Goal: Task Accomplishment & Management: Manage account settings

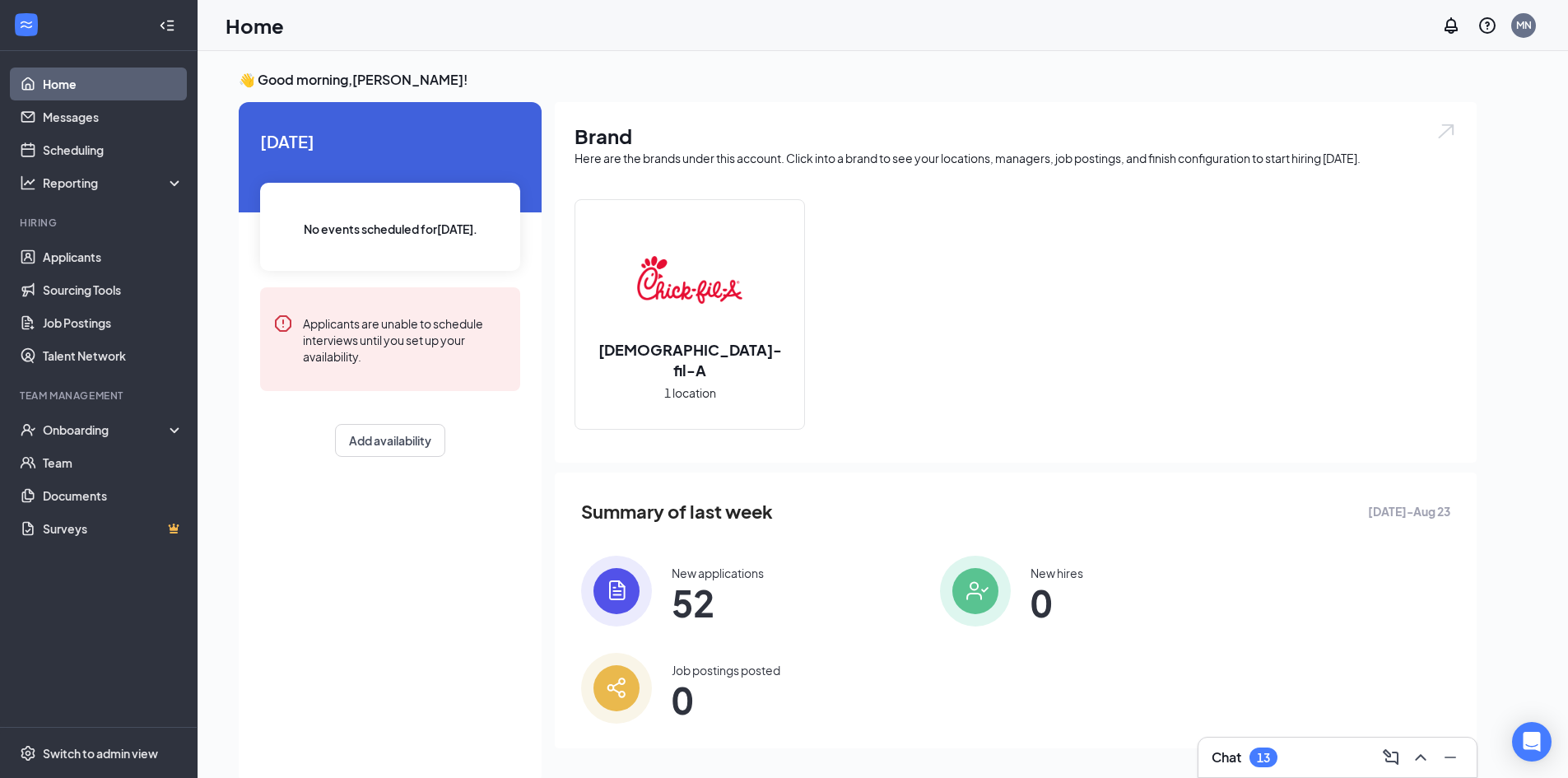
click at [699, 310] on img at bounding box center [689, 279] width 105 height 105
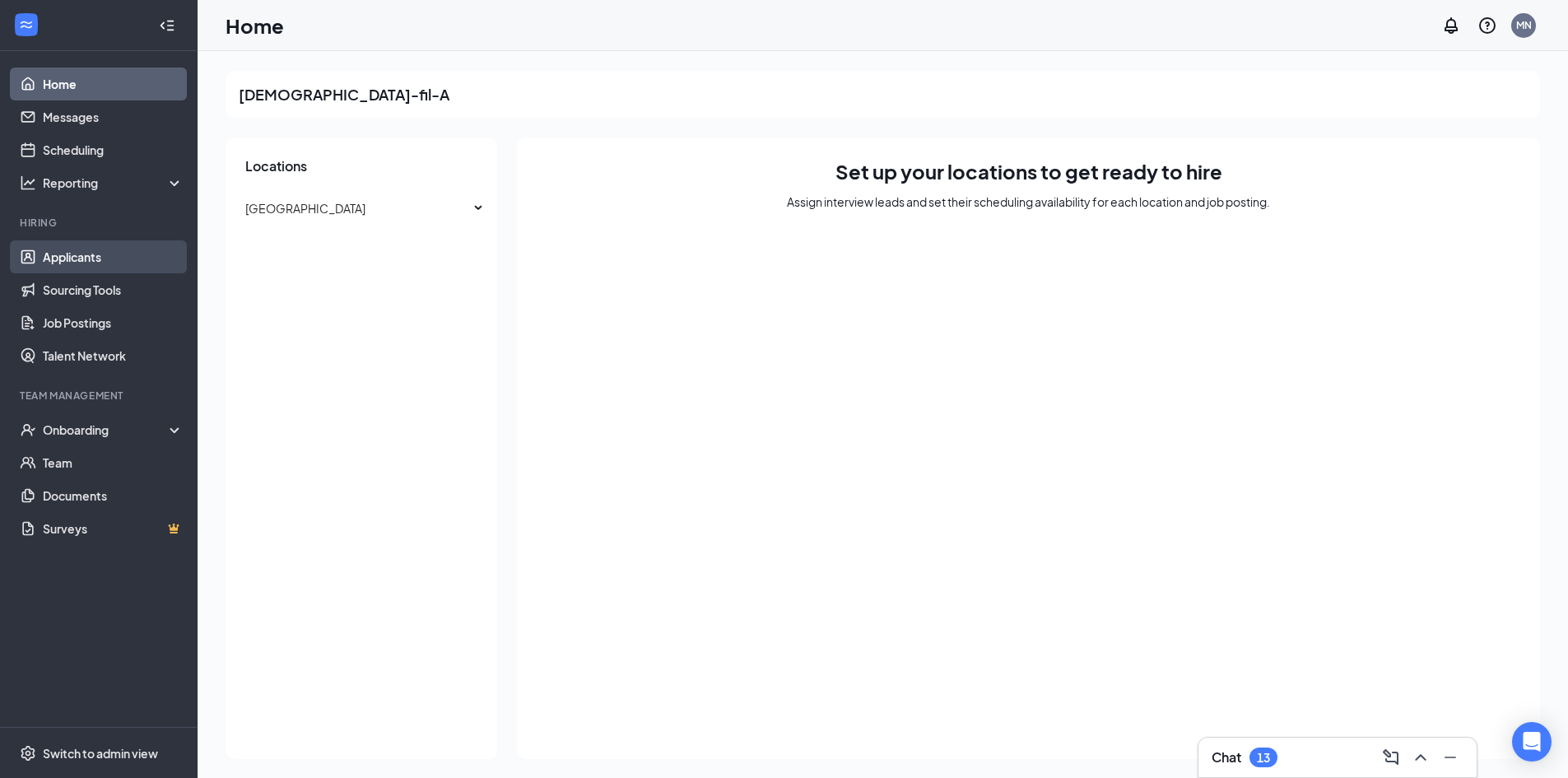
click at [97, 251] on link "Applicants" at bounding box center [113, 257] width 141 height 33
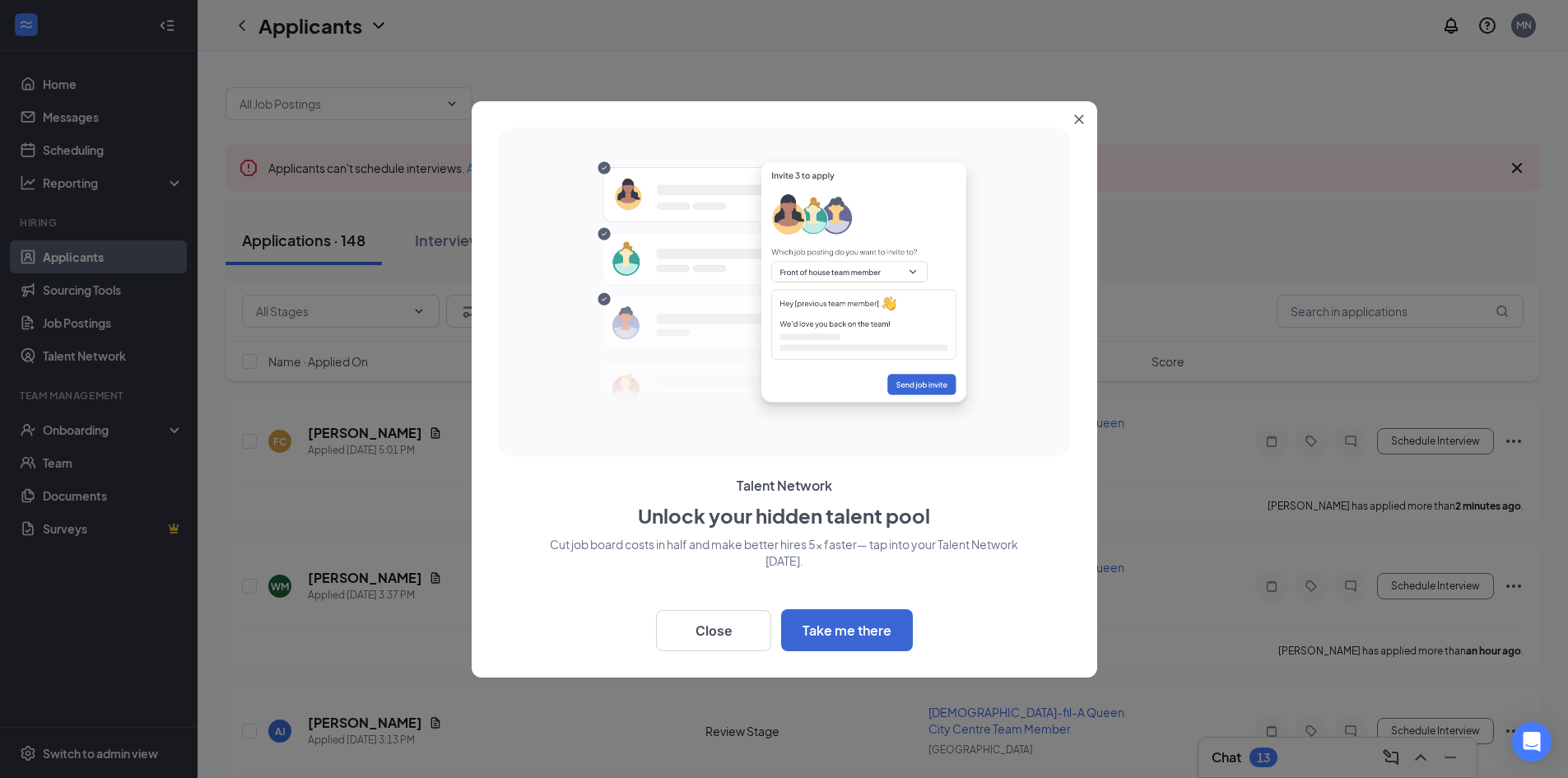
click at [1084, 115] on icon "Close" at bounding box center [1079, 119] width 9 height 9
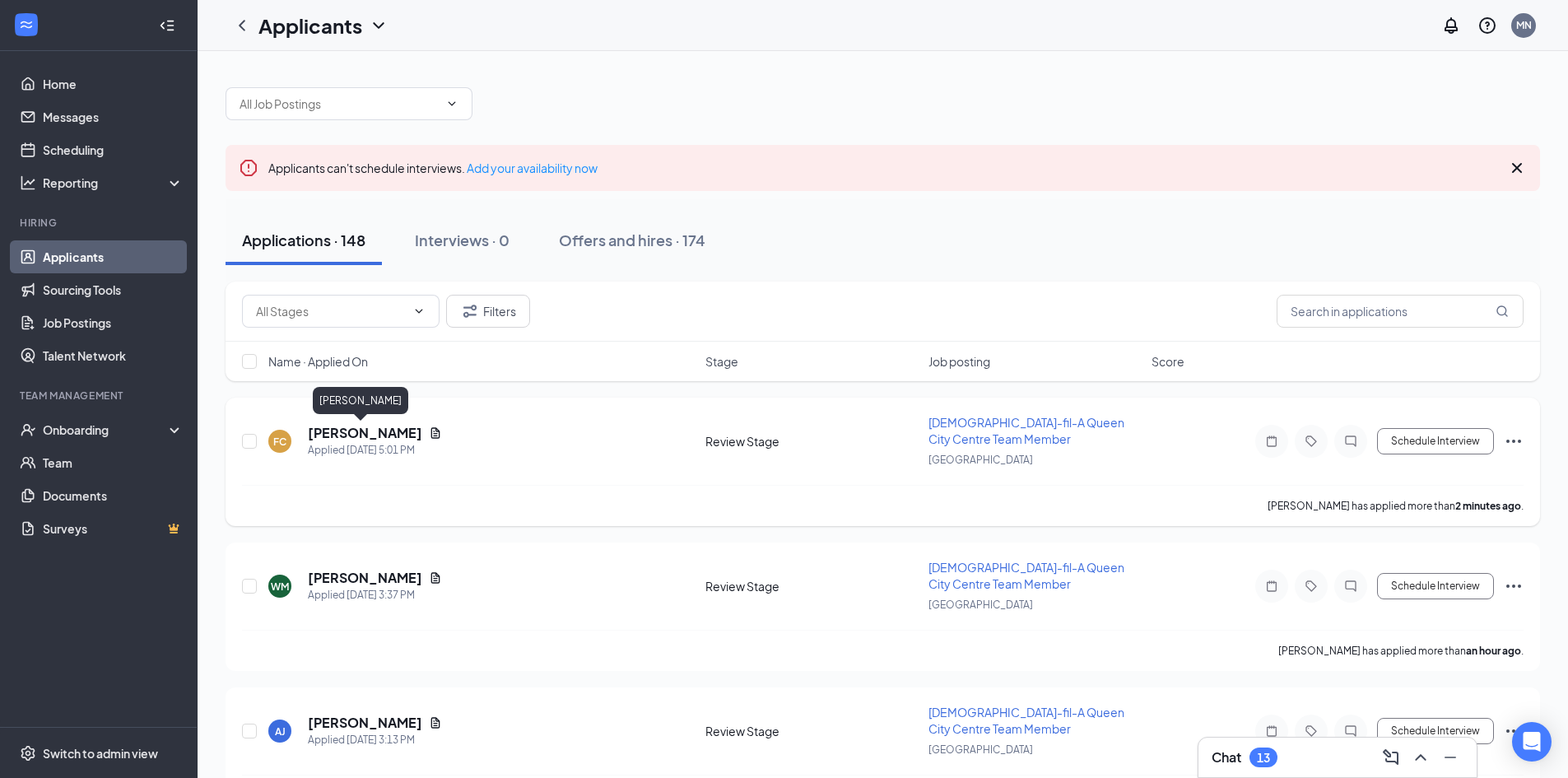
click at [361, 435] on h5 "[PERSON_NAME]" at bounding box center [365, 432] width 115 height 18
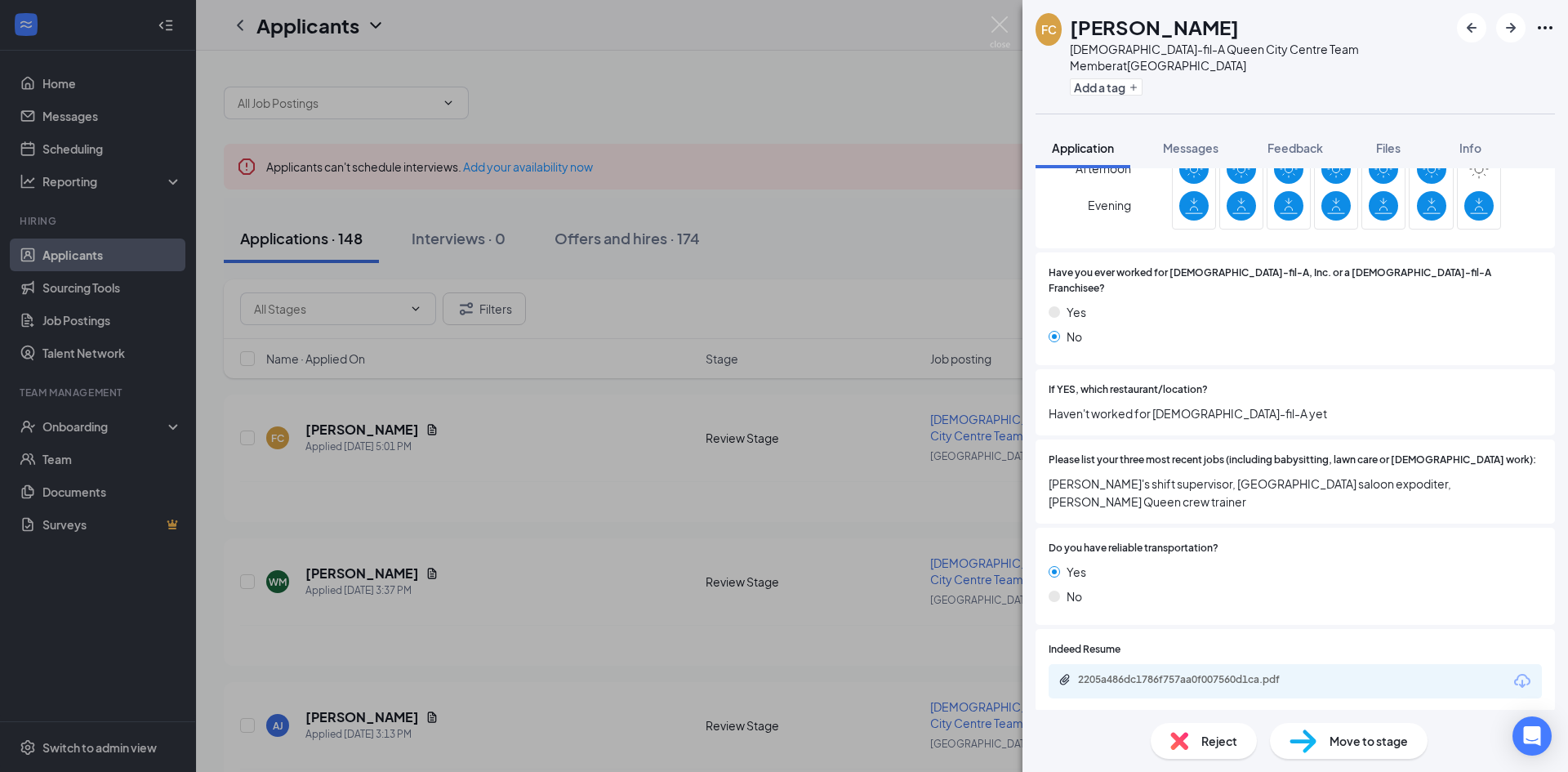
scroll to position [817, 0]
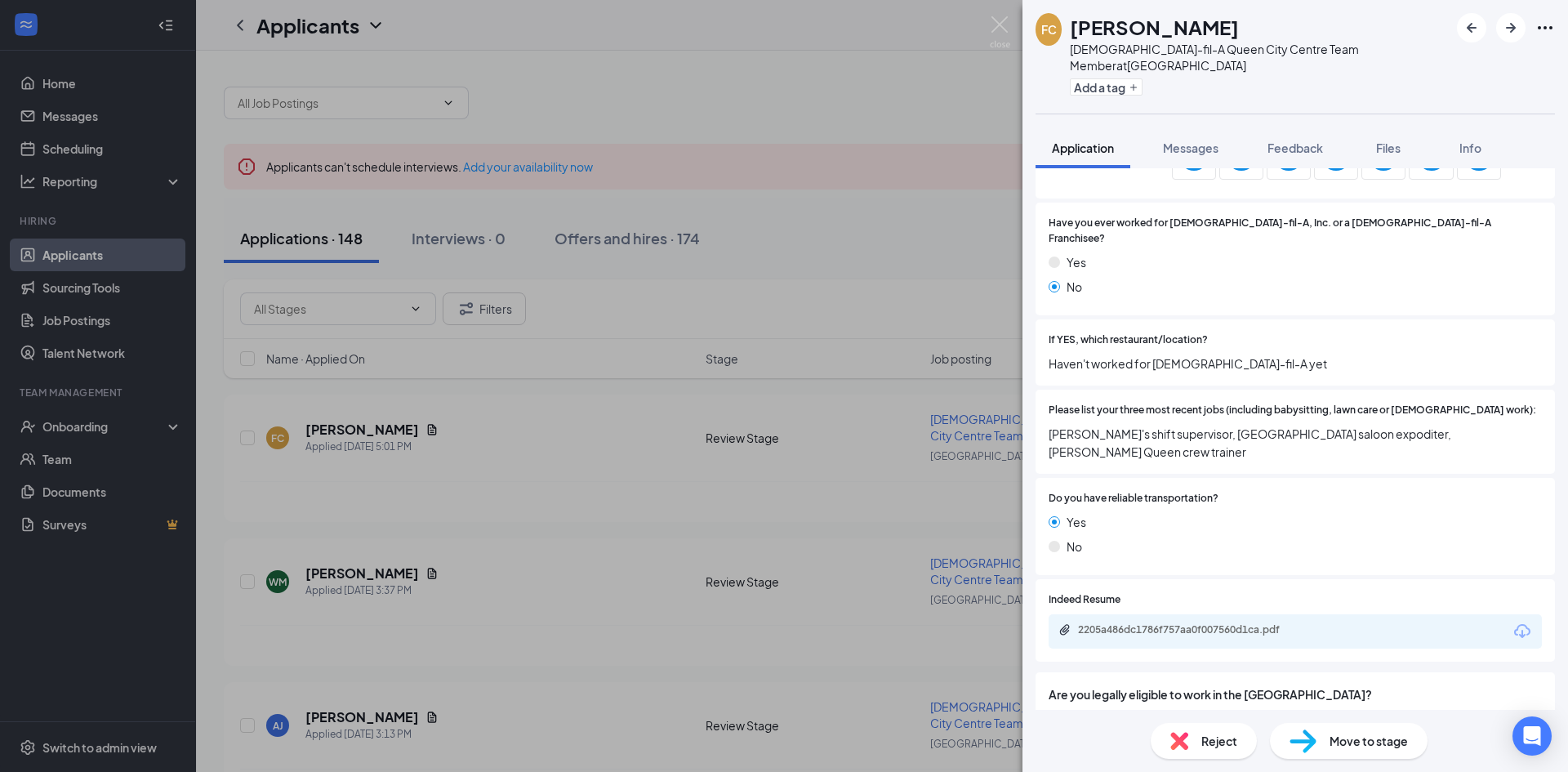
click at [1147, 614] on div "2205a486dc1786f757aa0f007560d1ca.pdf" at bounding box center [1295, 631] width 494 height 35
click at [1201, 623] on div "2205a486dc1786f757aa0f007560d1ca.pdf" at bounding box center [1192, 629] width 229 height 13
click at [1515, 30] on icon "ArrowRight" at bounding box center [1512, 28] width 20 height 20
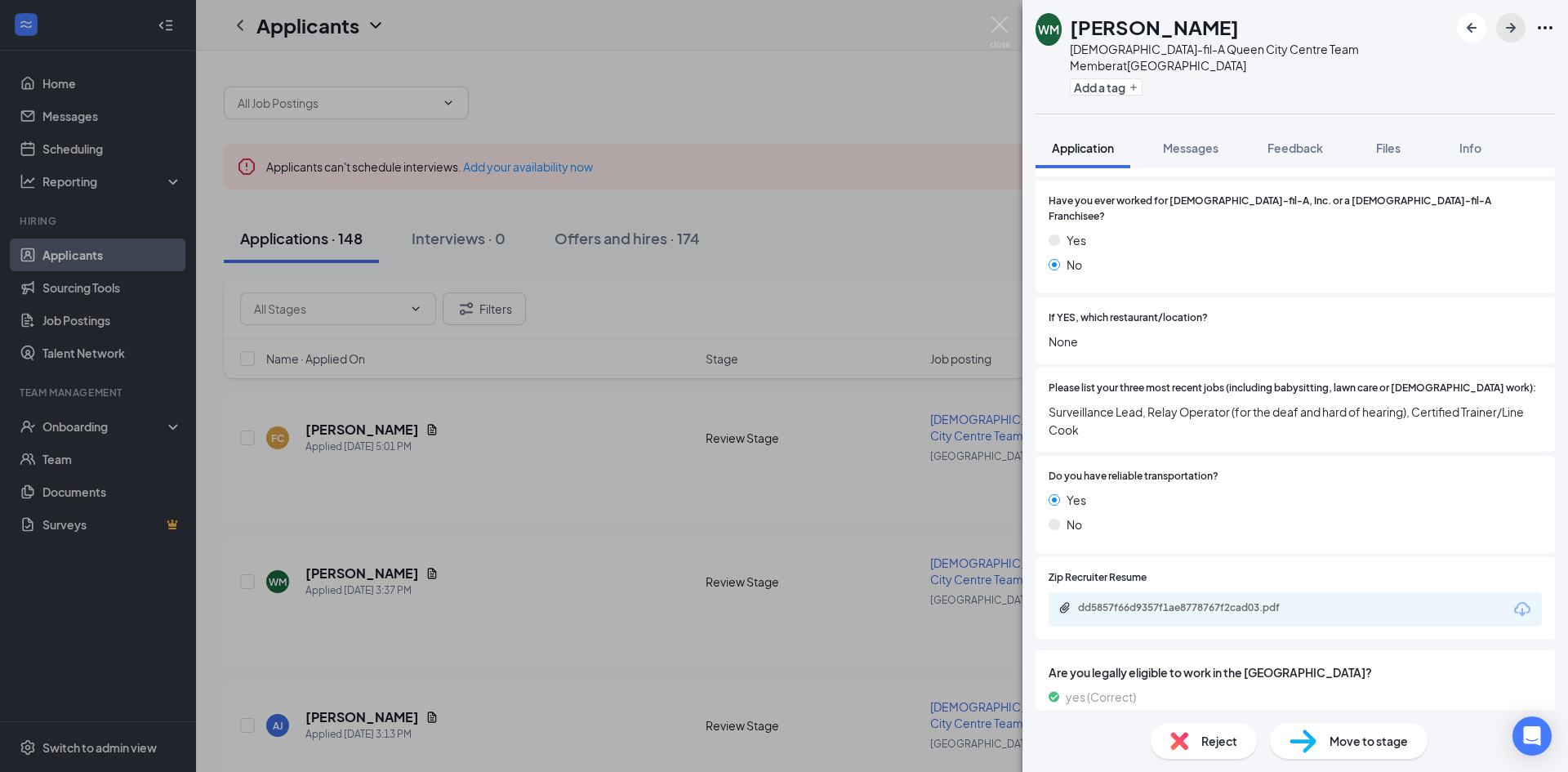
scroll to position [851, 0]
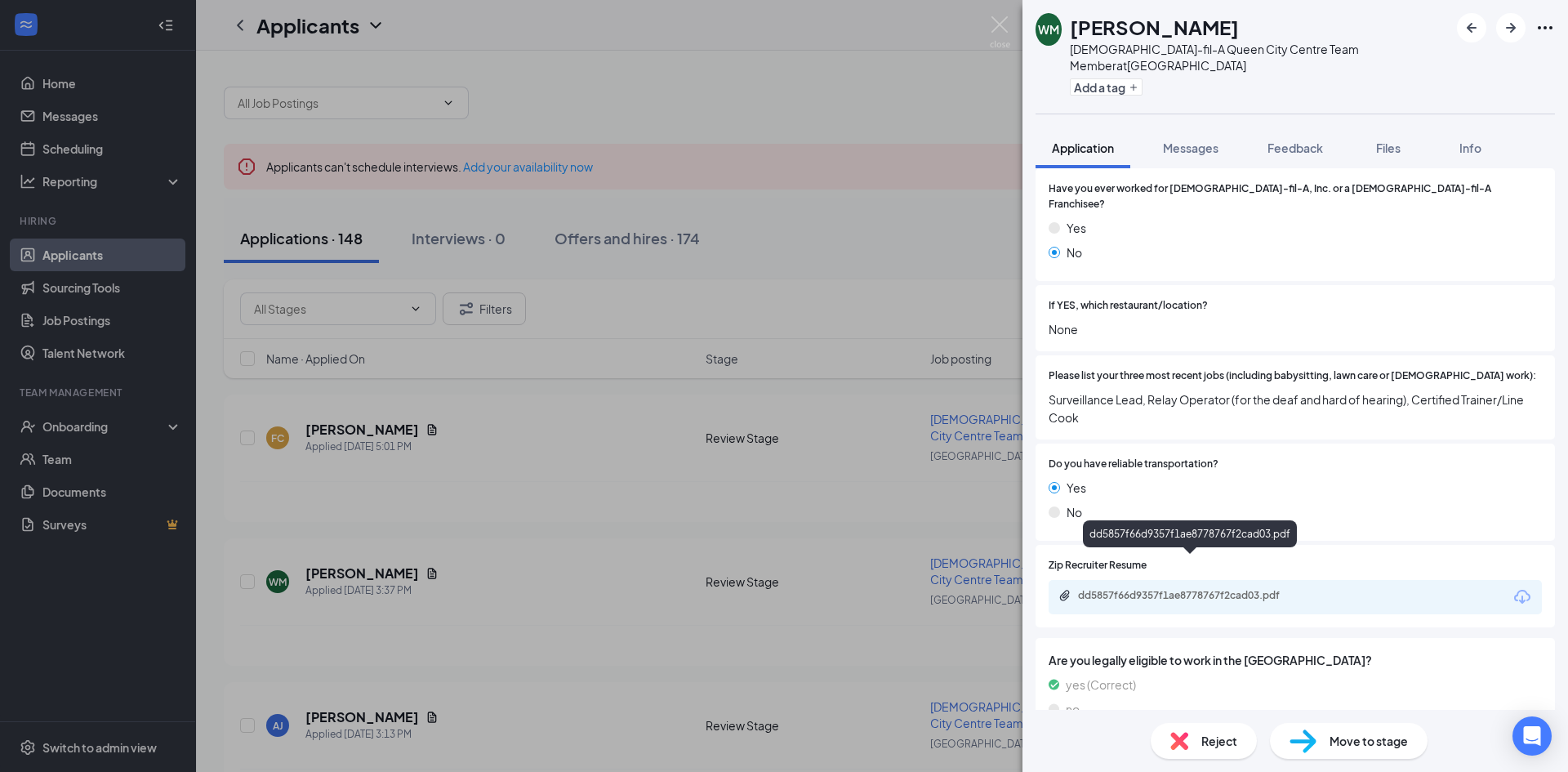
click at [1251, 589] on div "dd5857f66d9357f1ae8778767f2cad03.pdf" at bounding box center [1192, 595] width 229 height 13
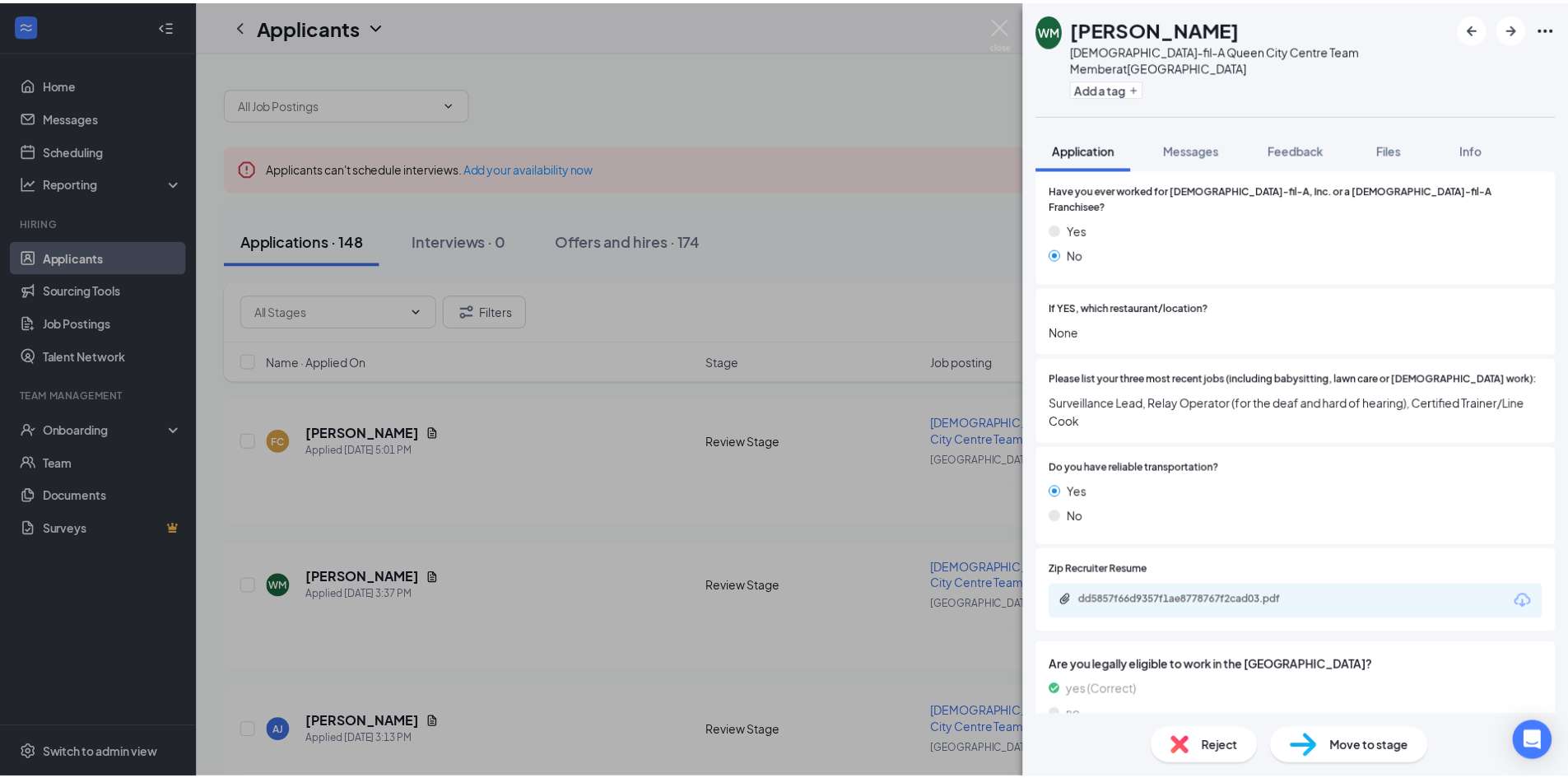
scroll to position [851, 0]
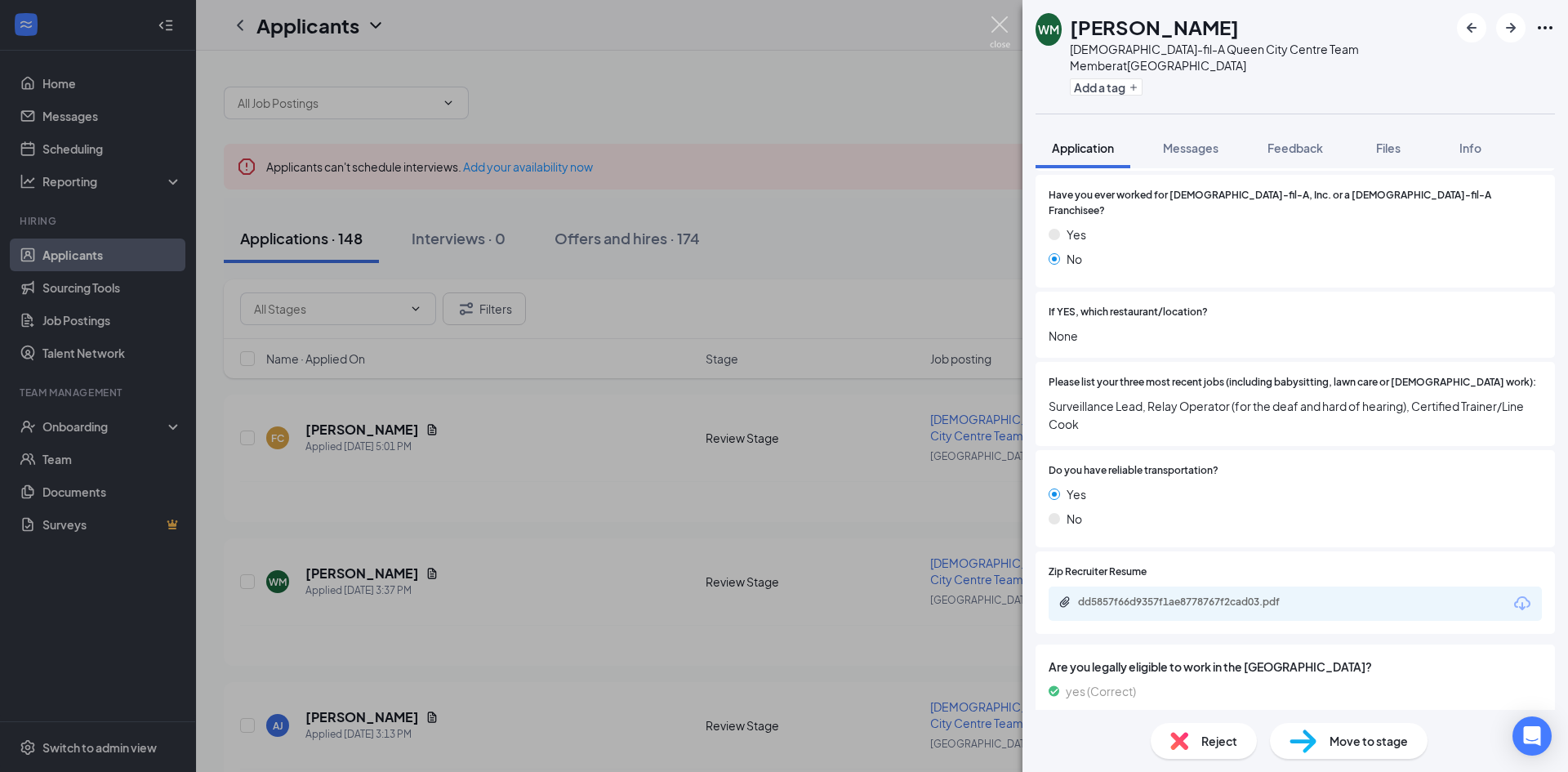
drag, startPoint x: 999, startPoint y: 25, endPoint x: 1022, endPoint y: 115, distance: 92.9
click at [1001, 26] on img at bounding box center [1000, 32] width 21 height 32
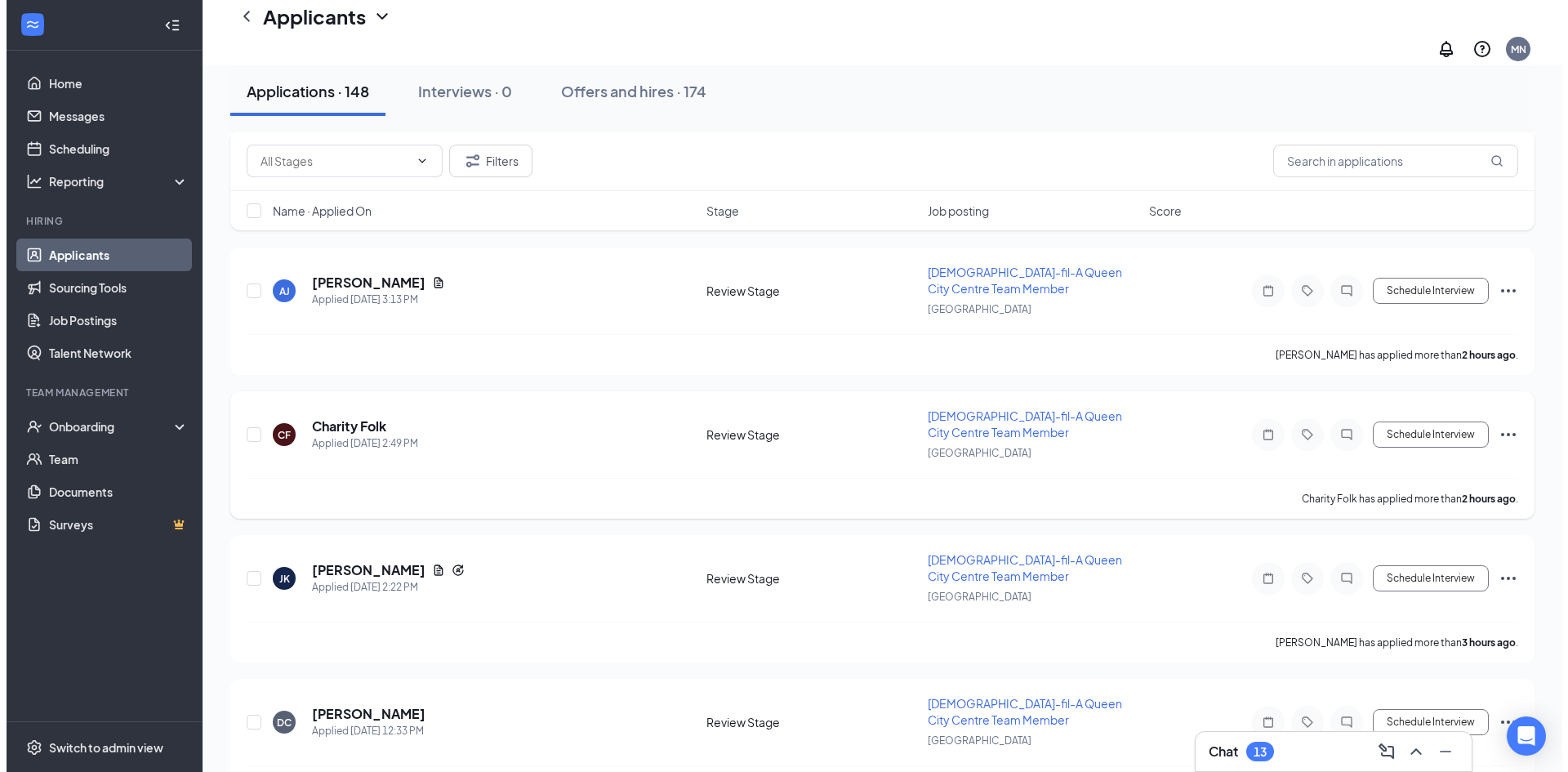
scroll to position [408, 0]
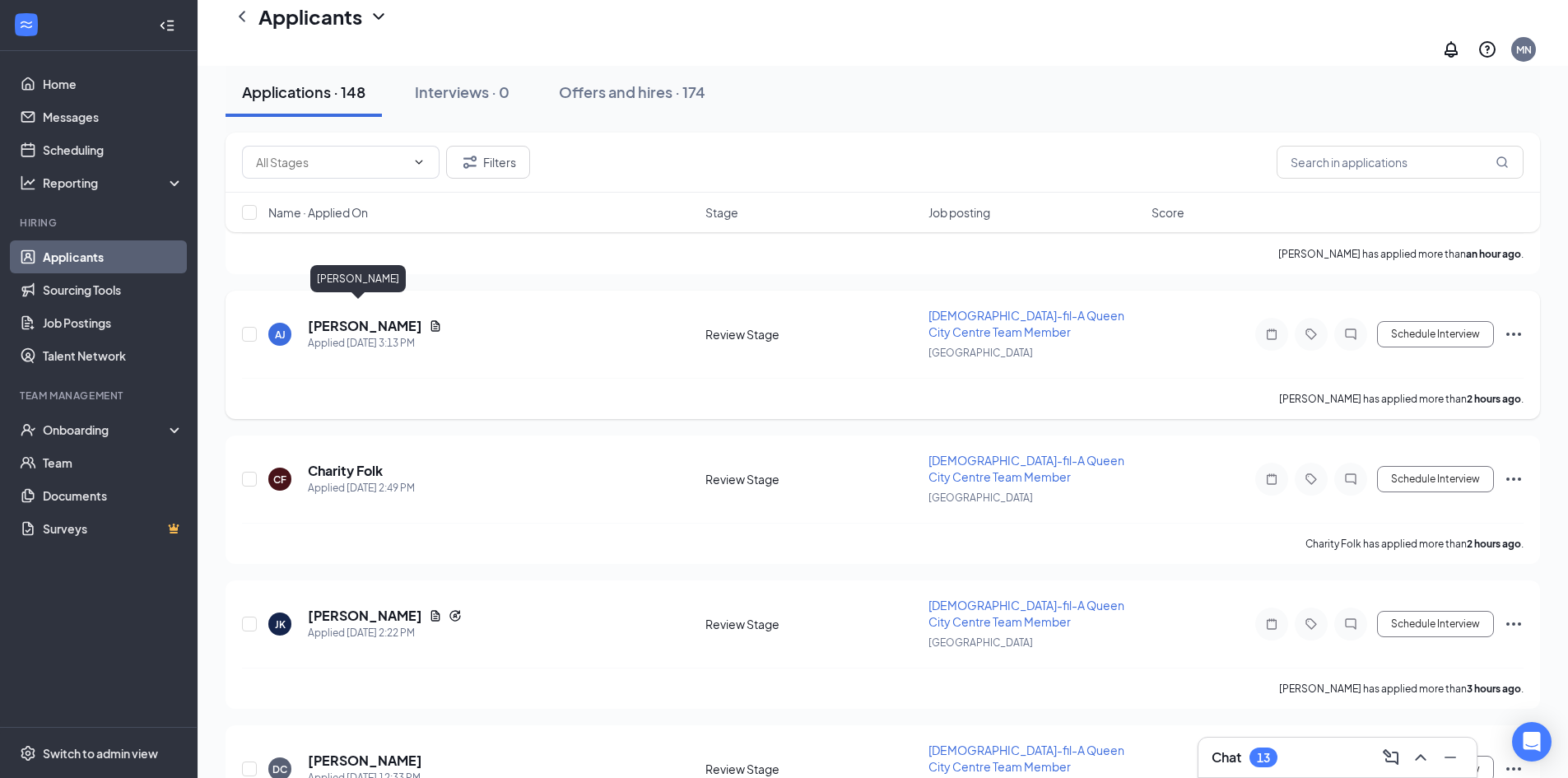
click at [340, 317] on h5 "[PERSON_NAME]" at bounding box center [365, 326] width 115 height 18
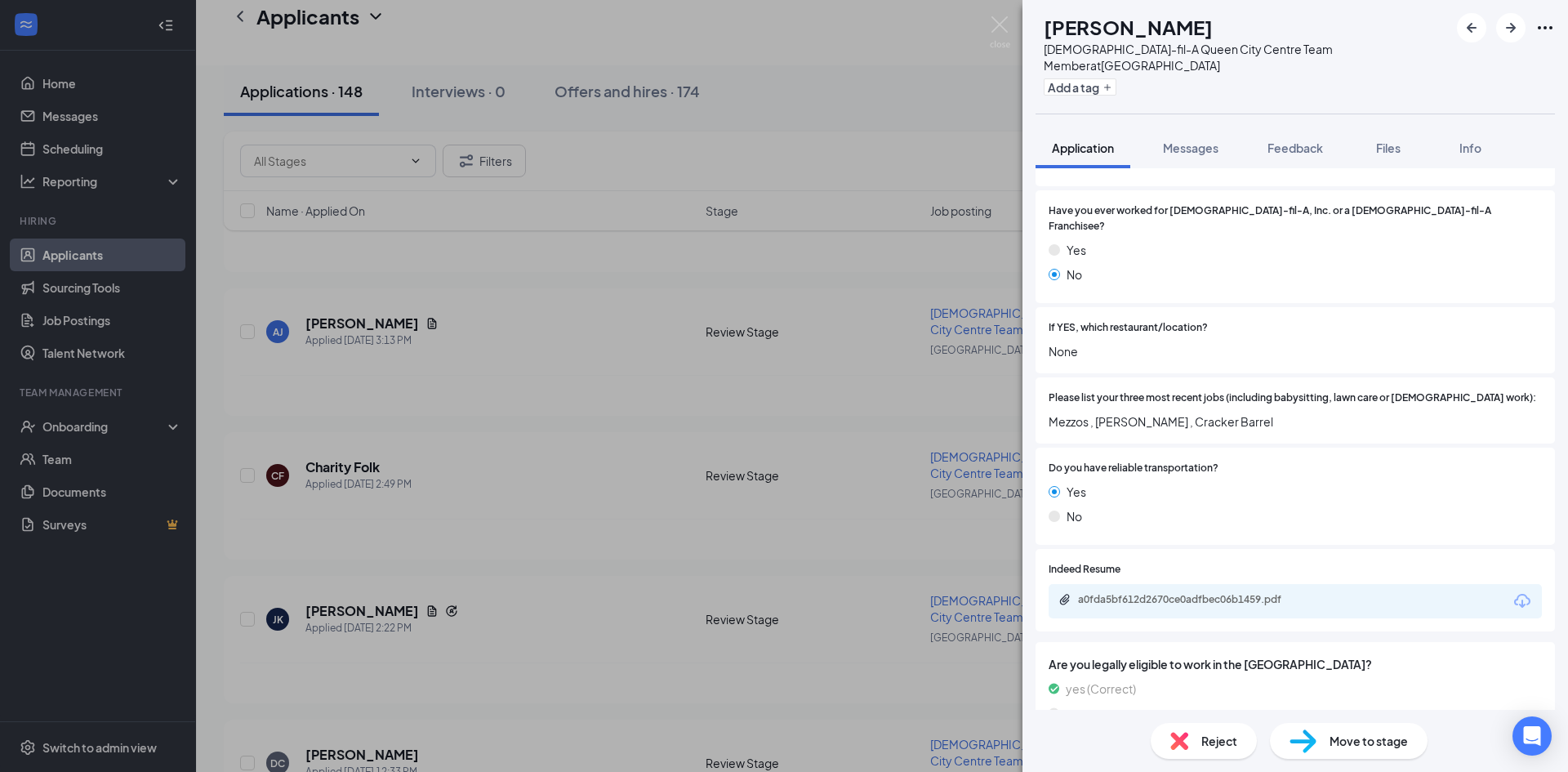
scroll to position [833, 0]
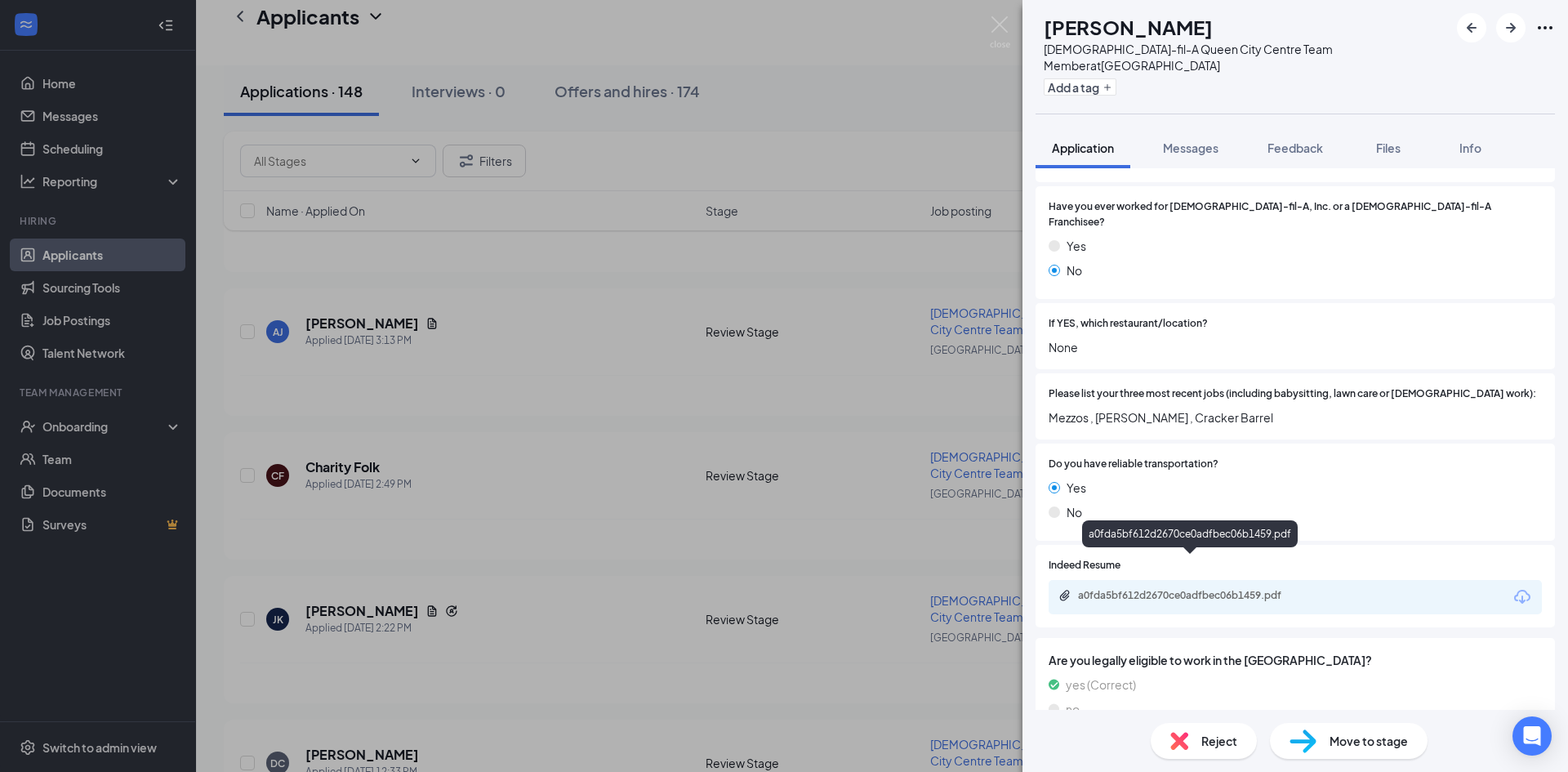
click at [1238, 589] on div "a0fda5bf612d2670ce0adfbec06b1459.pdf" at bounding box center [1192, 595] width 229 height 13
click at [1211, 742] on span "Reject" at bounding box center [1219, 740] width 36 height 18
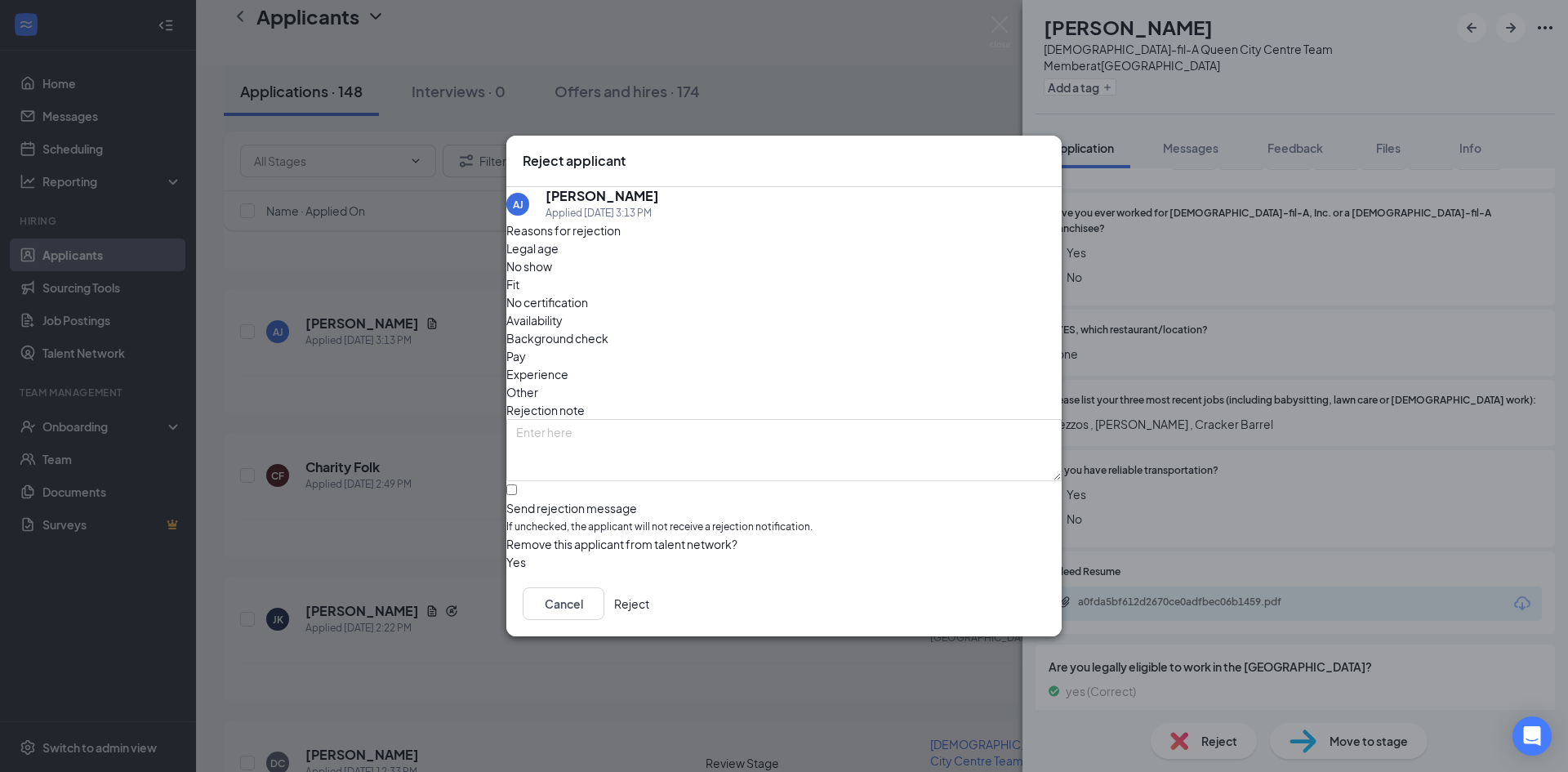
click at [649, 612] on button "Reject" at bounding box center [631, 604] width 35 height 33
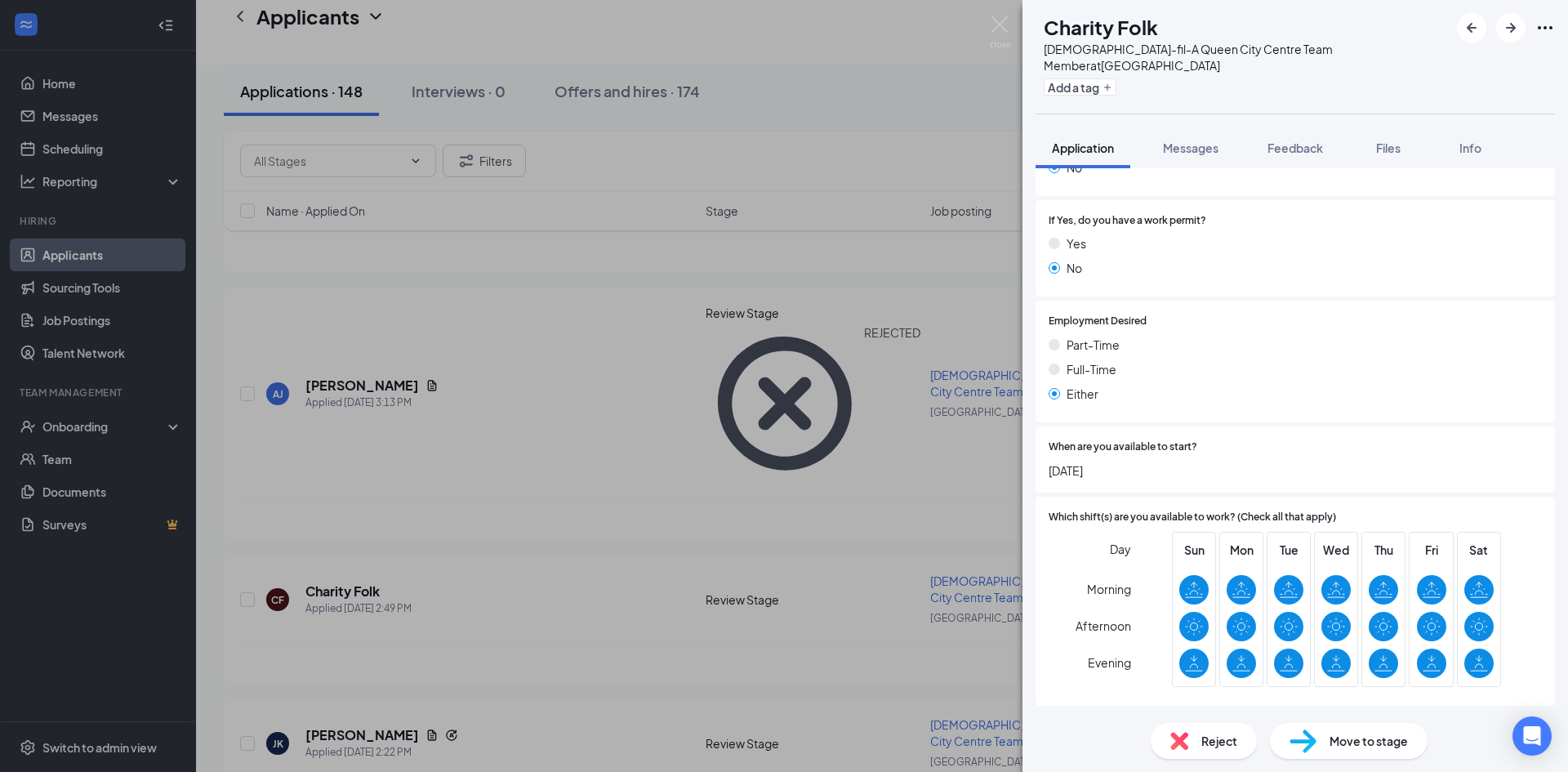
scroll to position [653, 0]
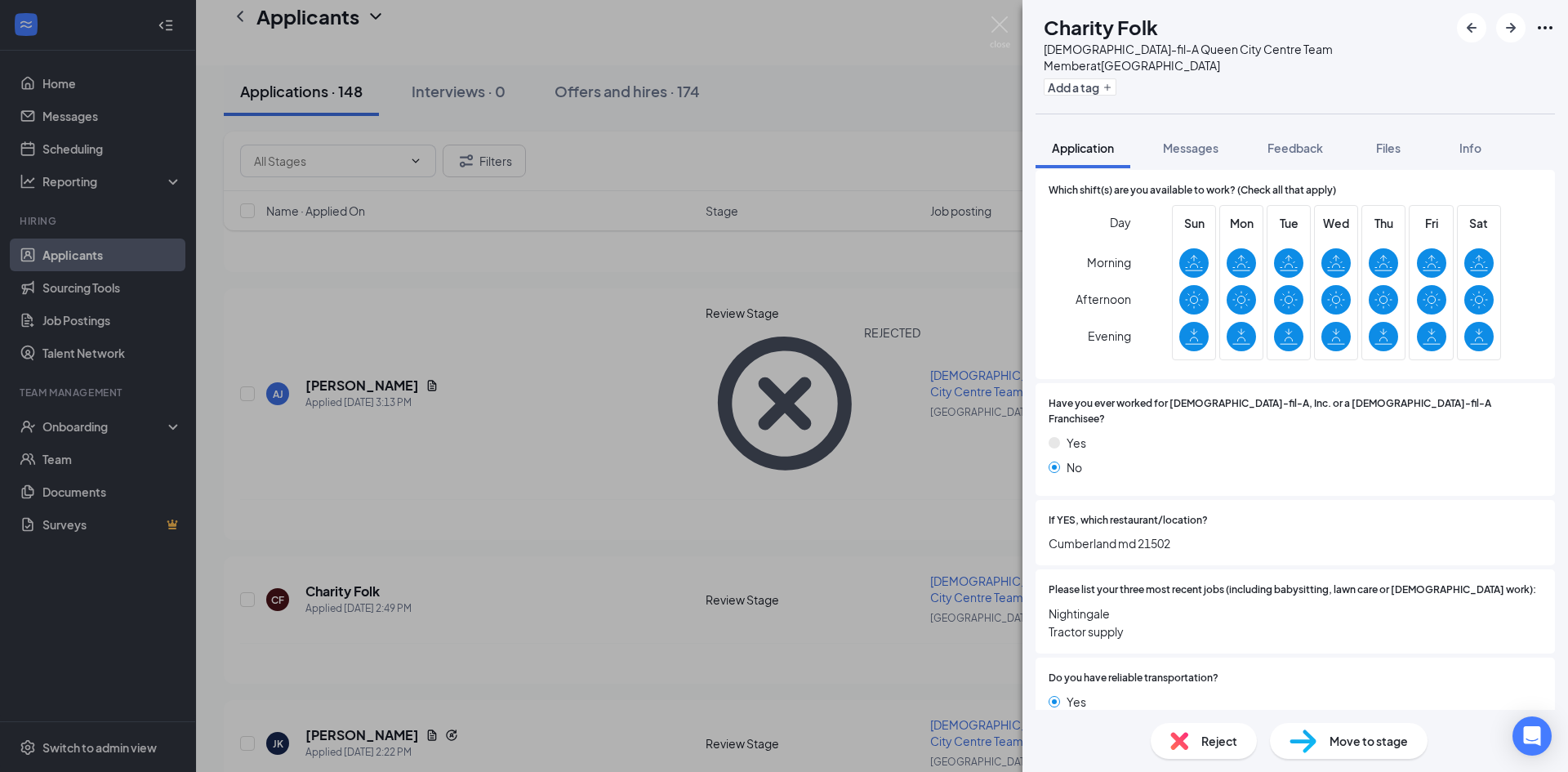
click at [1194, 732] on div "Reject" at bounding box center [1203, 740] width 106 height 36
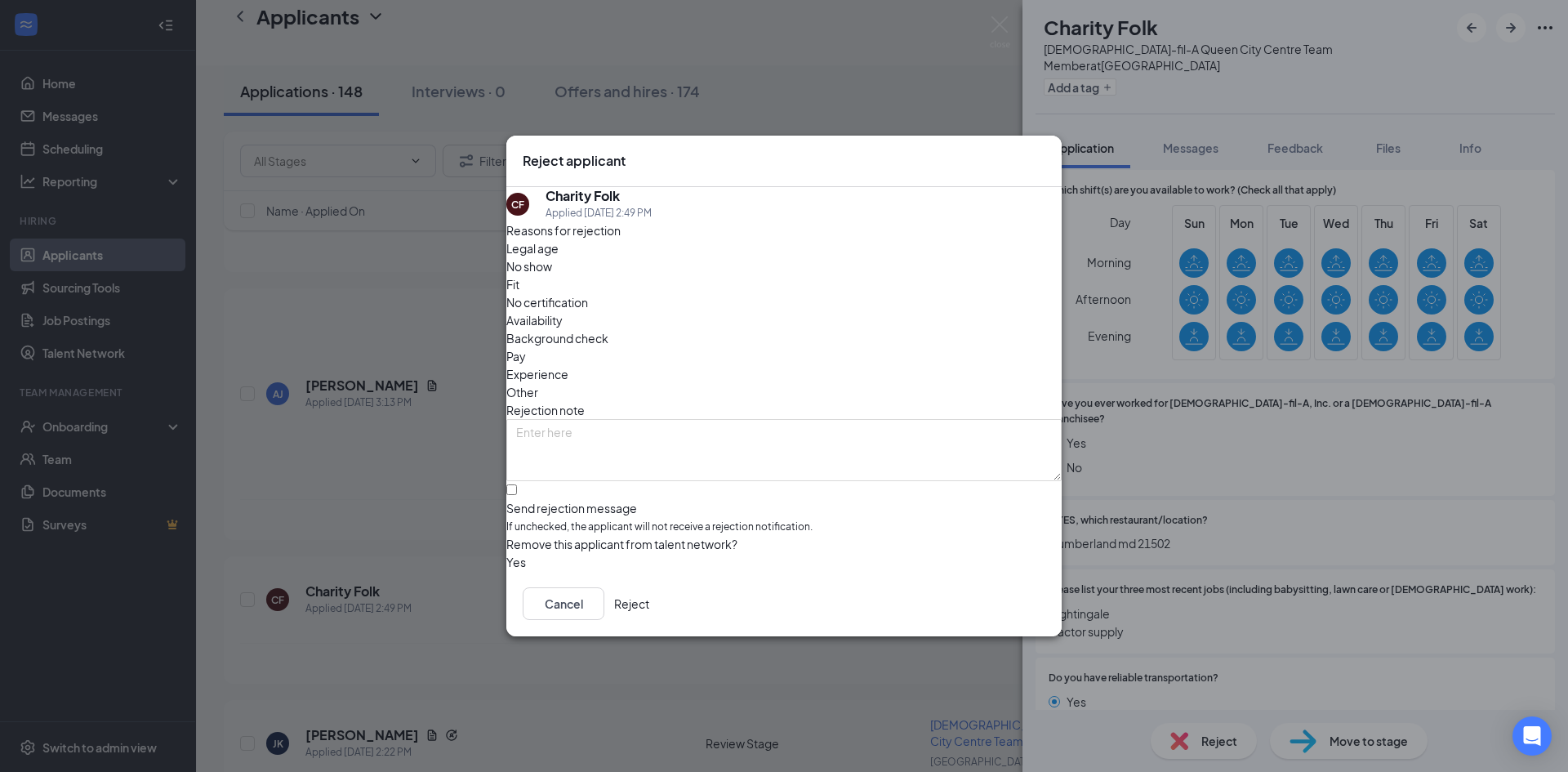
click at [649, 611] on button "Reject" at bounding box center [631, 604] width 35 height 33
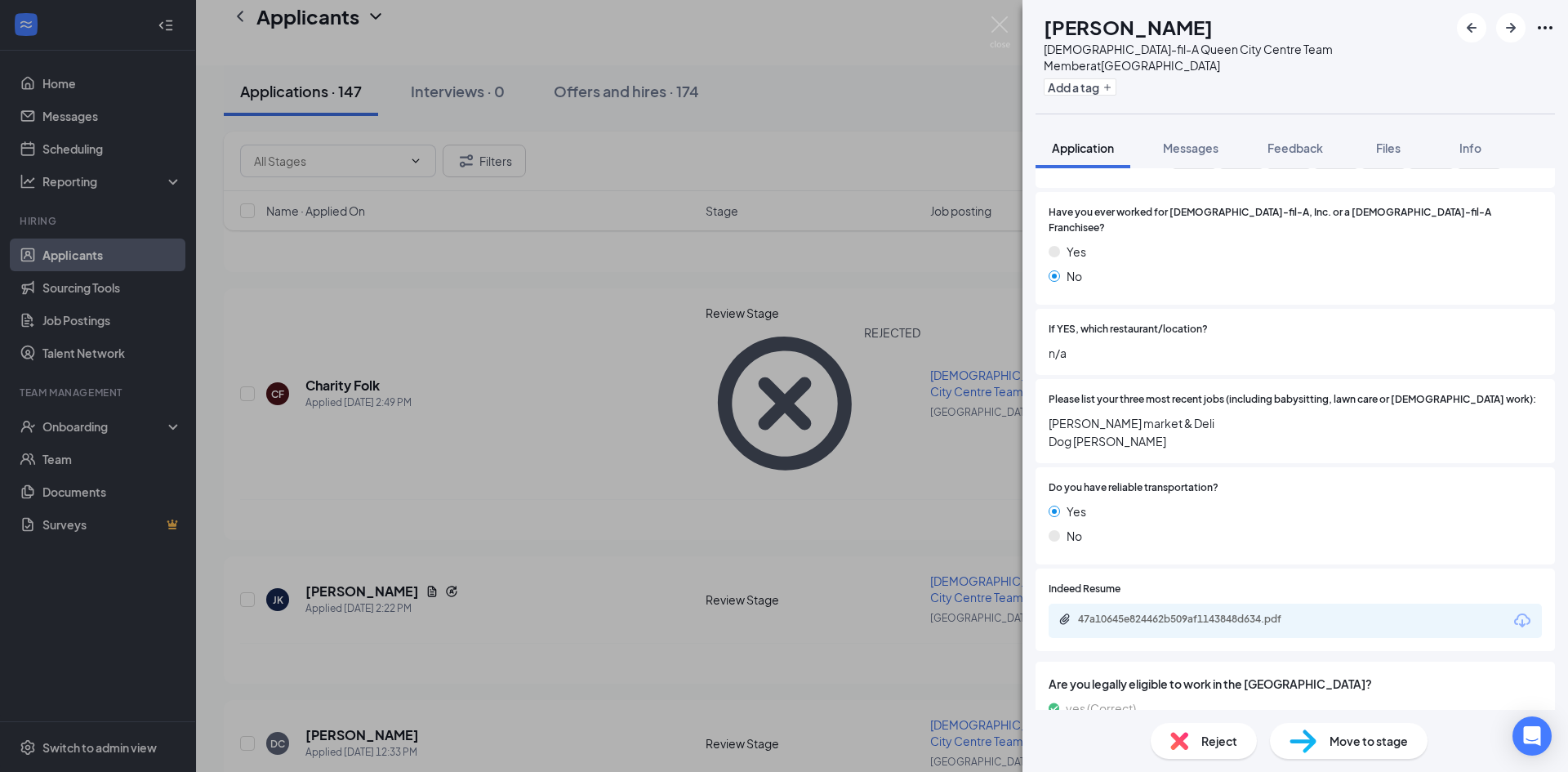
scroll to position [897, 0]
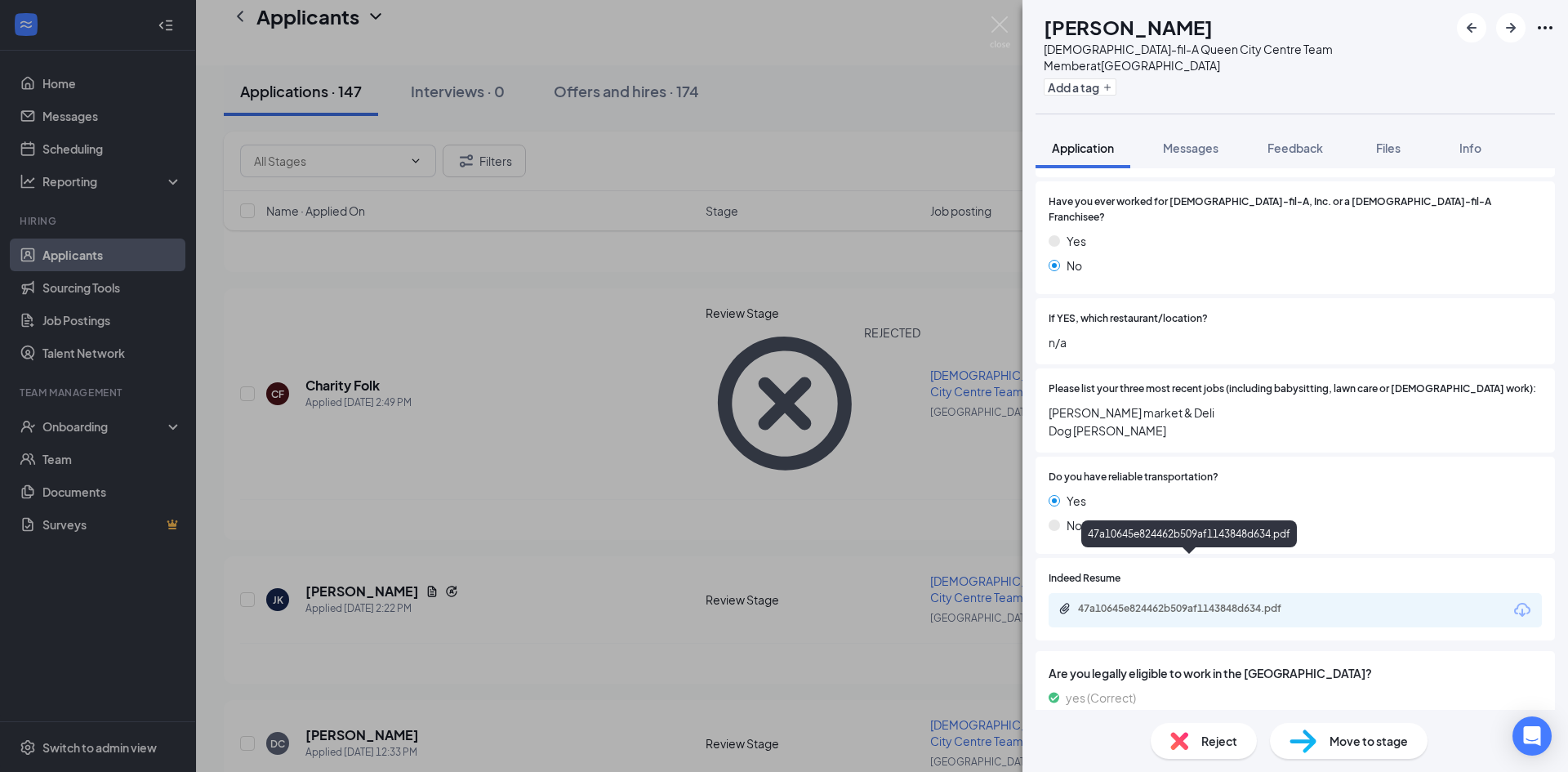
click at [1209, 602] on div "47a10645e824462b509af1143848d634.pdf" at bounding box center [1190, 609] width 265 height 16
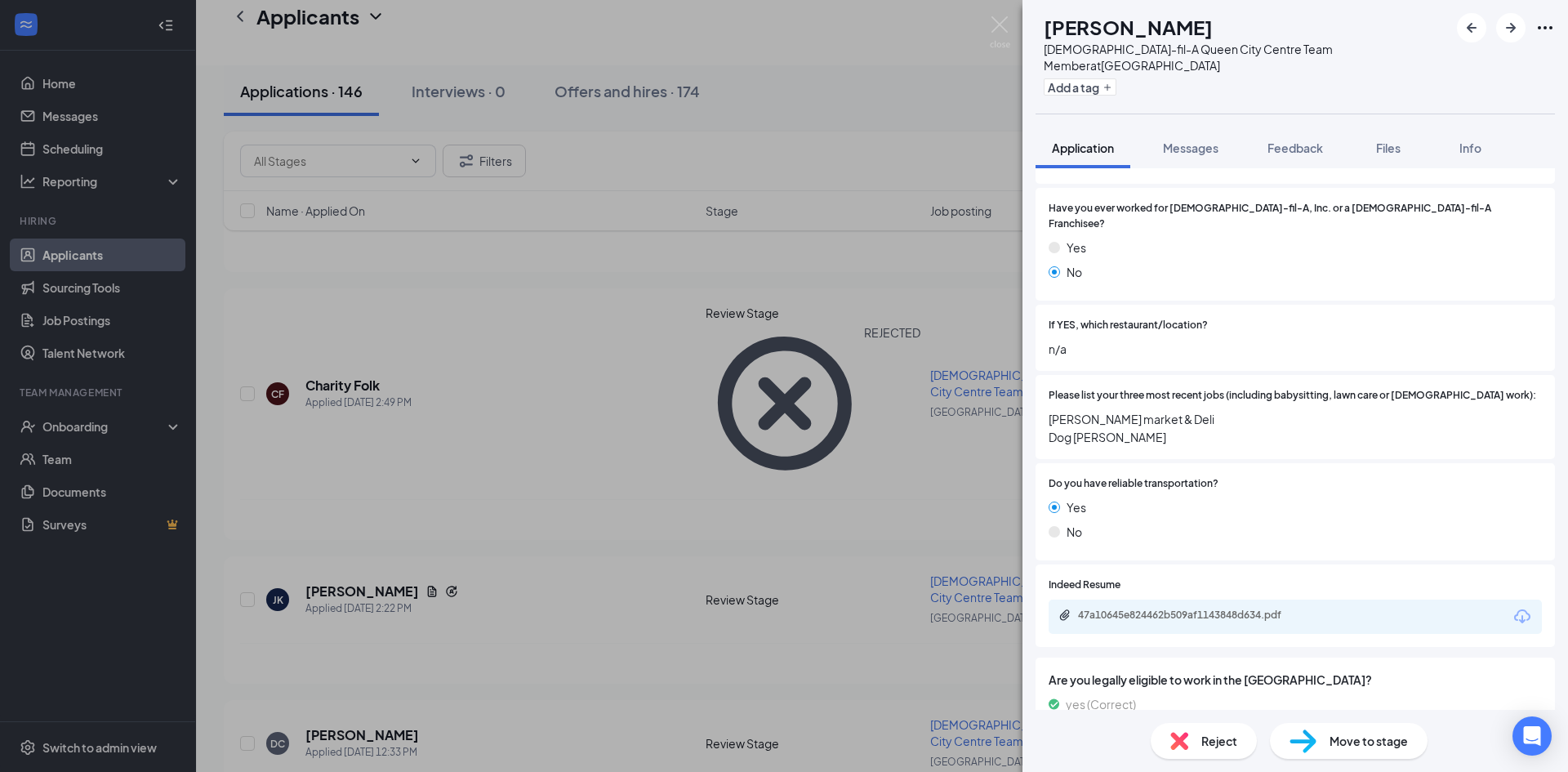
click at [1198, 737] on div "Reject" at bounding box center [1203, 740] width 106 height 36
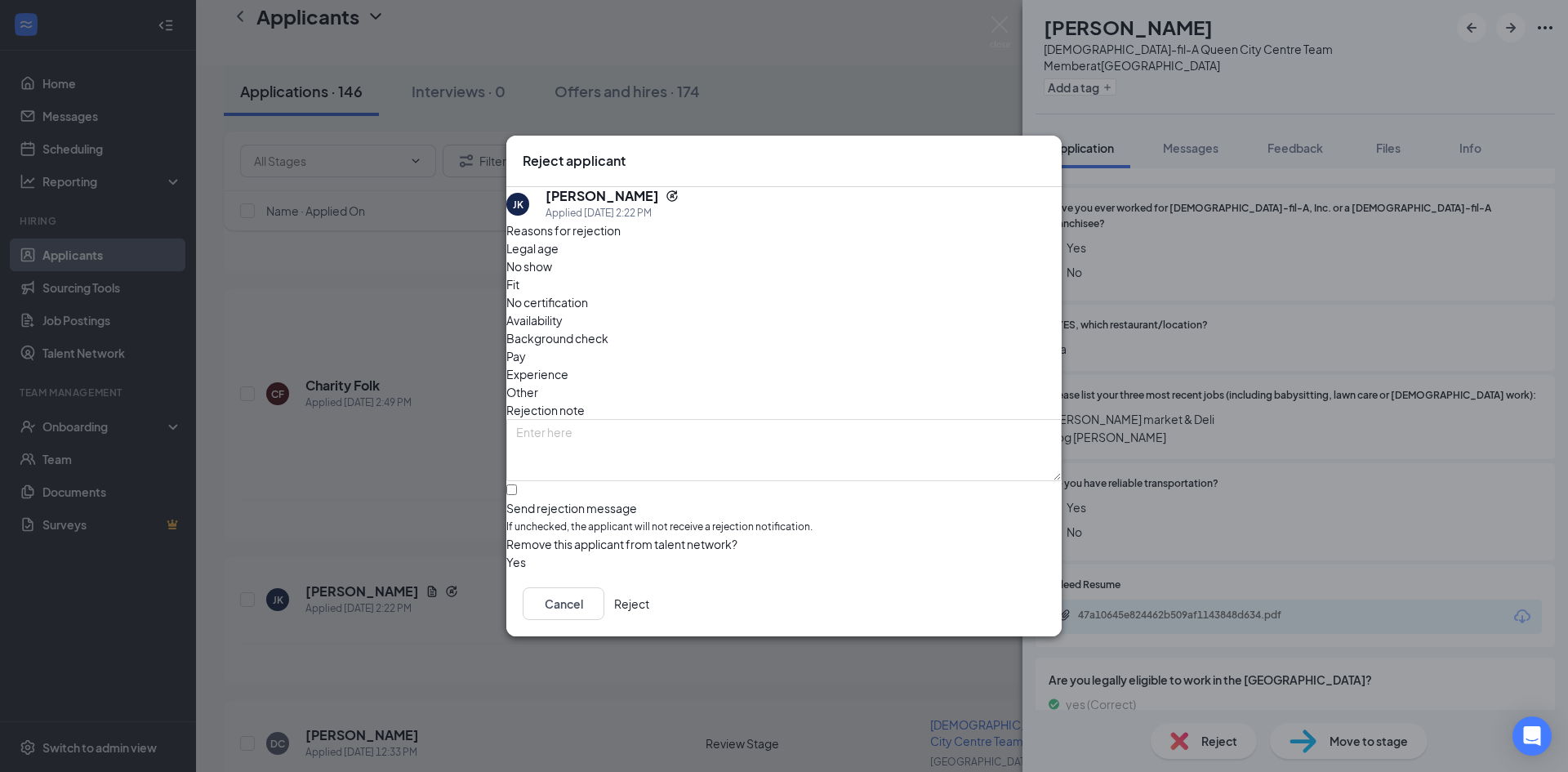
click at [649, 612] on button "Reject" at bounding box center [631, 604] width 35 height 33
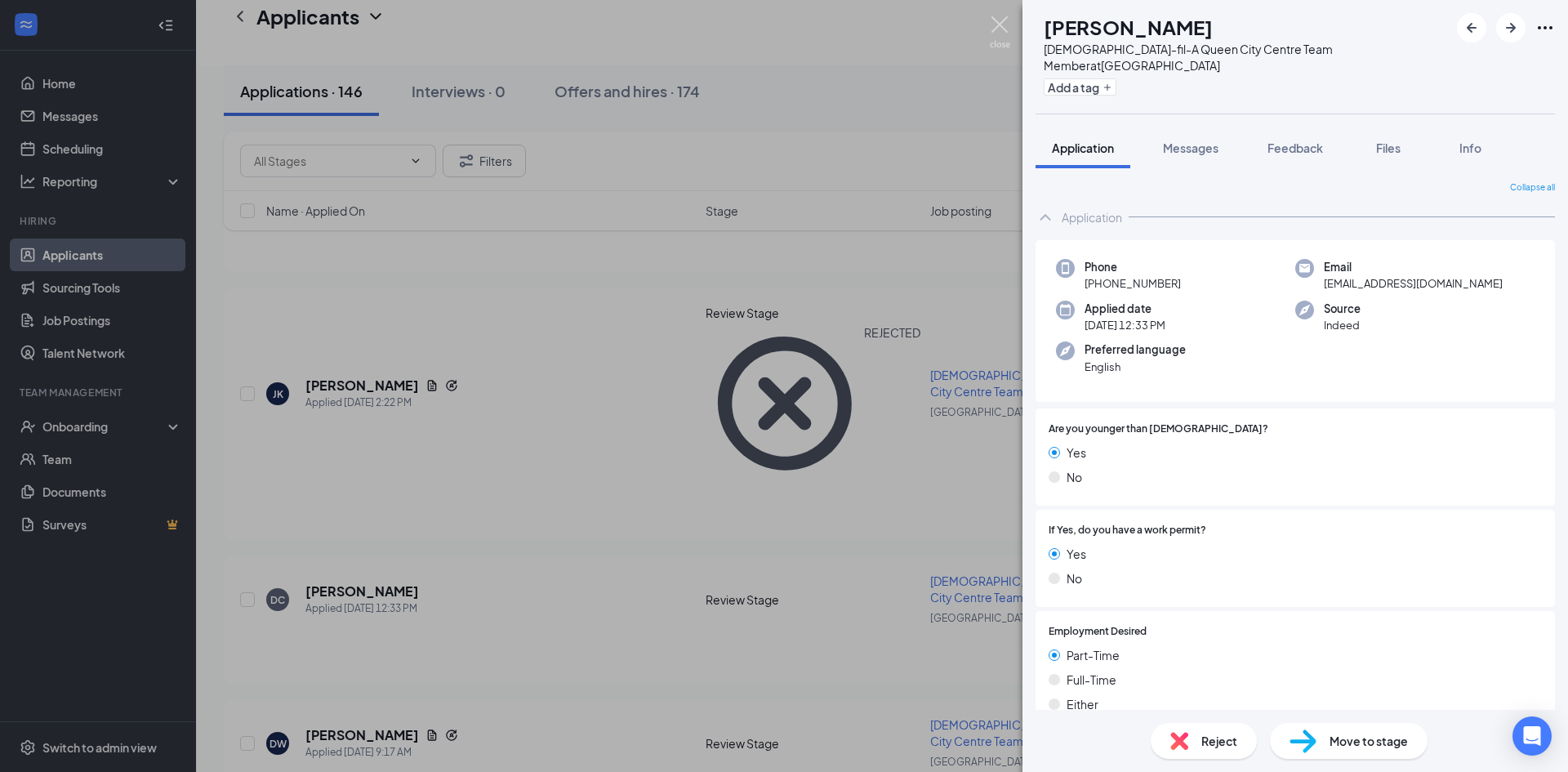
click at [997, 22] on img at bounding box center [1000, 32] width 21 height 32
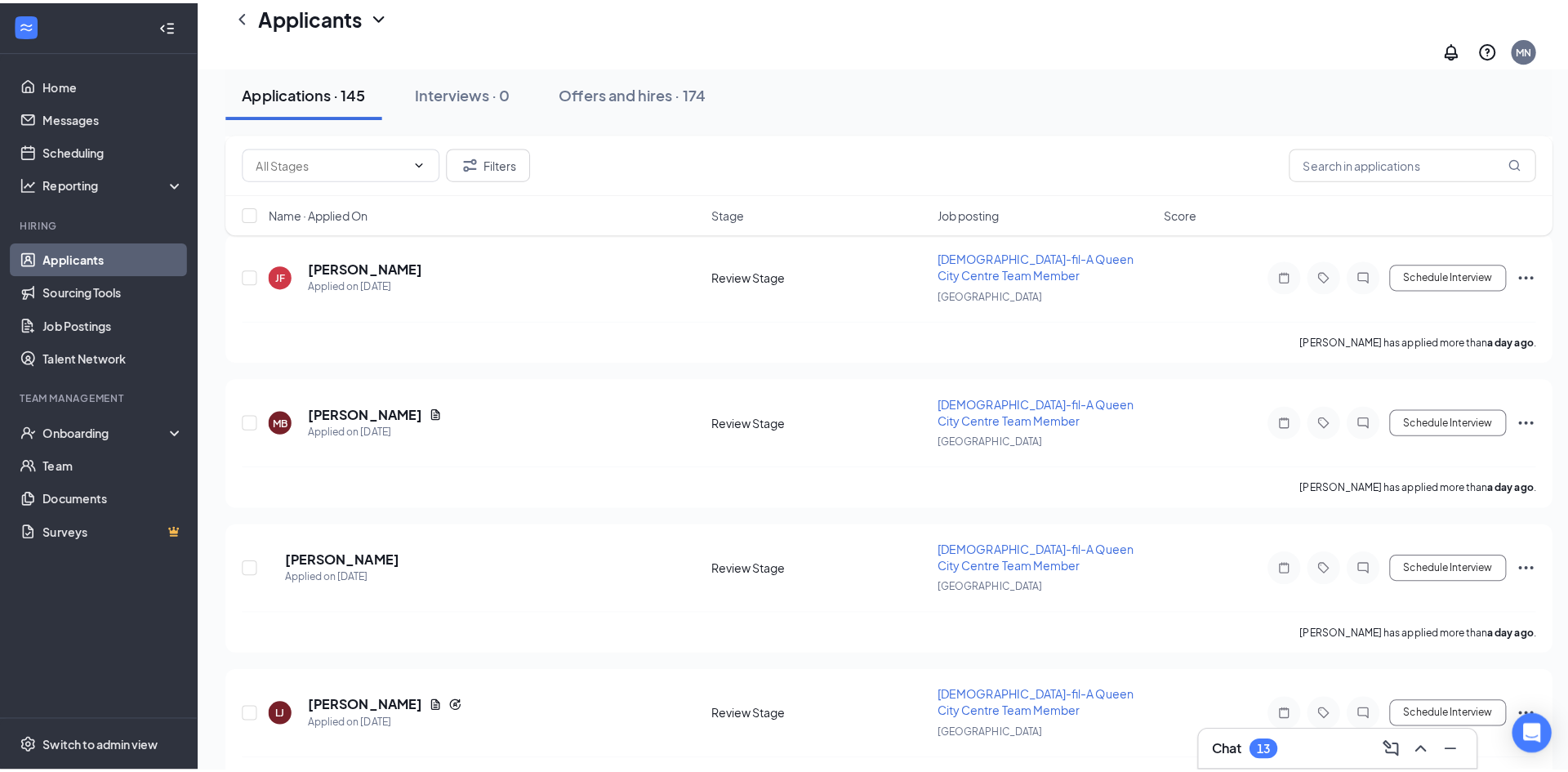
scroll to position [653, 0]
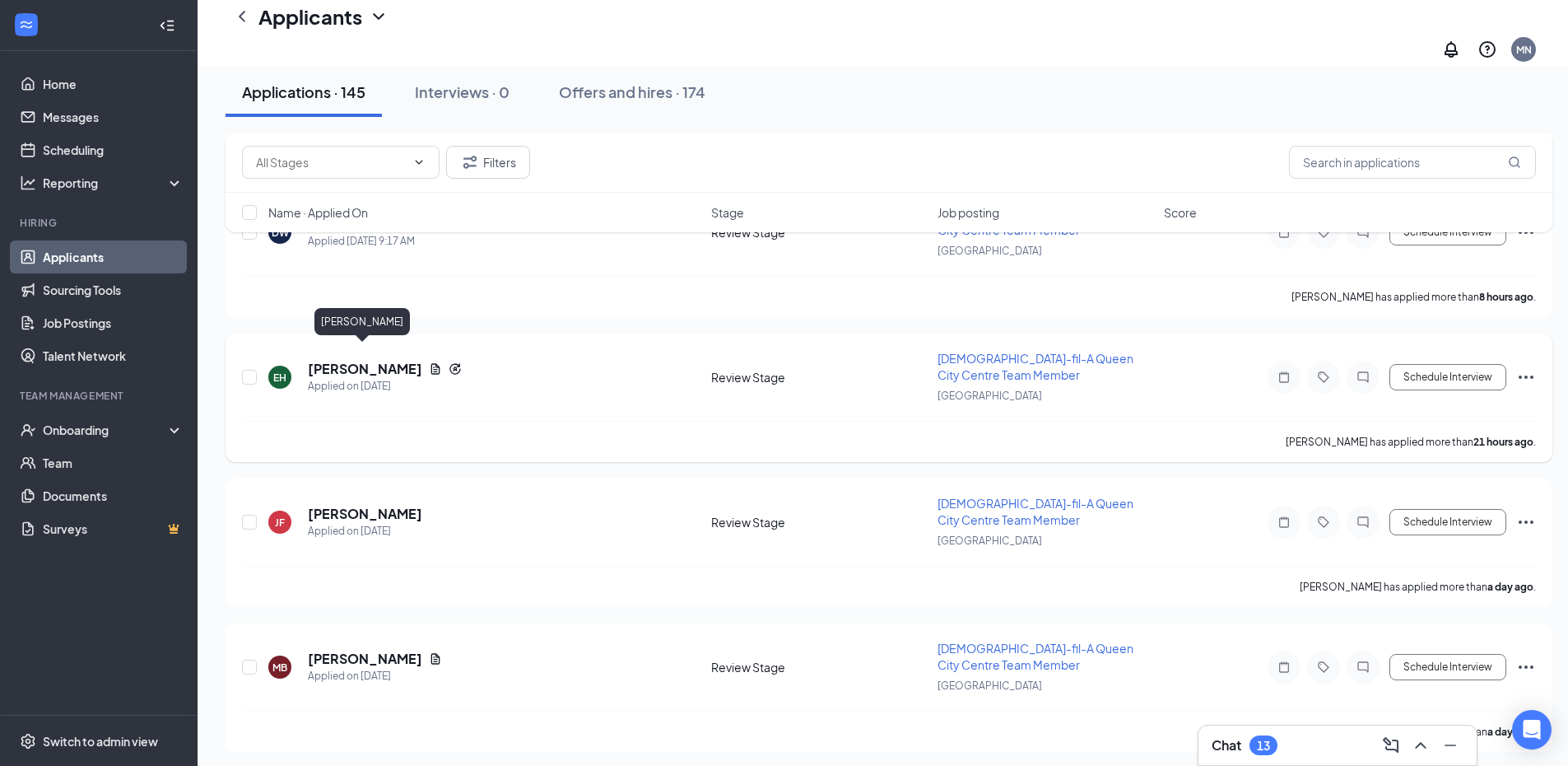
click at [371, 360] on h5 "[PERSON_NAME]" at bounding box center [365, 369] width 115 height 18
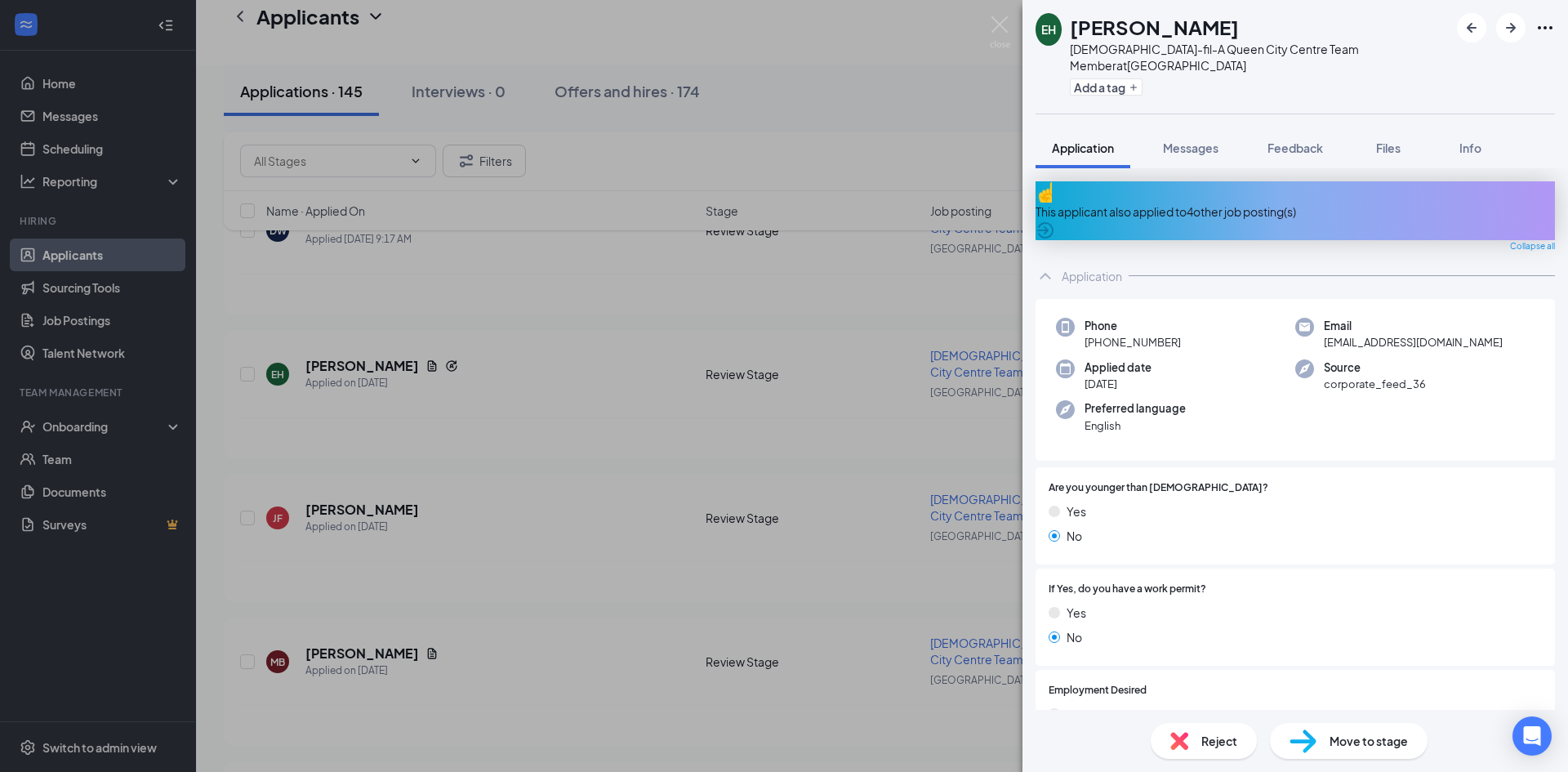
click at [1224, 737] on span "Reject" at bounding box center [1219, 740] width 36 height 18
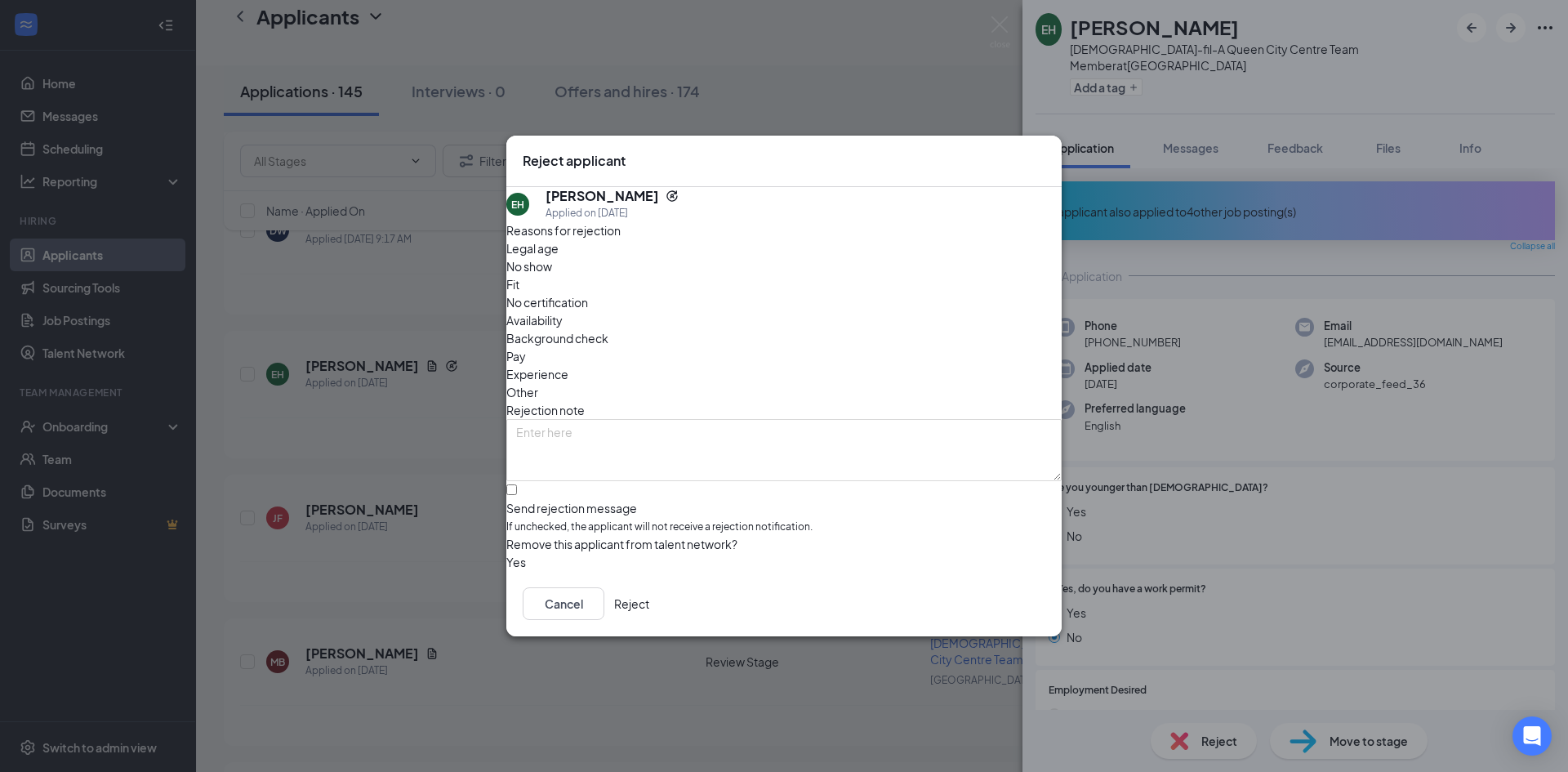
click at [649, 611] on button "Reject" at bounding box center [631, 604] width 35 height 33
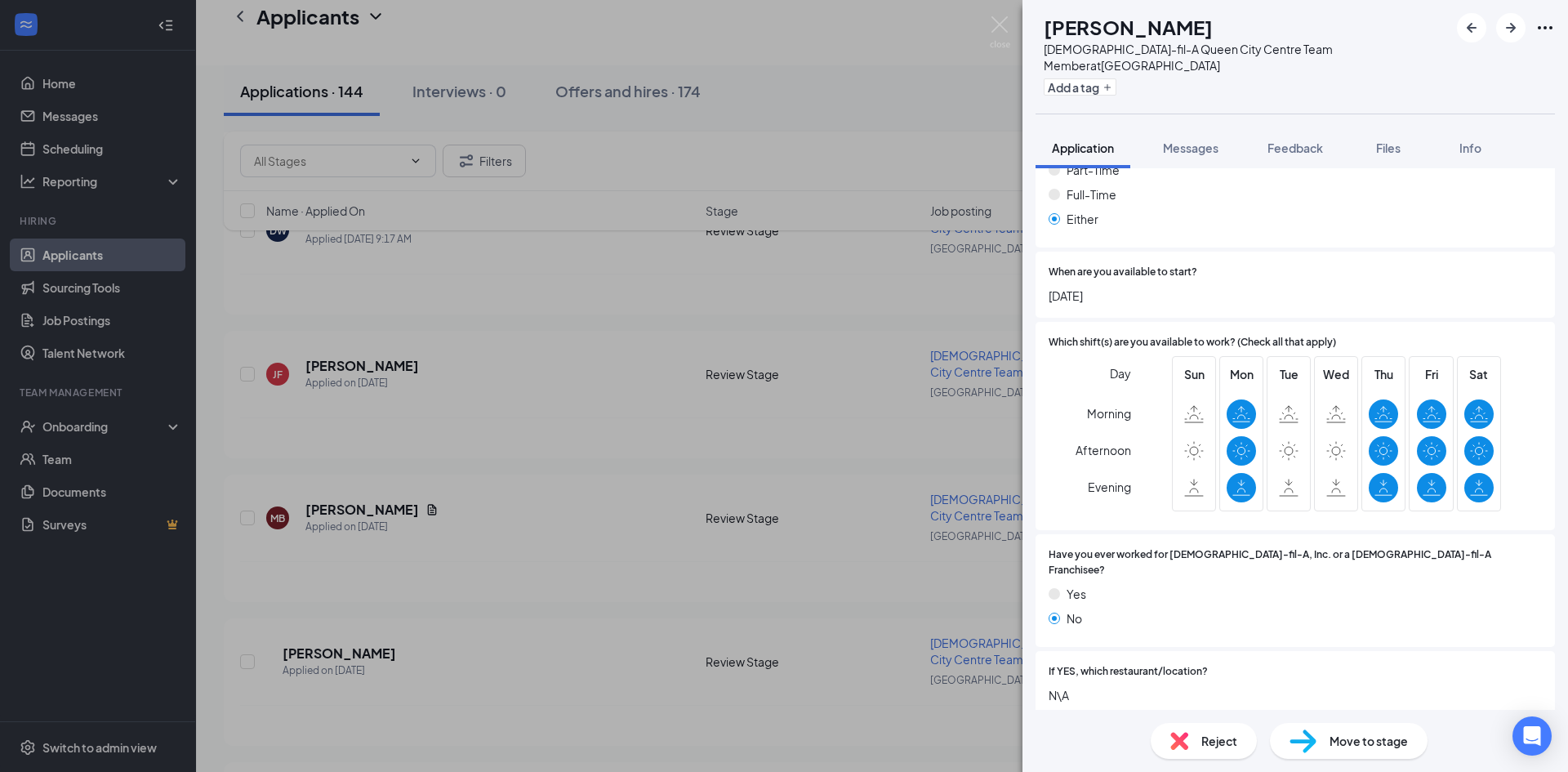
scroll to position [491, 0]
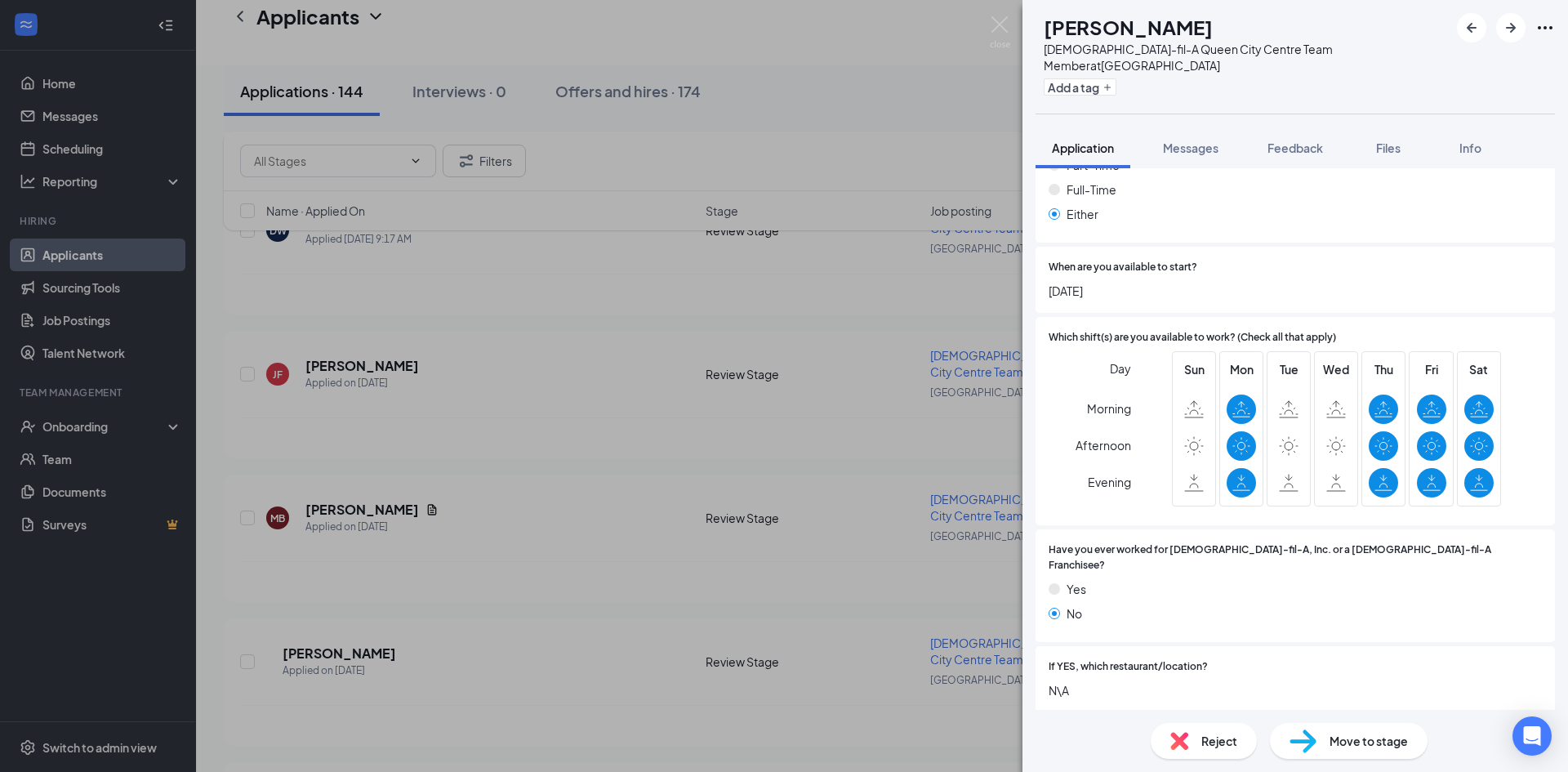
click at [1204, 741] on span "Reject" at bounding box center [1219, 740] width 36 height 18
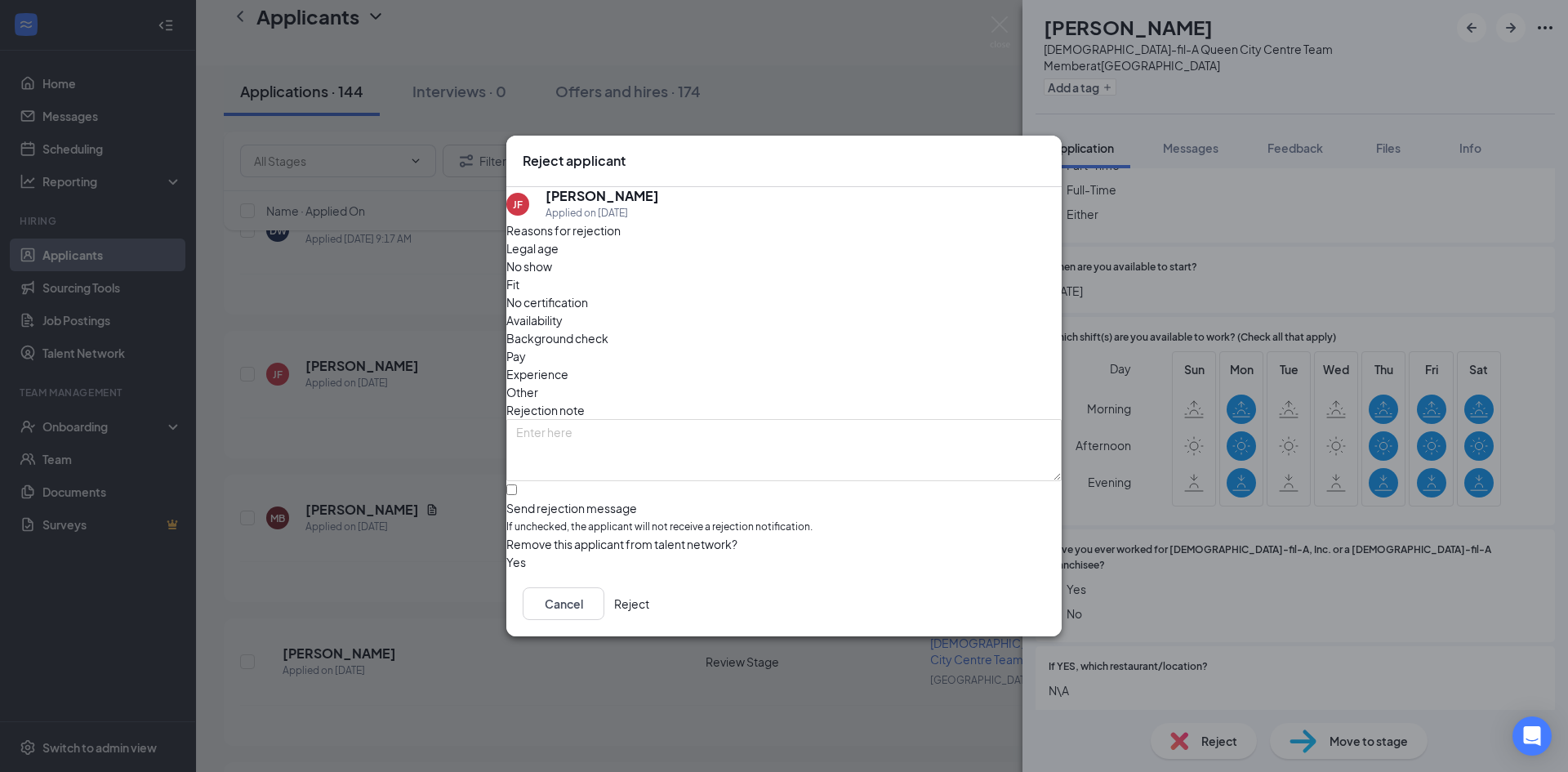
click at [649, 611] on button "Reject" at bounding box center [631, 604] width 35 height 33
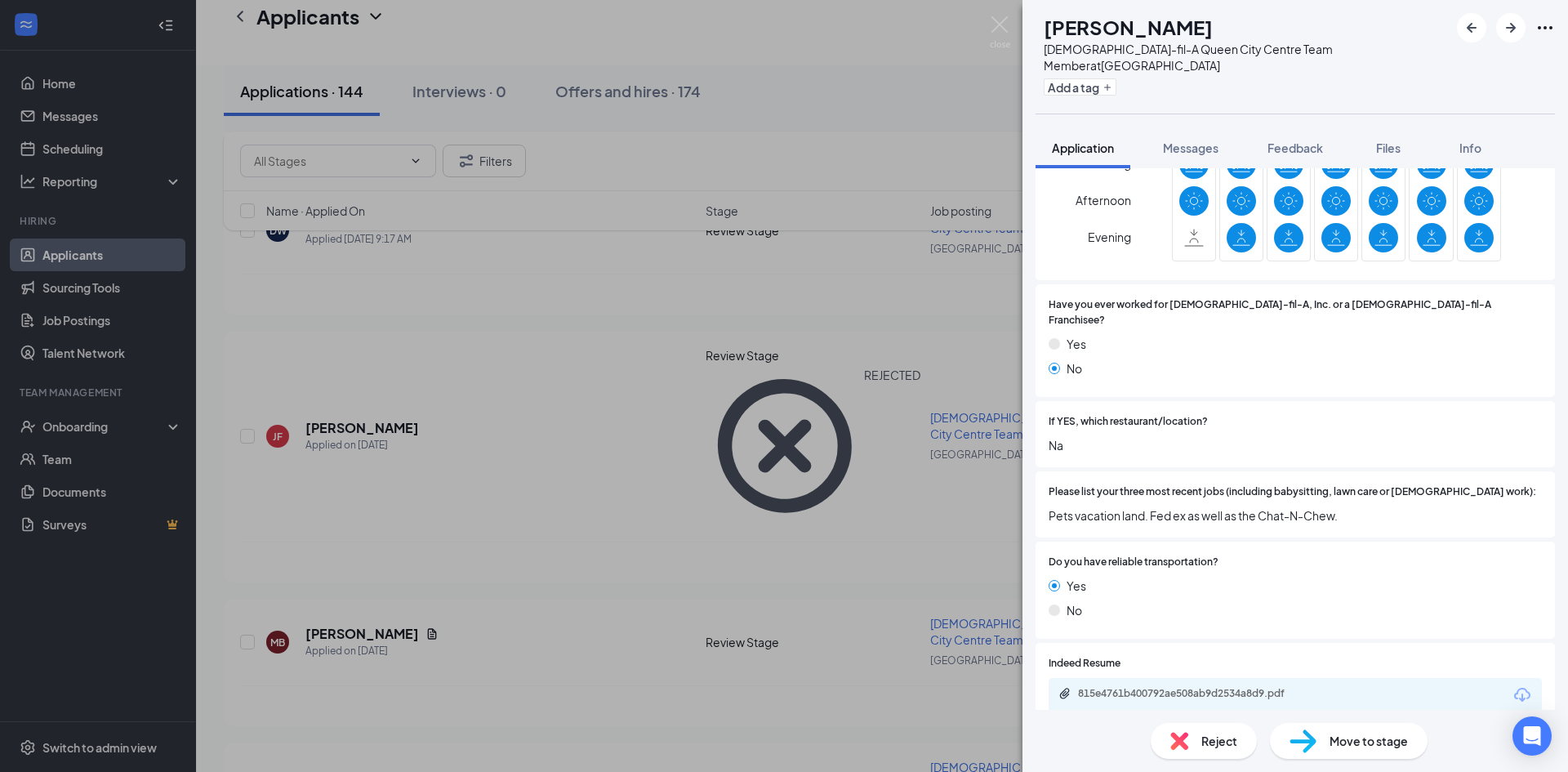
scroll to position [833, 0]
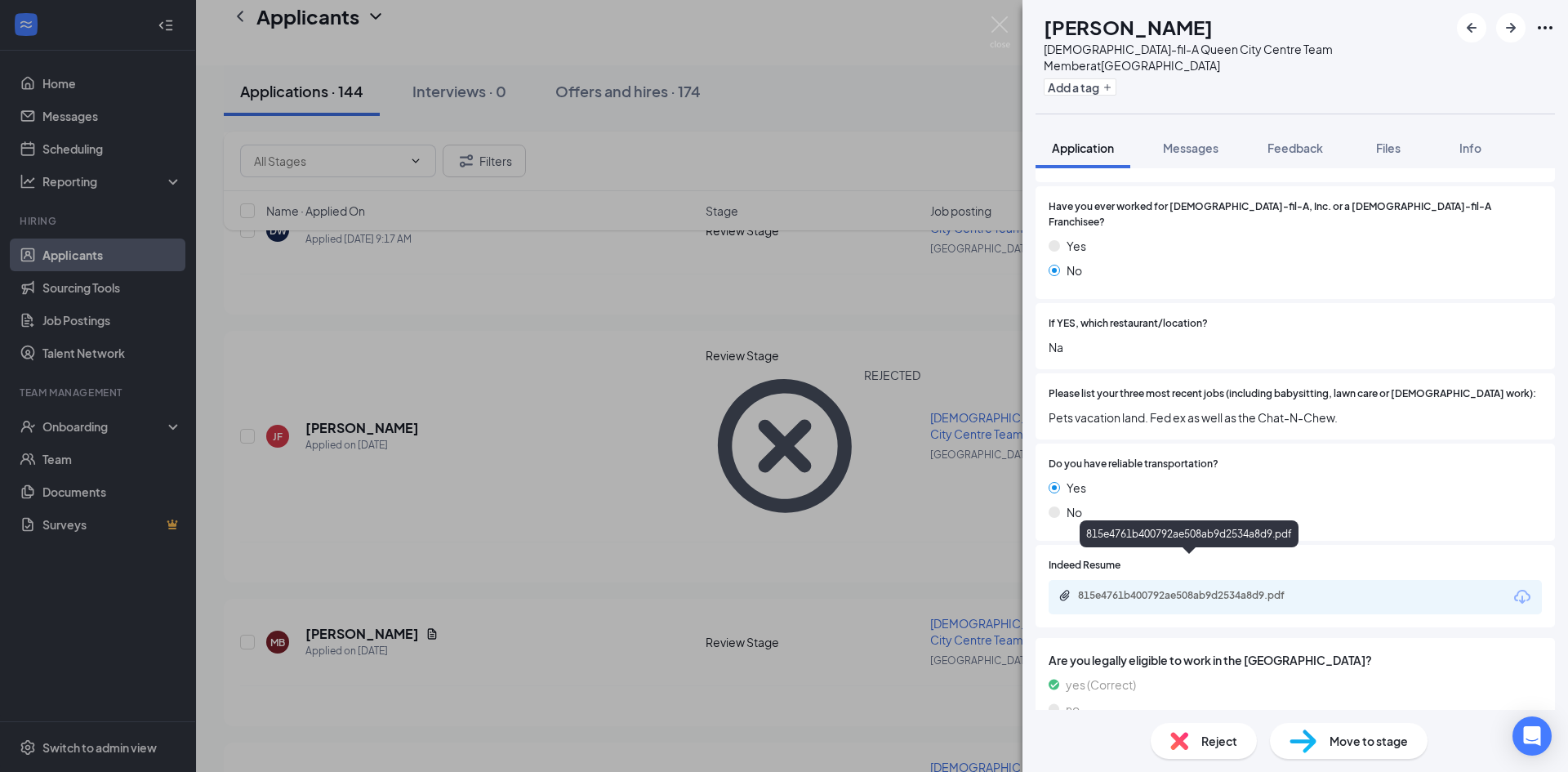
click at [1244, 589] on div "815e4761b400792ae508ab9d2534a8d9.pdf" at bounding box center [1190, 597] width 265 height 16
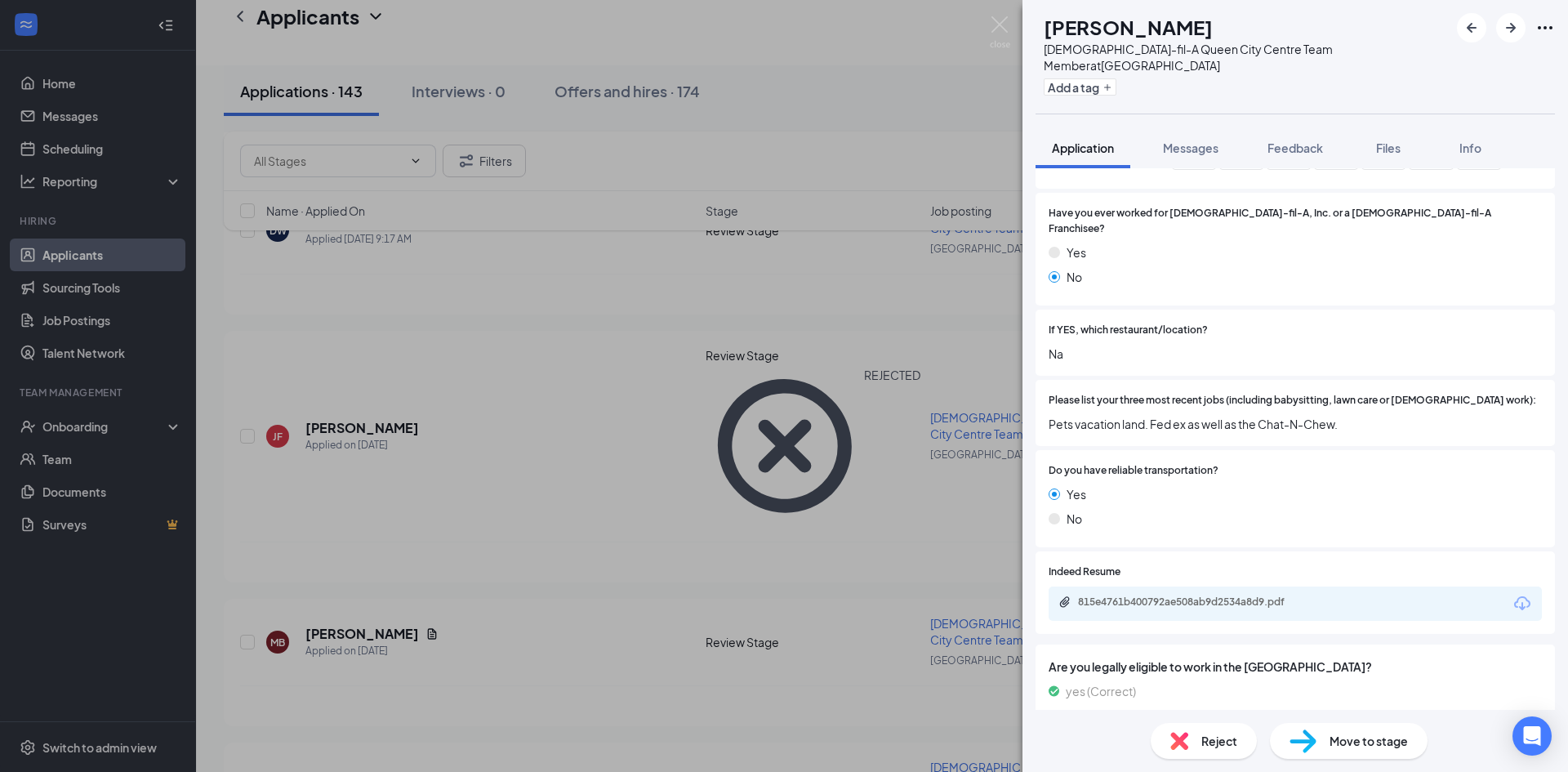
click at [1211, 744] on span "Reject" at bounding box center [1219, 740] width 36 height 18
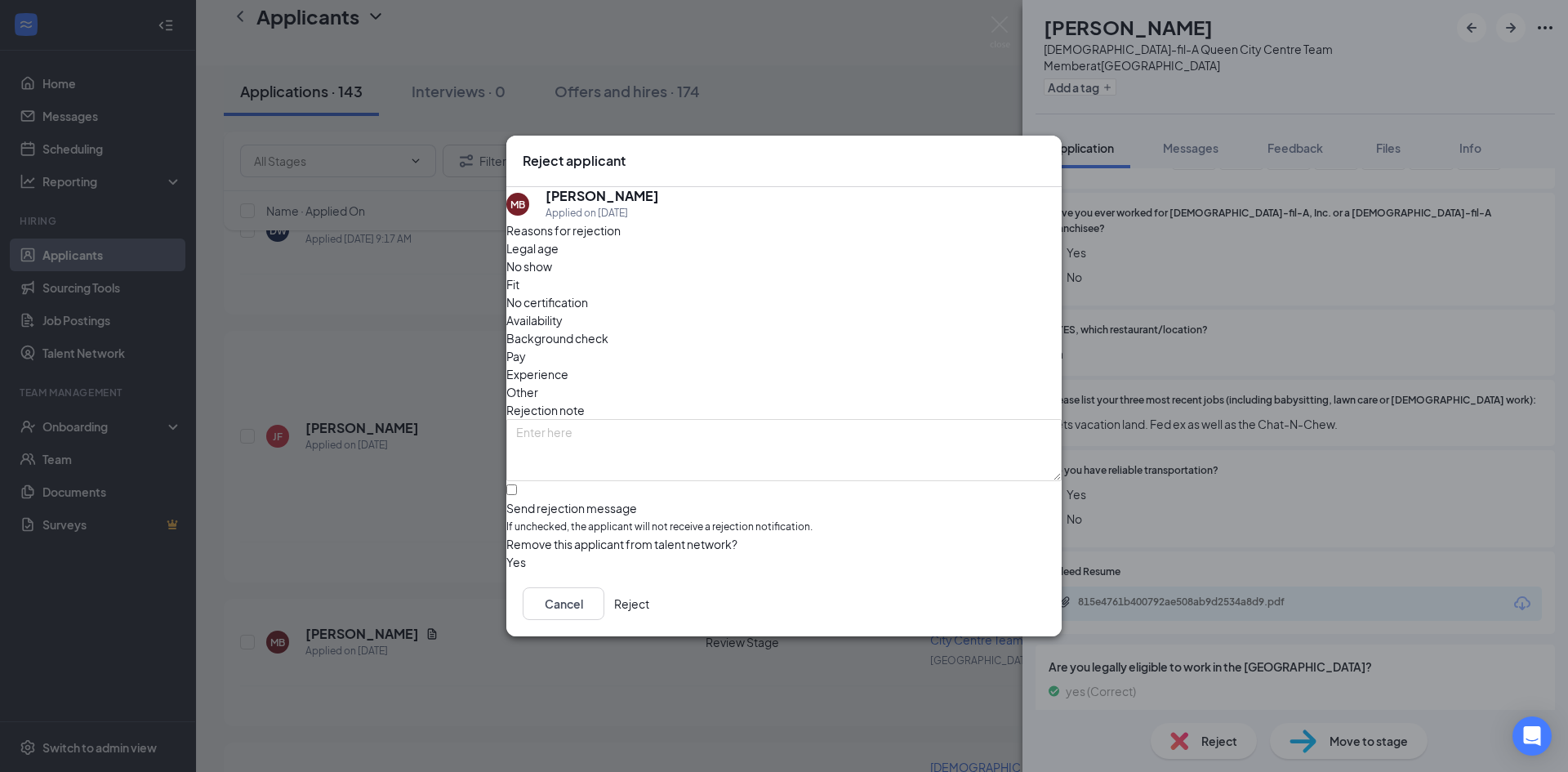
click at [649, 603] on button "Reject" at bounding box center [631, 604] width 35 height 33
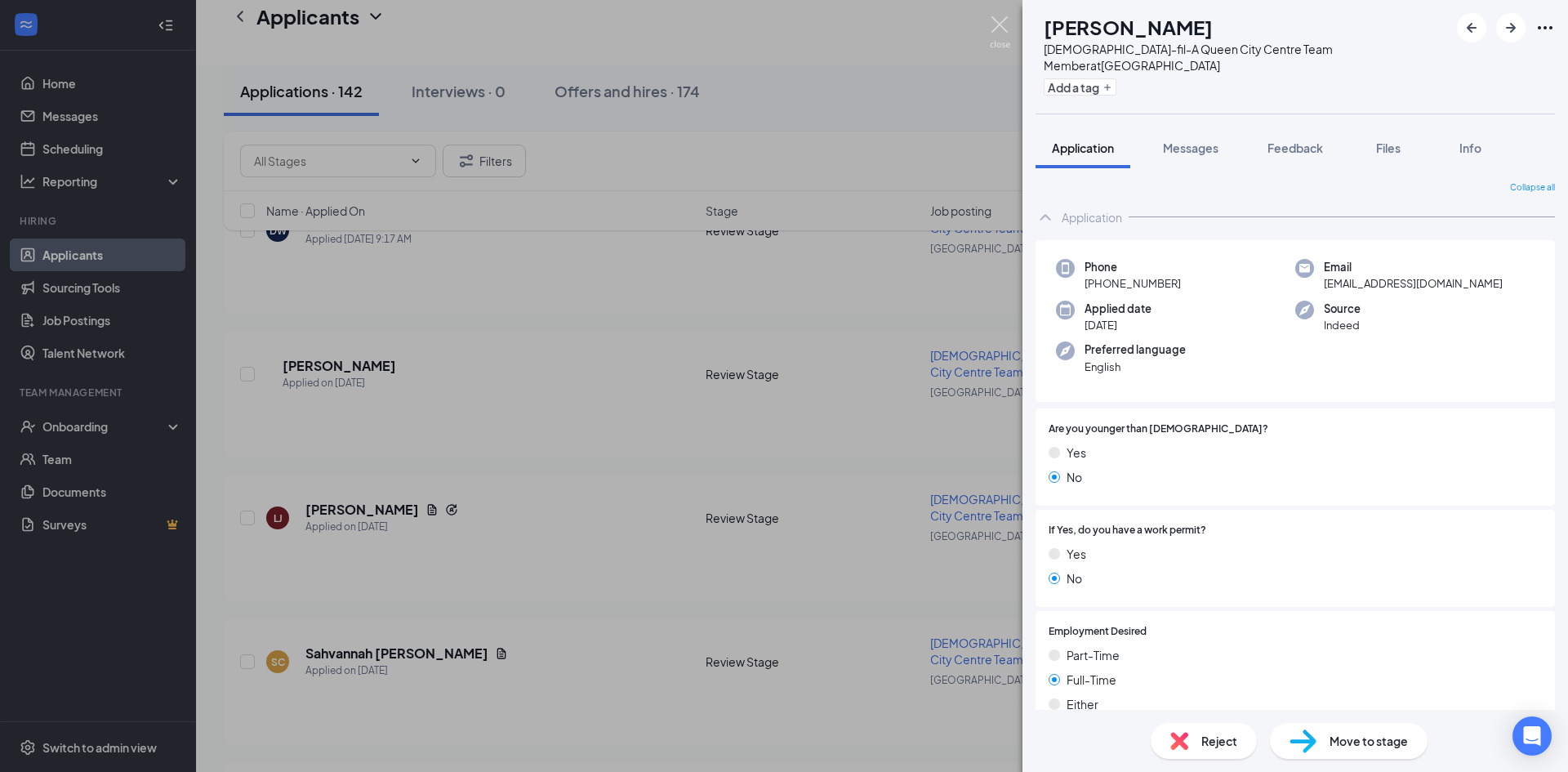
click at [992, 26] on img at bounding box center [1000, 32] width 21 height 32
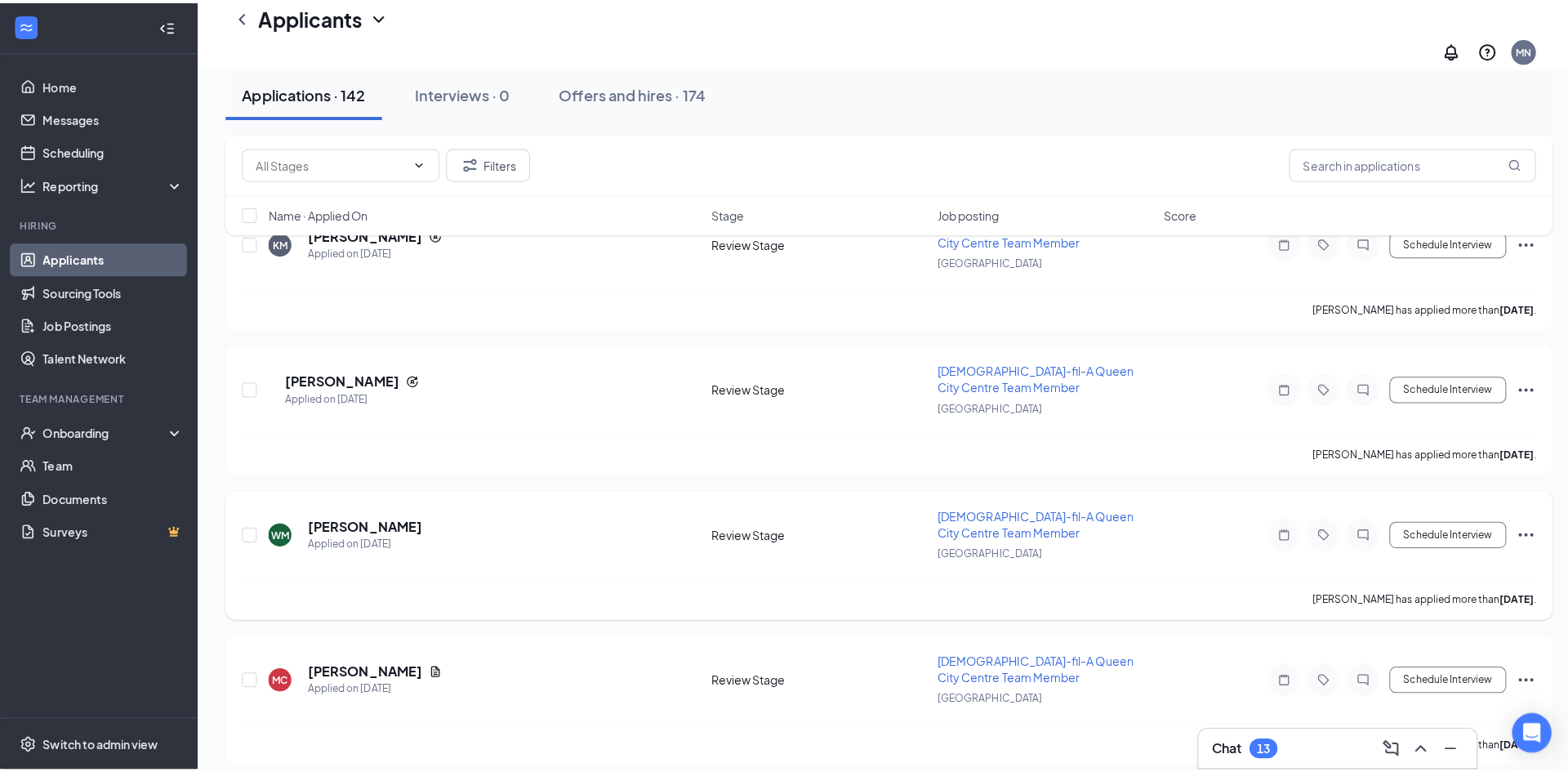
scroll to position [1225, 0]
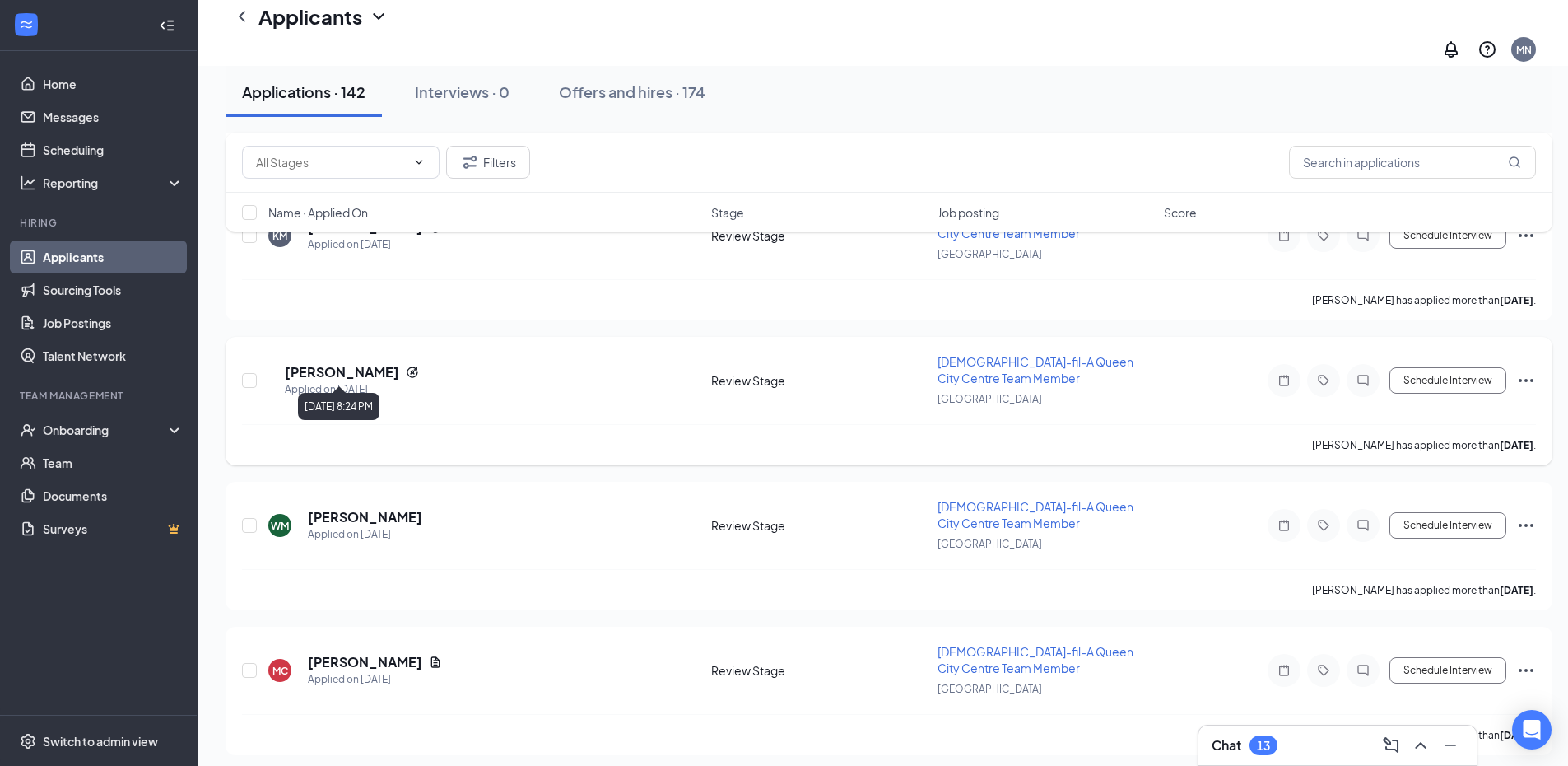
click at [362, 382] on div "Applied on [DATE]" at bounding box center [352, 389] width 134 height 16
click at [373, 363] on h5 "[PERSON_NAME]" at bounding box center [342, 372] width 115 height 18
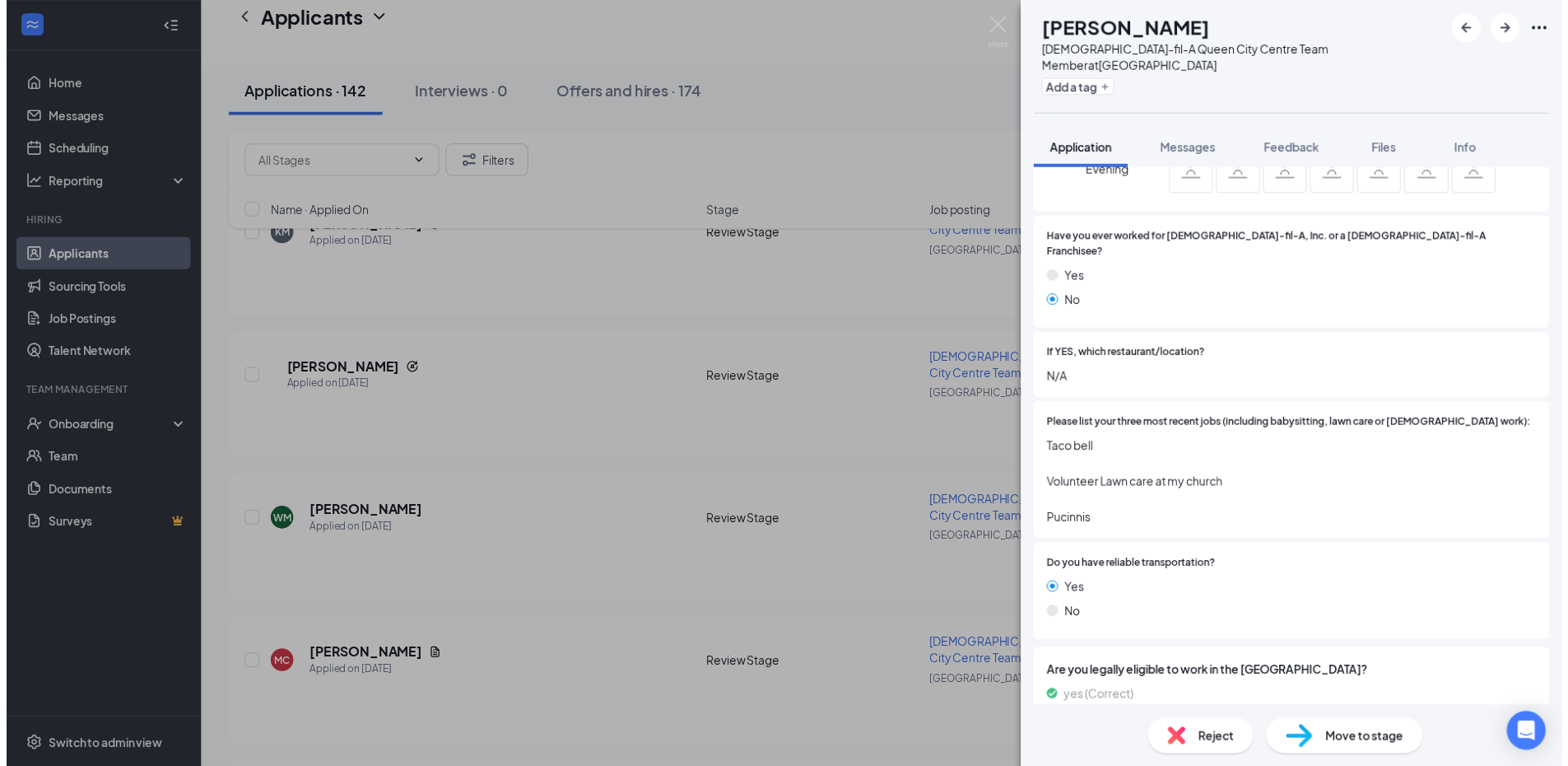
scroll to position [869, 0]
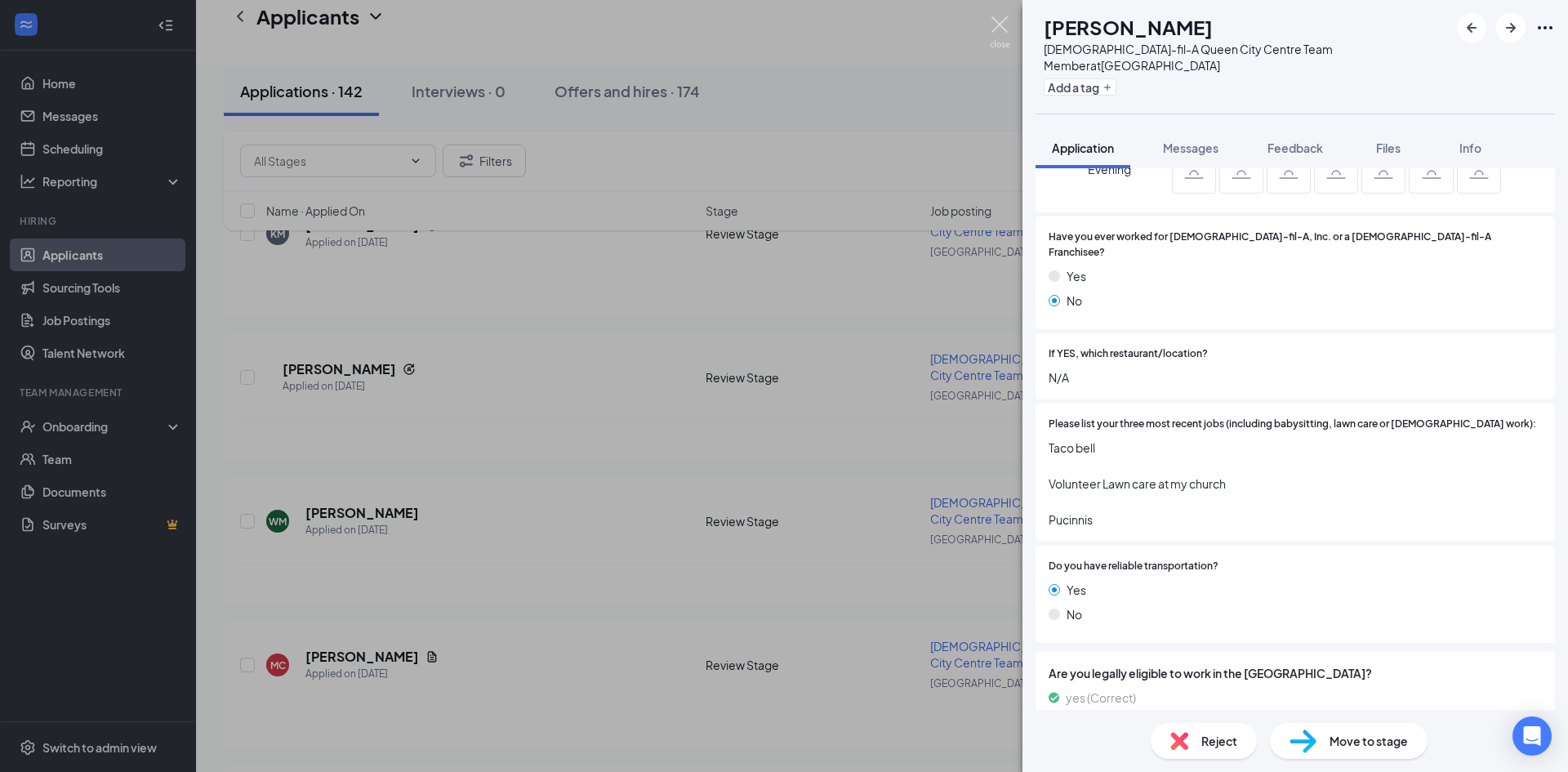
click at [991, 14] on div "DS [PERSON_NAME] [DEMOGRAPHIC_DATA]-fil-A Queen City Centre Team Member at [GEO…" at bounding box center [784, 386] width 1568 height 772
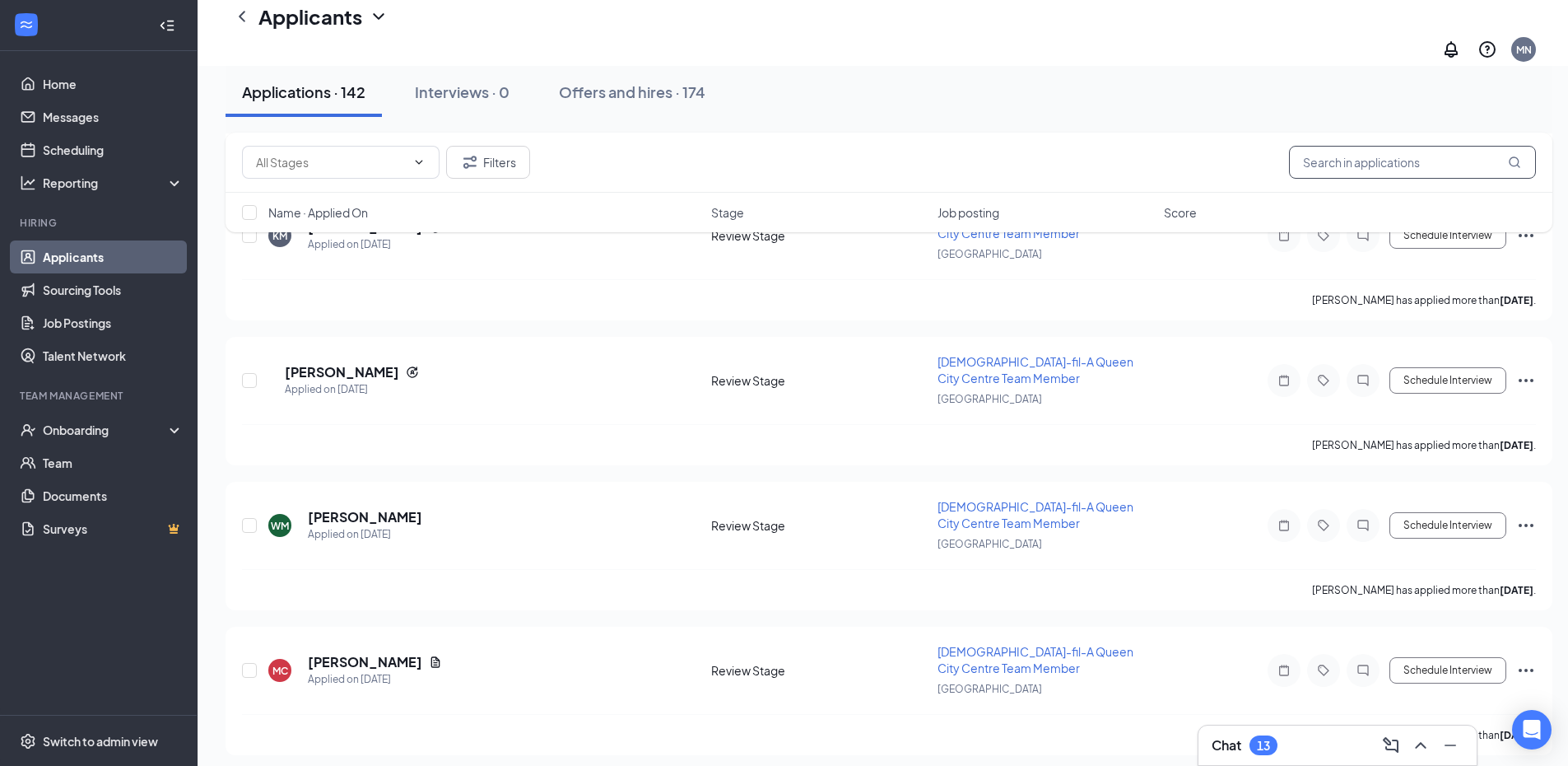
click at [1350, 163] on input "text" at bounding box center [1412, 162] width 247 height 33
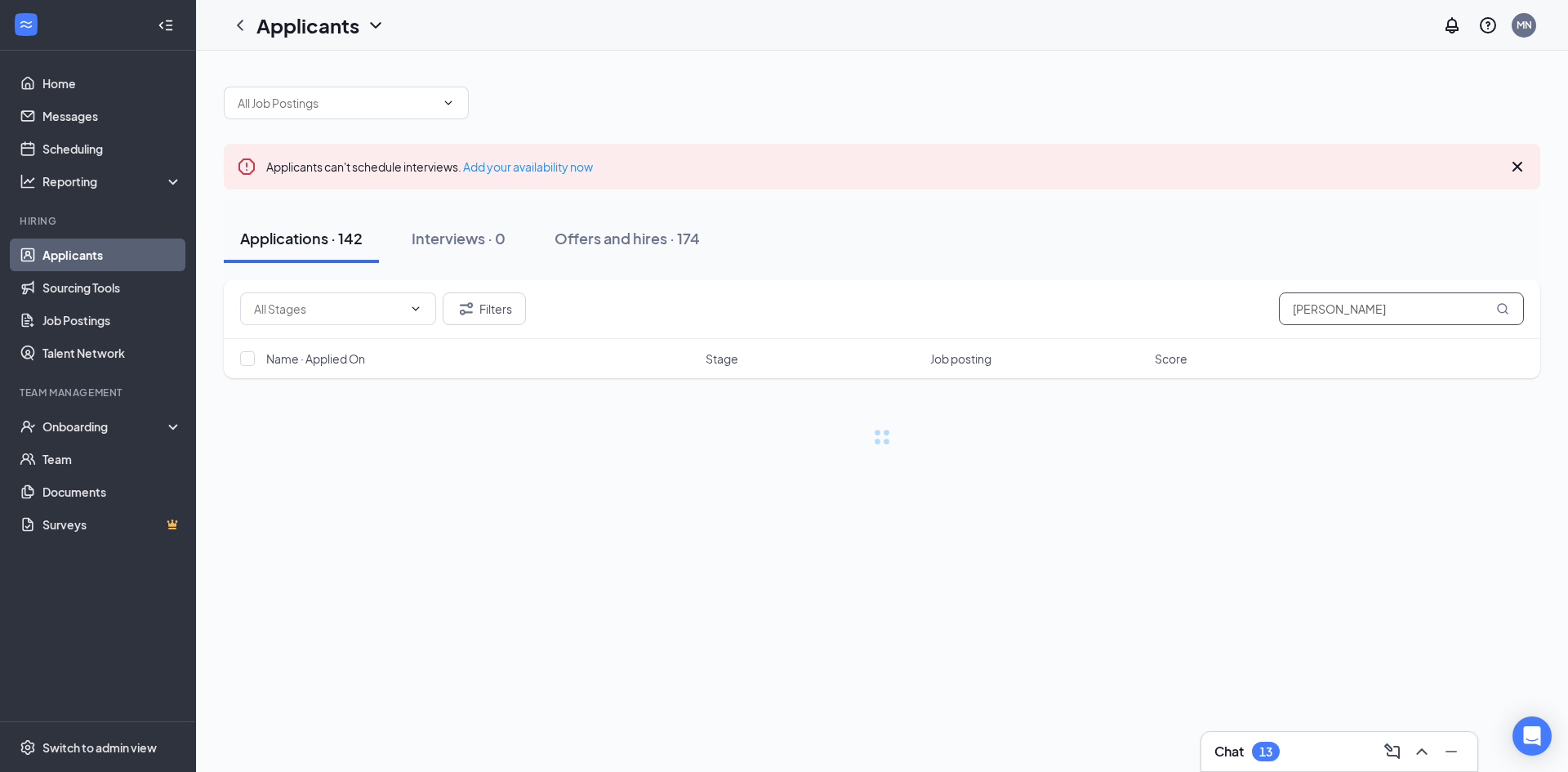
type input "[PERSON_NAME]"
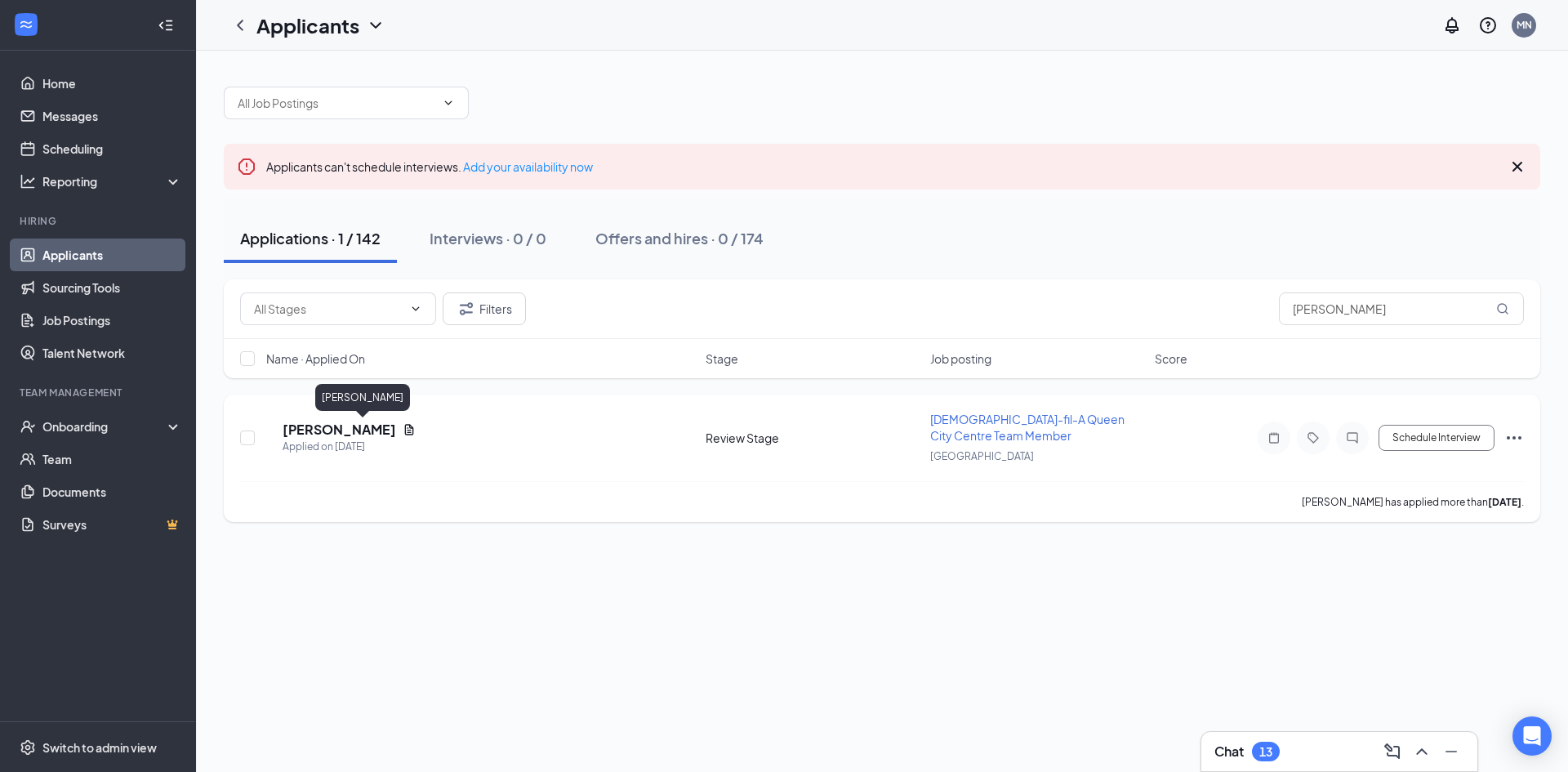
click at [384, 428] on h5 "[PERSON_NAME]" at bounding box center [339, 429] width 114 height 18
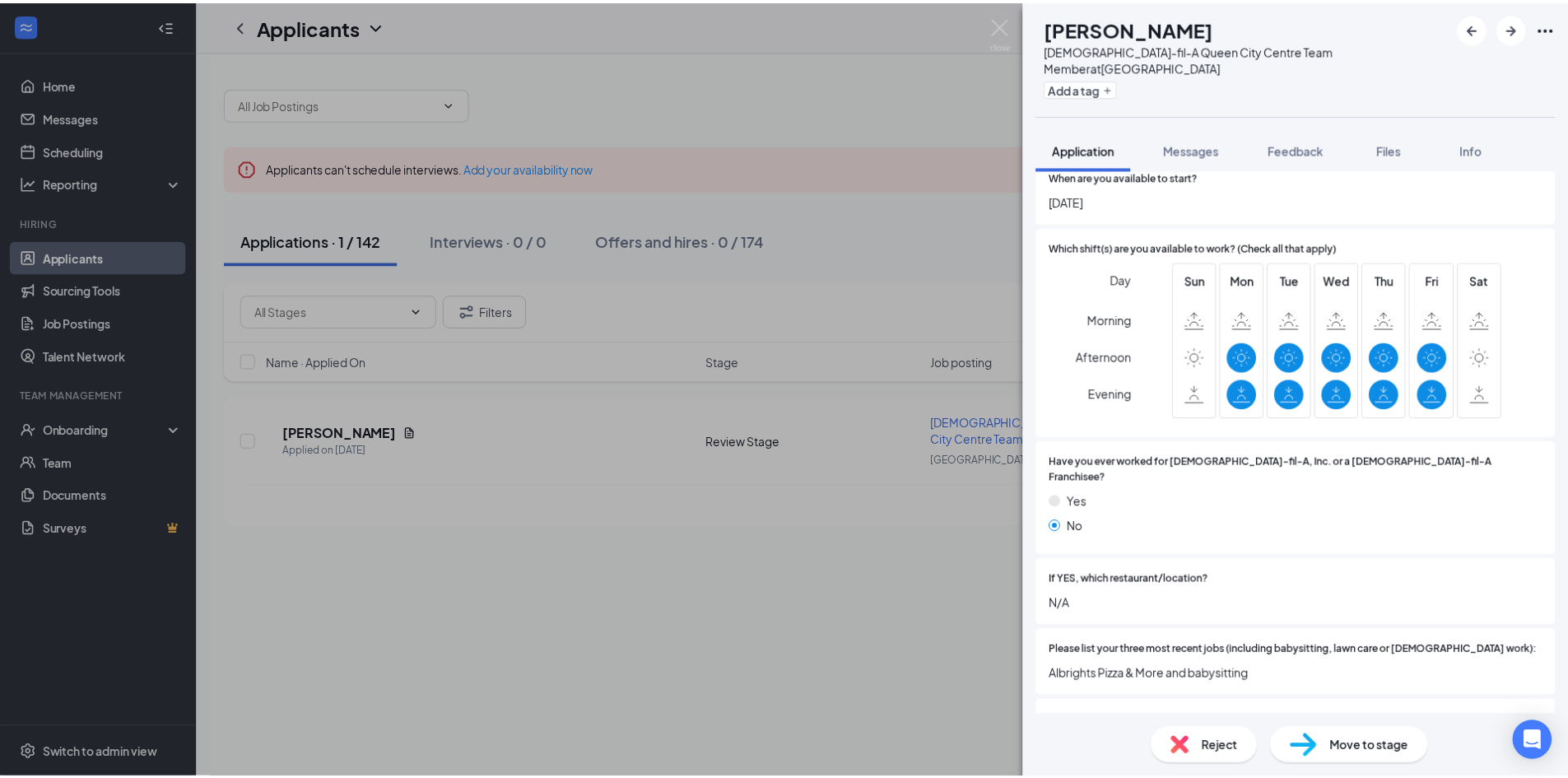
scroll to position [741, 0]
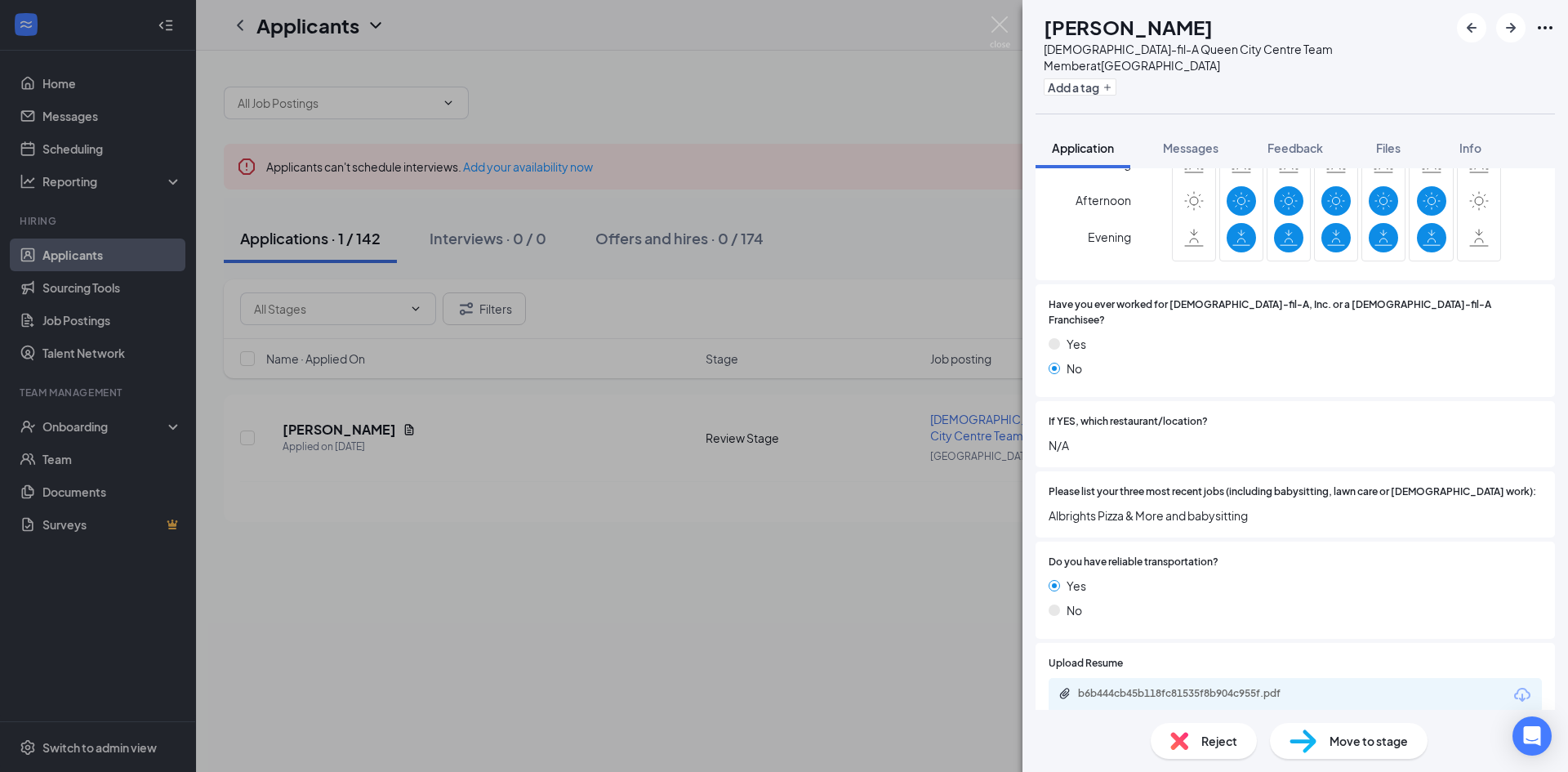
click at [1172, 678] on div "b6b444cb45b118fc81535f8b904c955f.pdf" at bounding box center [1295, 695] width 494 height 35
click at [1176, 687] on div "b6b444cb45b118fc81535f8b904c955f.pdf" at bounding box center [1192, 693] width 229 height 13
click at [997, 21] on img at bounding box center [1000, 32] width 21 height 32
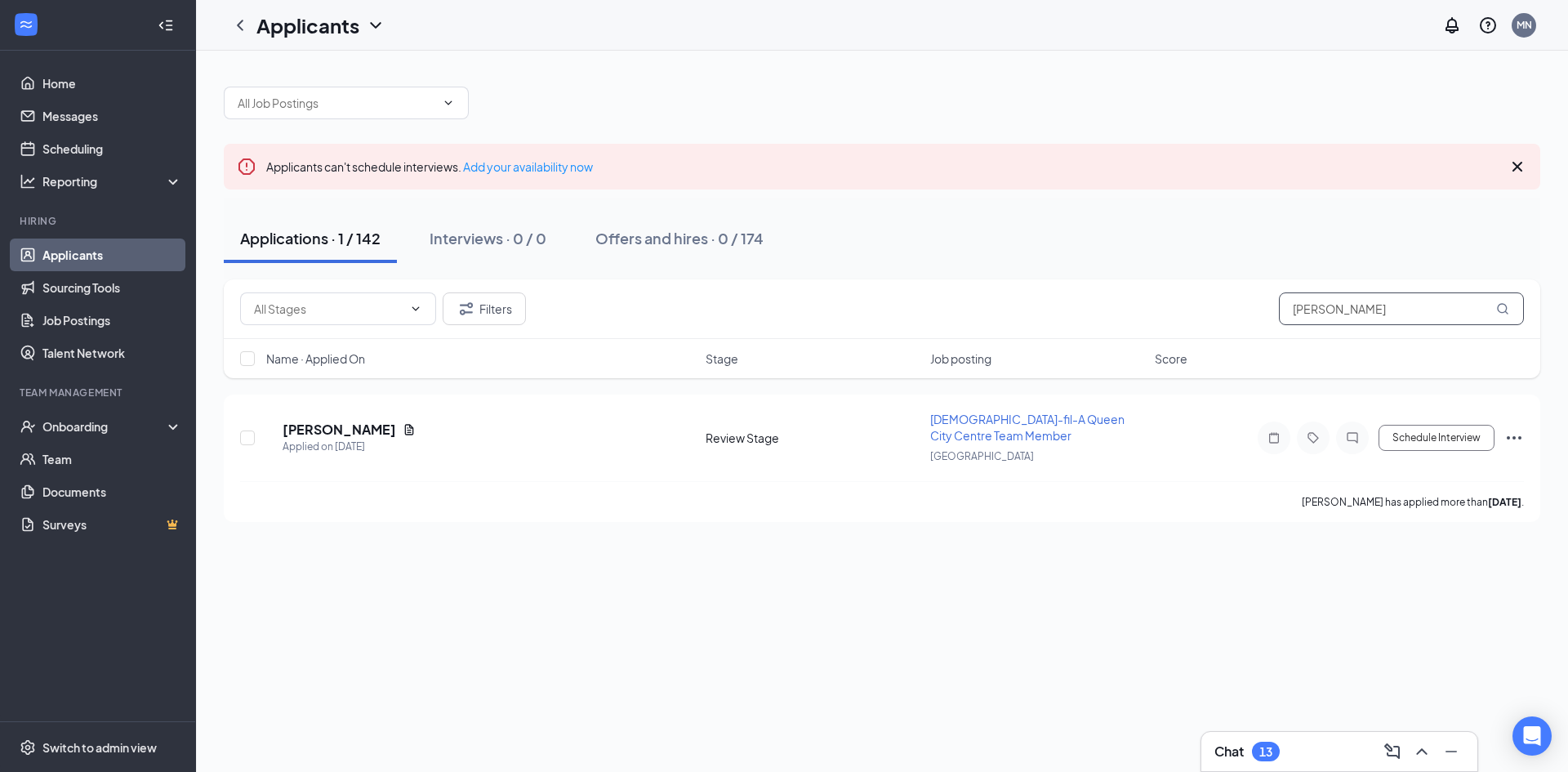
drag, startPoint x: 1423, startPoint y: 313, endPoint x: 654, endPoint y: 313, distance: 769.0
click at [654, 313] on div "Filters [PERSON_NAME]" at bounding box center [882, 308] width 1285 height 33
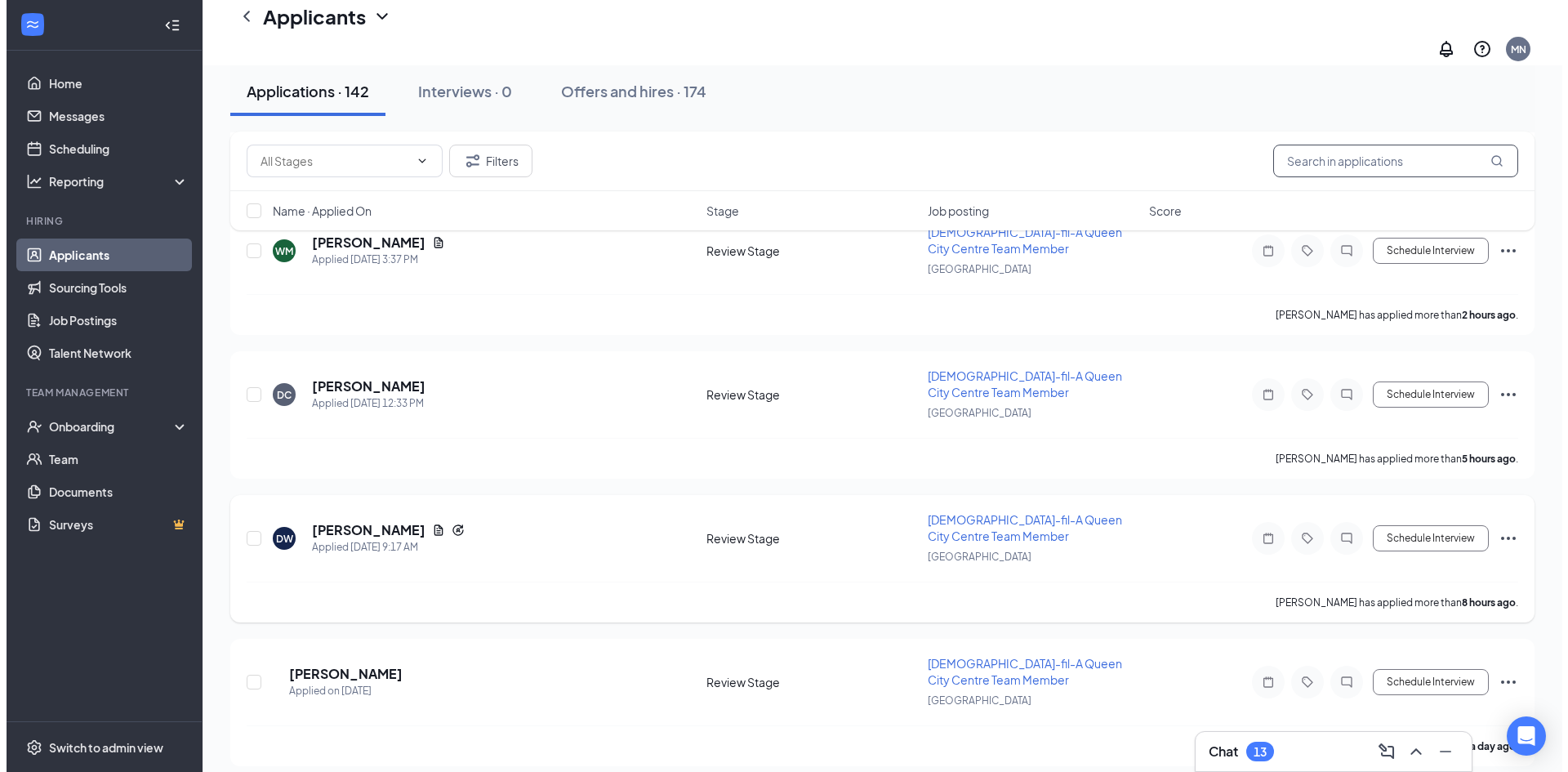
scroll to position [491, 0]
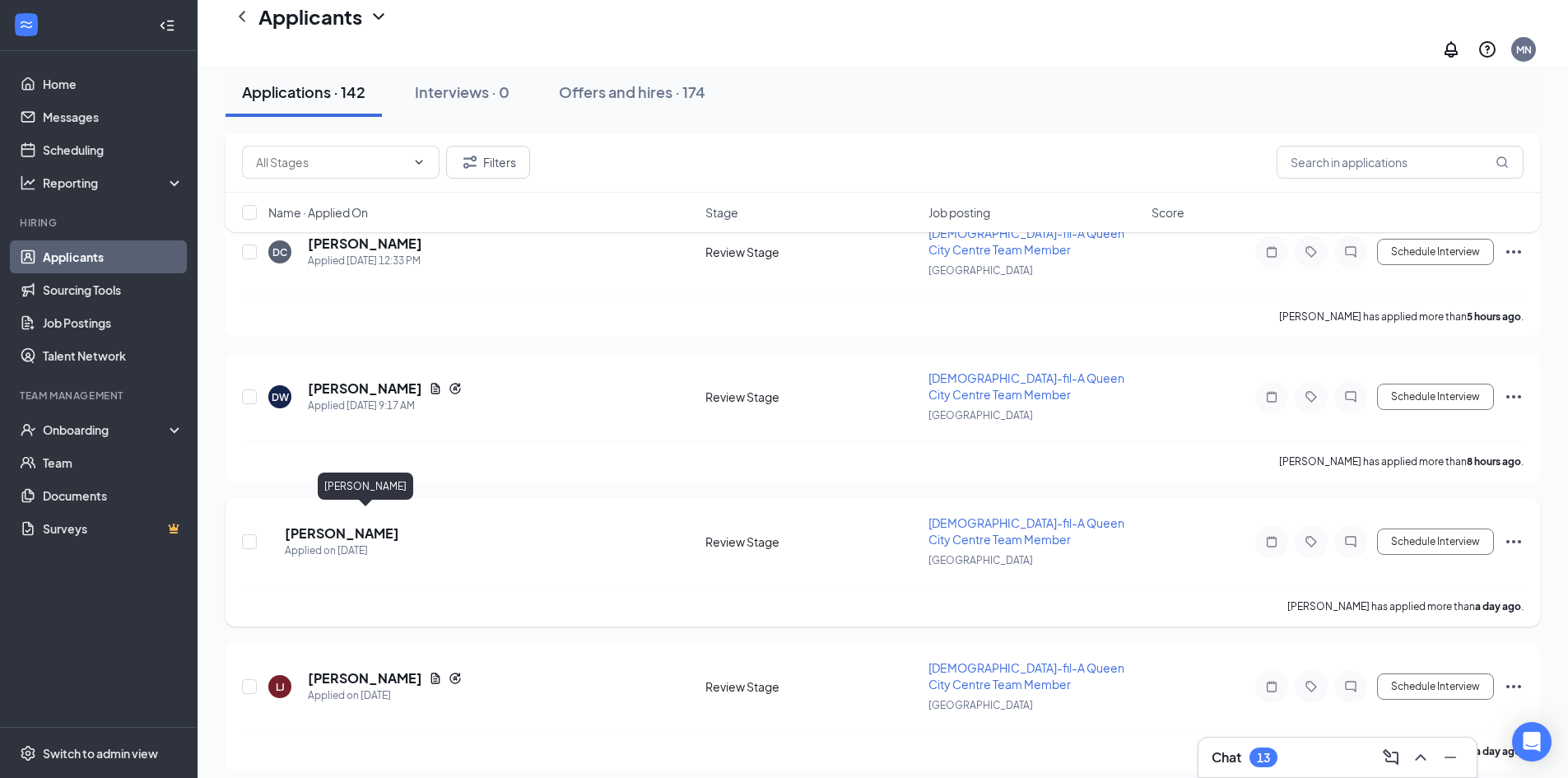
click at [373, 524] on h5 "[PERSON_NAME]" at bounding box center [342, 533] width 115 height 18
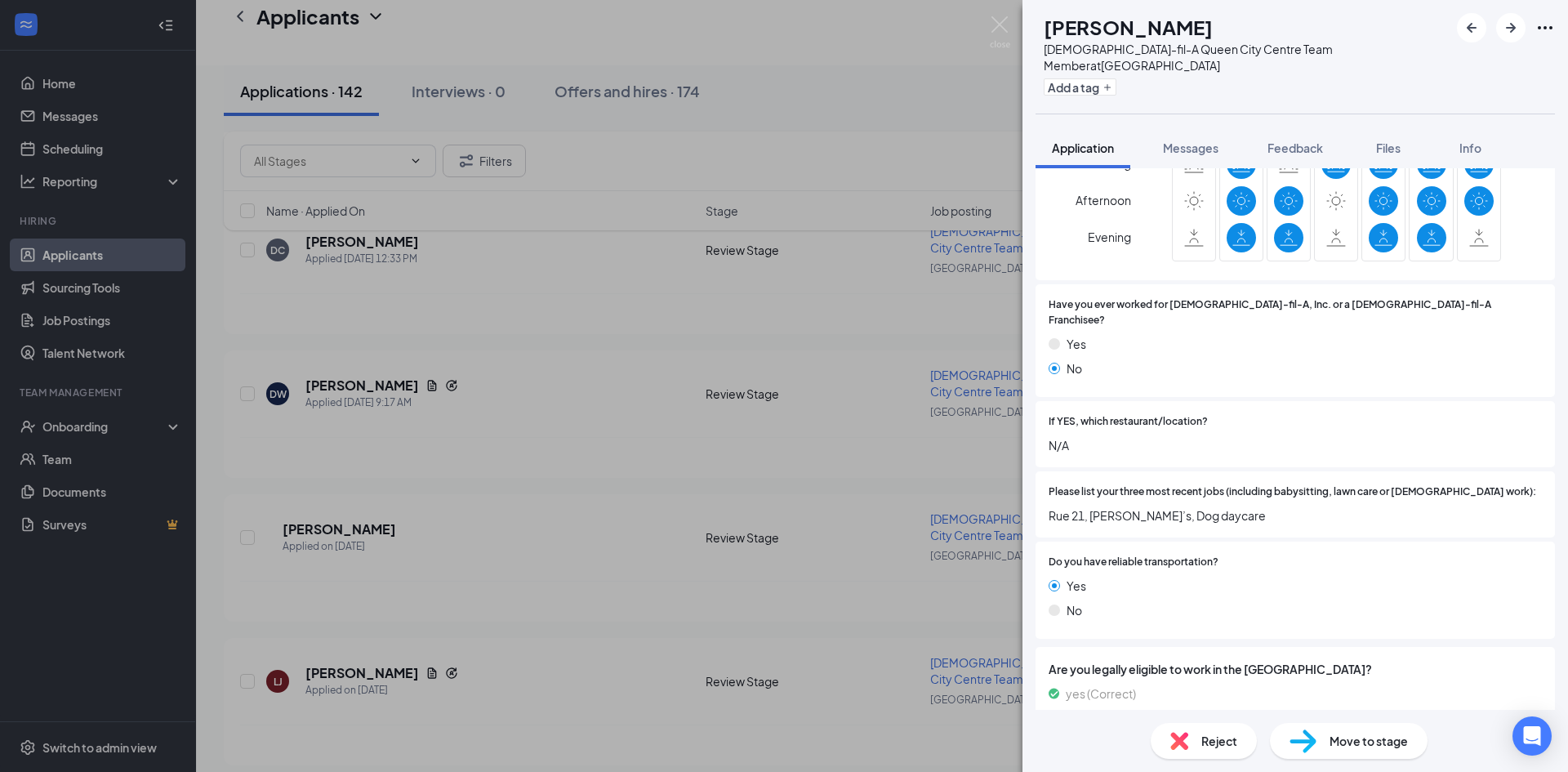
scroll to position [744, 0]
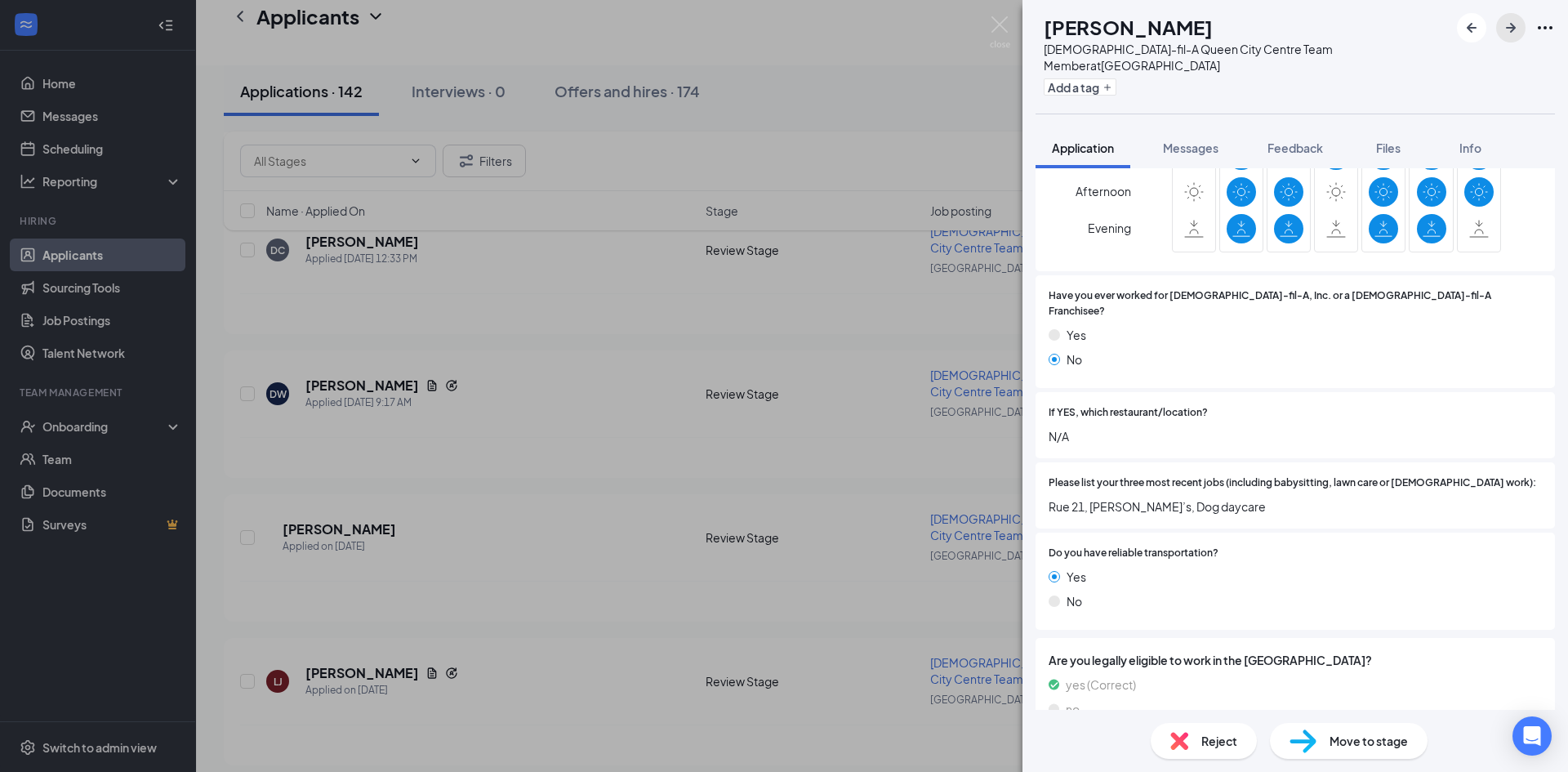
click at [1509, 26] on icon "ArrowRight" at bounding box center [1512, 28] width 20 height 20
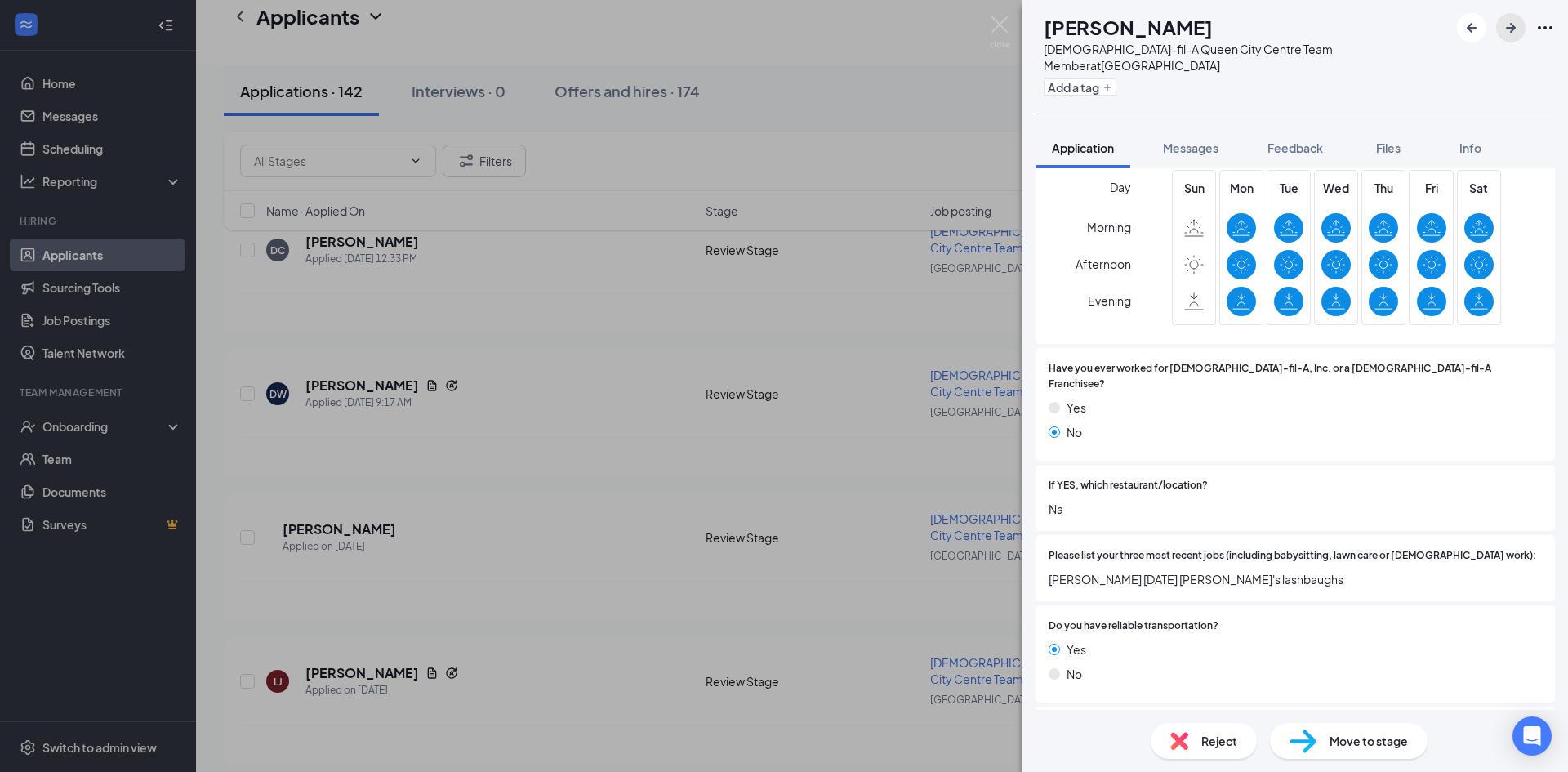
scroll to position [879, 0]
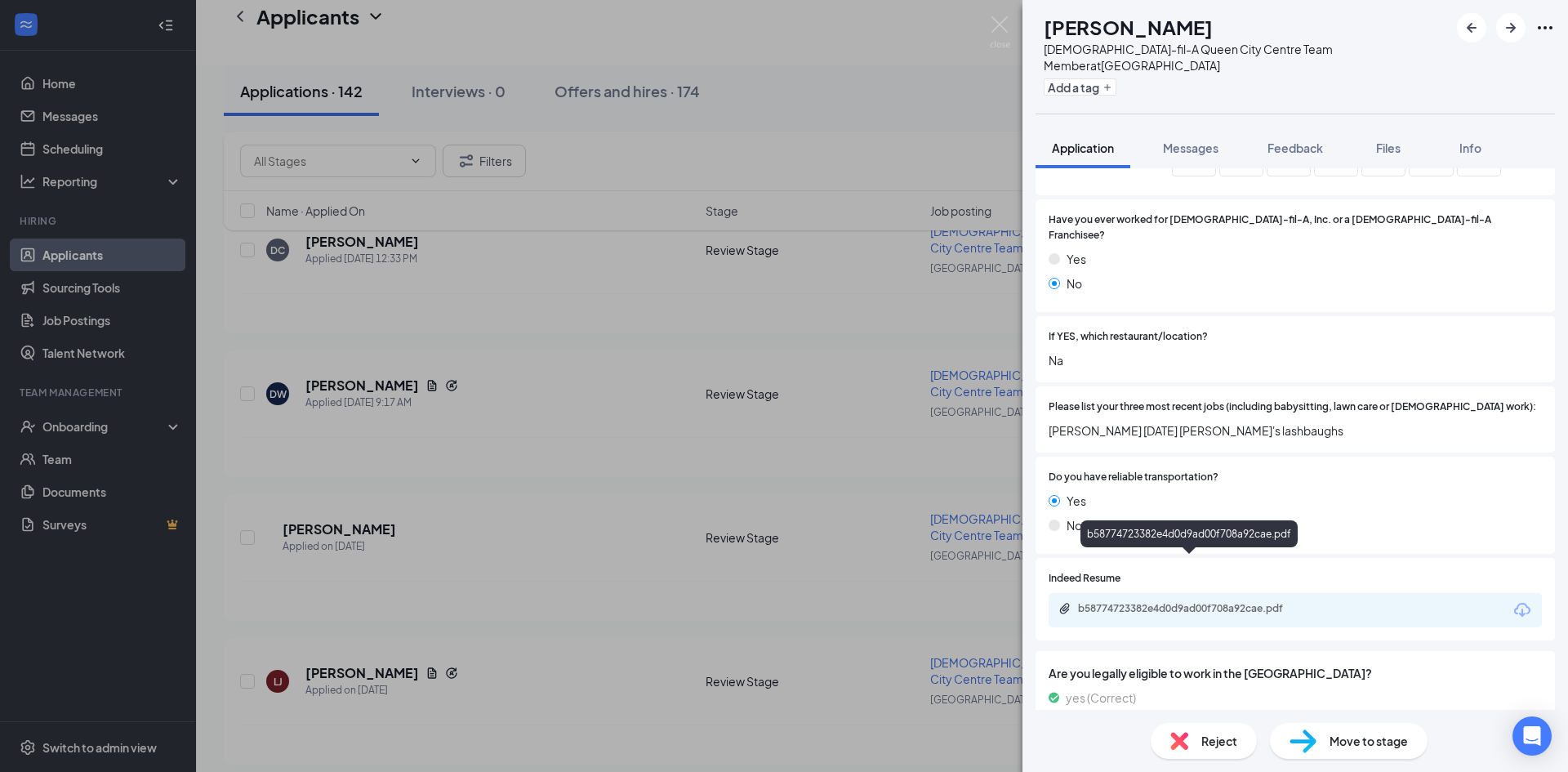
click at [1206, 602] on div "b58774723382e4d0d9ad00f708a92cae.pdf" at bounding box center [1192, 607] width 229 height 13
click at [1206, 742] on span "Reject" at bounding box center [1219, 740] width 36 height 18
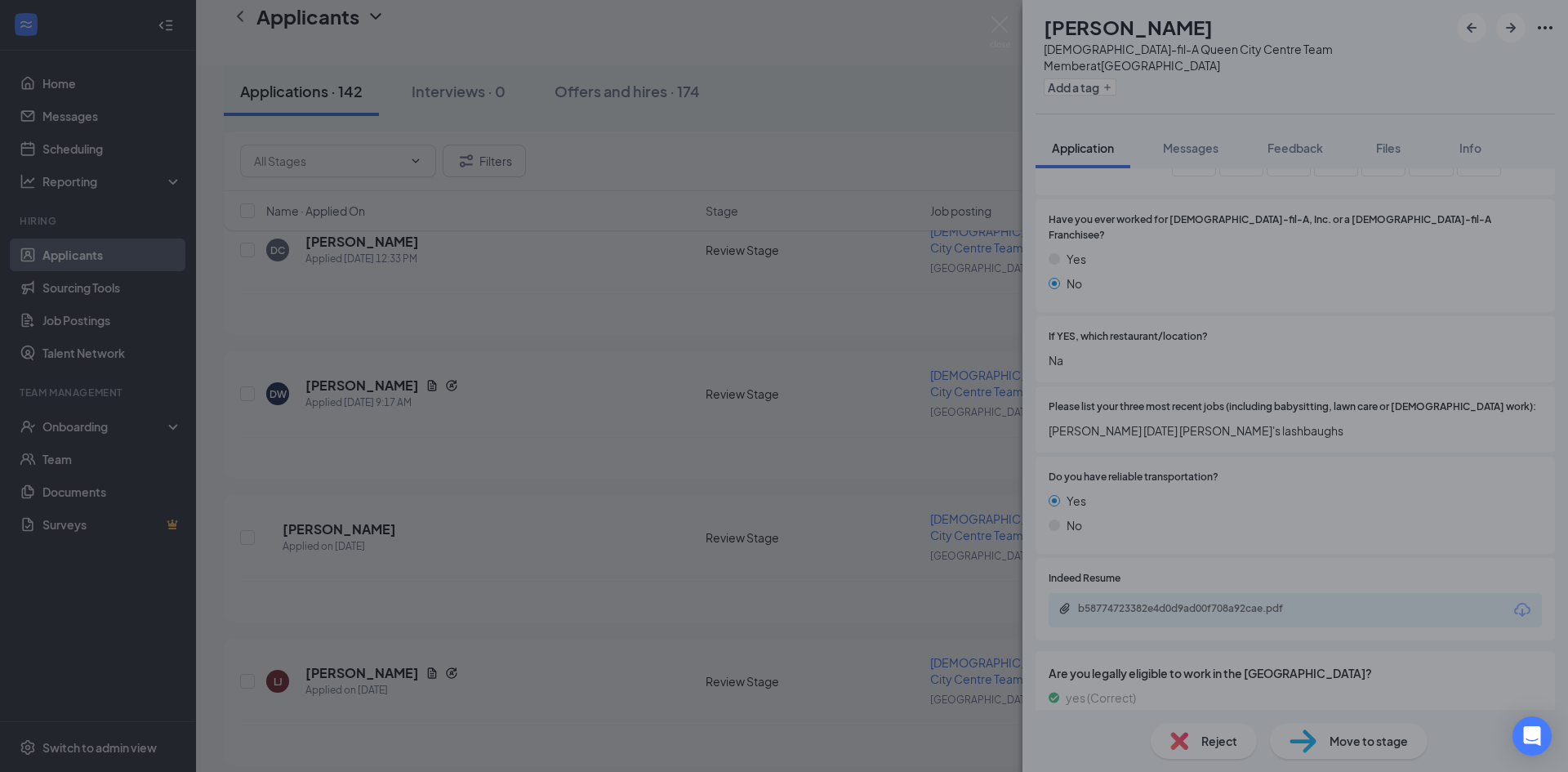
scroll to position [872, 0]
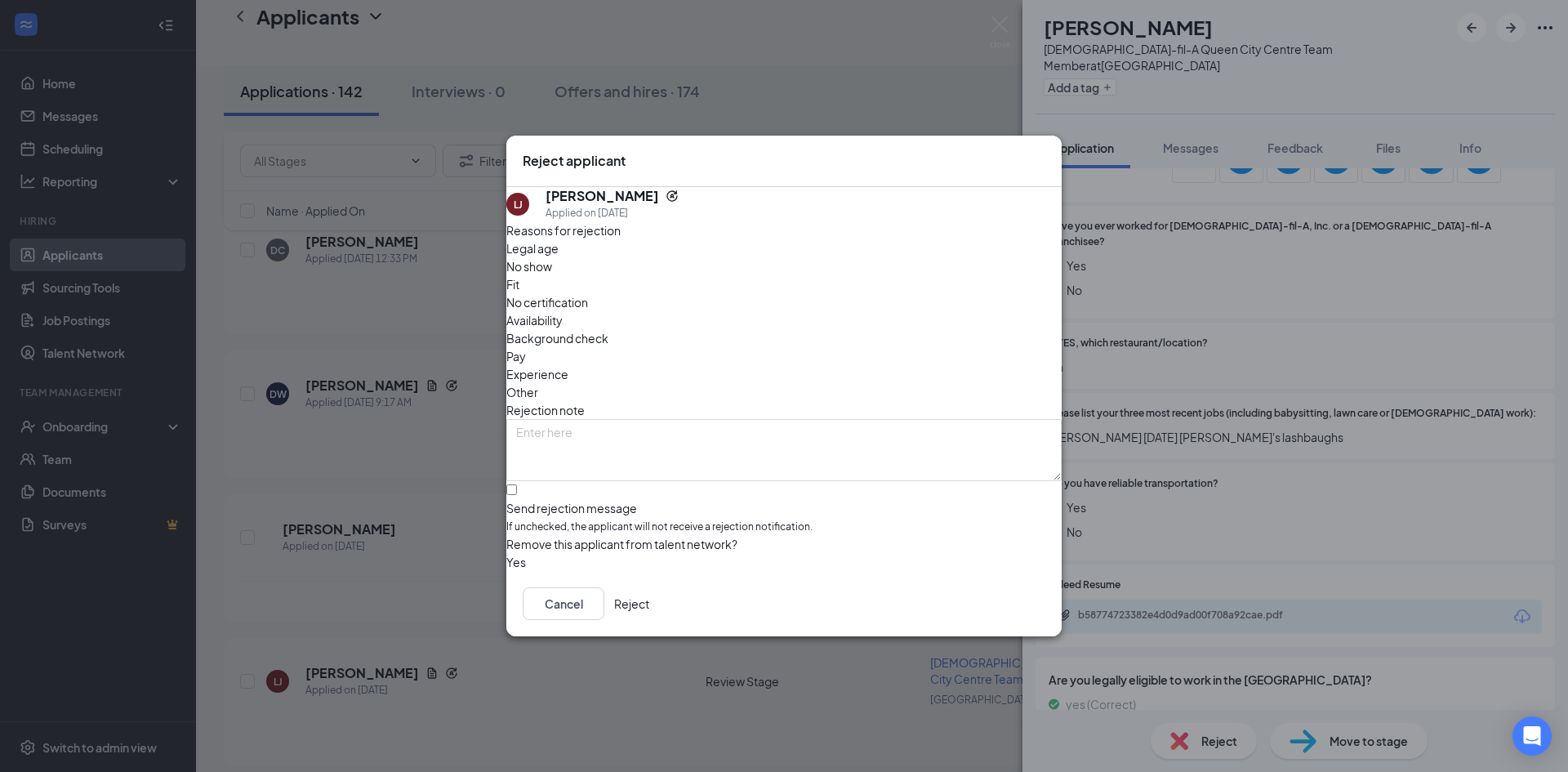
click at [649, 617] on button "Reject" at bounding box center [631, 604] width 35 height 33
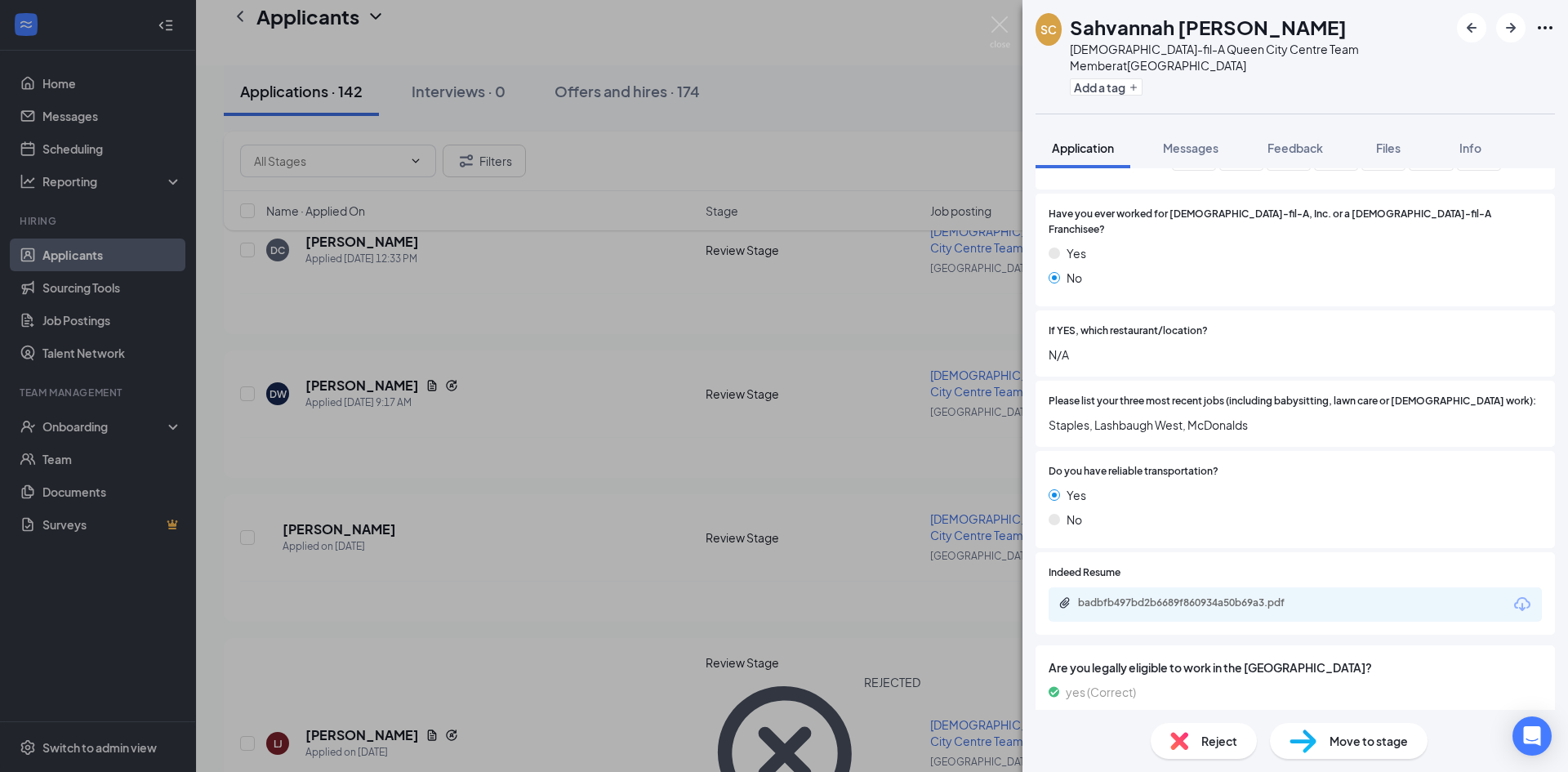
scroll to position [833, 0]
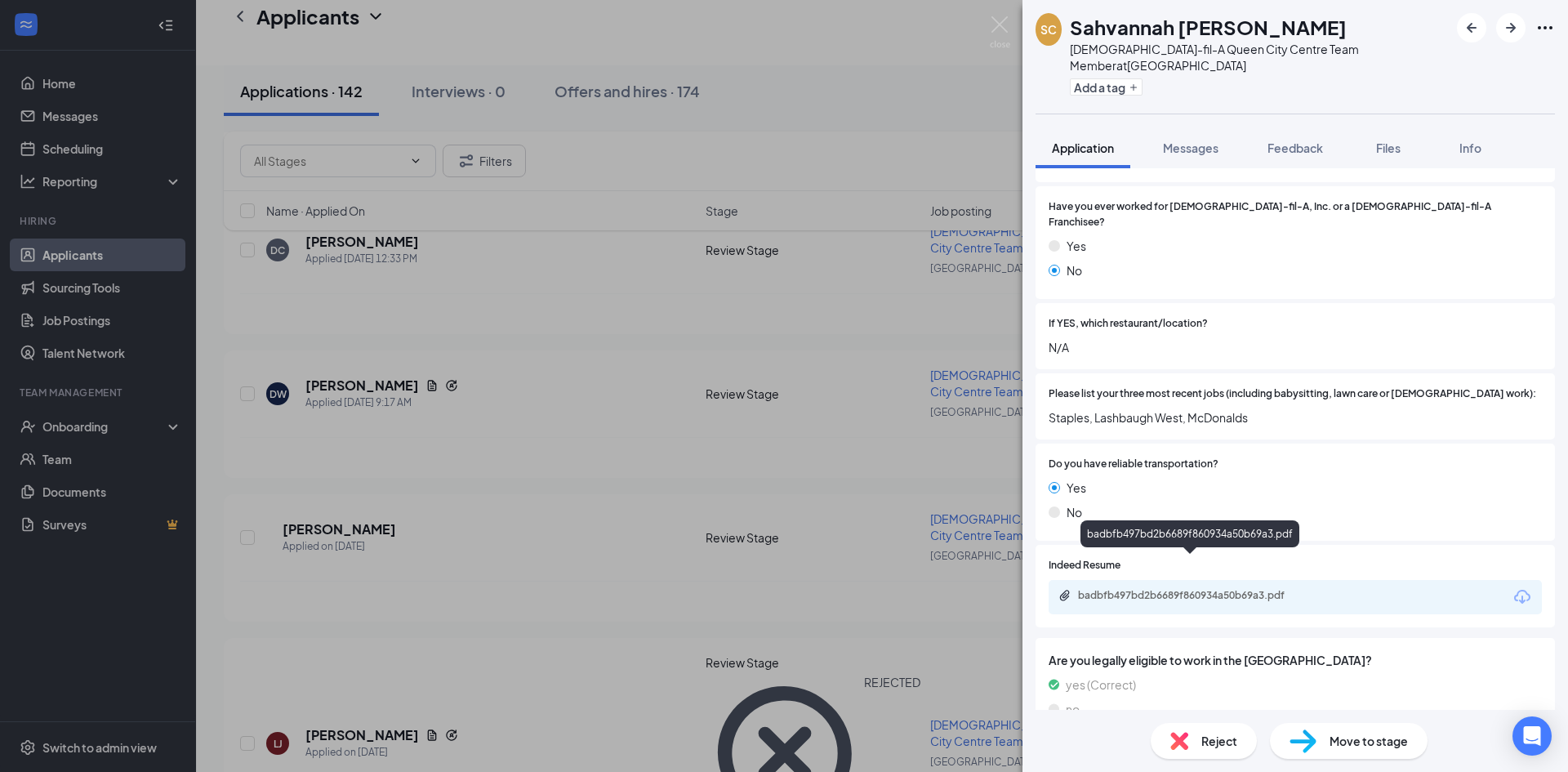
click at [1161, 589] on div "badbfb497bd2b6689f860934a50b69a3.pdf" at bounding box center [1192, 595] width 229 height 13
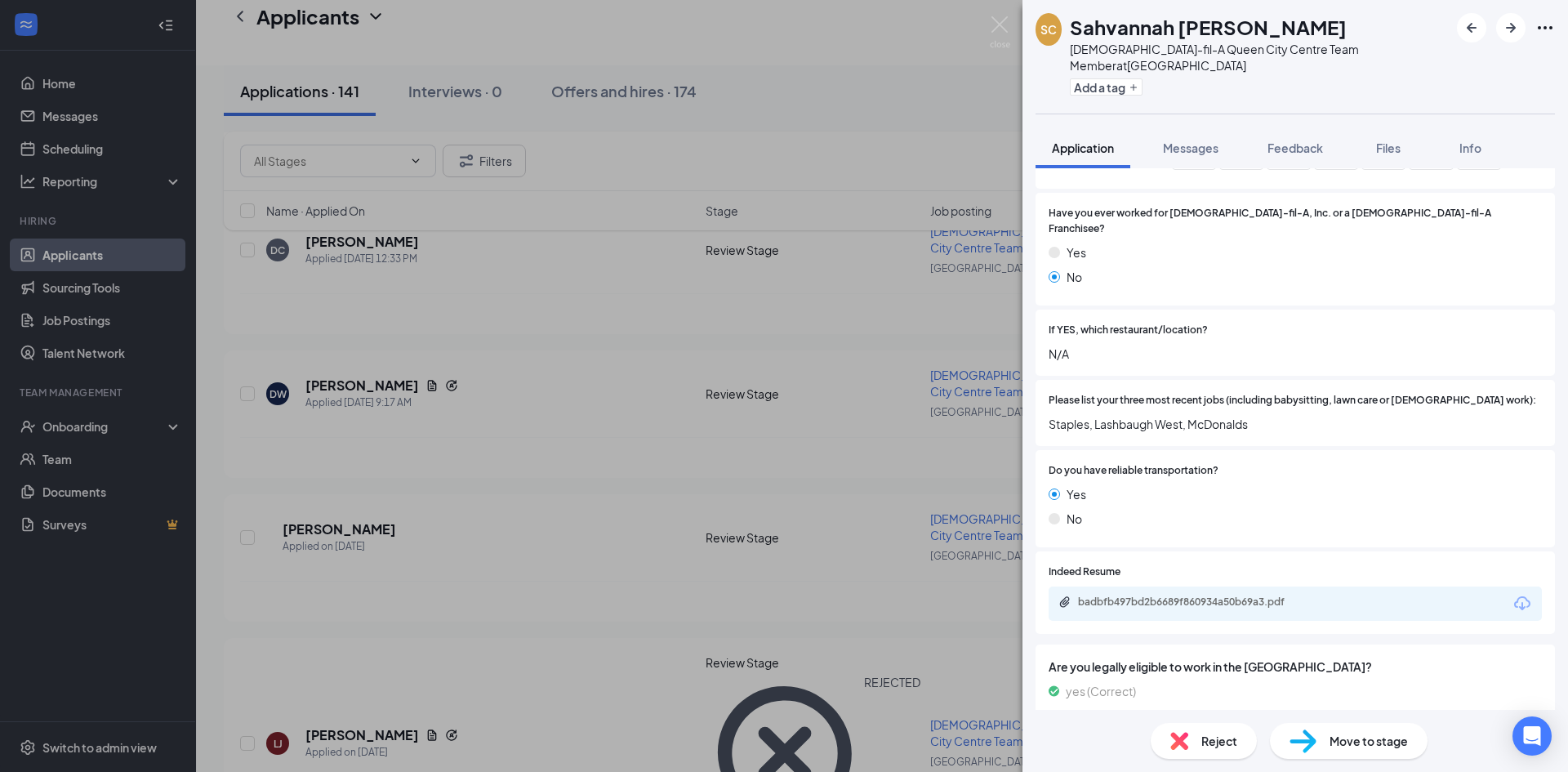
click at [1221, 743] on span "Reject" at bounding box center [1219, 740] width 36 height 18
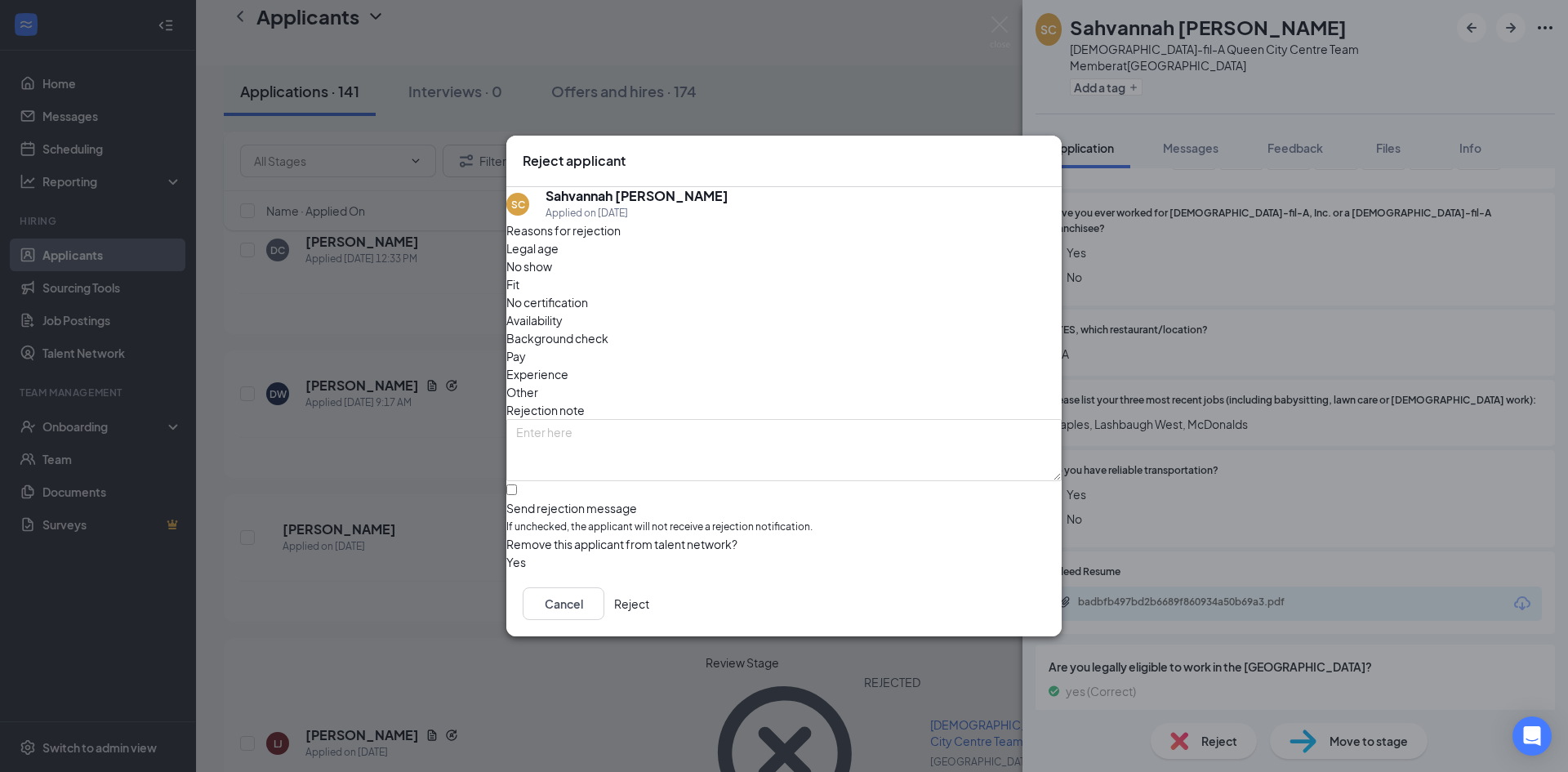
click at [649, 614] on button "Reject" at bounding box center [631, 604] width 35 height 33
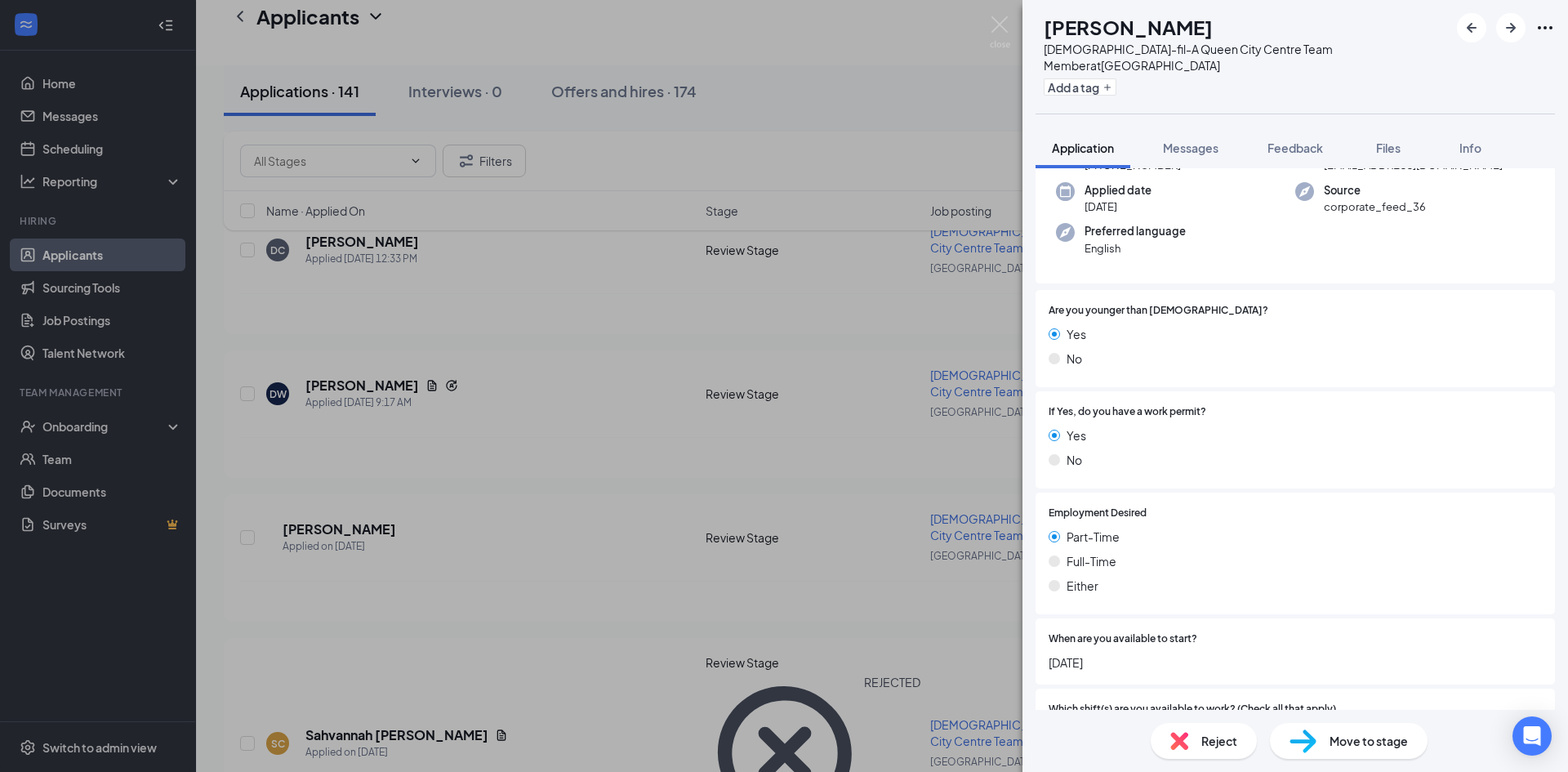
scroll to position [90, 0]
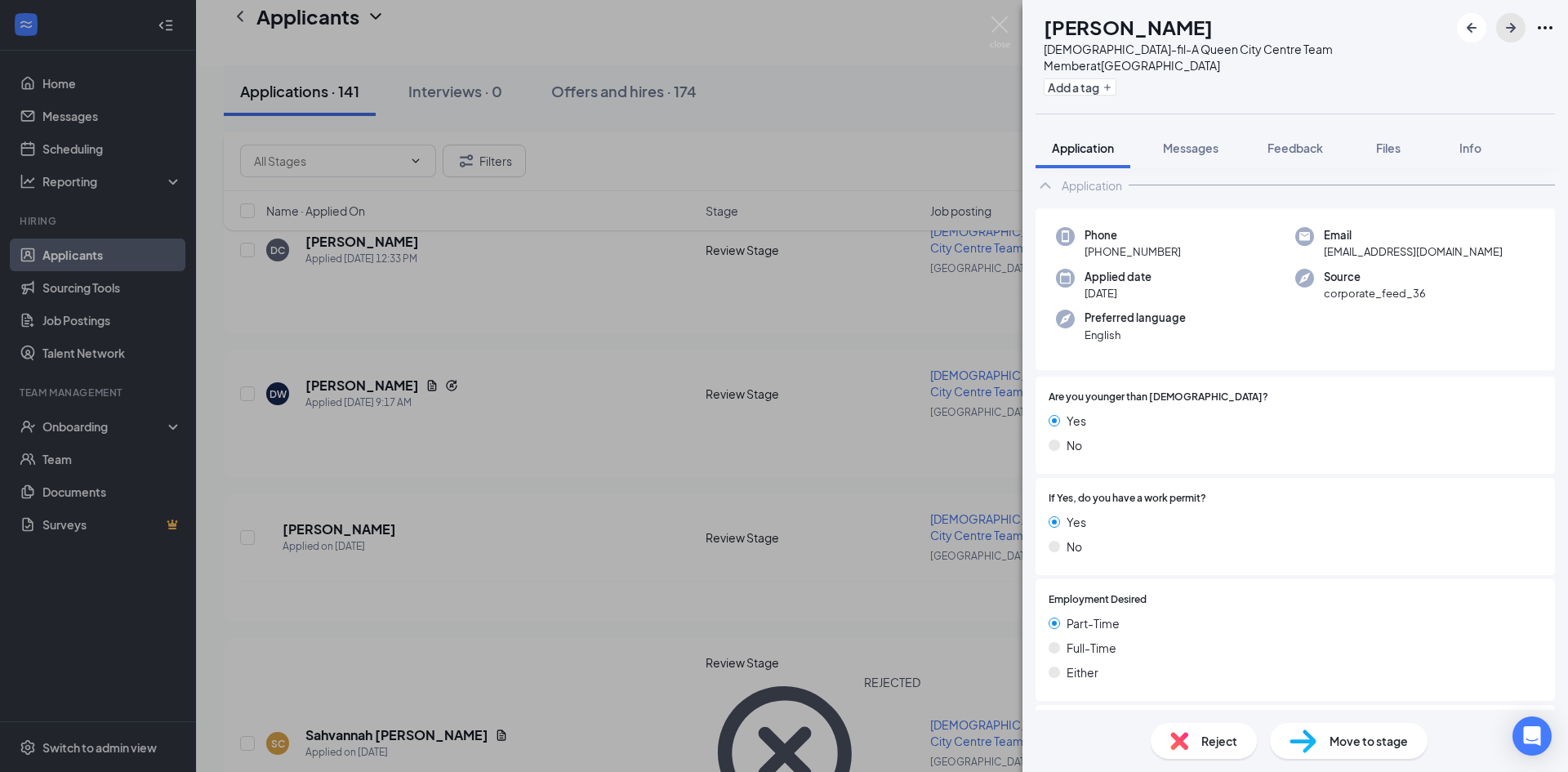
click at [1512, 30] on icon "ArrowRight" at bounding box center [1512, 28] width 10 height 10
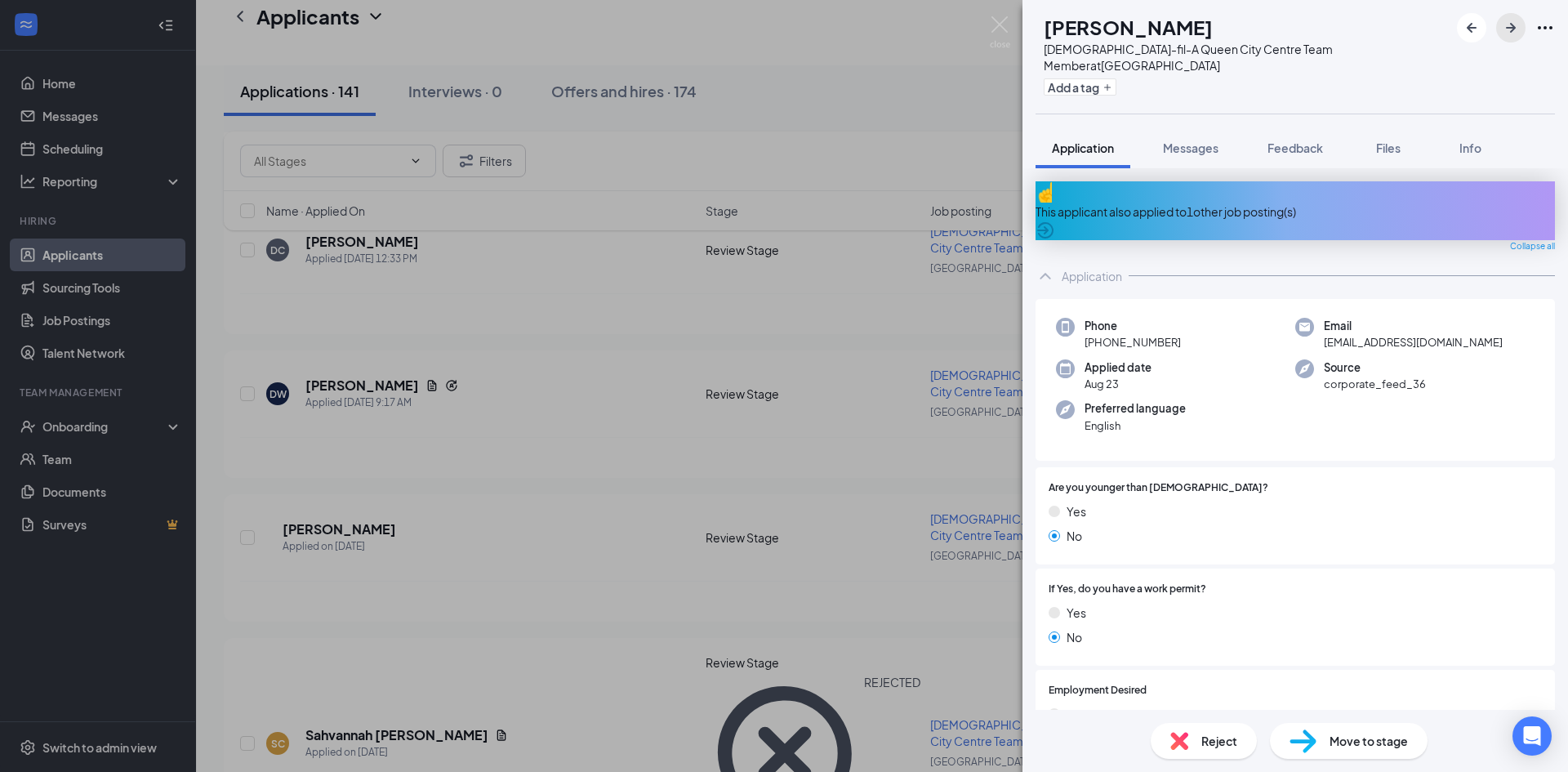
click at [1522, 22] on button "button" at bounding box center [1512, 28] width 30 height 30
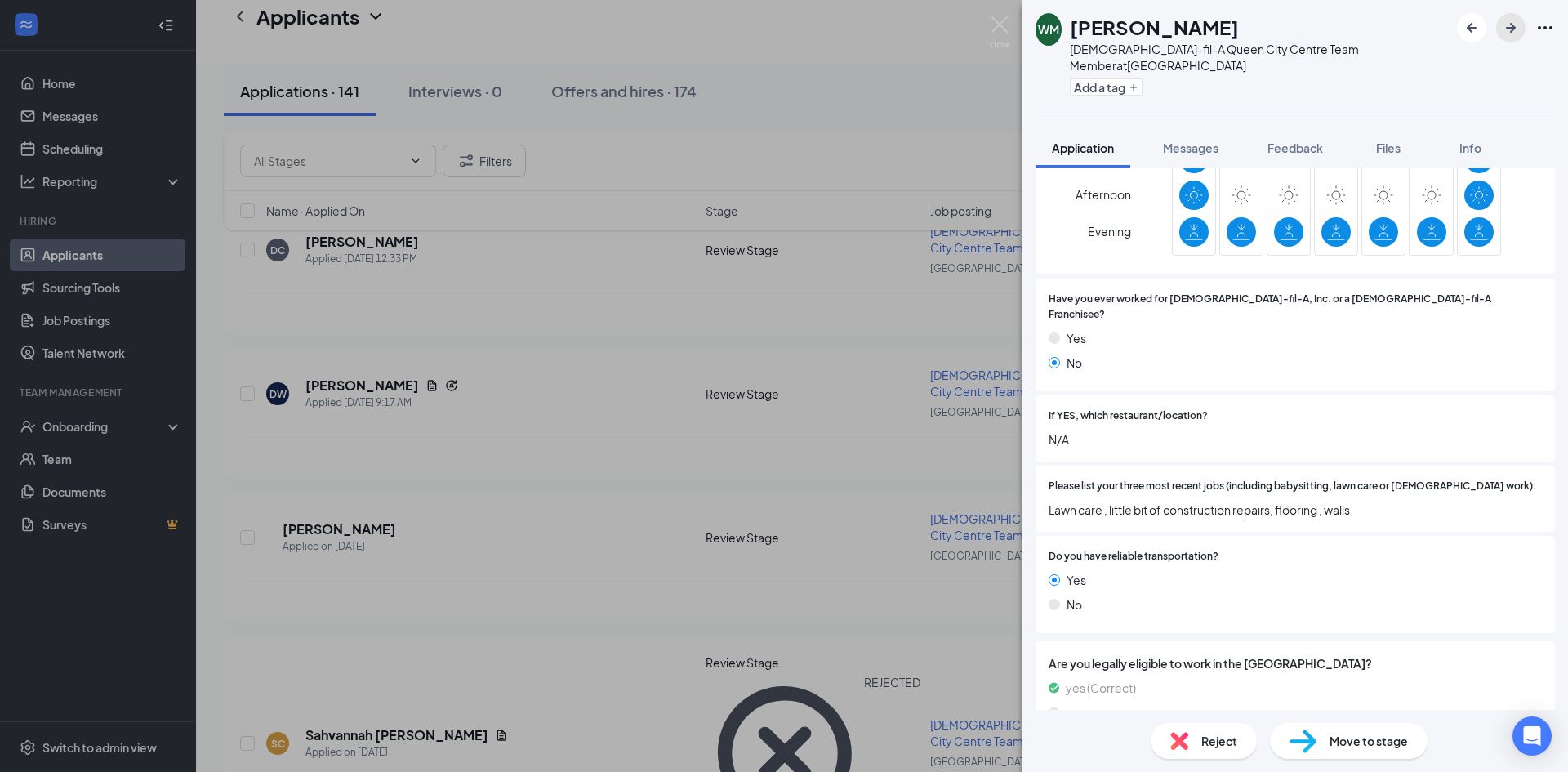
scroll to position [744, 0]
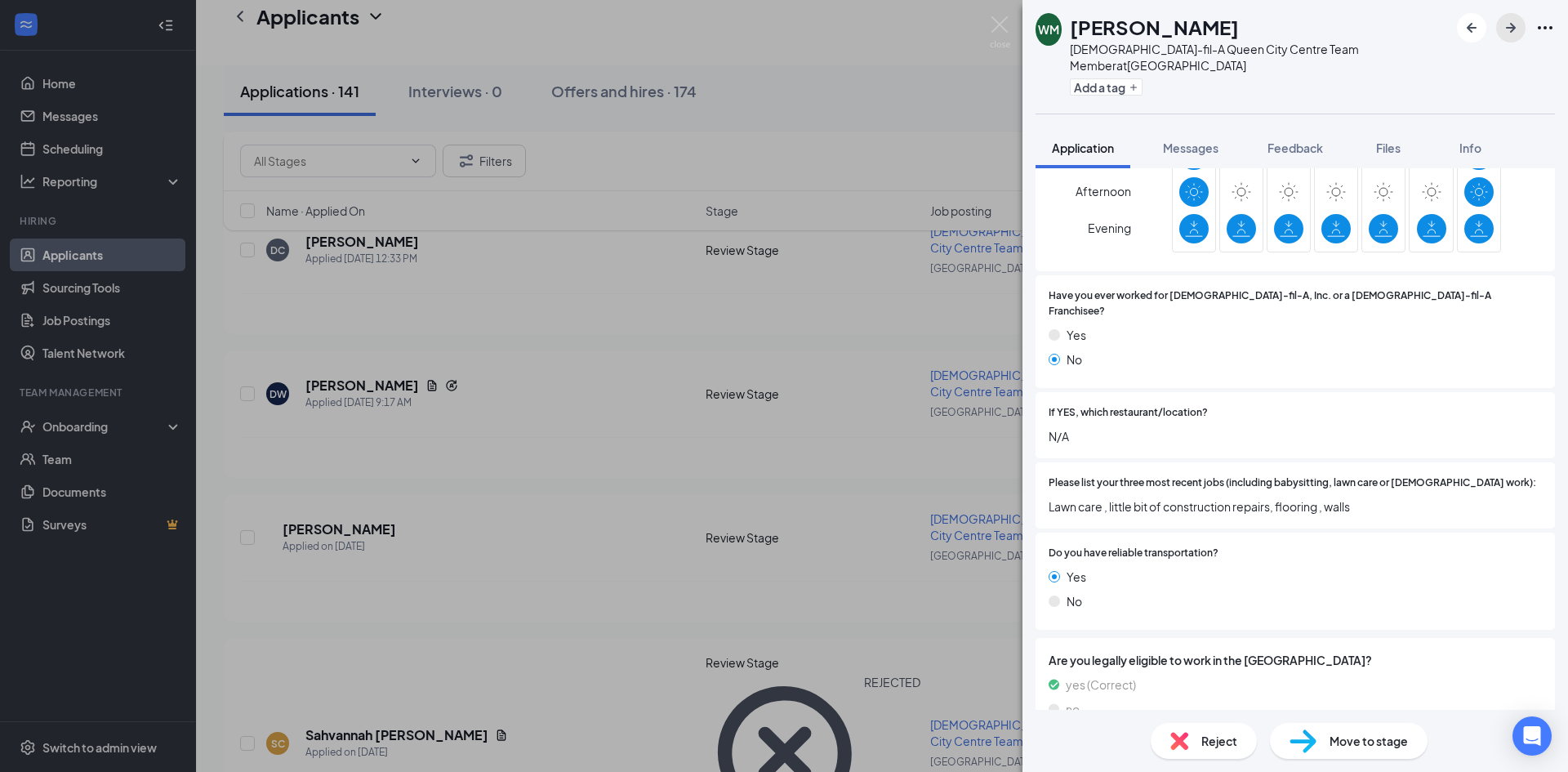
click at [1513, 33] on icon "ArrowRight" at bounding box center [1512, 28] width 20 height 20
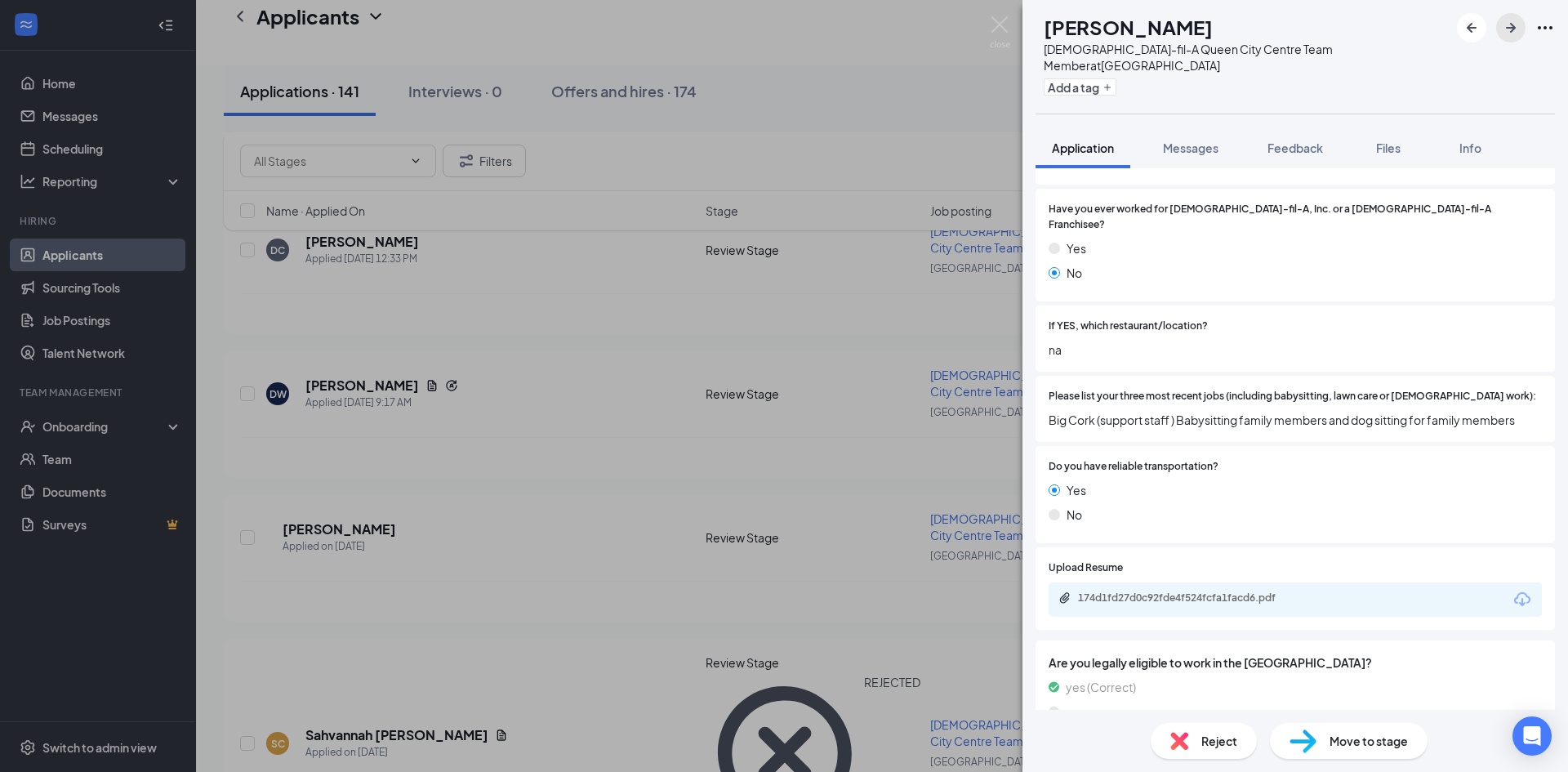
scroll to position [833, 0]
click at [1246, 589] on div "174d1fd27d0c92fde4f524fcfa1facd6.pdf" at bounding box center [1192, 595] width 229 height 13
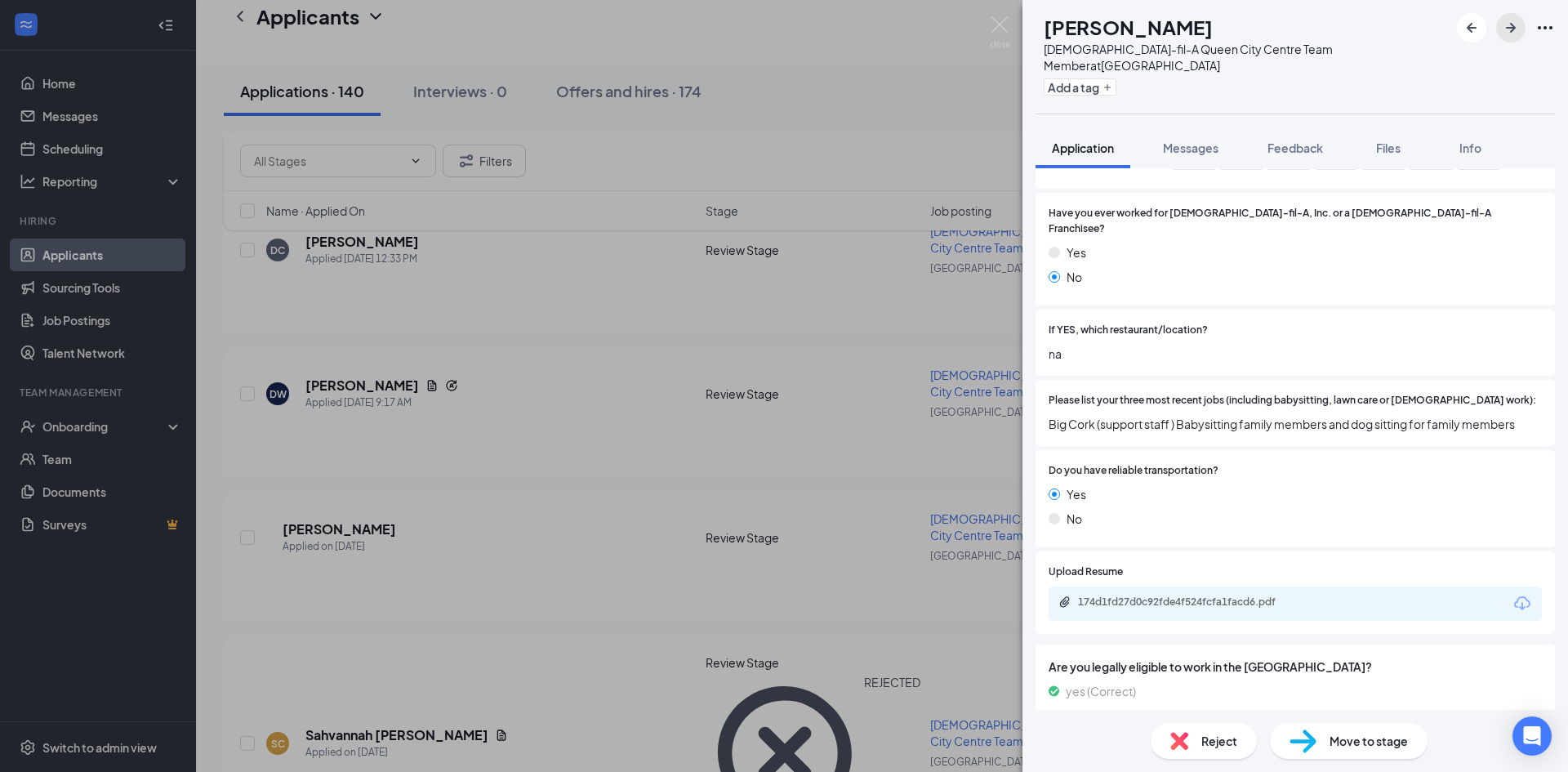
click at [1513, 28] on icon "ArrowRight" at bounding box center [1512, 28] width 10 height 10
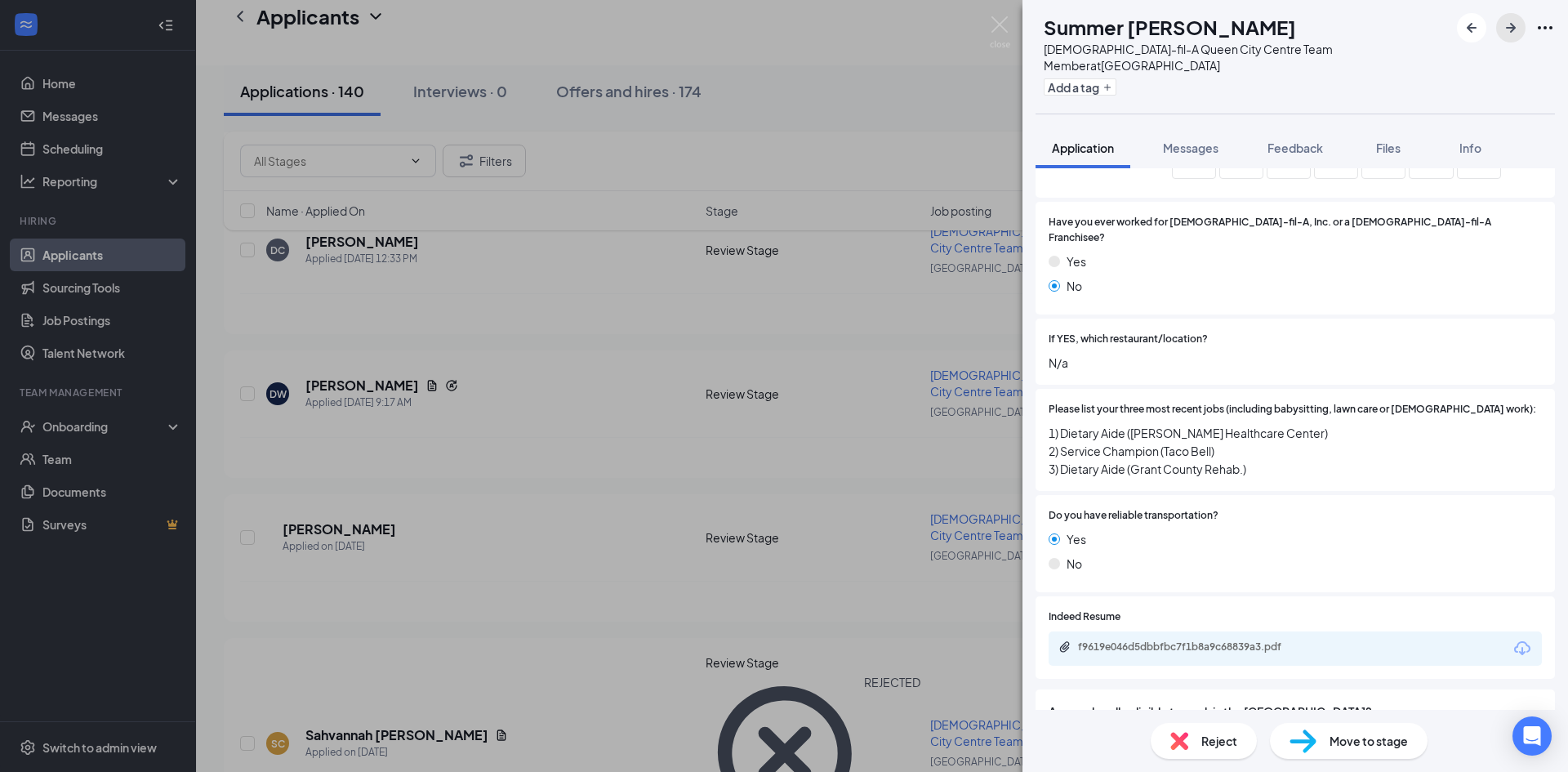
scroll to position [885, 0]
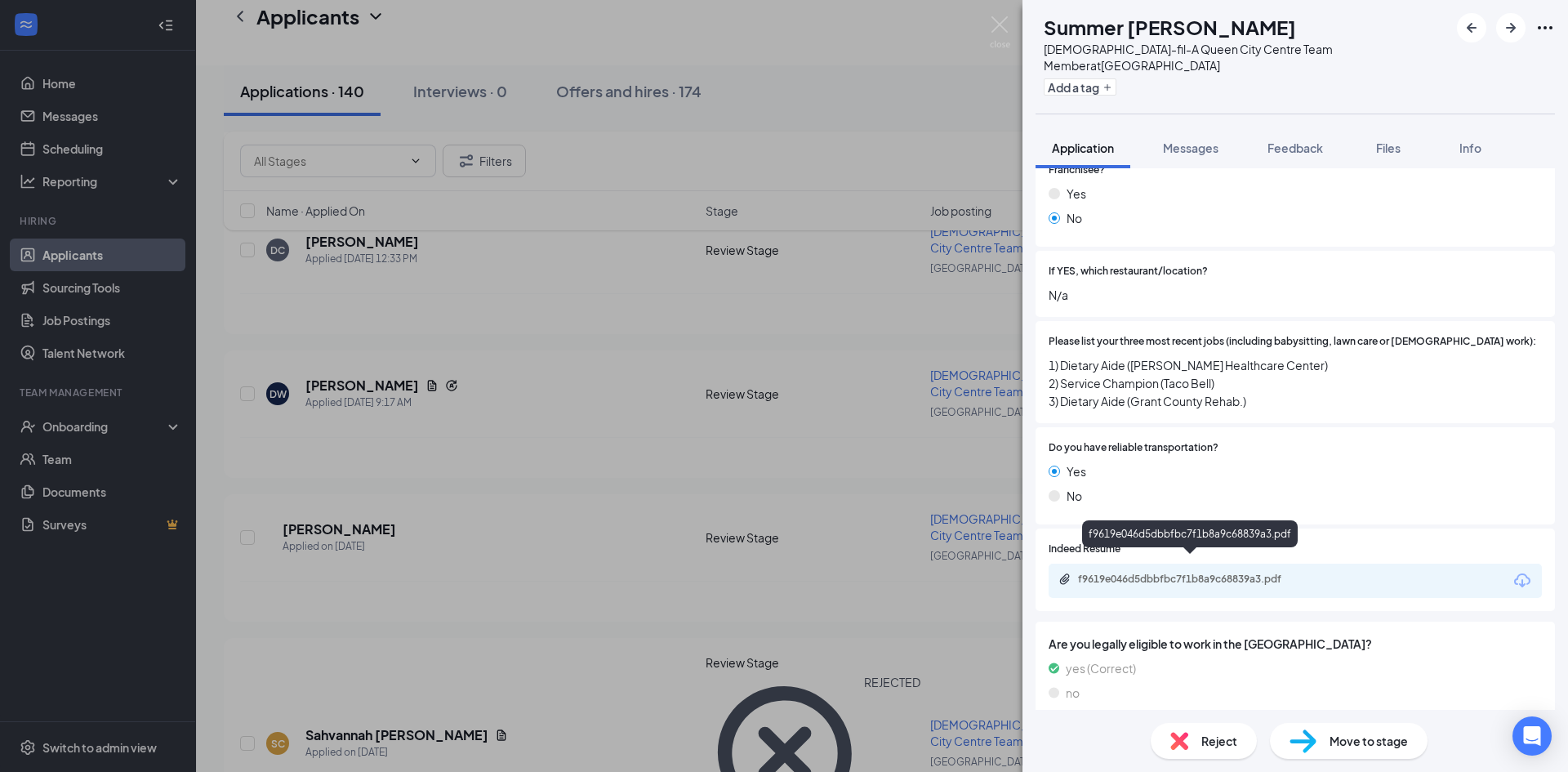
click at [1167, 573] on div "f9619e046d5dbbfbc7f1b8a9c68839a3.pdf" at bounding box center [1192, 579] width 229 height 13
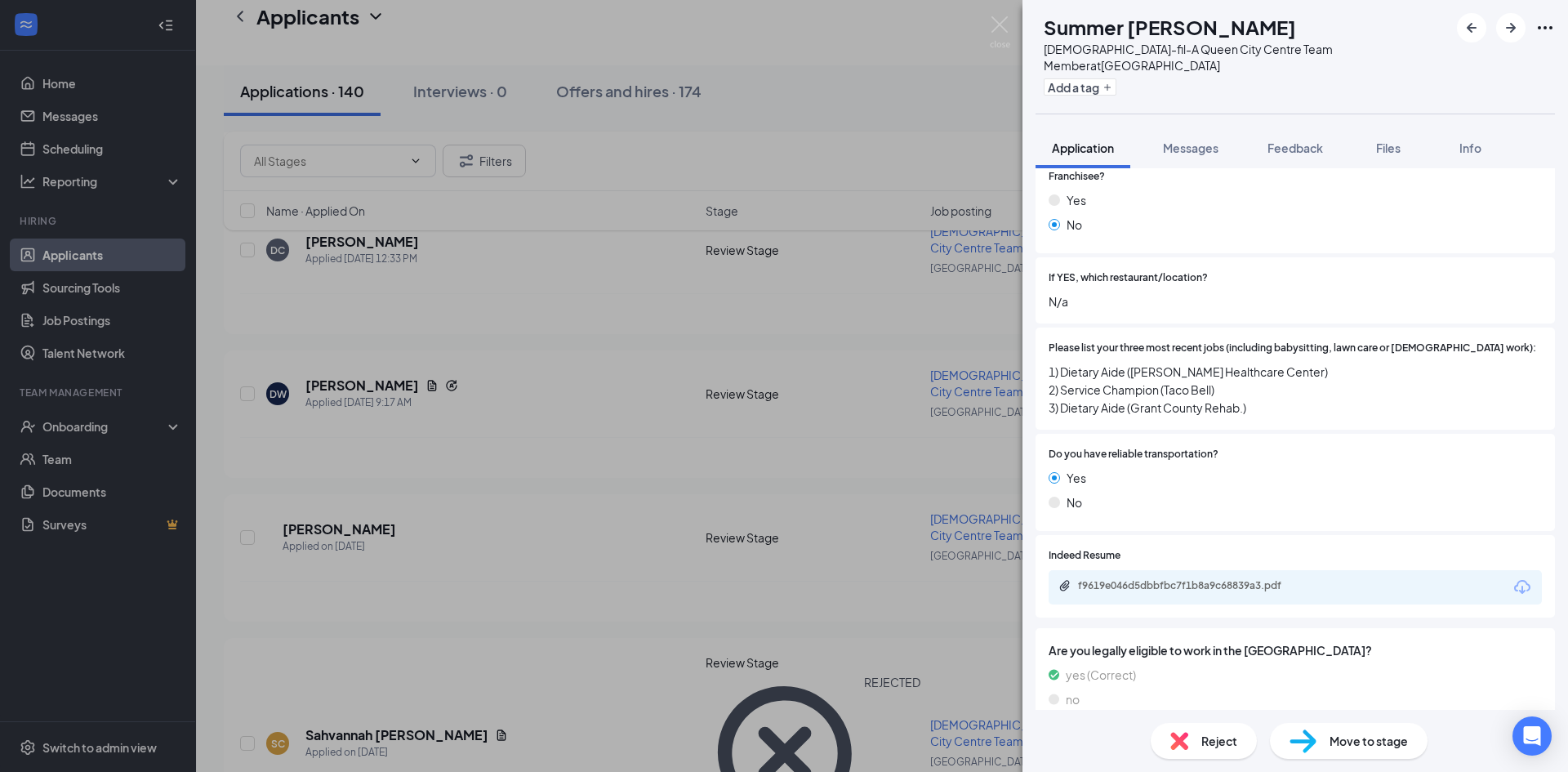
click at [1210, 731] on span "Reject" at bounding box center [1219, 740] width 36 height 18
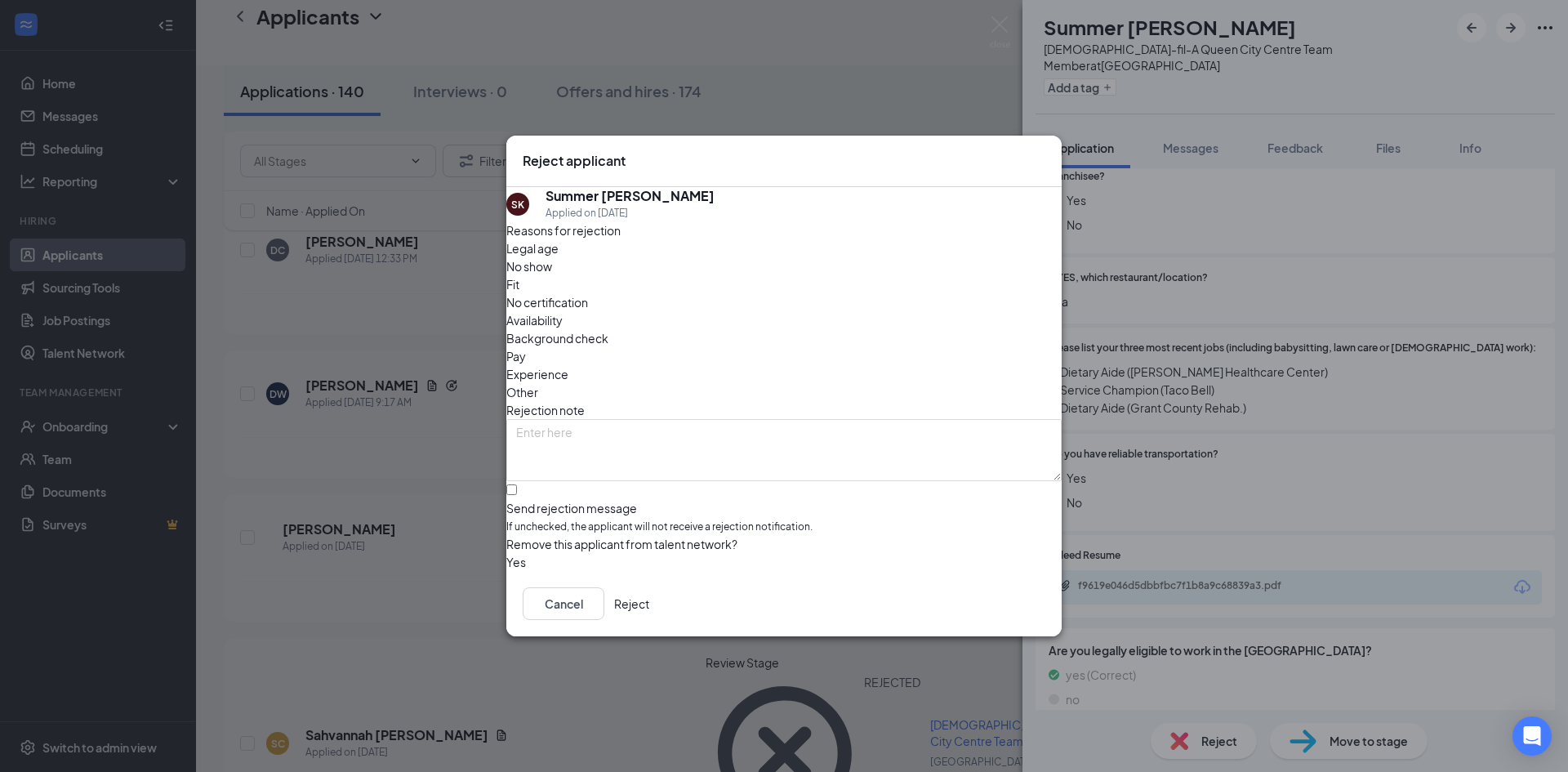
click at [649, 607] on button "Reject" at bounding box center [631, 604] width 35 height 33
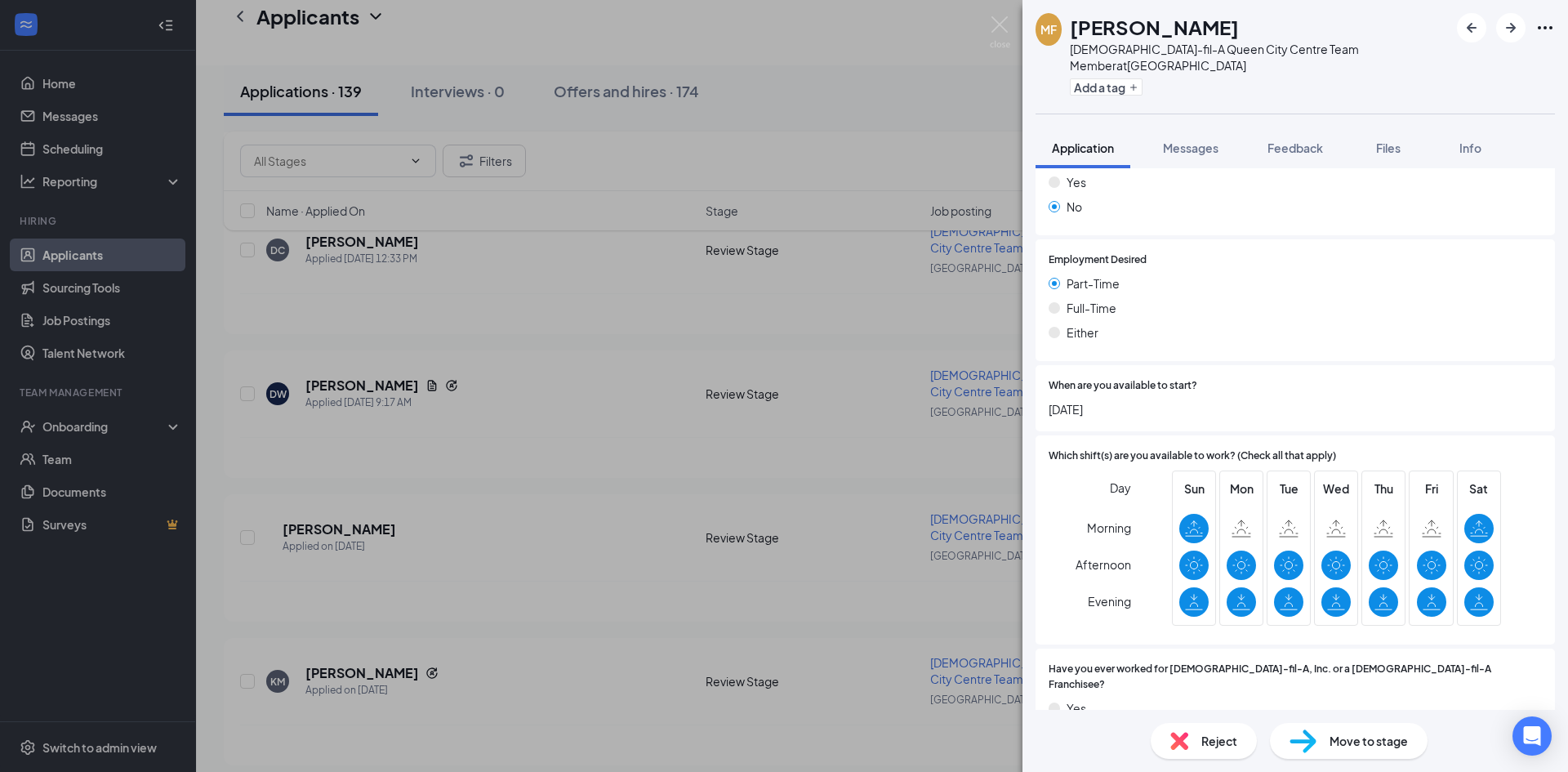
scroll to position [408, 0]
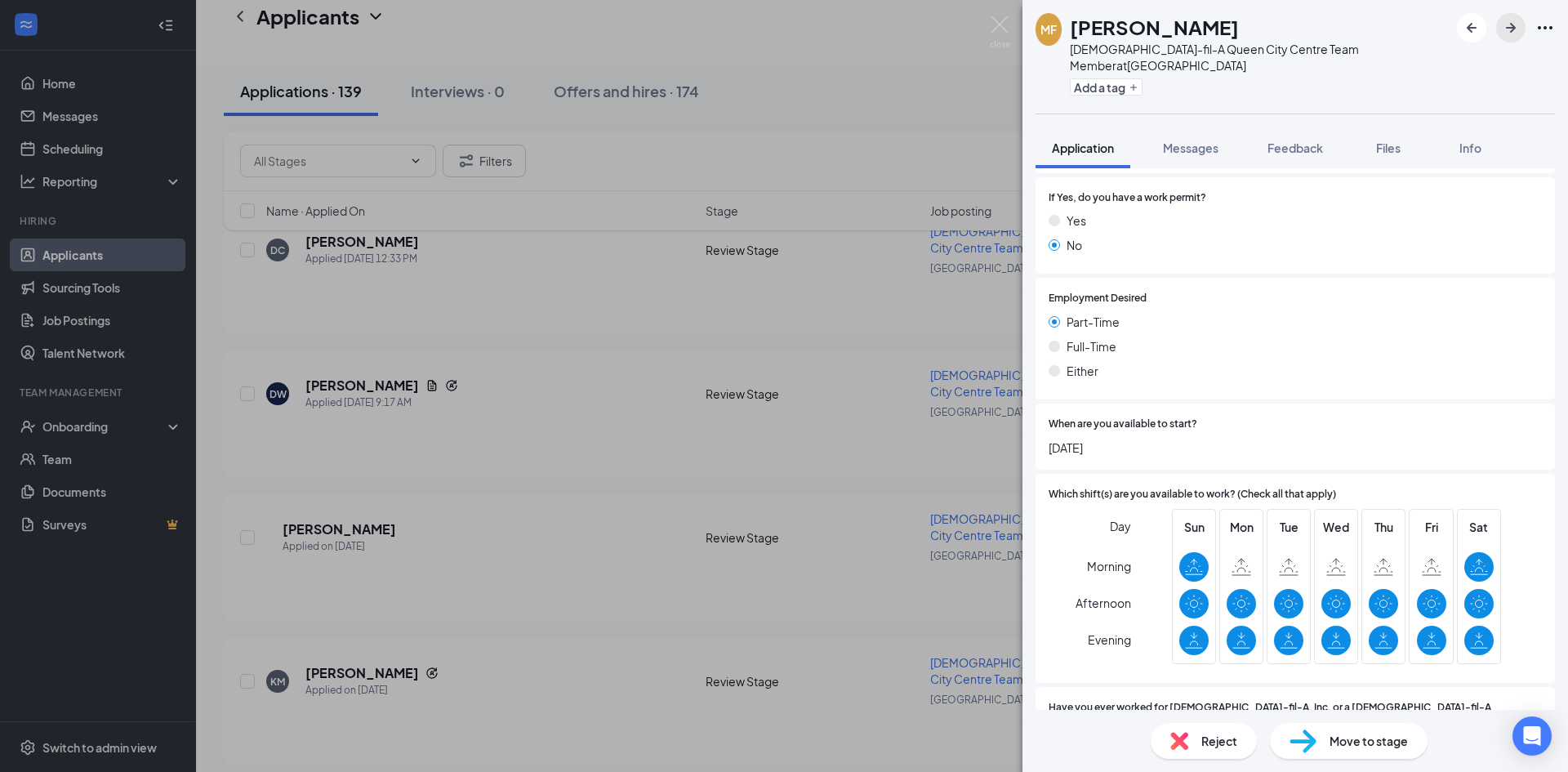
click at [1512, 23] on icon "ArrowRight" at bounding box center [1512, 28] width 20 height 20
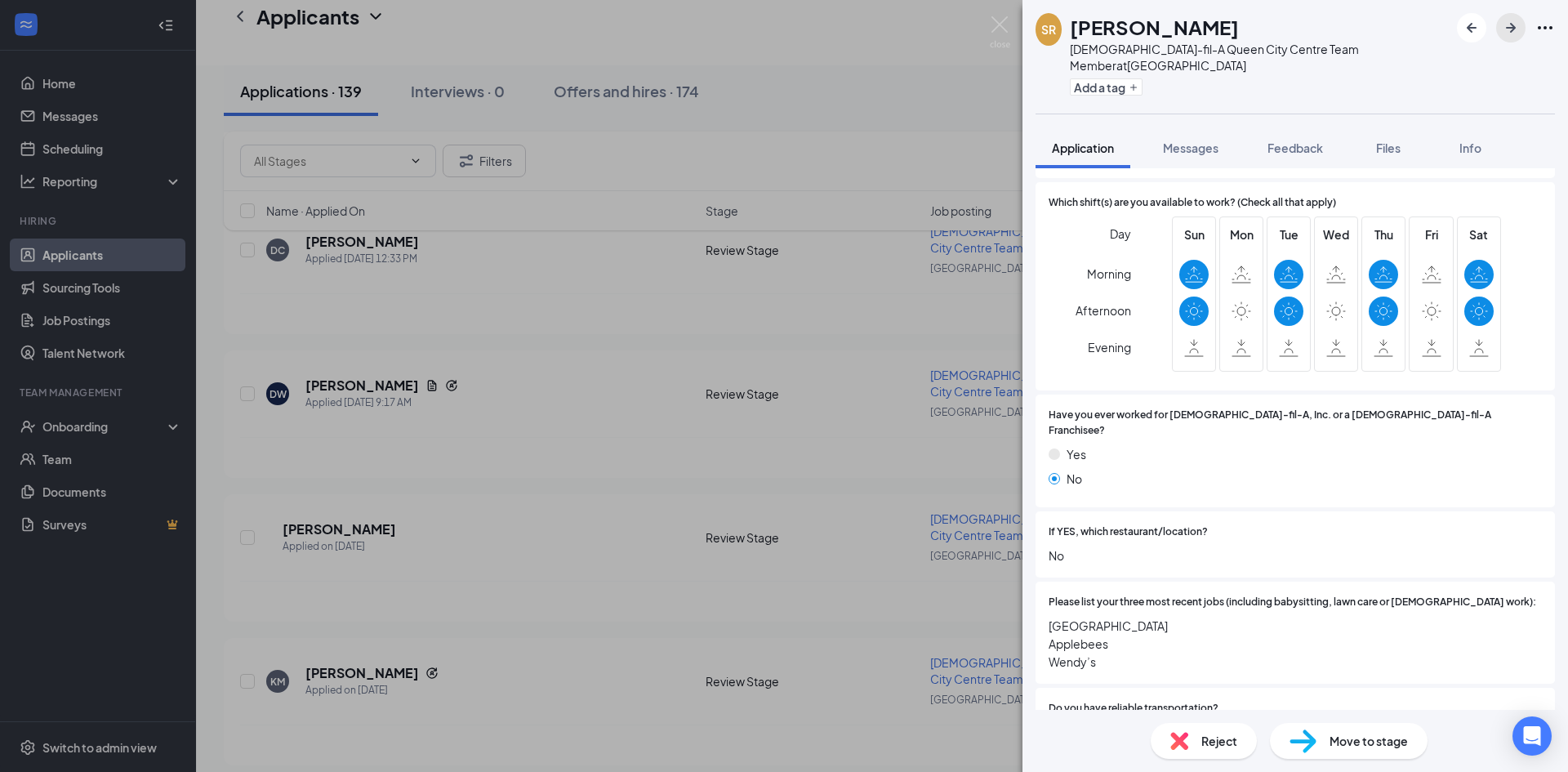
scroll to position [653, 0]
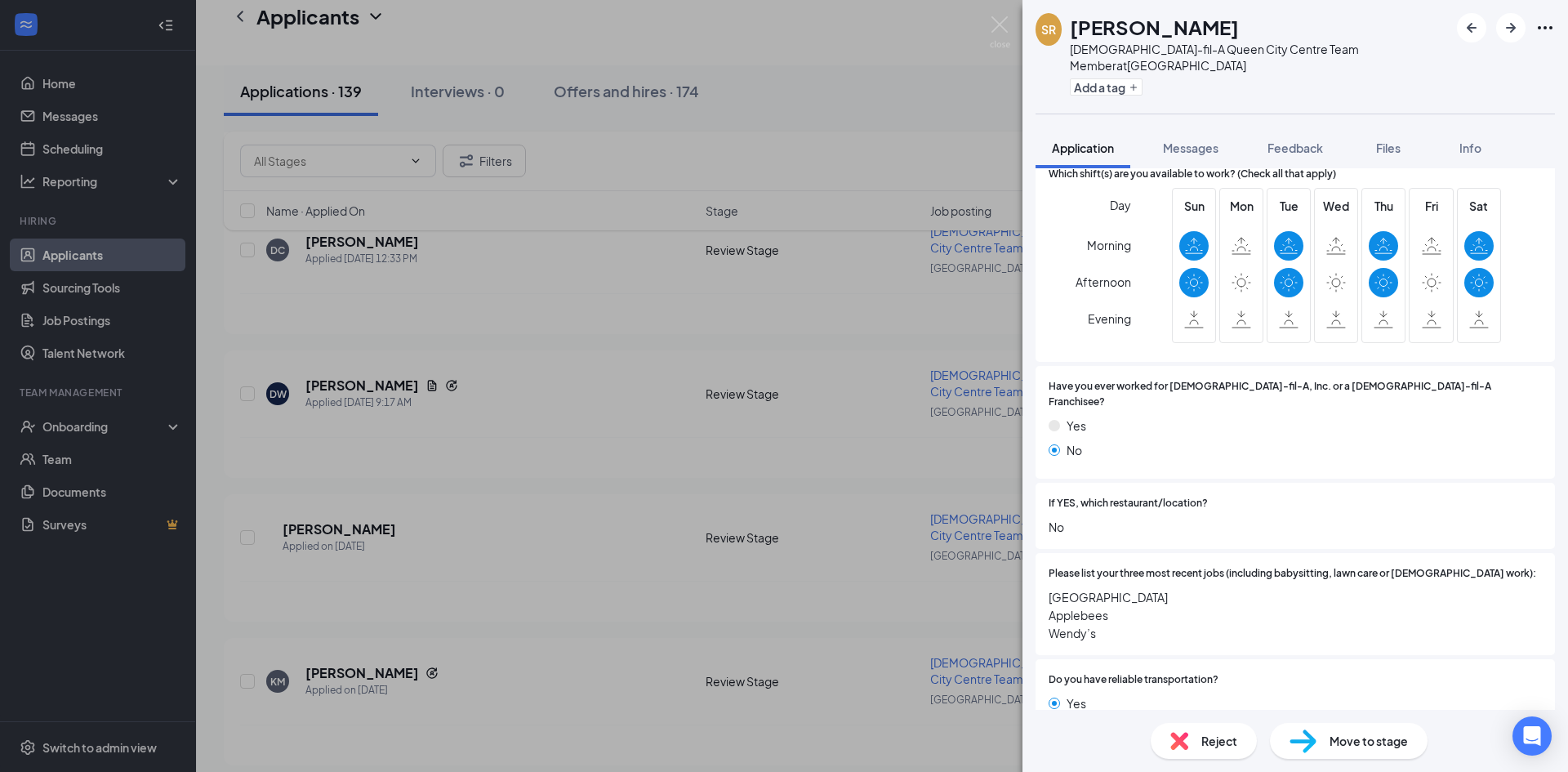
click at [1201, 744] on span "Reject" at bounding box center [1219, 740] width 36 height 18
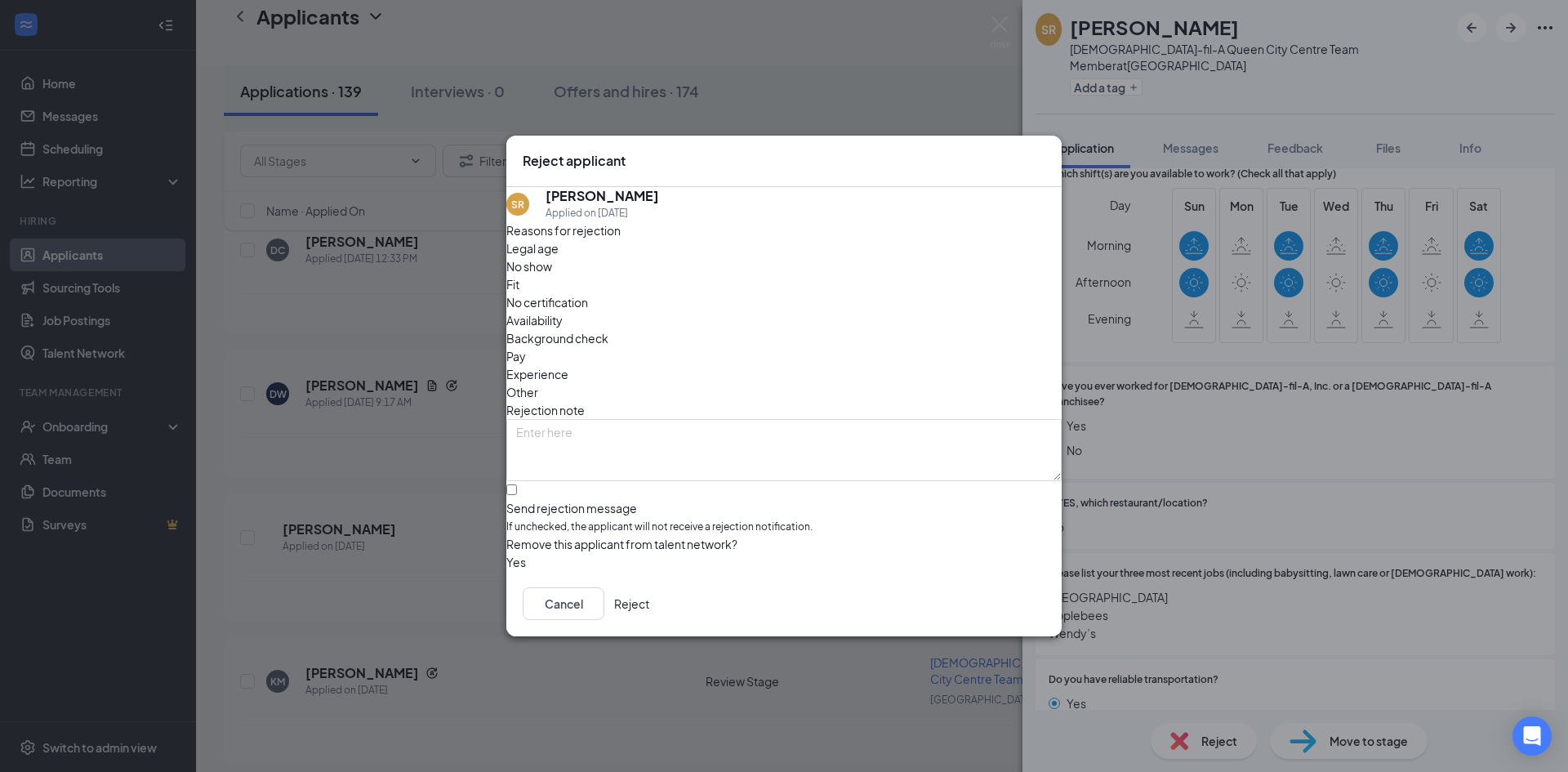
click at [649, 610] on button "Reject" at bounding box center [631, 604] width 35 height 33
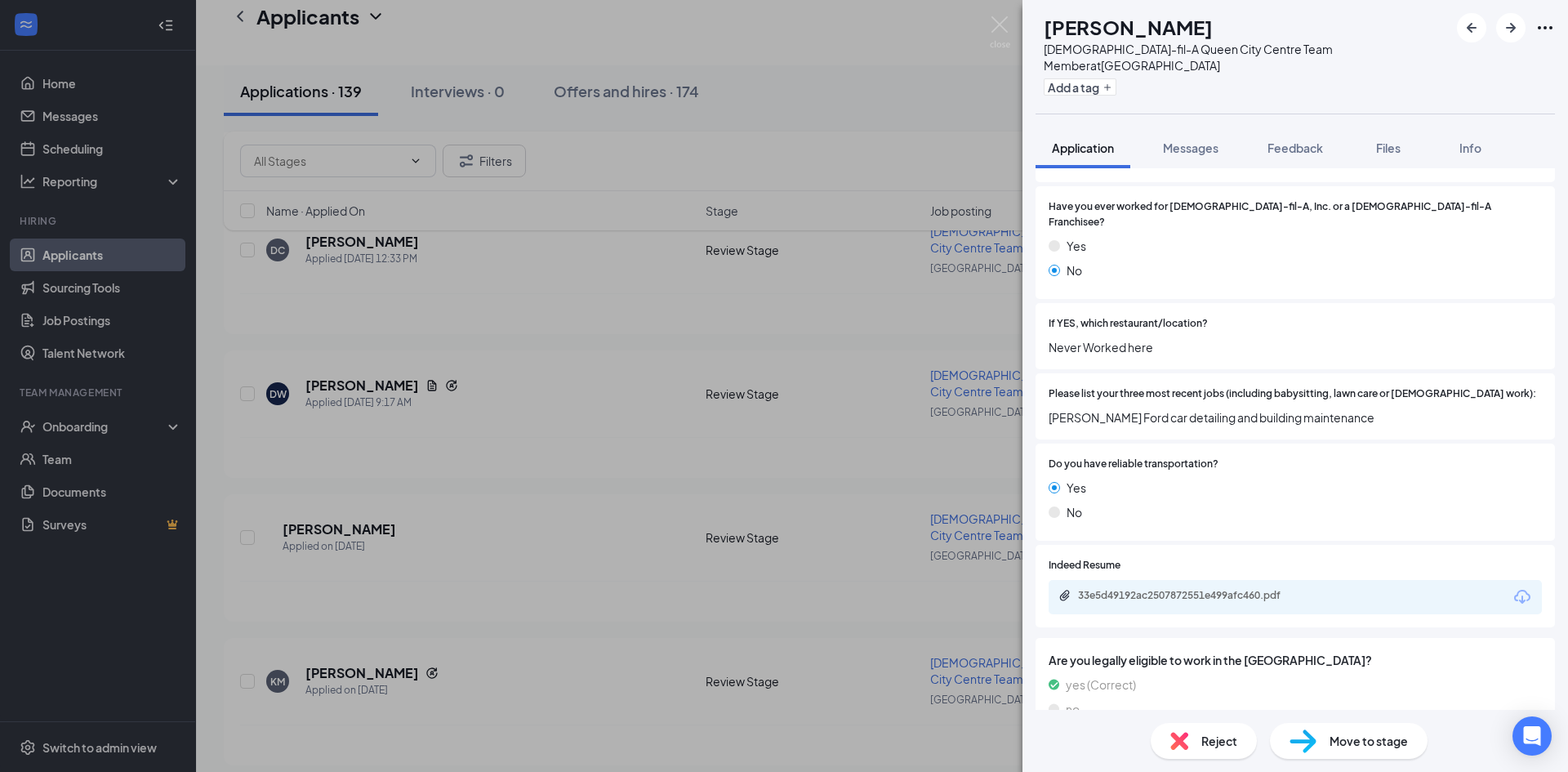
scroll to position [751, 0]
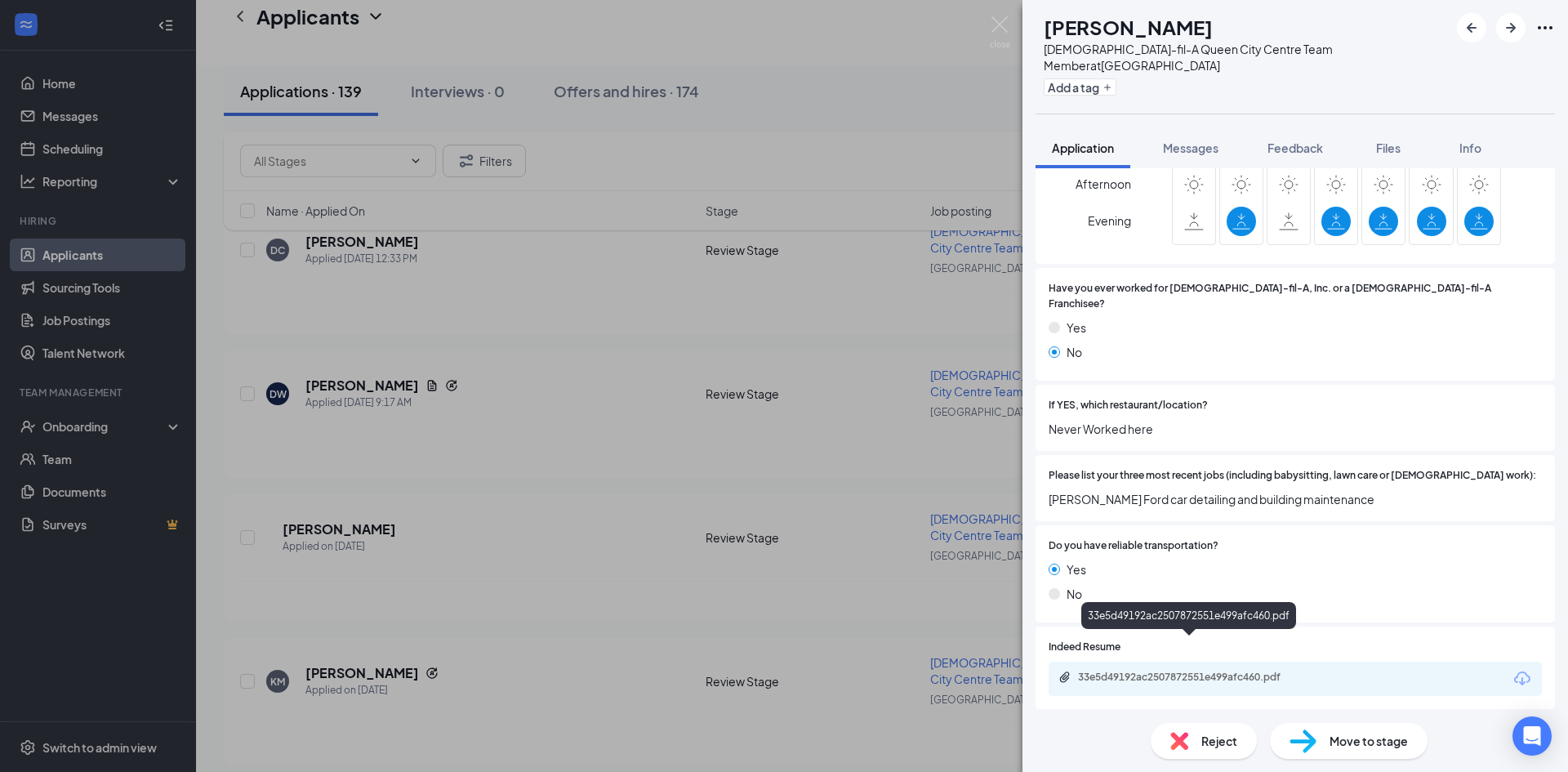
click at [1213, 671] on div "33e5d49192ac2507872551e499afc460.pdf" at bounding box center [1192, 677] width 229 height 13
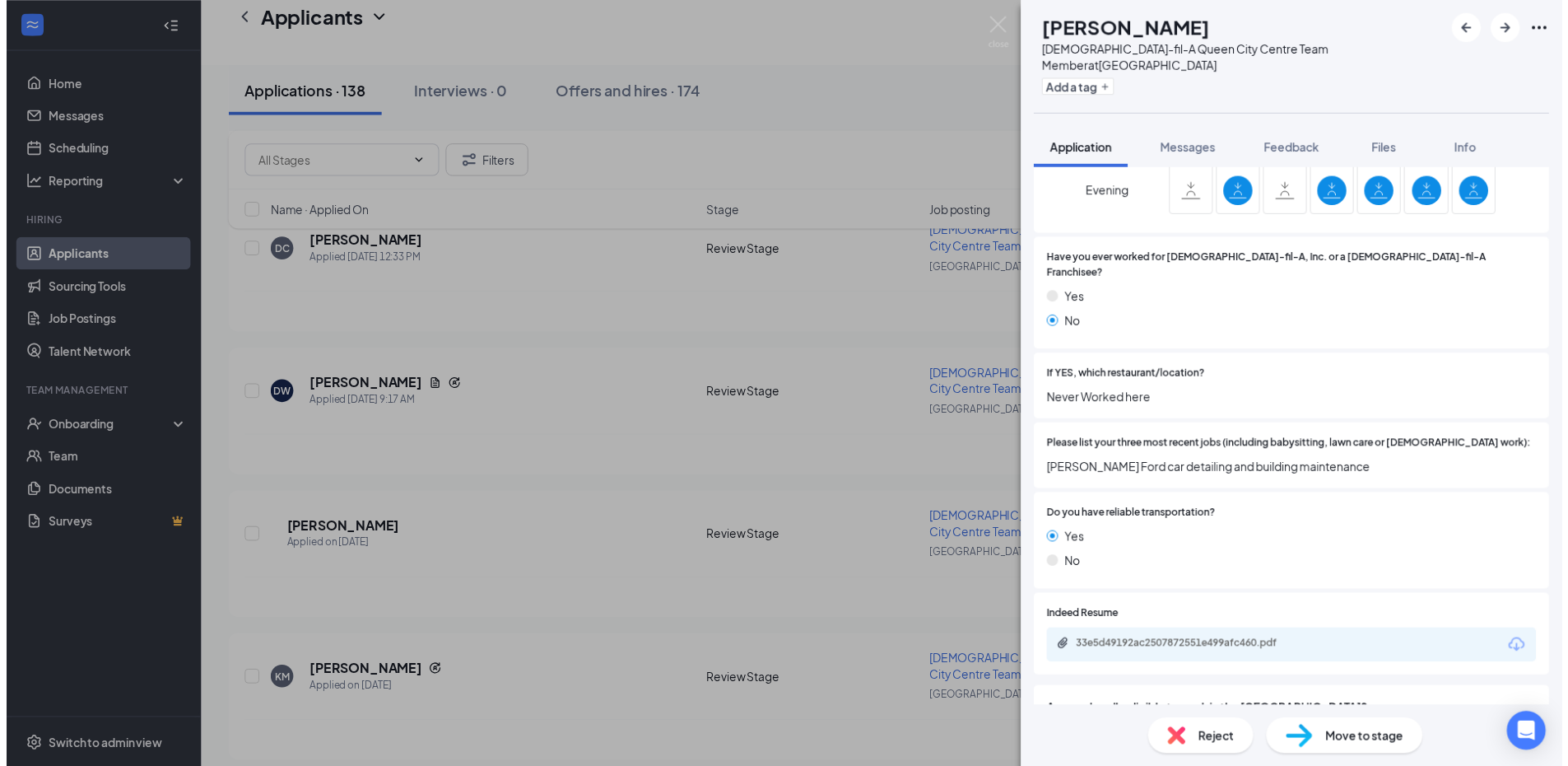
scroll to position [840, 0]
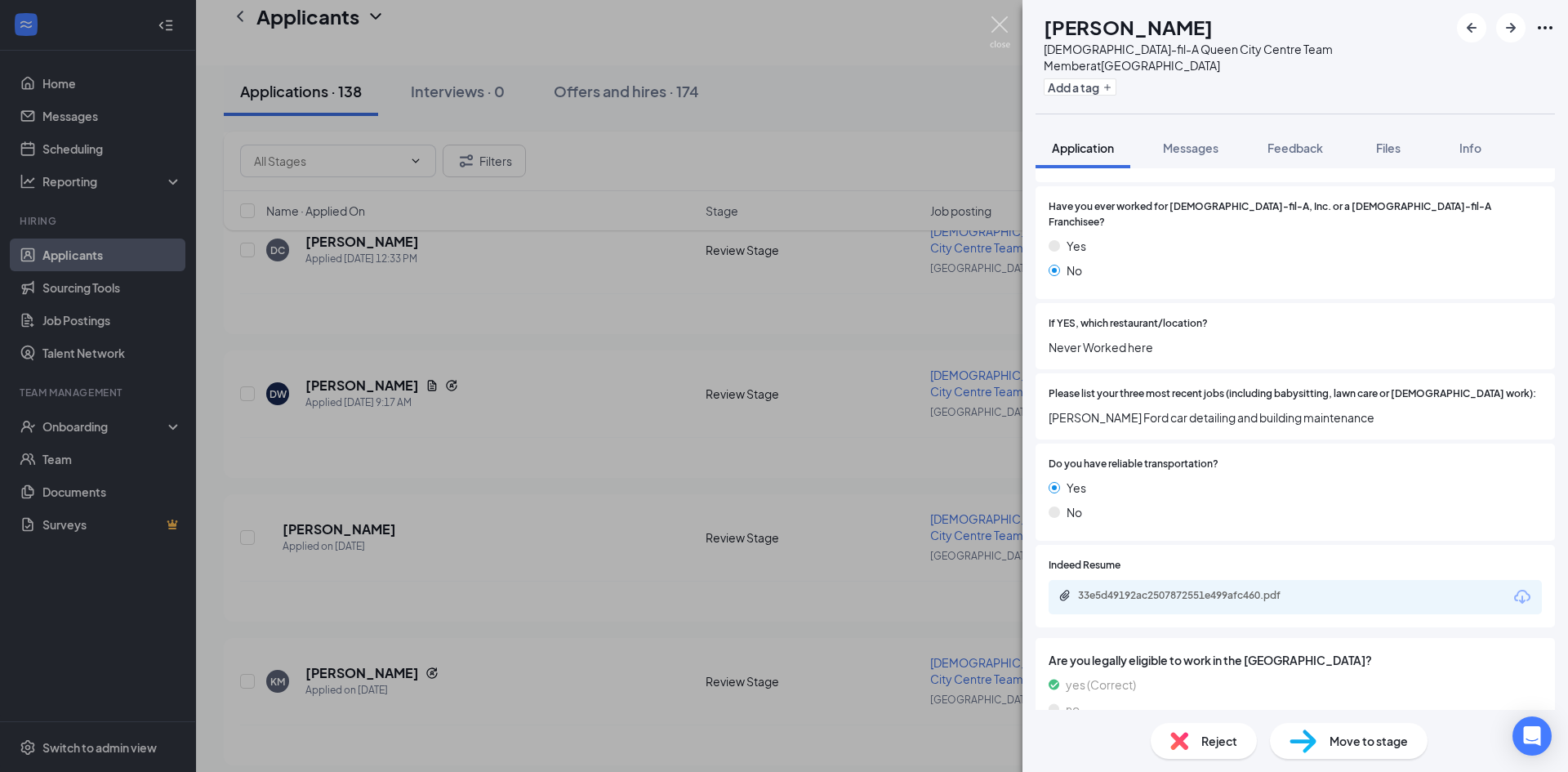
click at [999, 21] on img at bounding box center [1000, 32] width 21 height 32
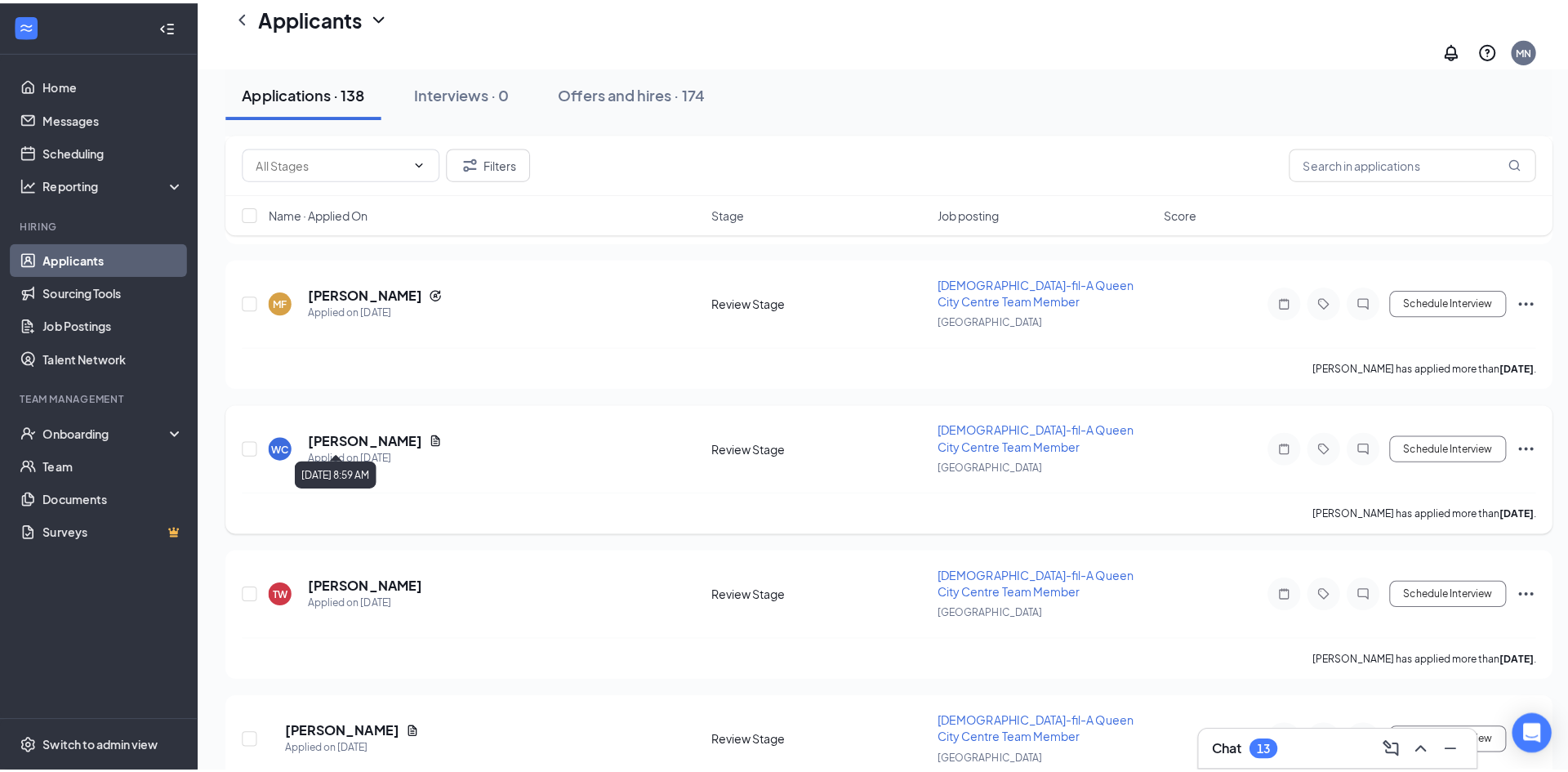
scroll to position [1633, 0]
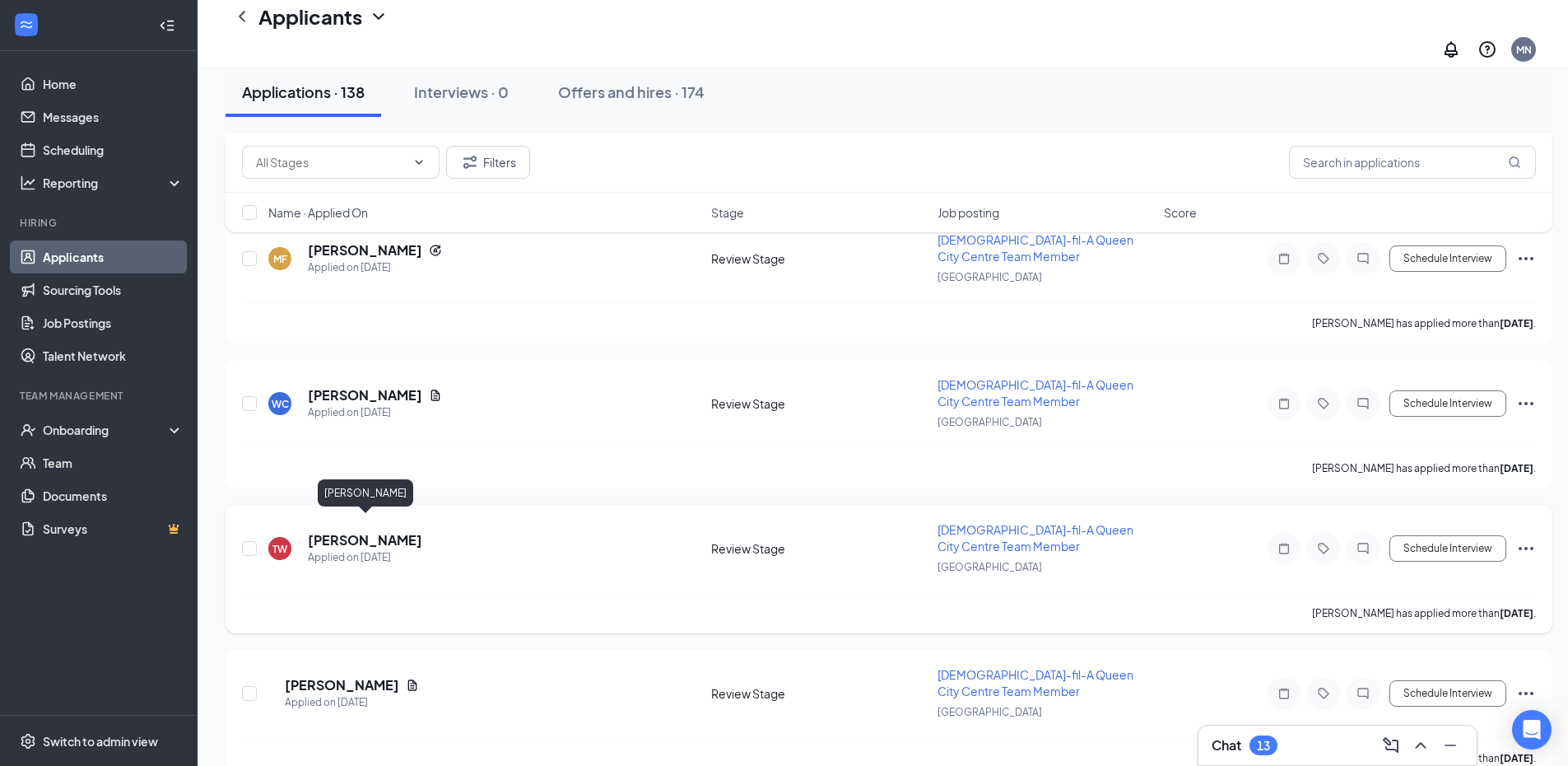
click at [388, 531] on h5 "[PERSON_NAME]" at bounding box center [365, 540] width 115 height 18
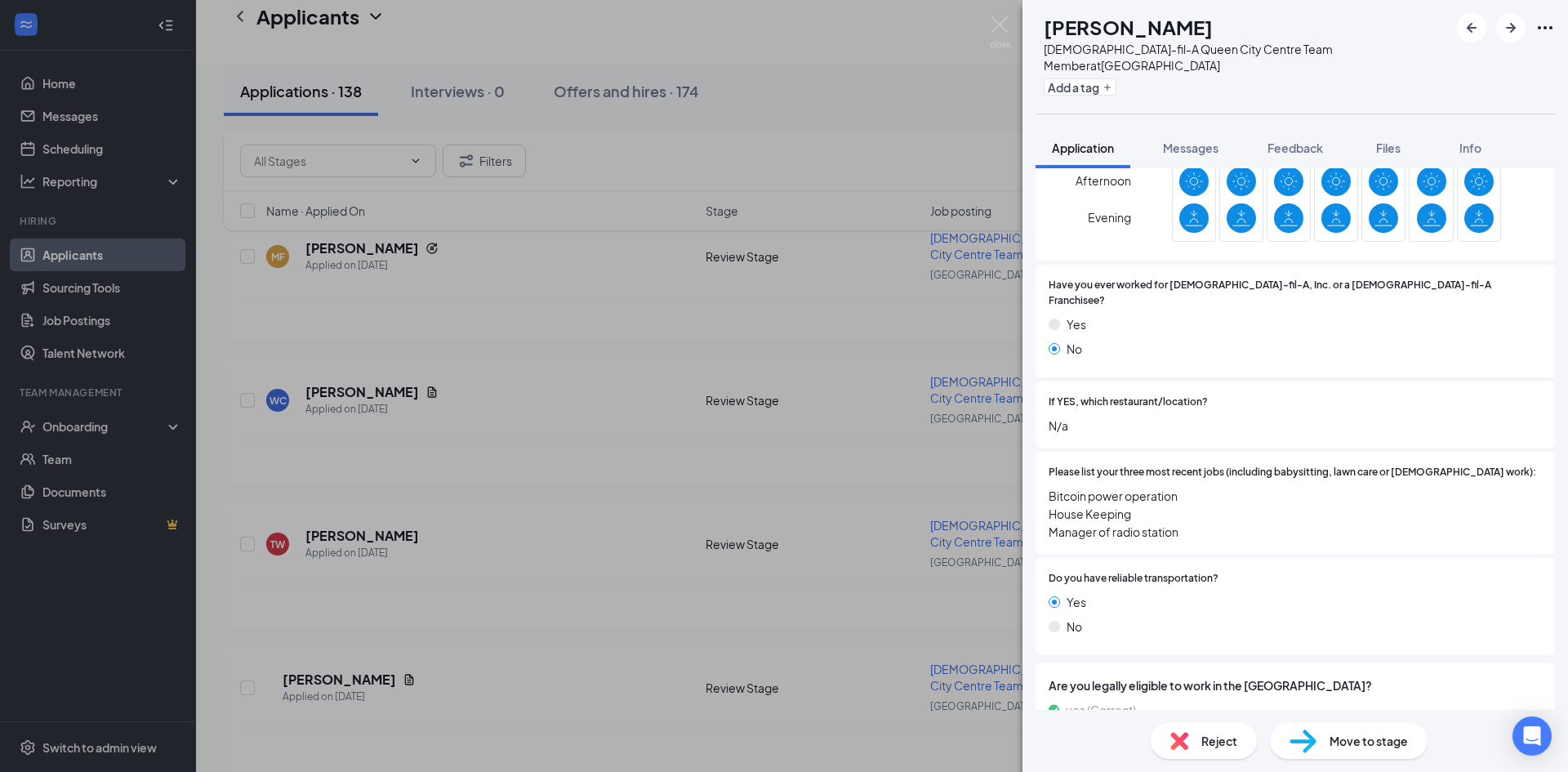
scroll to position [780, 0]
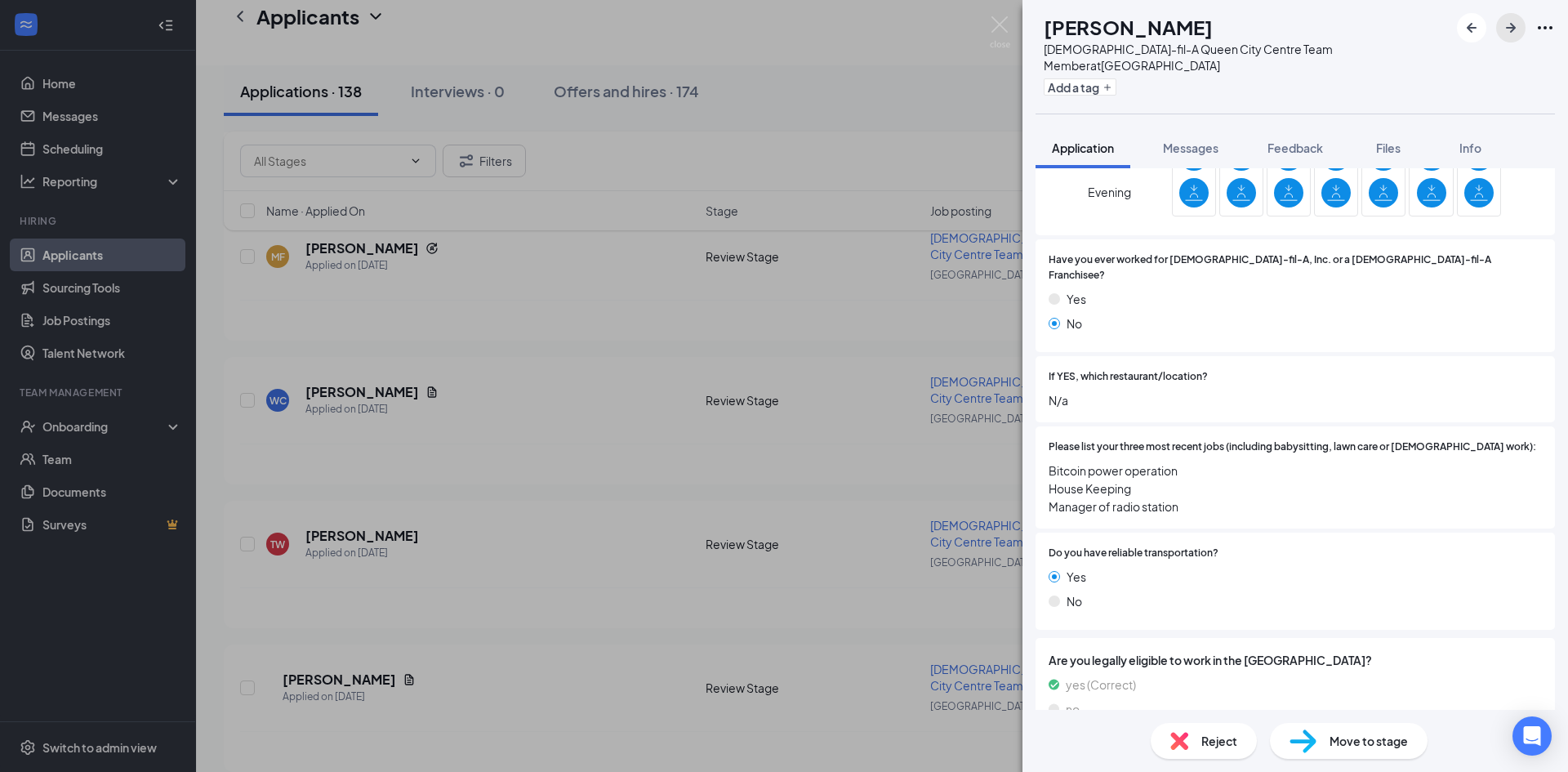
click at [1504, 32] on icon "ArrowRight" at bounding box center [1512, 28] width 20 height 20
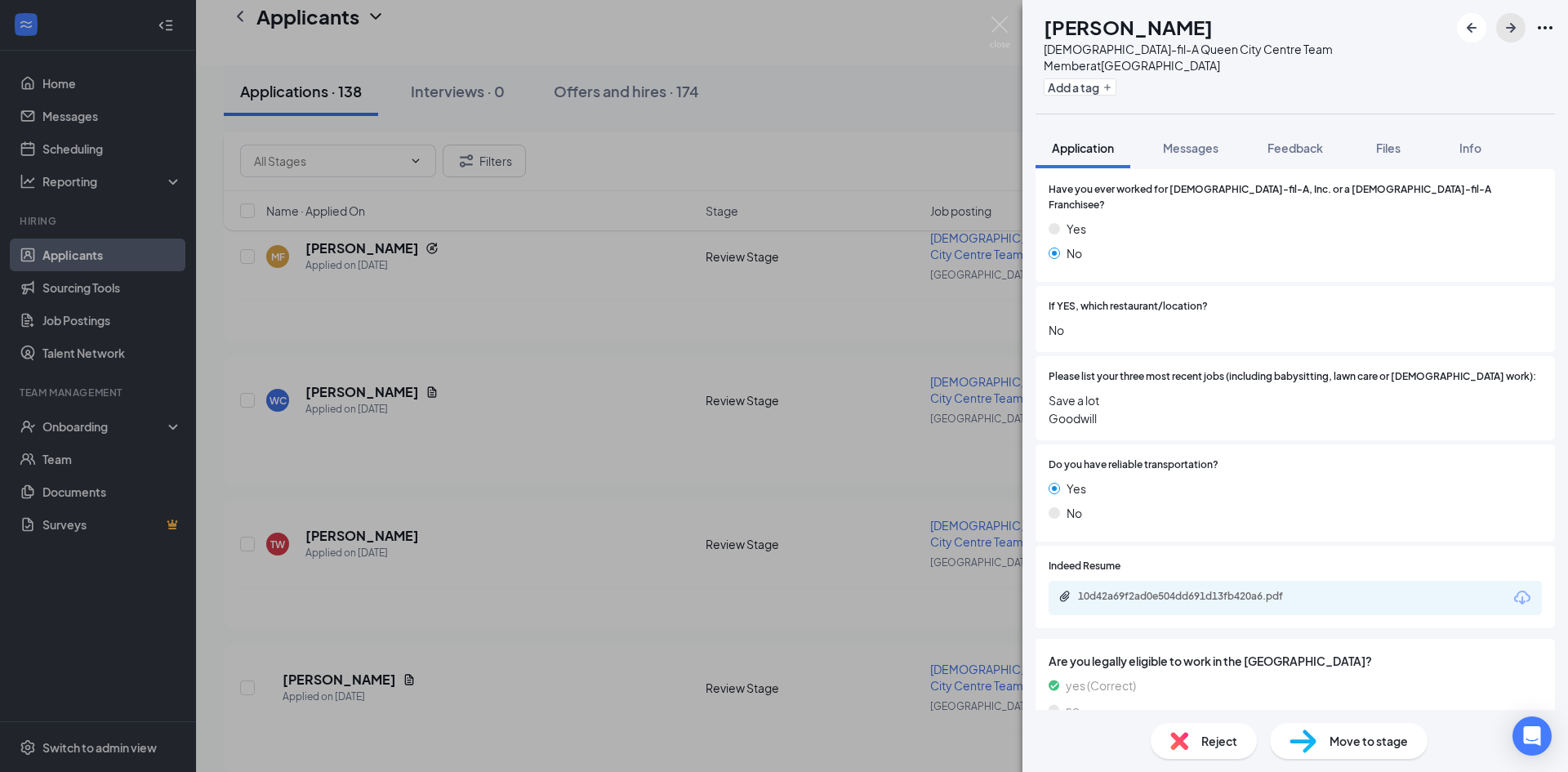
scroll to position [851, 0]
click at [1200, 589] on div "10d42a69f2ad0e504dd691d13fb420a6.pdf" at bounding box center [1192, 595] width 229 height 13
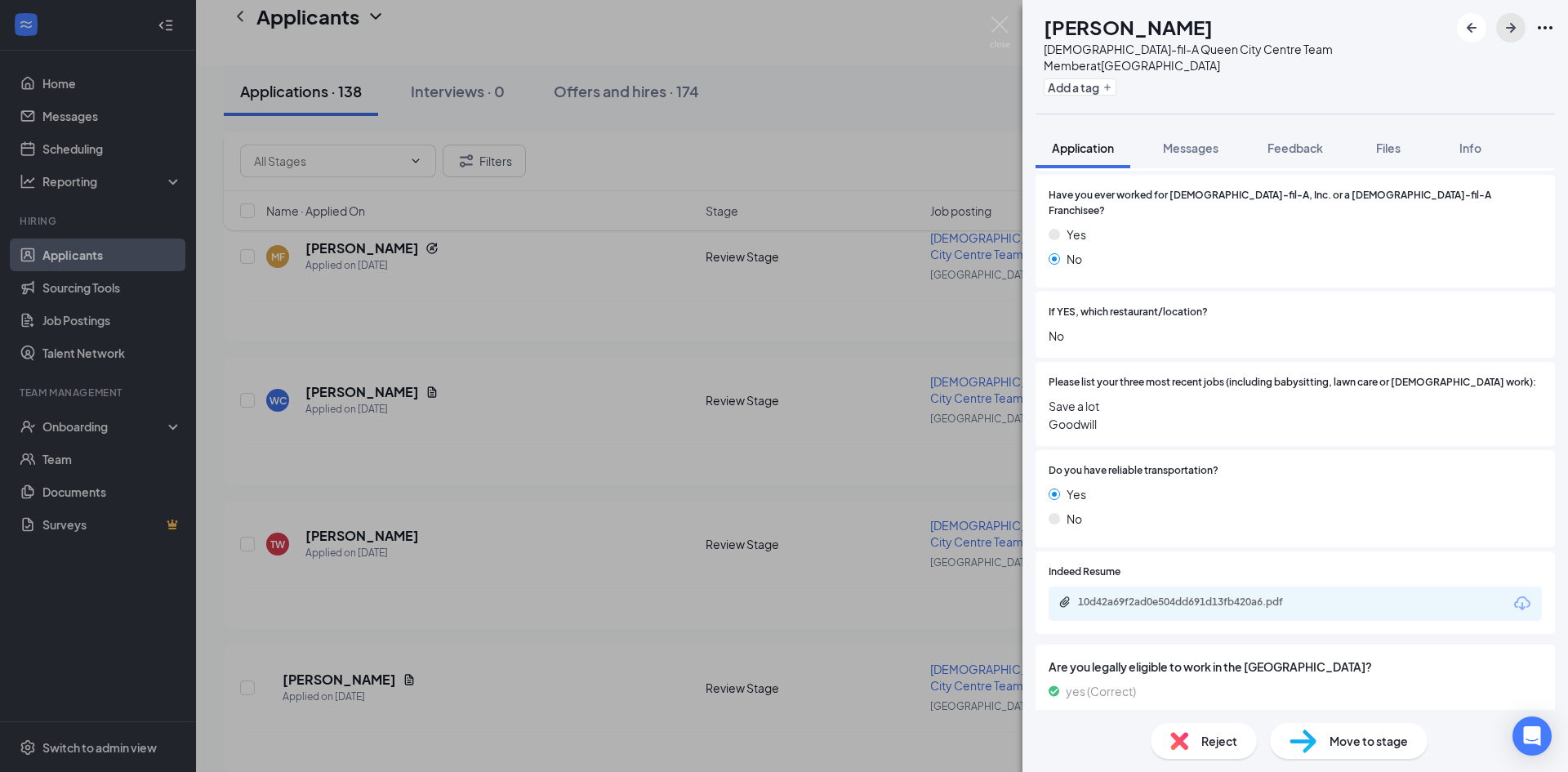
click at [1512, 28] on icon "ArrowRight" at bounding box center [1512, 28] width 10 height 10
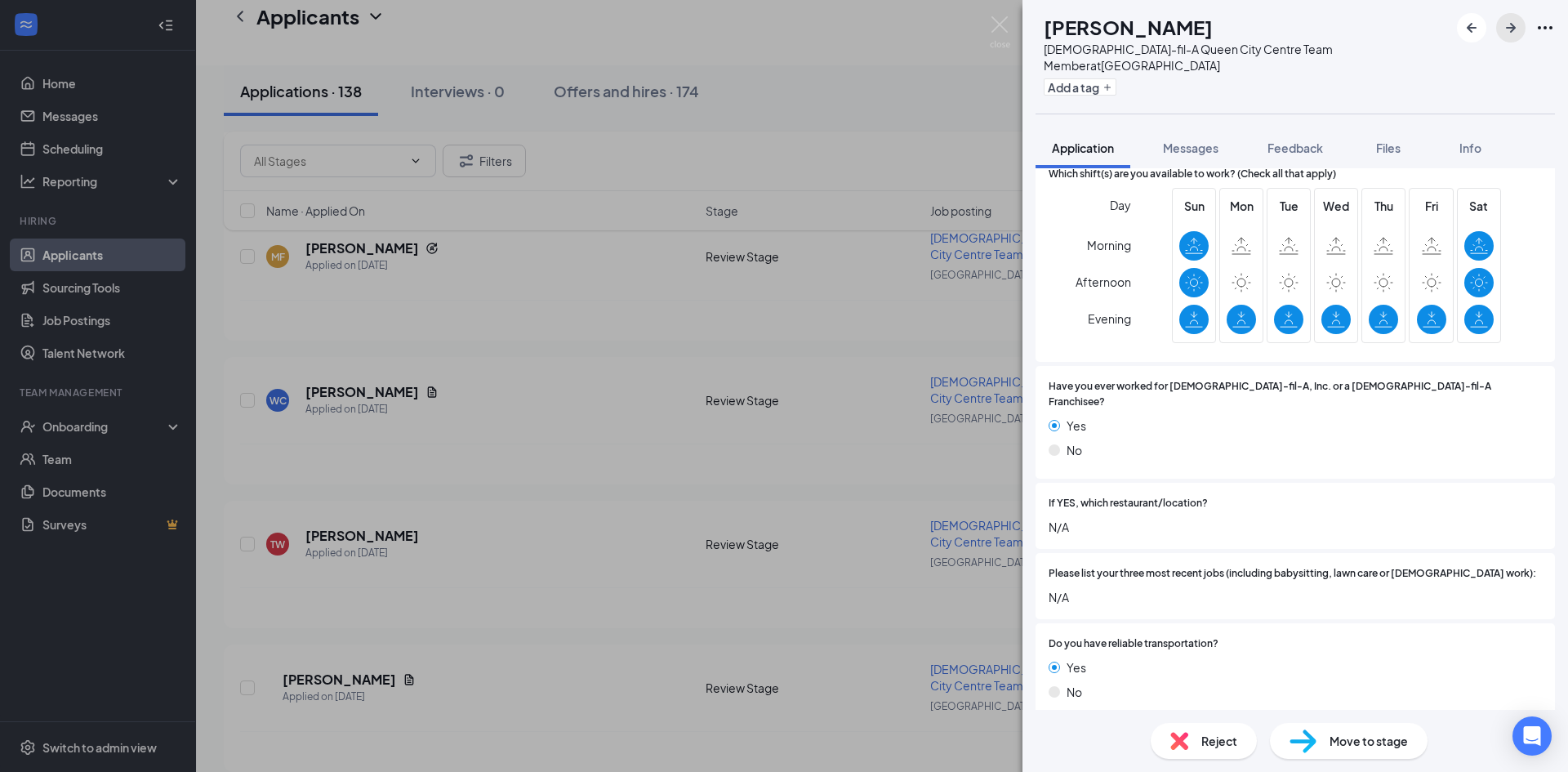
scroll to position [408, 0]
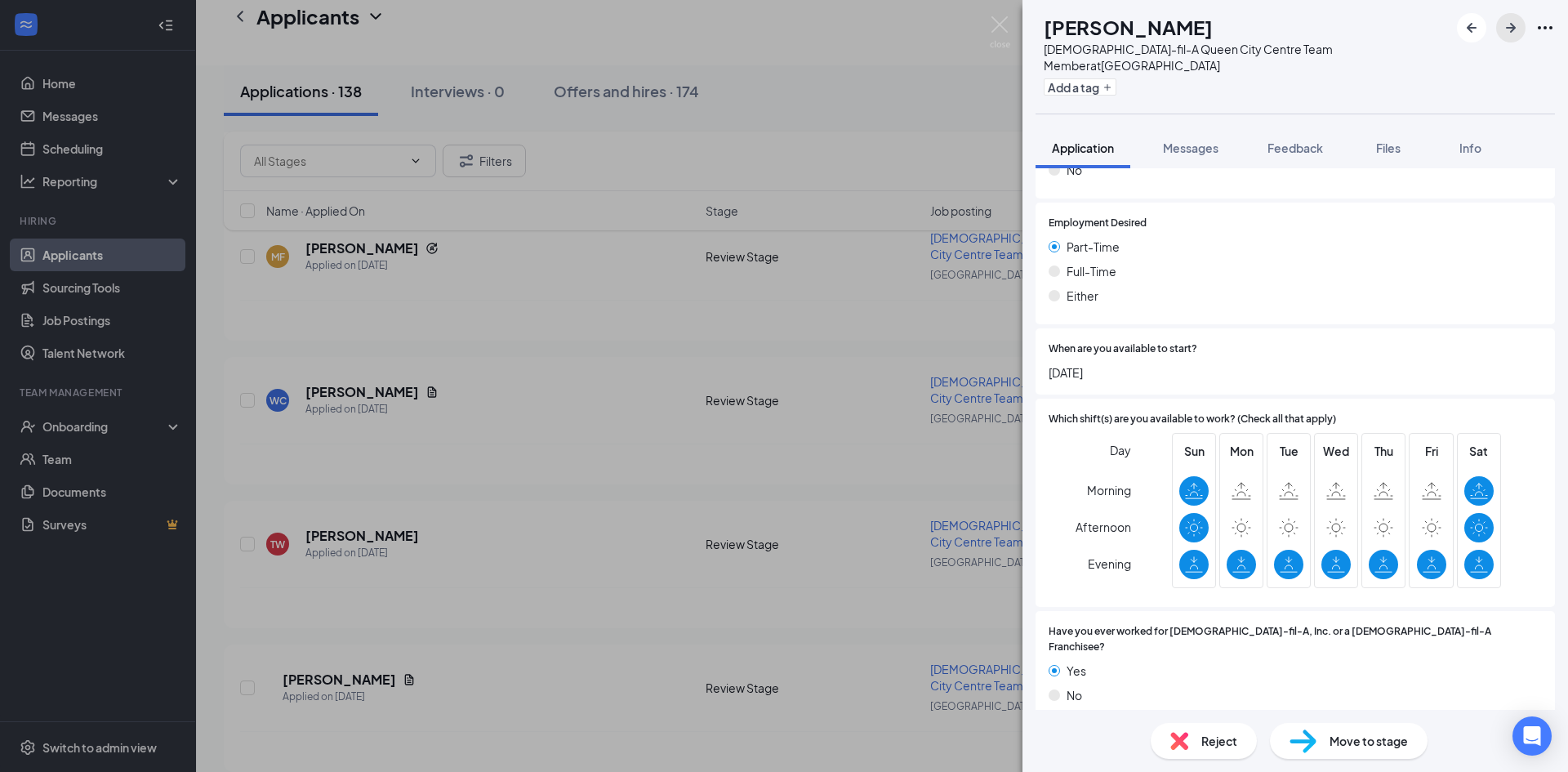
click at [1504, 27] on icon "ArrowRight" at bounding box center [1512, 28] width 20 height 20
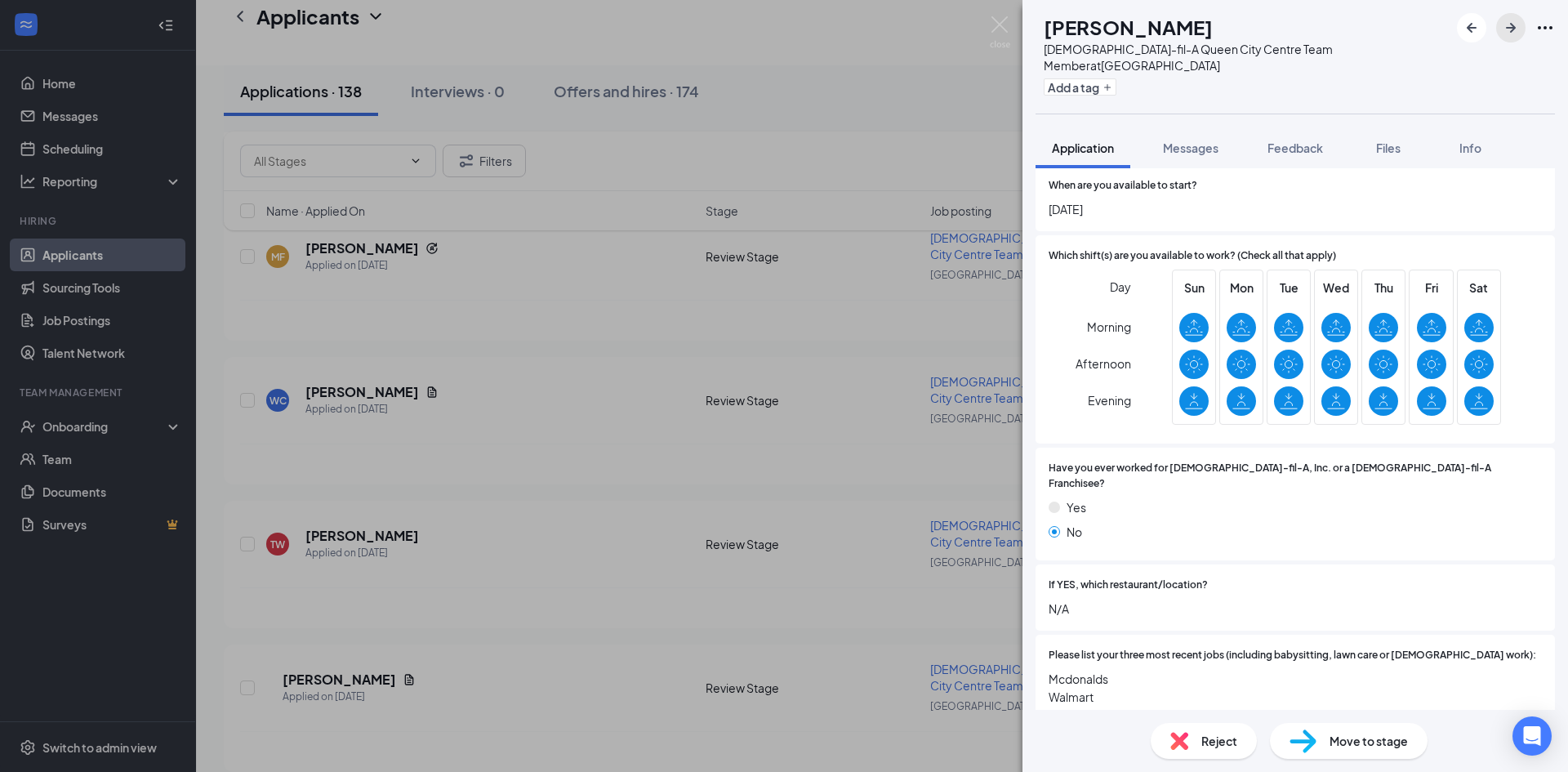
scroll to position [817, 0]
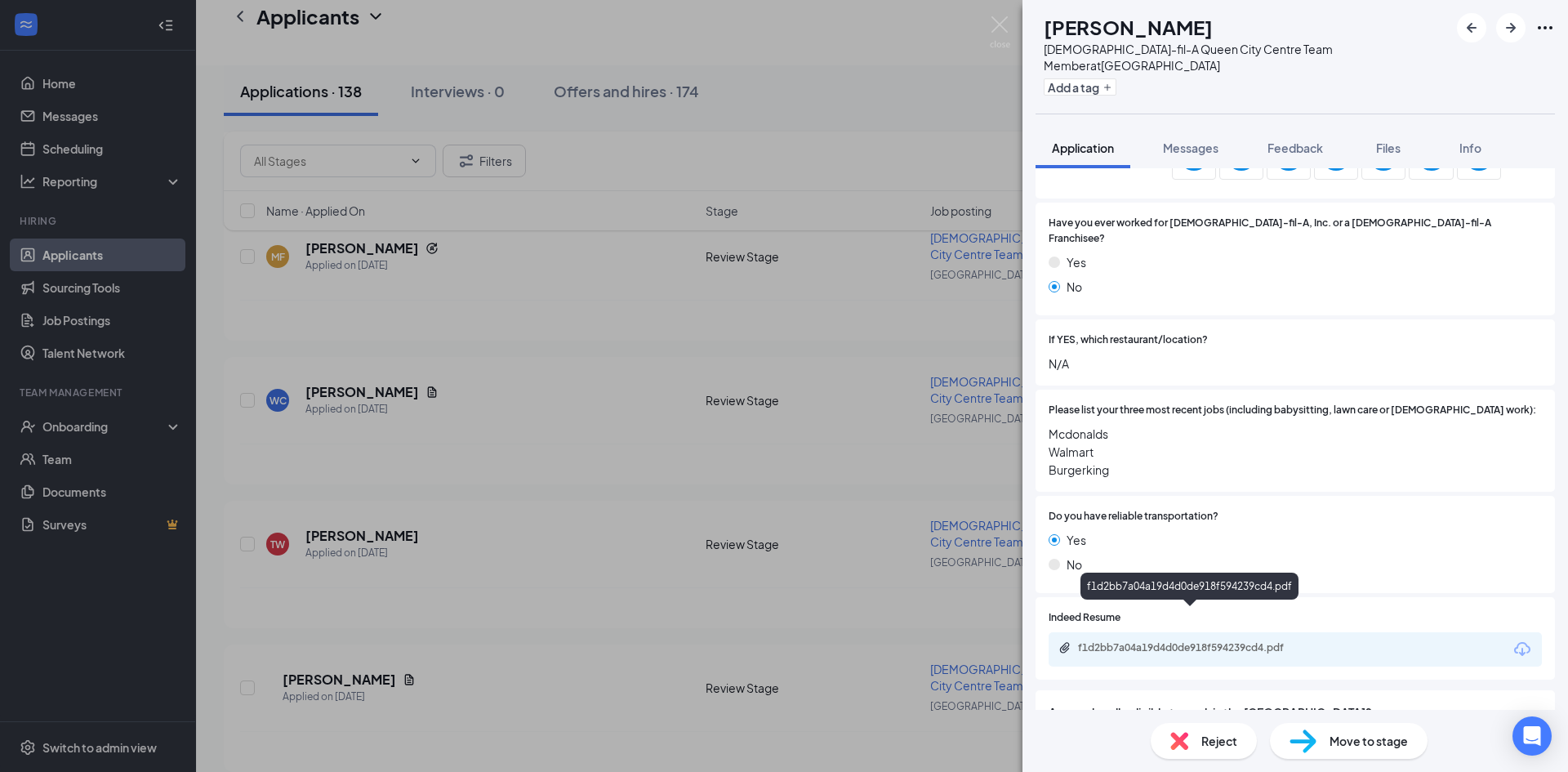
click at [1216, 641] on div "f1d2bb7a04a19d4d0de918f594239cd4.pdf" at bounding box center [1192, 647] width 229 height 13
click at [1512, 20] on icon "ArrowRight" at bounding box center [1512, 28] width 20 height 20
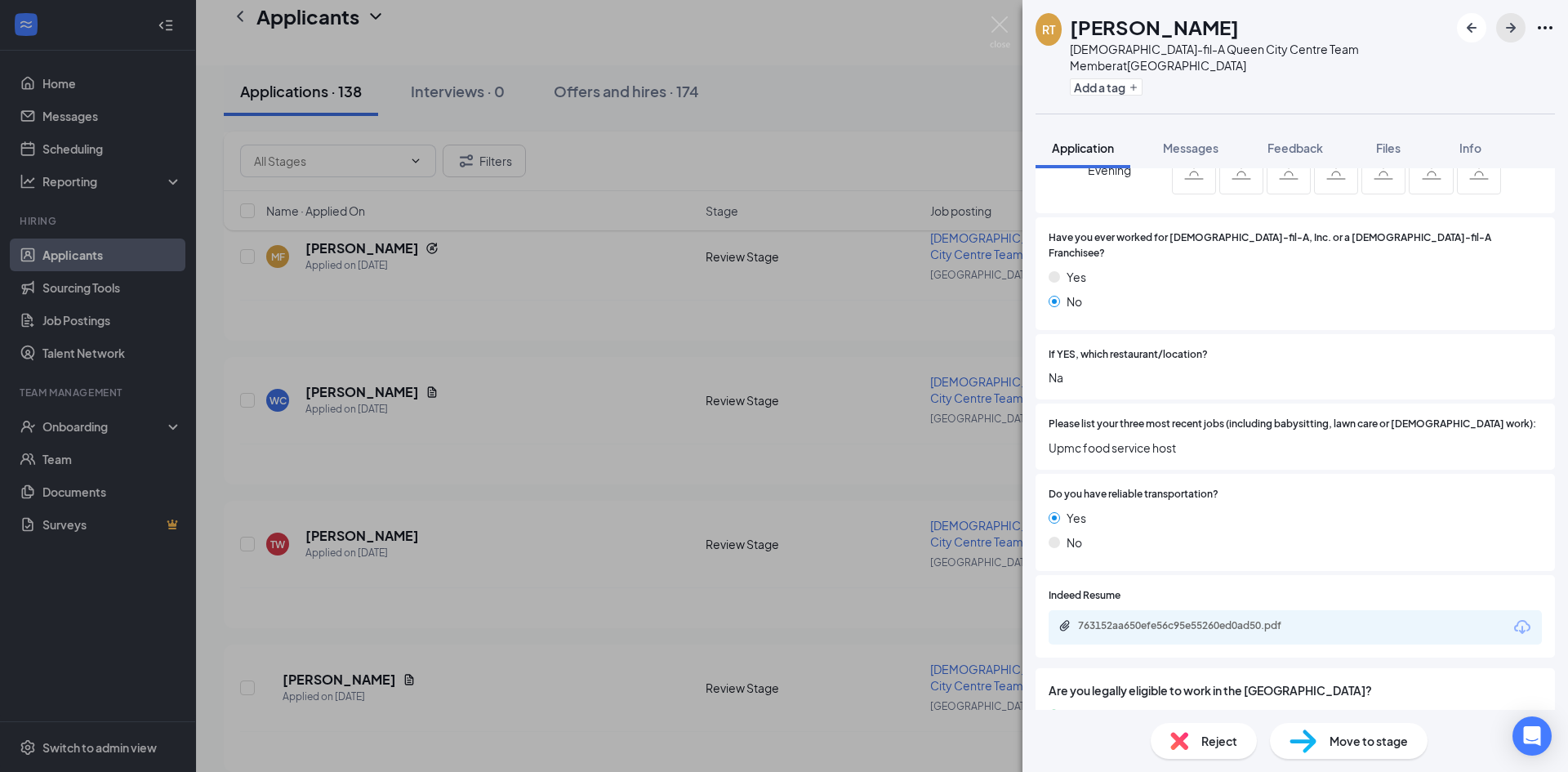
scroll to position [833, 0]
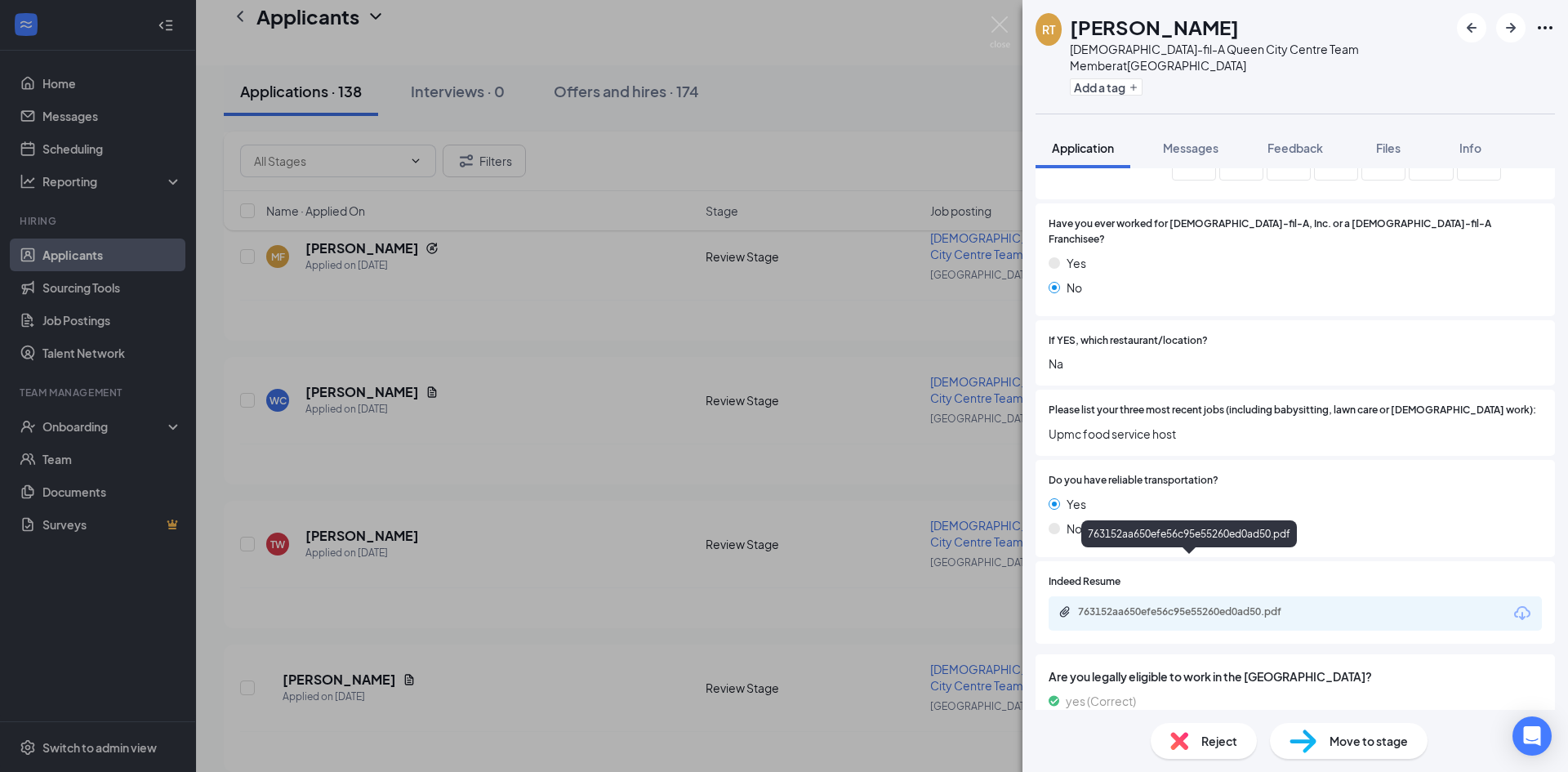
click at [1252, 606] on div "763152aa650efe56c95e55260ed0ad50.pdf" at bounding box center [1192, 611] width 229 height 13
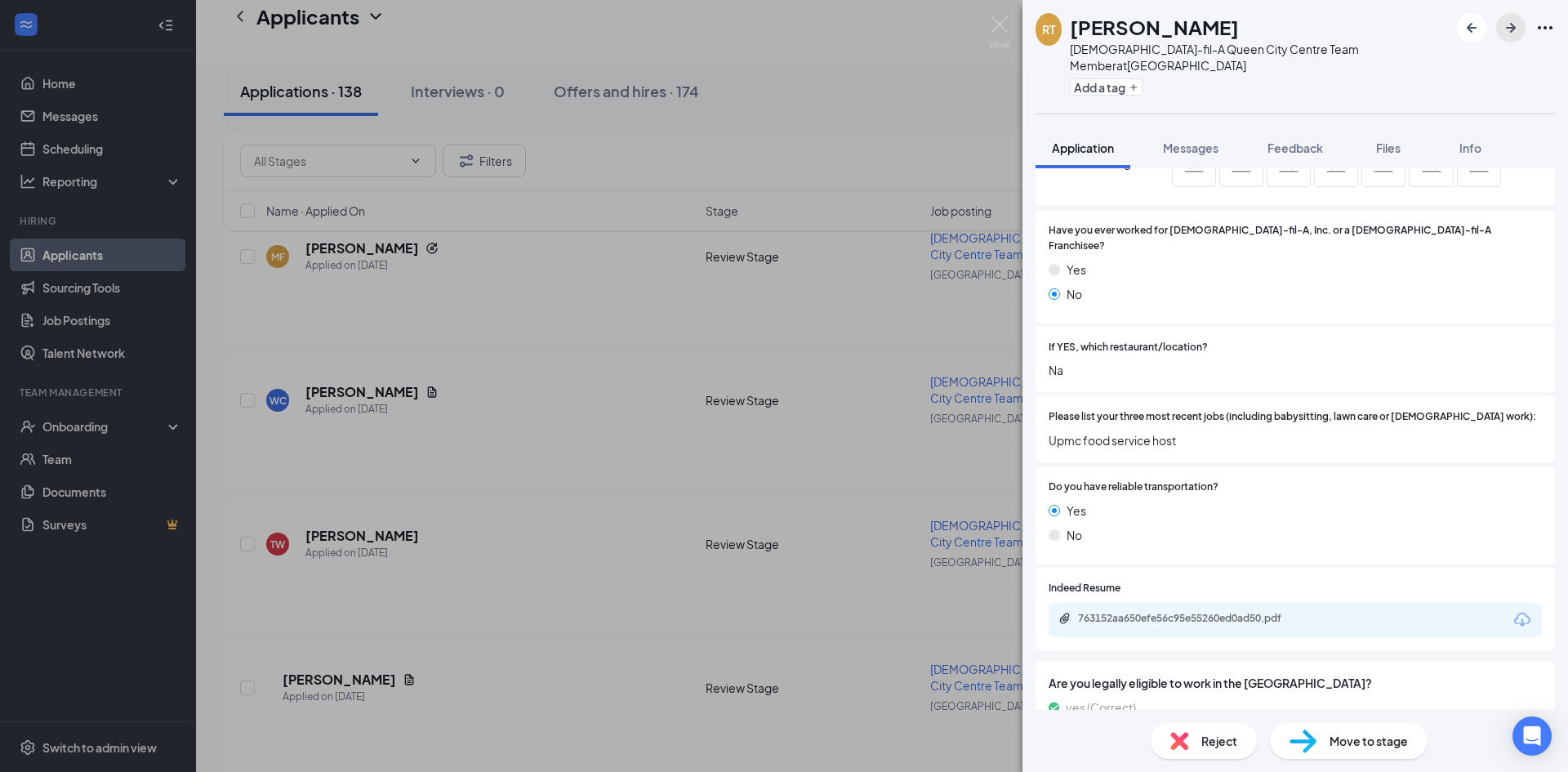
click at [1512, 26] on icon "ArrowRight" at bounding box center [1512, 28] width 10 height 10
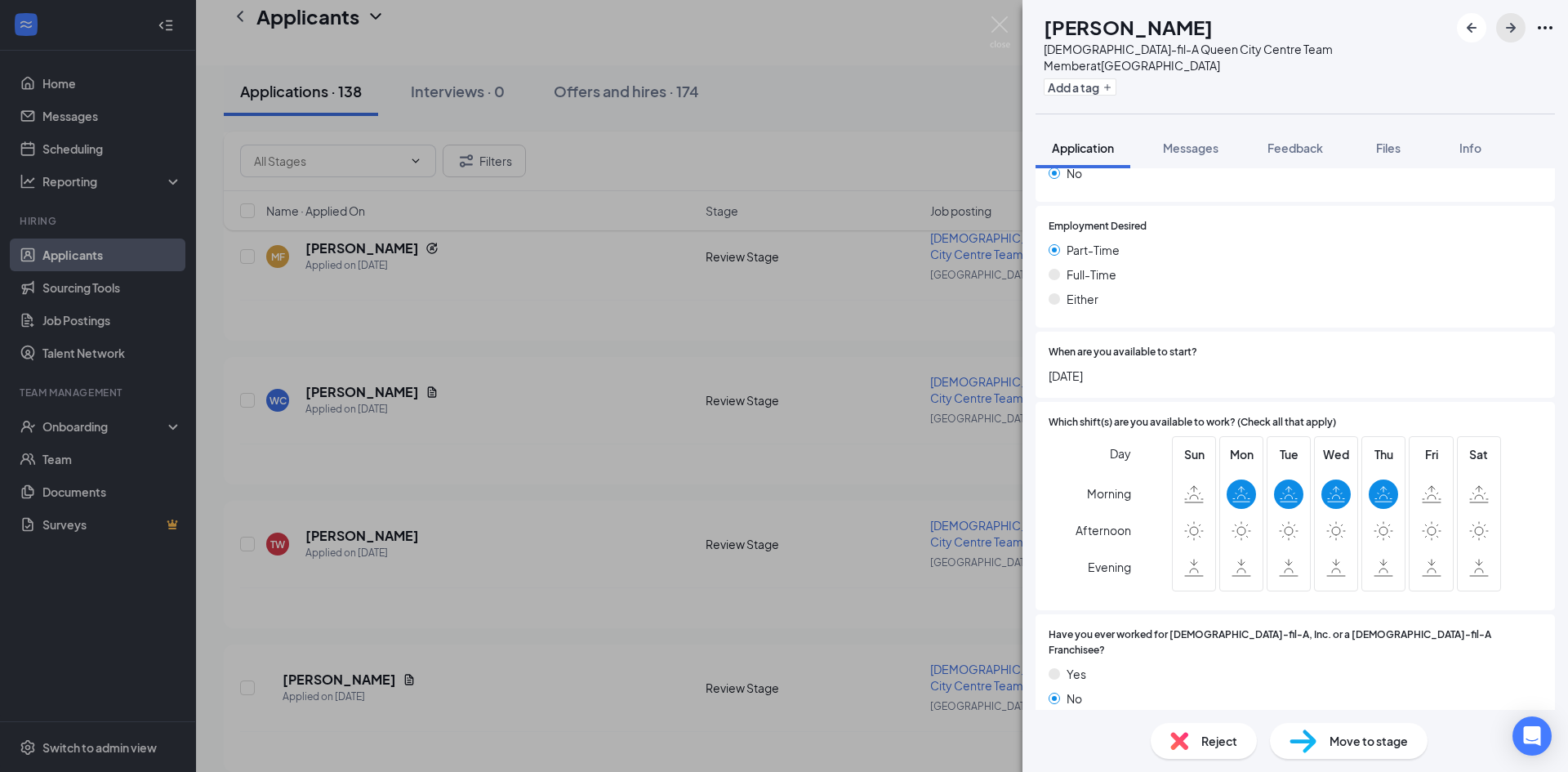
scroll to position [572, 0]
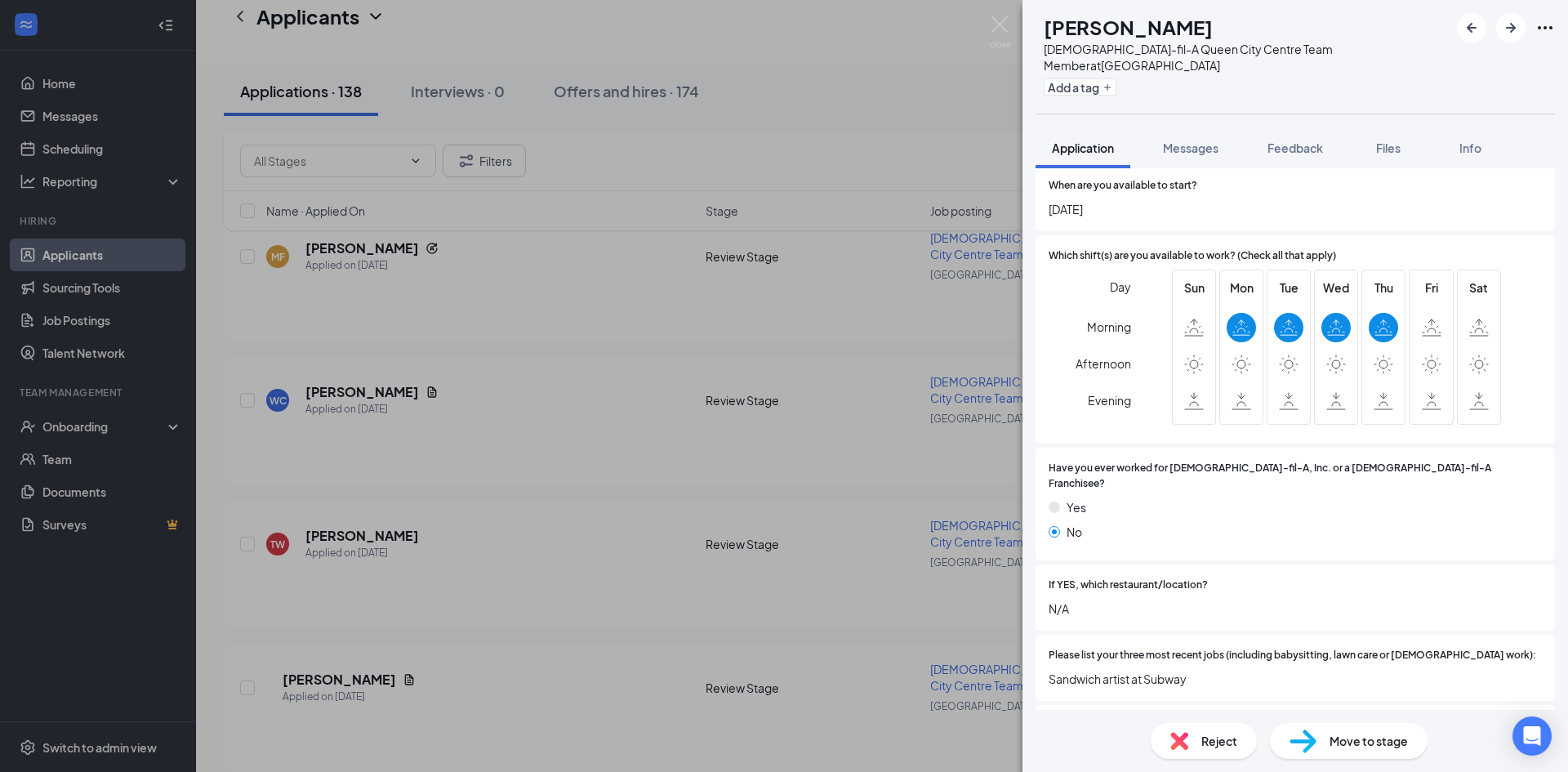
click at [1221, 743] on span "Reject" at bounding box center [1219, 740] width 36 height 18
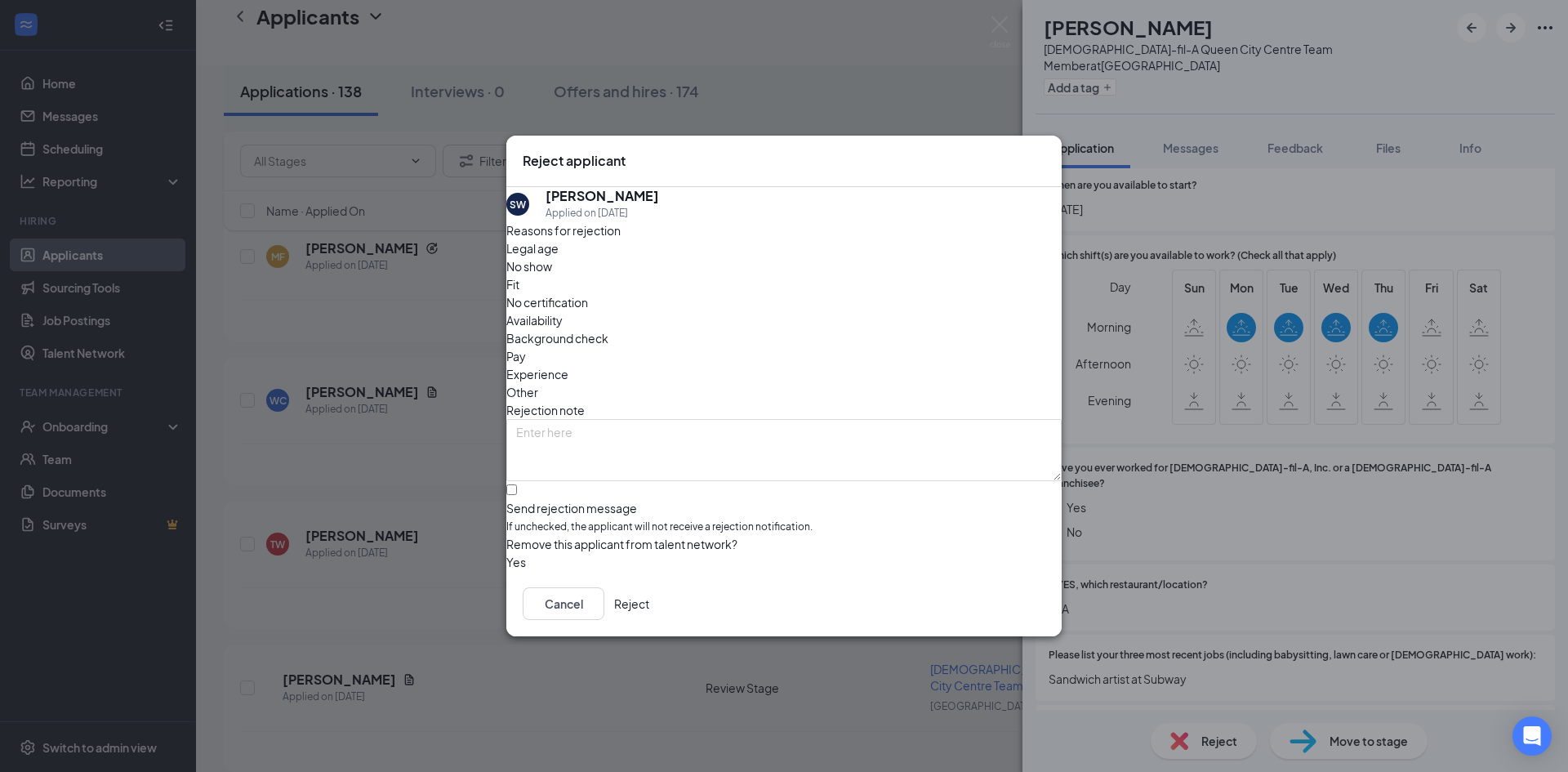
click at [649, 598] on button "Reject" at bounding box center [631, 604] width 35 height 33
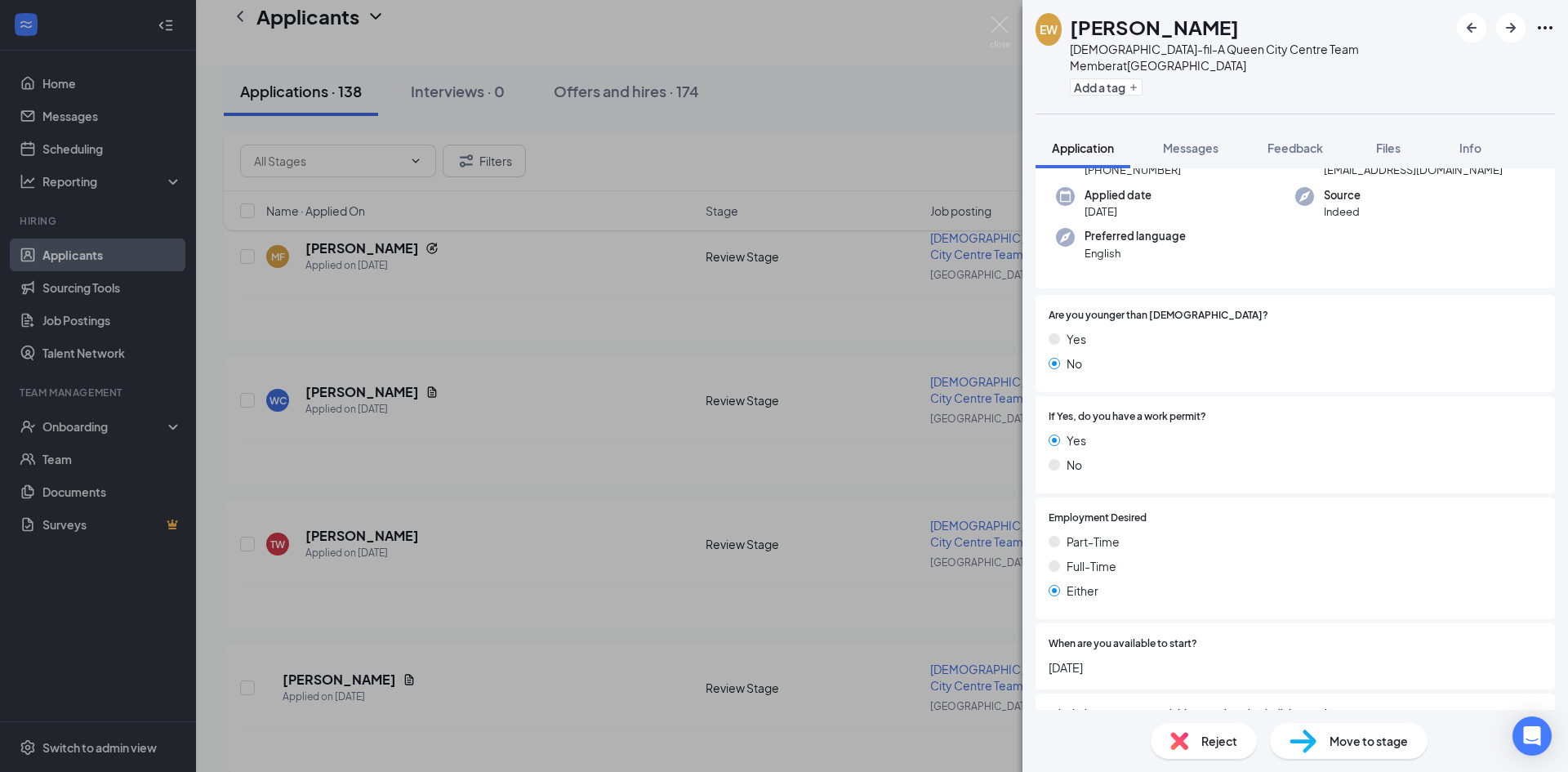
scroll to position [164, 0]
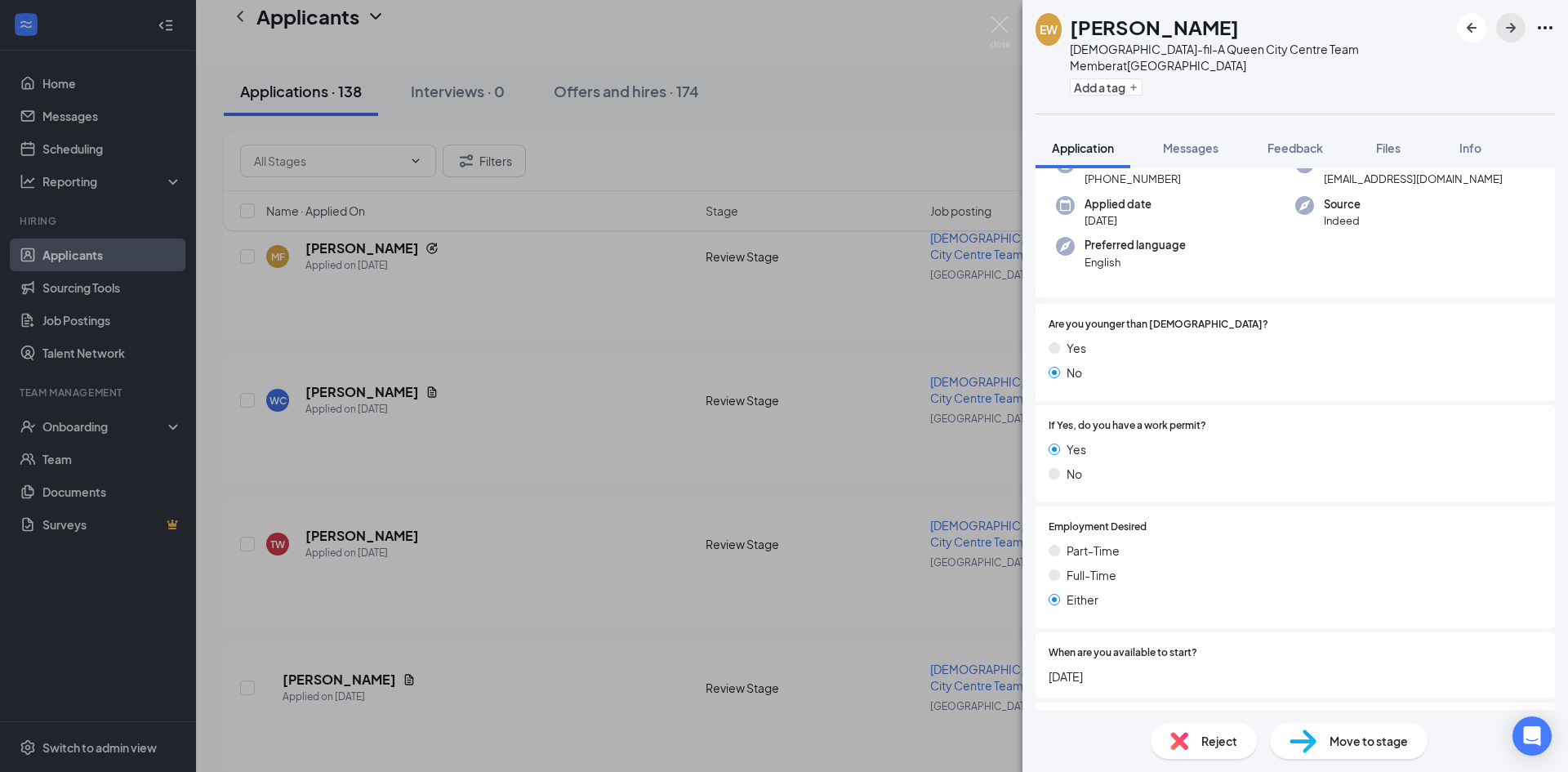
click at [1510, 26] on icon "ArrowRight" at bounding box center [1512, 28] width 20 height 20
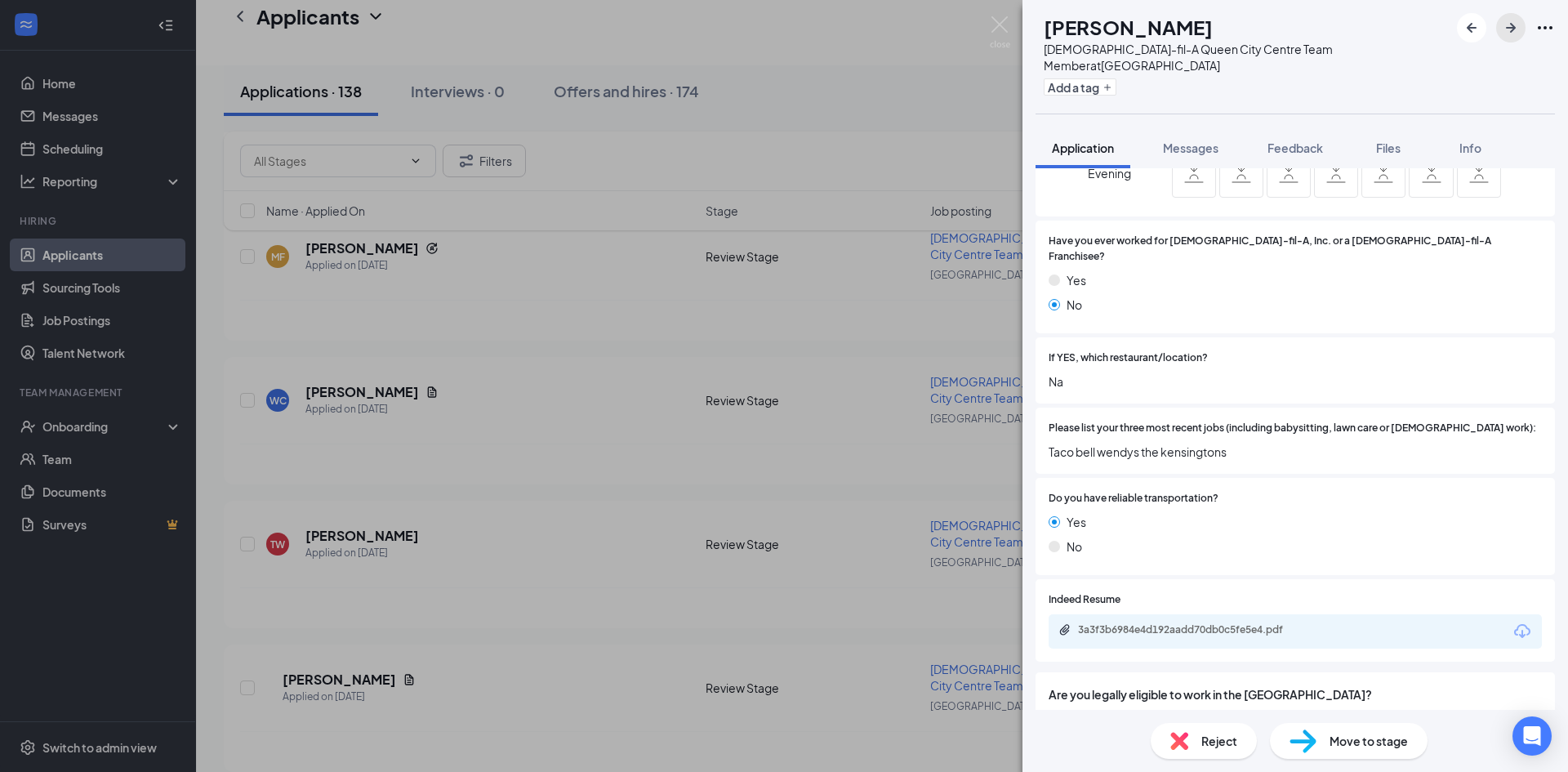
scroll to position [879, 0]
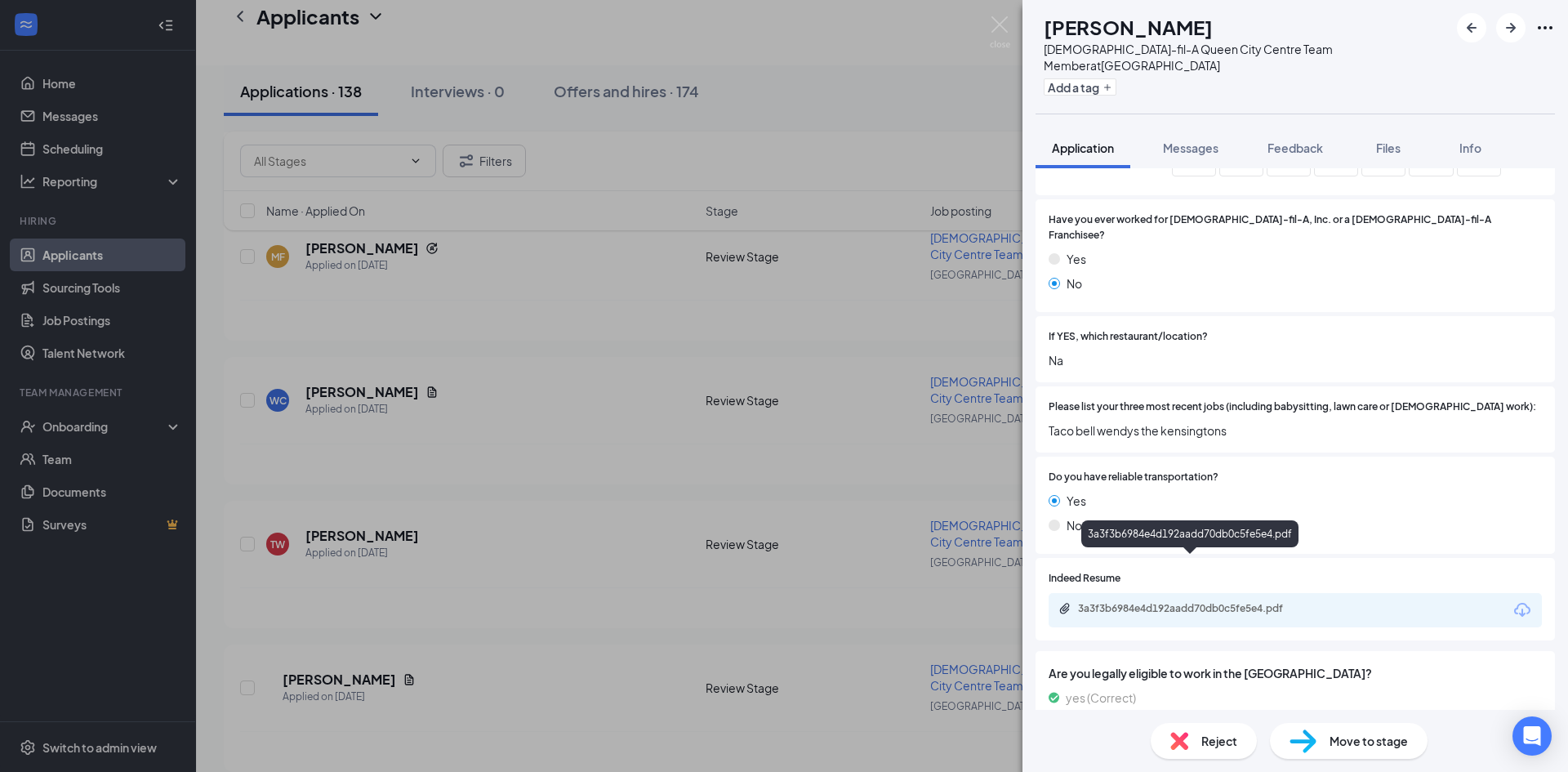
click at [1239, 602] on div "3a3f3b6984e4d192aadd70db0c5fe5e4.pdf" at bounding box center [1192, 607] width 229 height 13
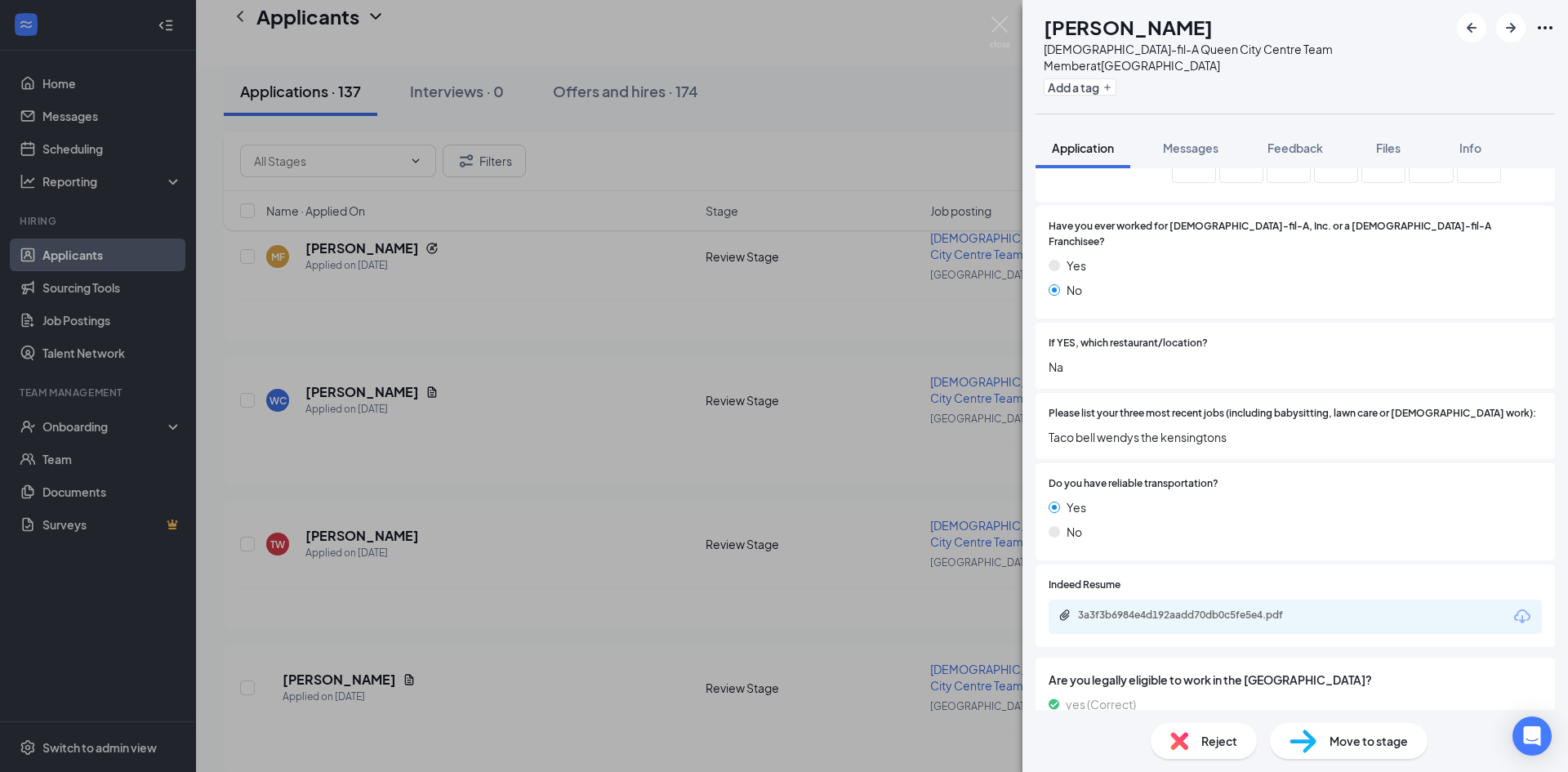
click at [1182, 744] on img at bounding box center [1179, 740] width 18 height 18
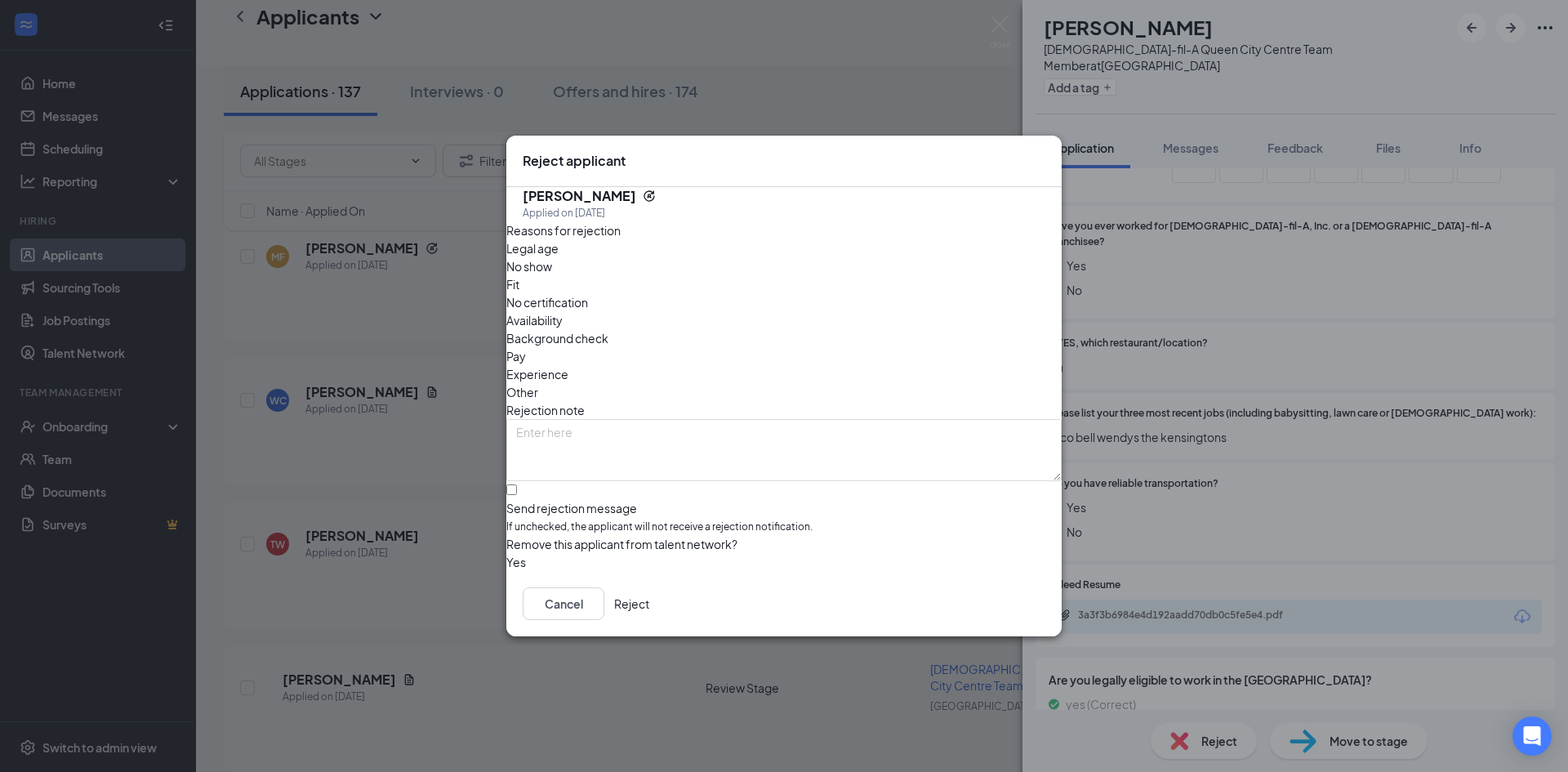
click at [649, 610] on button "Reject" at bounding box center [631, 604] width 35 height 33
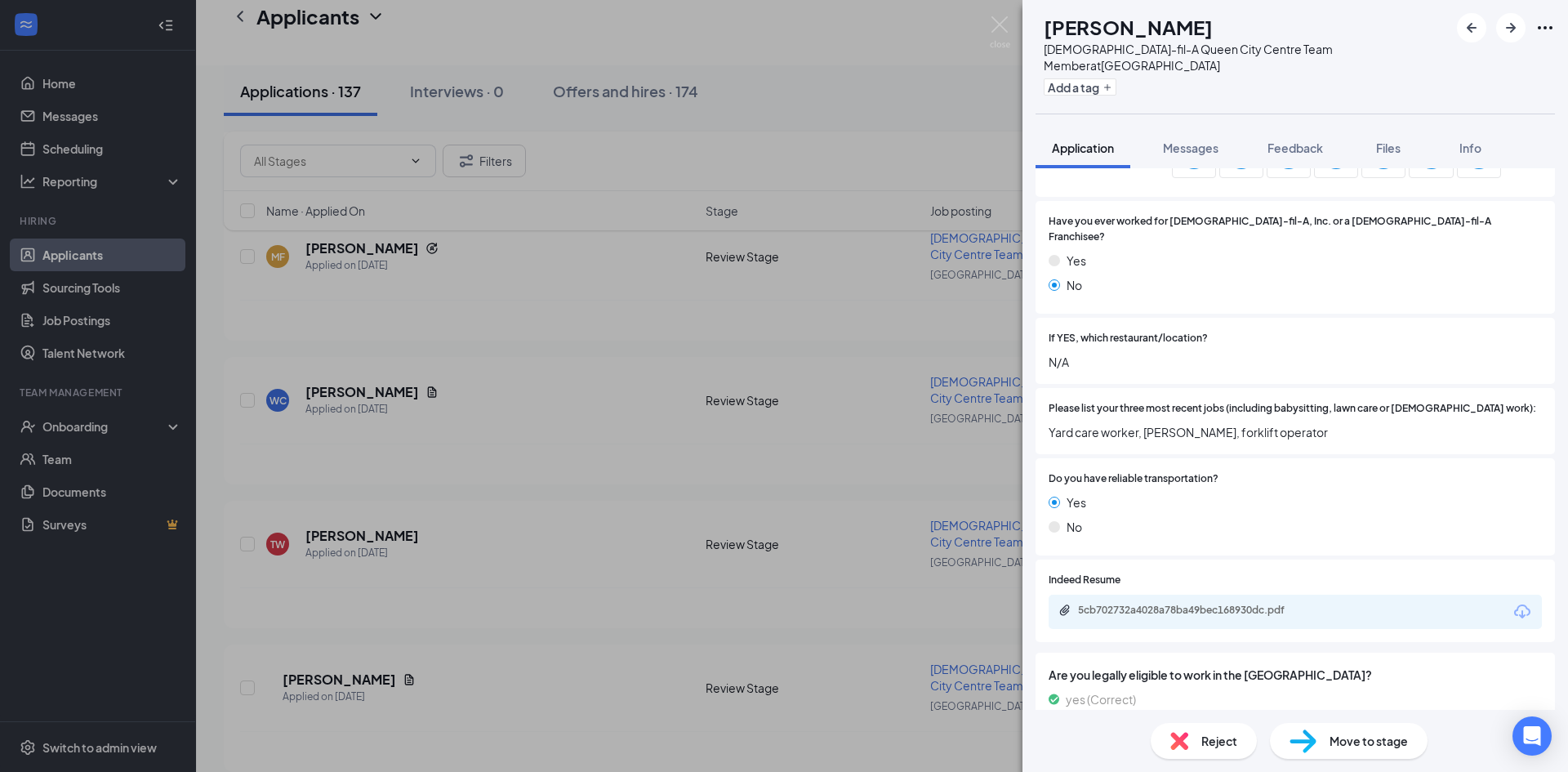
scroll to position [879, 0]
click at [1181, 602] on div "5cb702732a4028a78ba49bec168930dc.pdf" at bounding box center [1192, 607] width 229 height 13
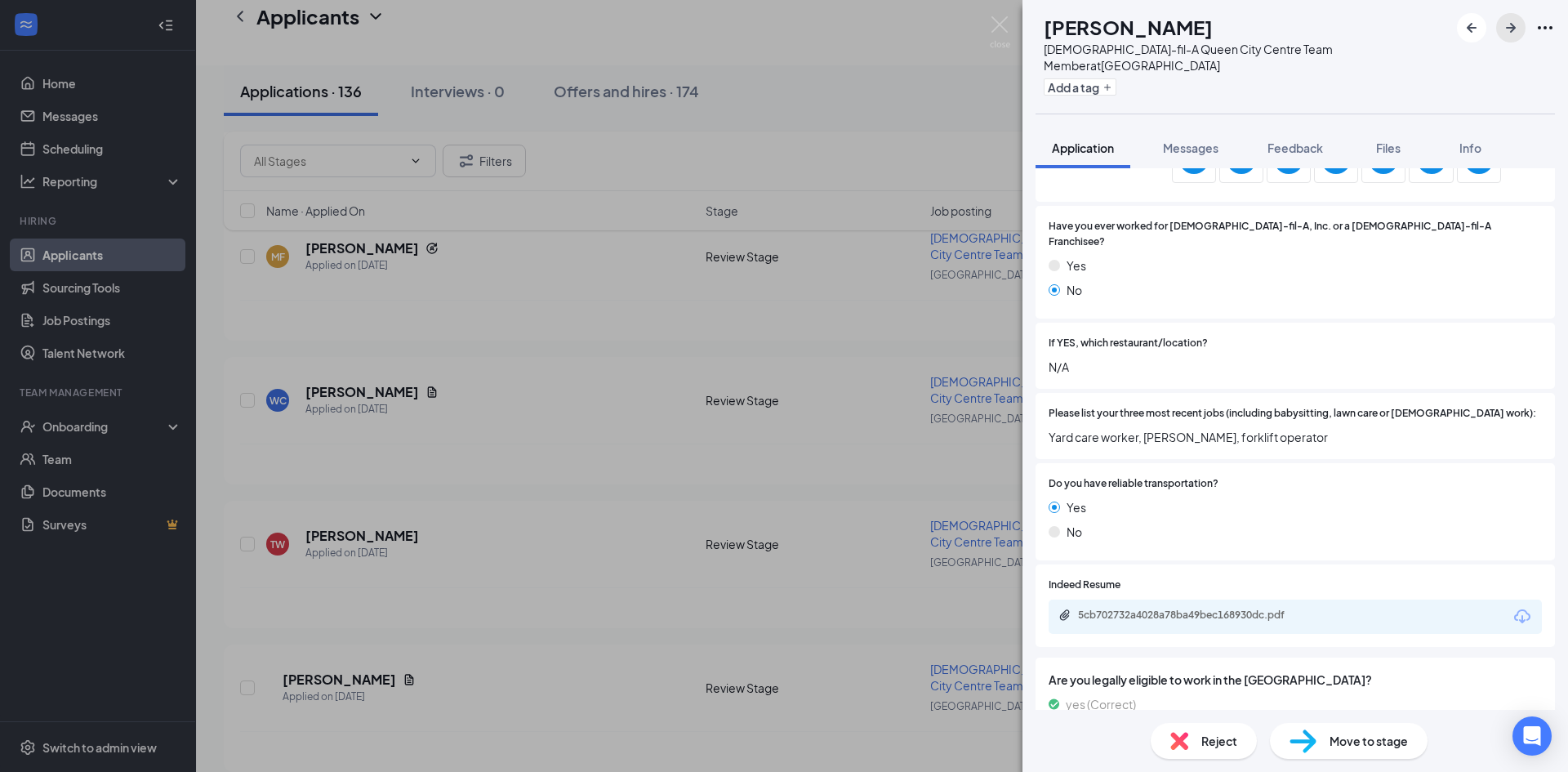
click at [1505, 32] on icon "ArrowRight" at bounding box center [1512, 28] width 20 height 20
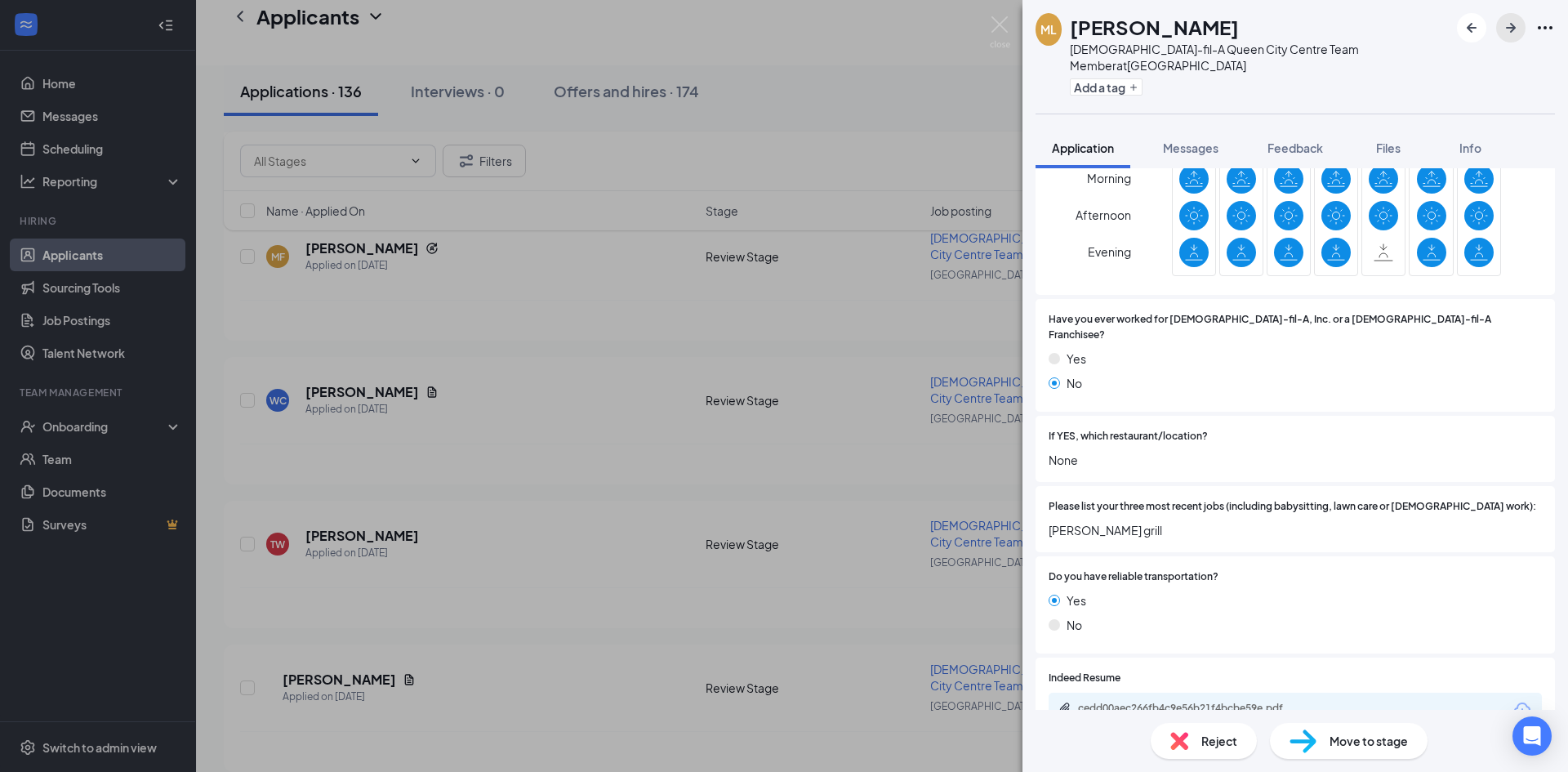
scroll to position [735, 0]
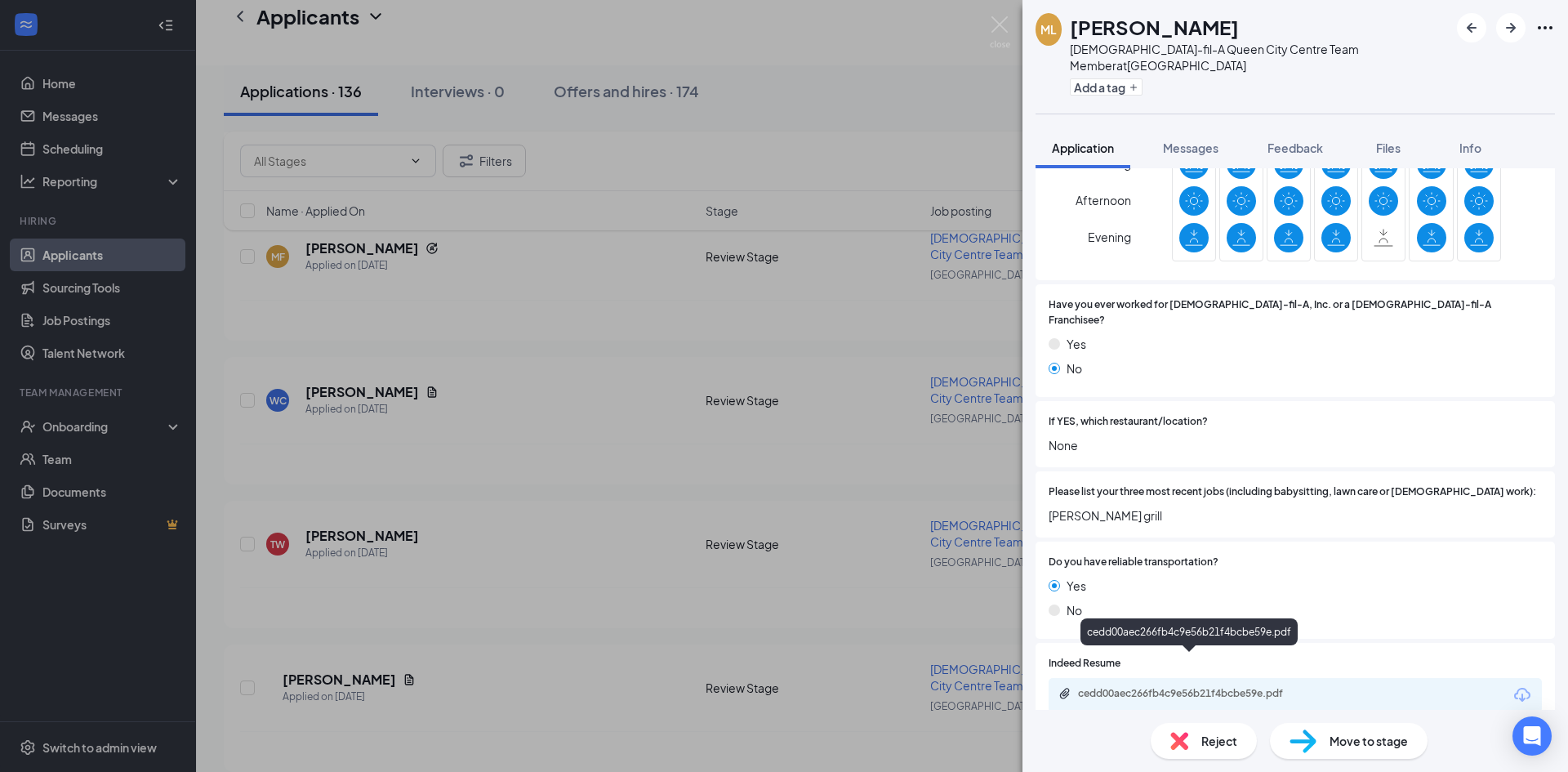
click at [1261, 687] on div "cedd00aec266fb4c9e56b21f4bcbe59e.pdf" at bounding box center [1192, 693] width 229 height 13
click at [1516, 26] on icon "ArrowRight" at bounding box center [1512, 28] width 20 height 20
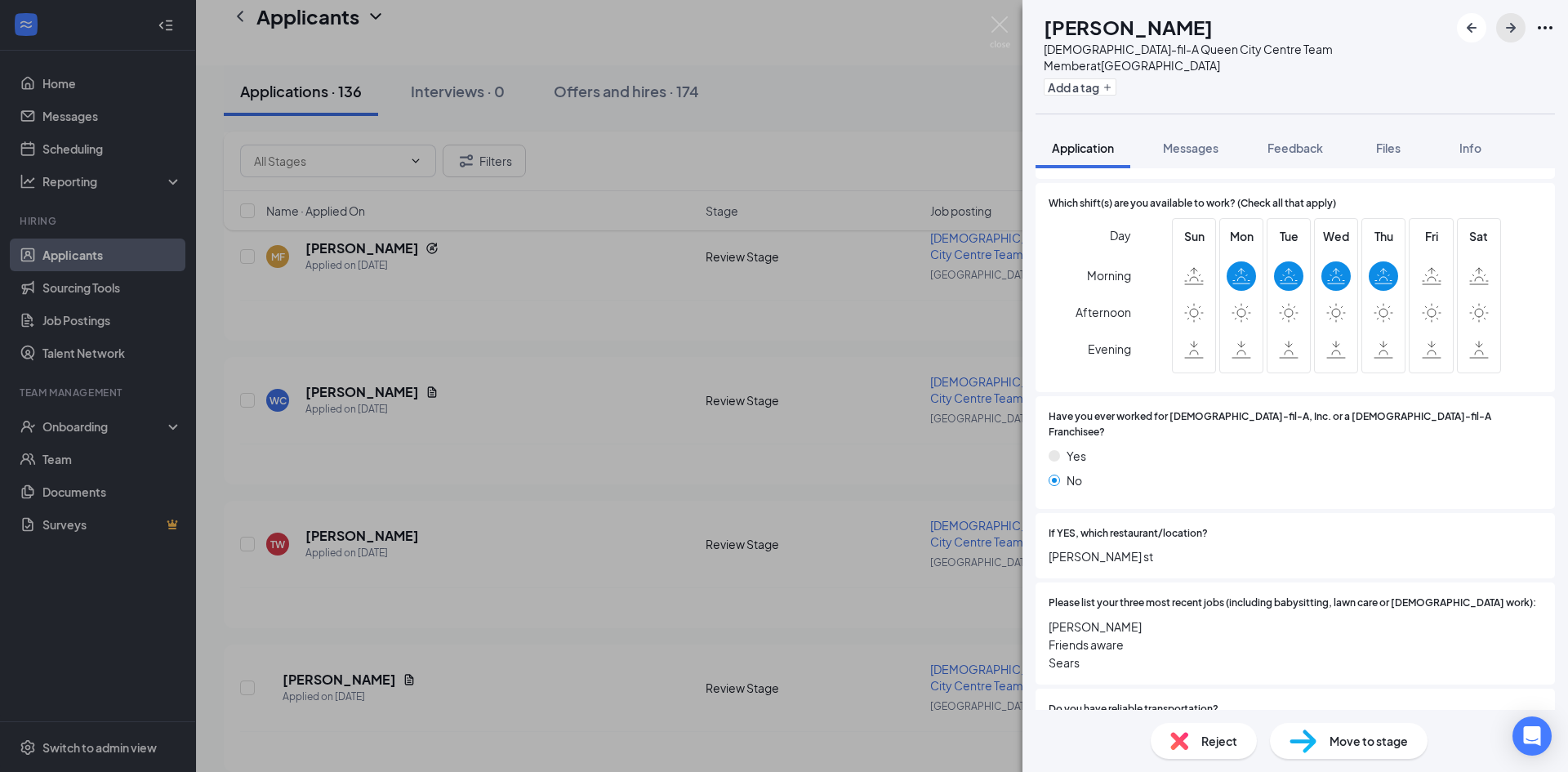
scroll to position [653, 0]
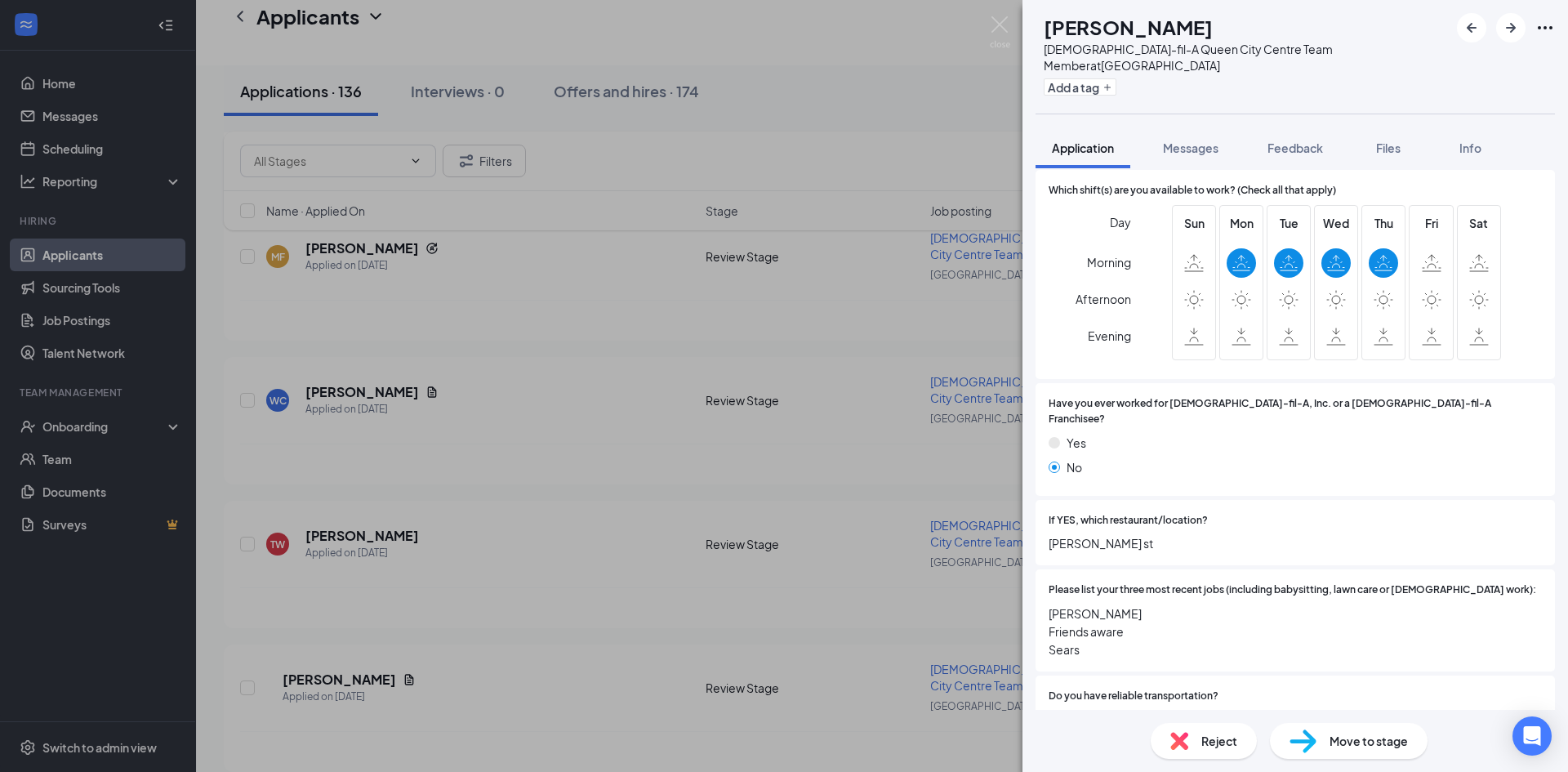
click at [1191, 746] on div "Reject" at bounding box center [1203, 740] width 106 height 36
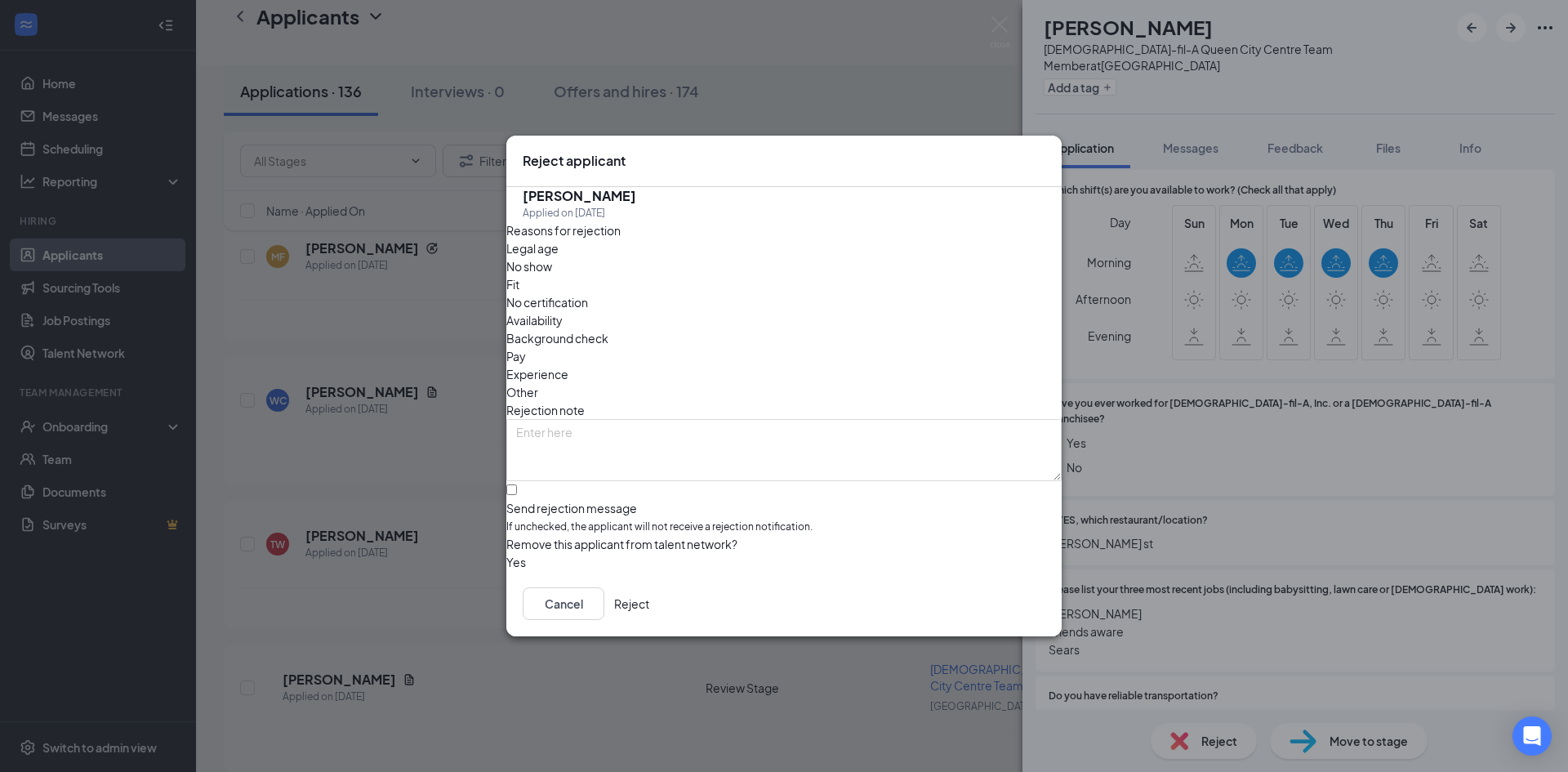
click at [649, 608] on button "Reject" at bounding box center [631, 604] width 35 height 33
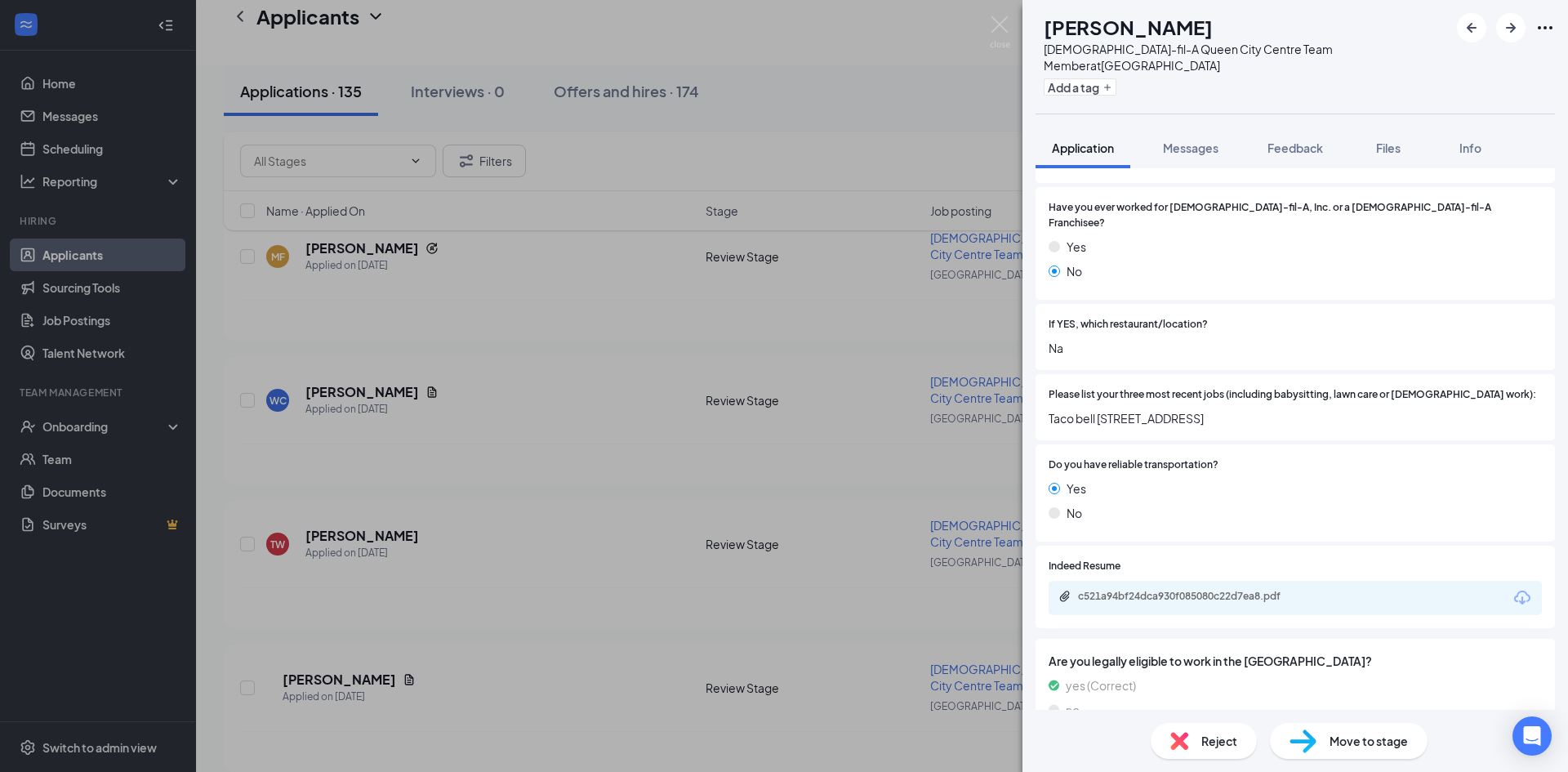
scroll to position [833, 0]
click at [1210, 589] on div "c521a94bf24dca930f085080c22d7ea8.pdf" at bounding box center [1192, 595] width 229 height 13
click at [1220, 751] on div "Reject" at bounding box center [1203, 740] width 106 height 36
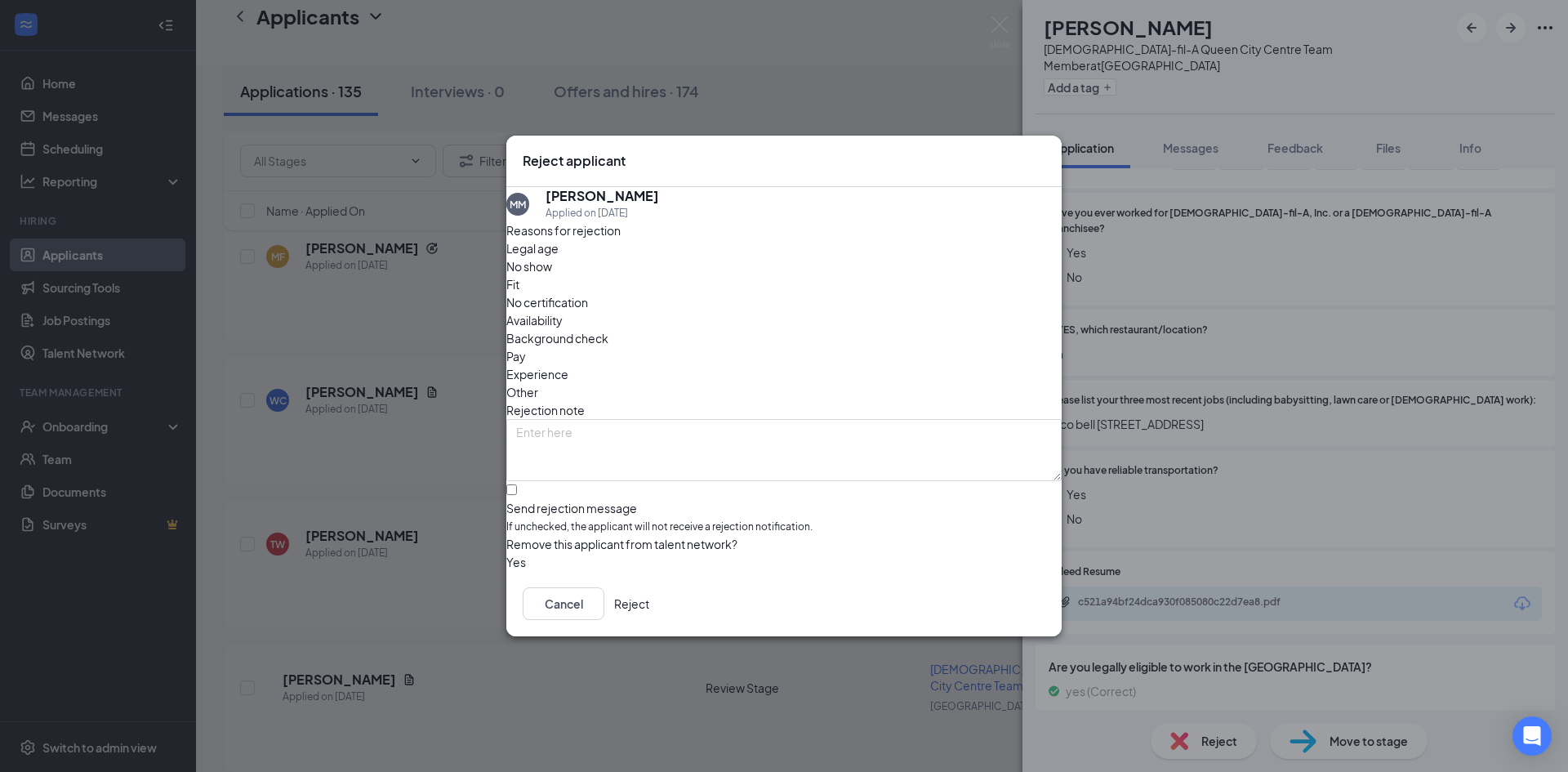
click at [649, 606] on button "Reject" at bounding box center [631, 604] width 35 height 33
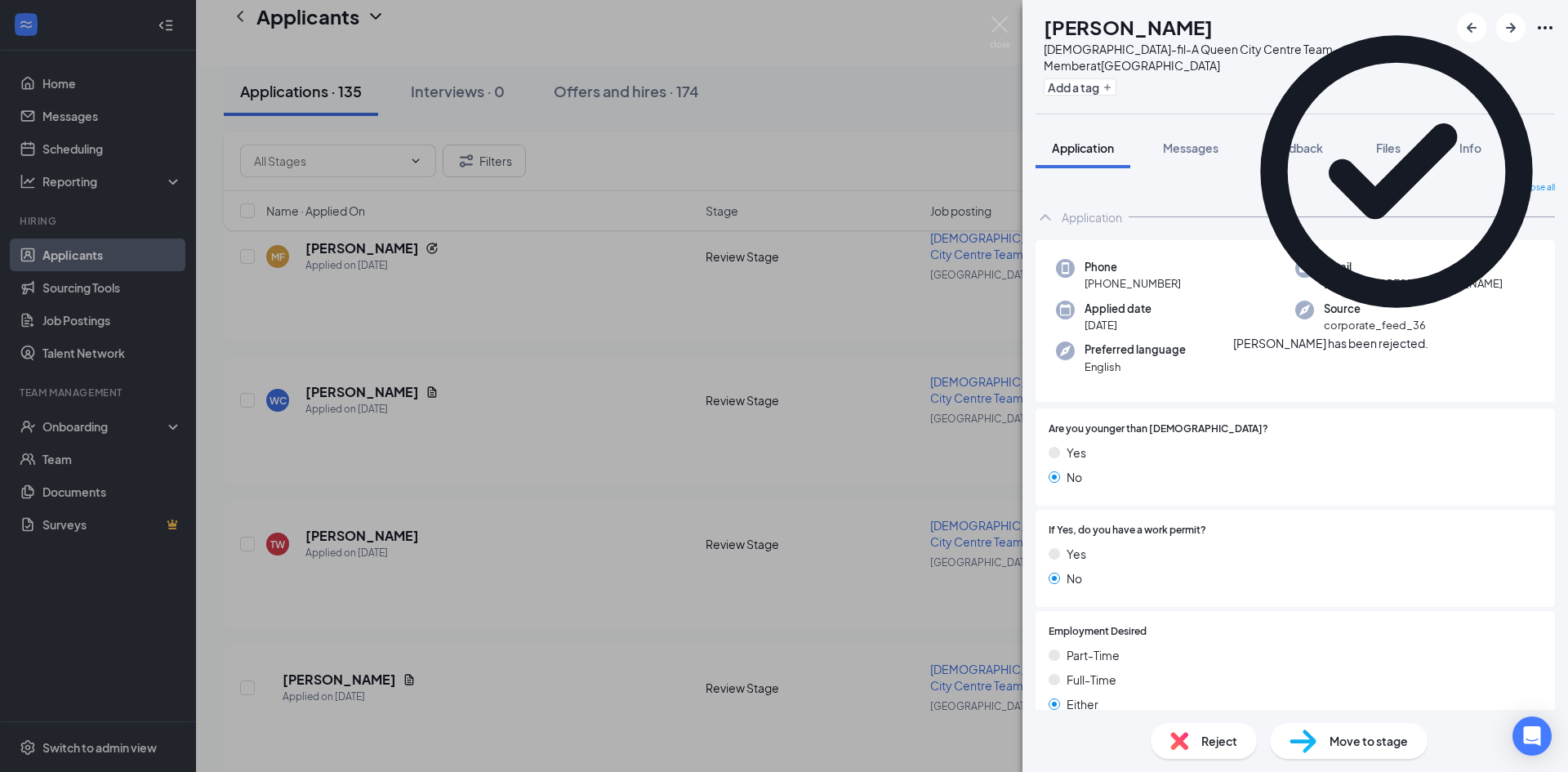
drag, startPoint x: 976, startPoint y: 28, endPoint x: 1004, endPoint y: 22, distance: 28.6
click at [988, 23] on div "MB [PERSON_NAME] [DEMOGRAPHIC_DATA]-fil-A Queen City Centre Team Member at [GEO…" at bounding box center [784, 386] width 1568 height 772
click at [1004, 22] on div "Applicants [GEOGRAPHIC_DATA]" at bounding box center [882, 33] width 1373 height 65
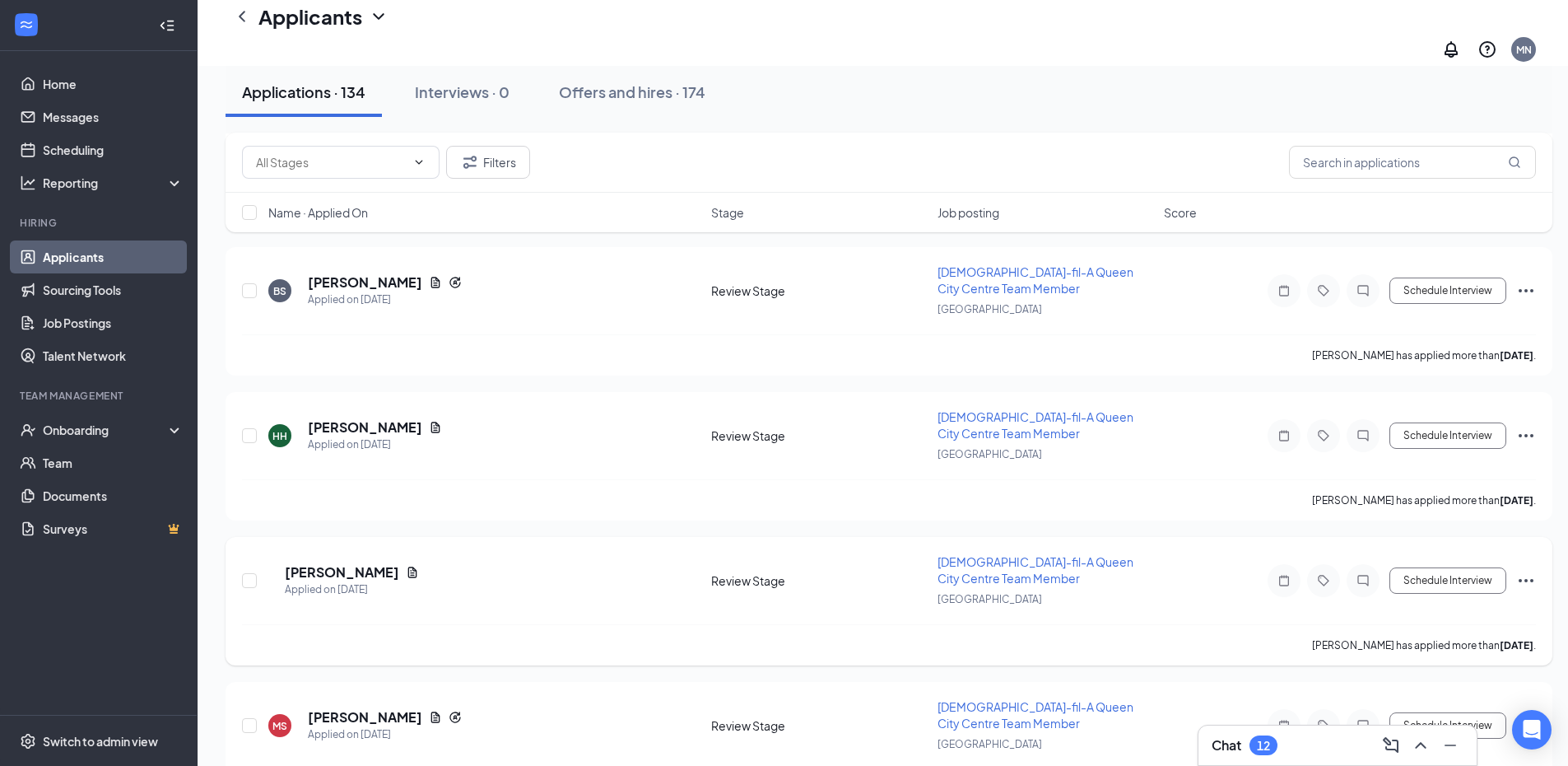
scroll to position [3982, 0]
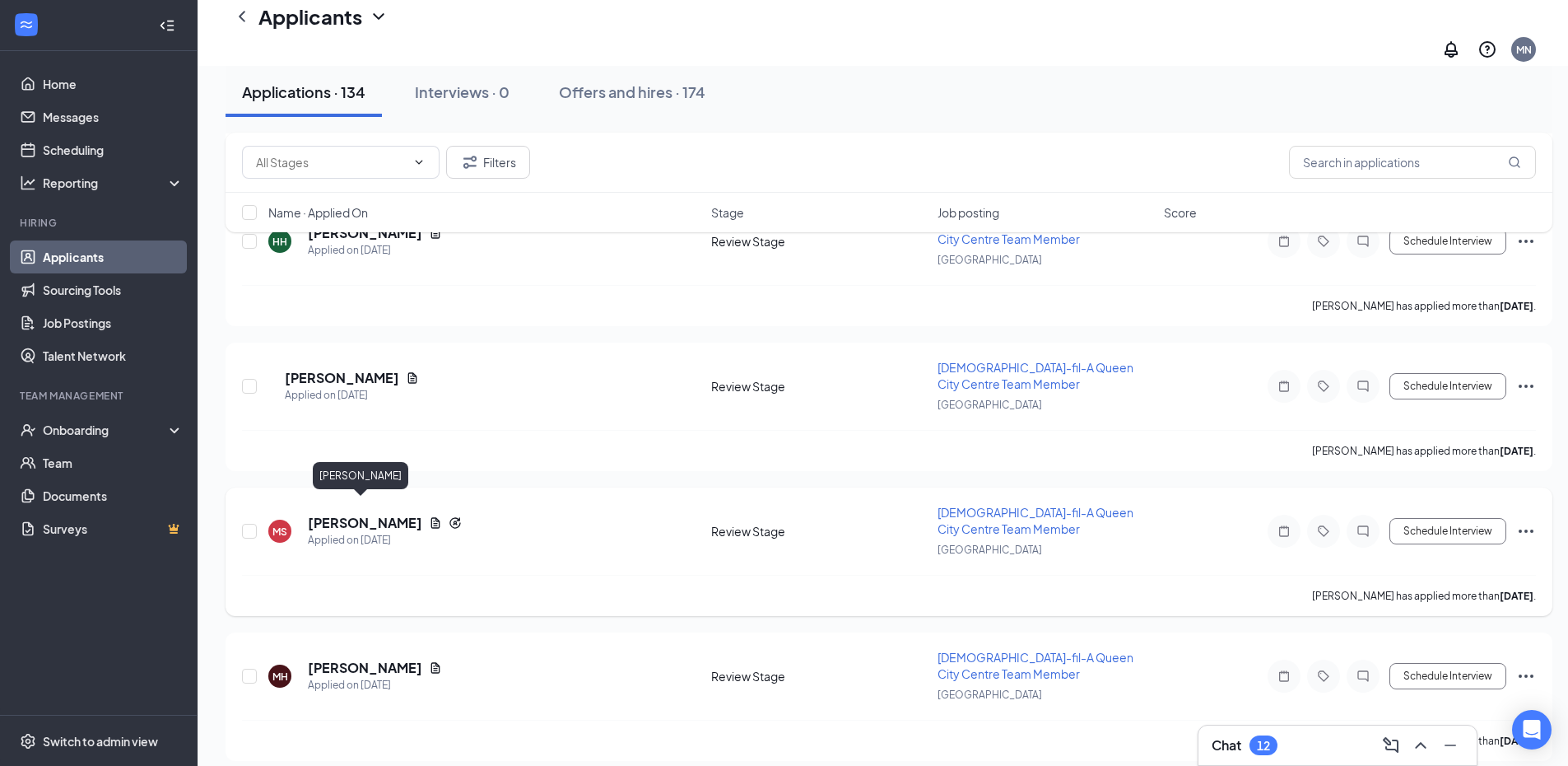
drag, startPoint x: 335, startPoint y: 510, endPoint x: 634, endPoint y: 504, distance: 299.1
click at [335, 513] on h5 "[PERSON_NAME]" at bounding box center [365, 522] width 115 height 18
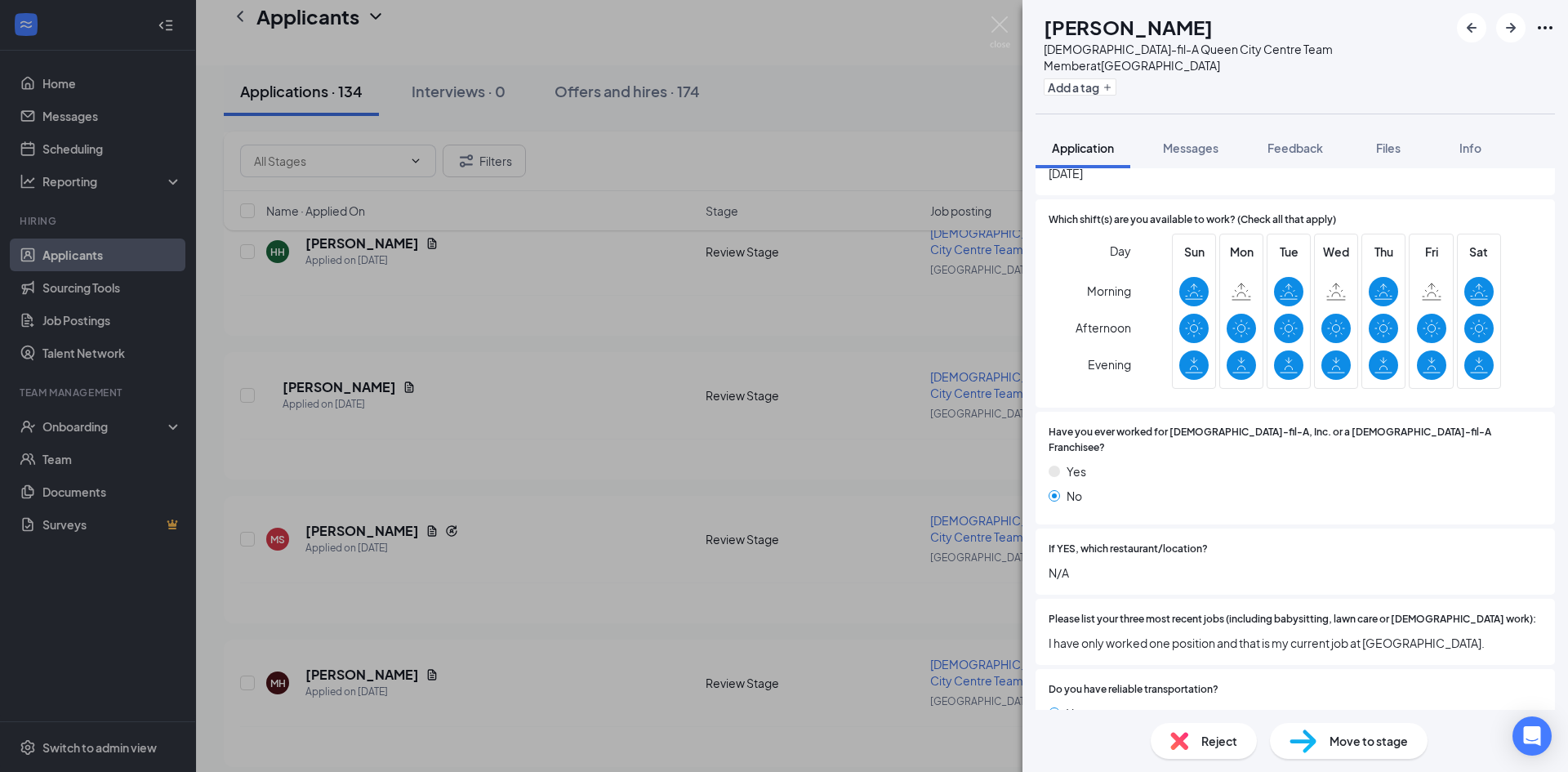
scroll to position [817, 0]
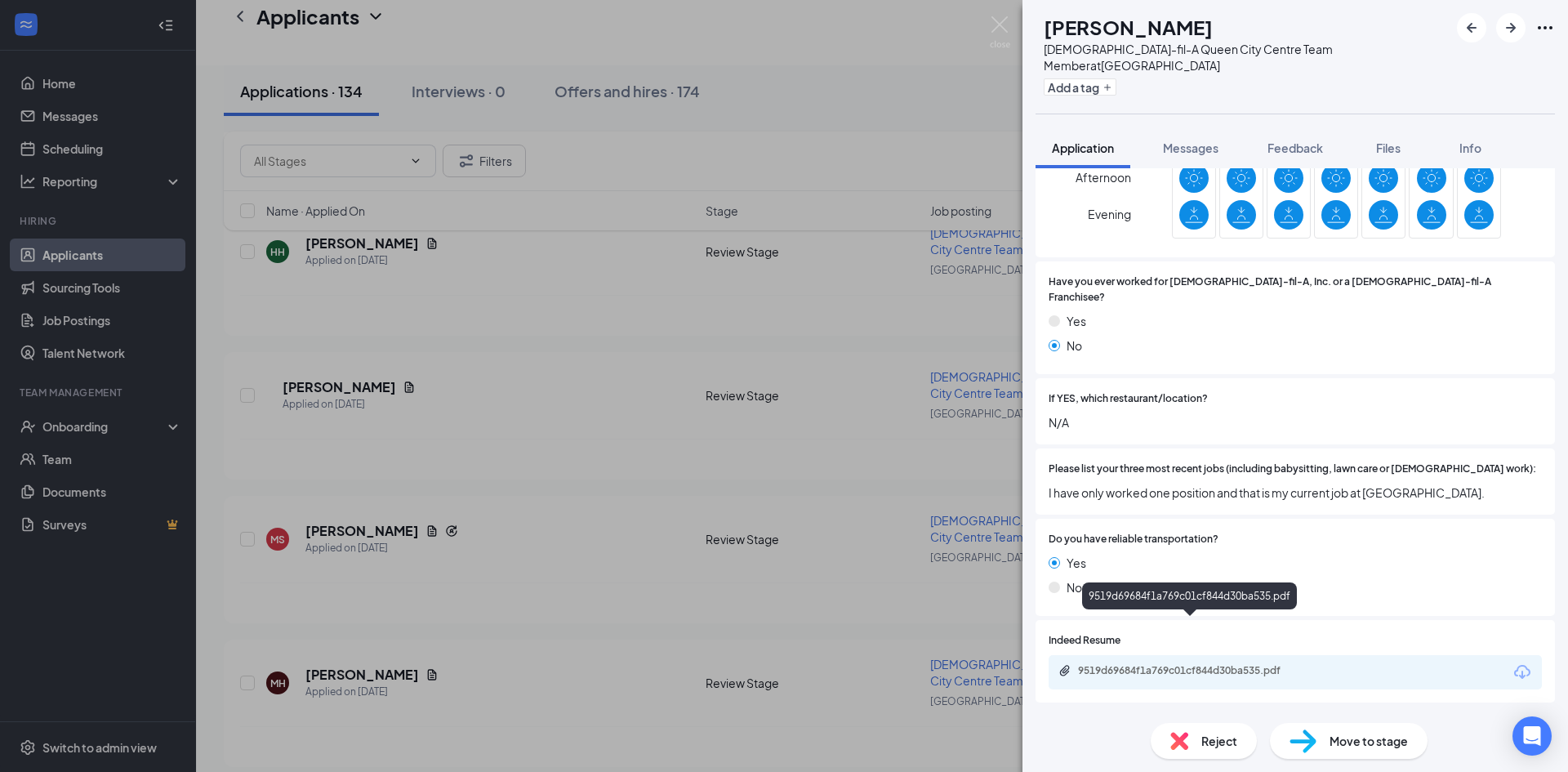
click at [1187, 664] on div "9519d69684f1a769c01cf844d30ba535.pdf" at bounding box center [1192, 670] width 229 height 13
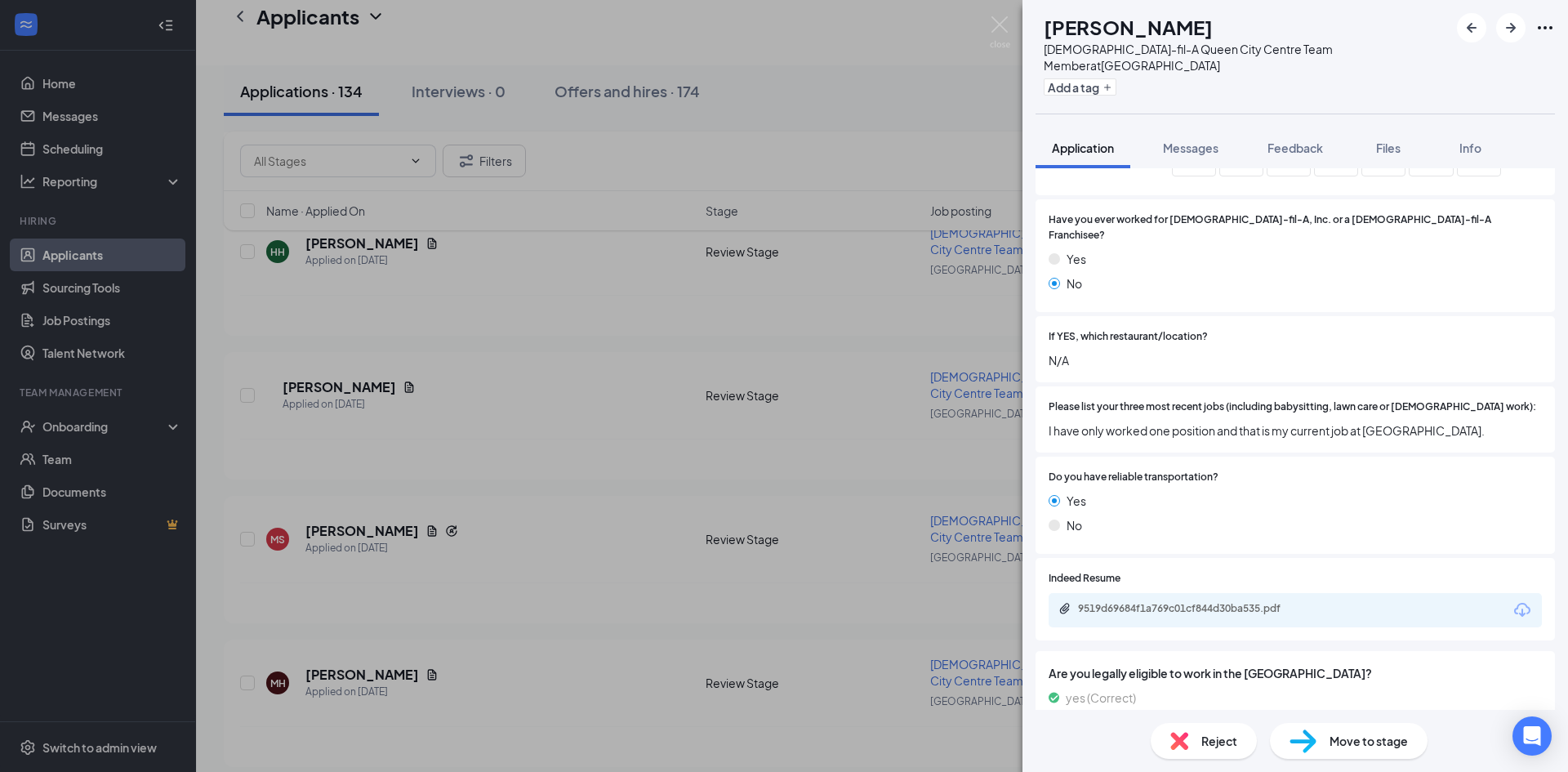
scroll to position [872, 0]
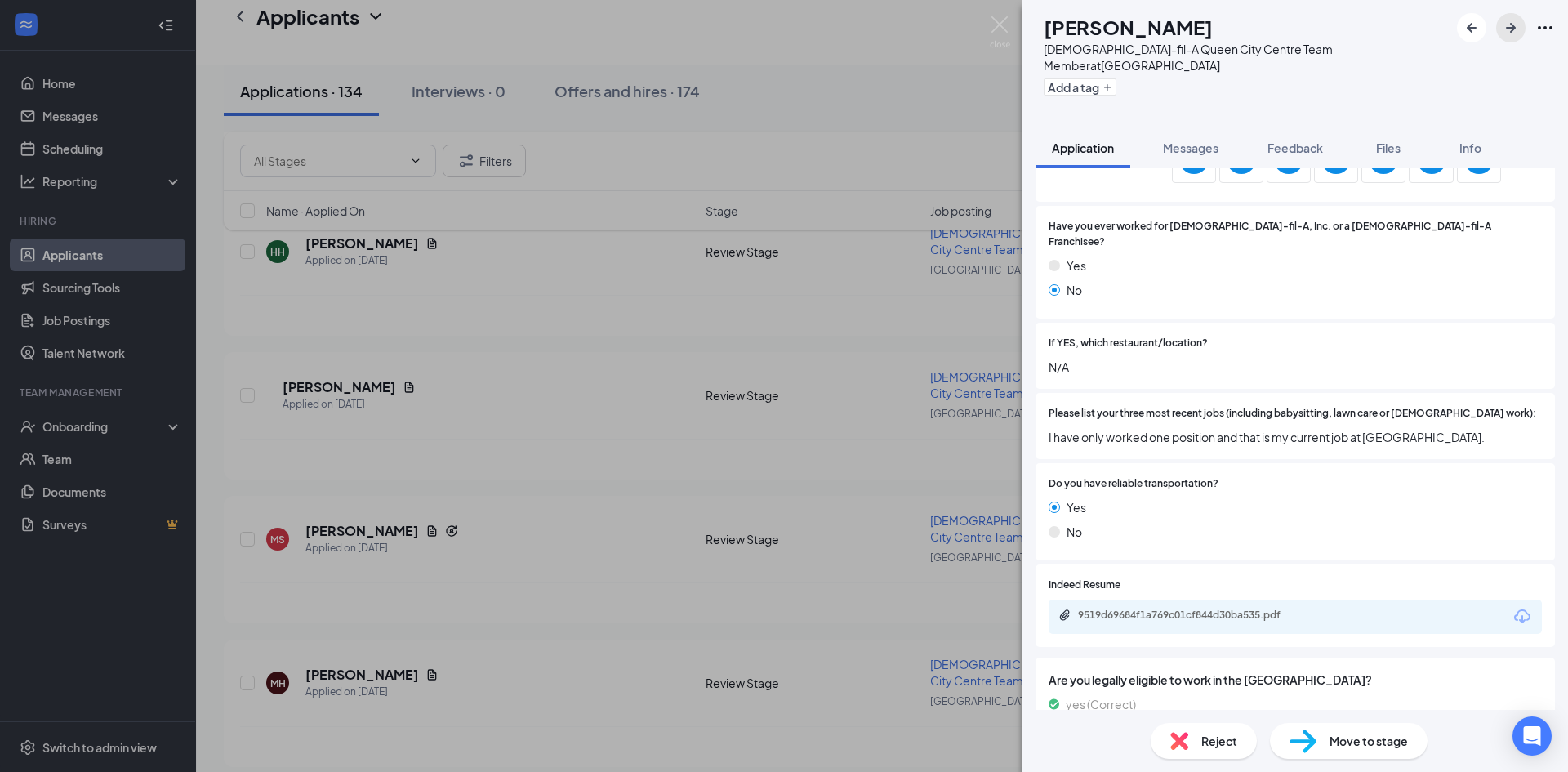
click at [1512, 26] on icon "ArrowRight" at bounding box center [1512, 28] width 20 height 20
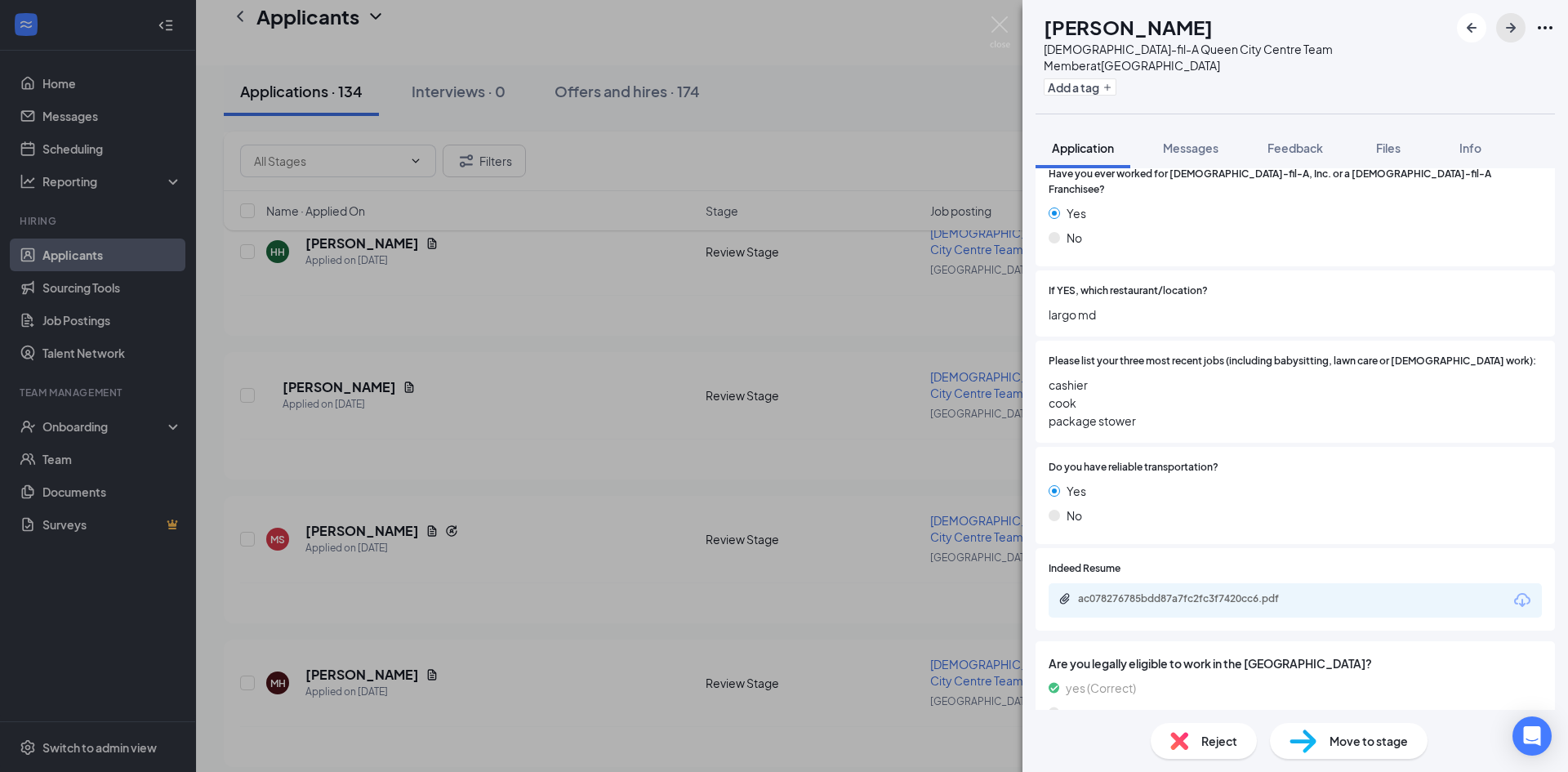
scroll to position [869, 0]
click at [1510, 23] on icon "ArrowRight" at bounding box center [1512, 28] width 20 height 20
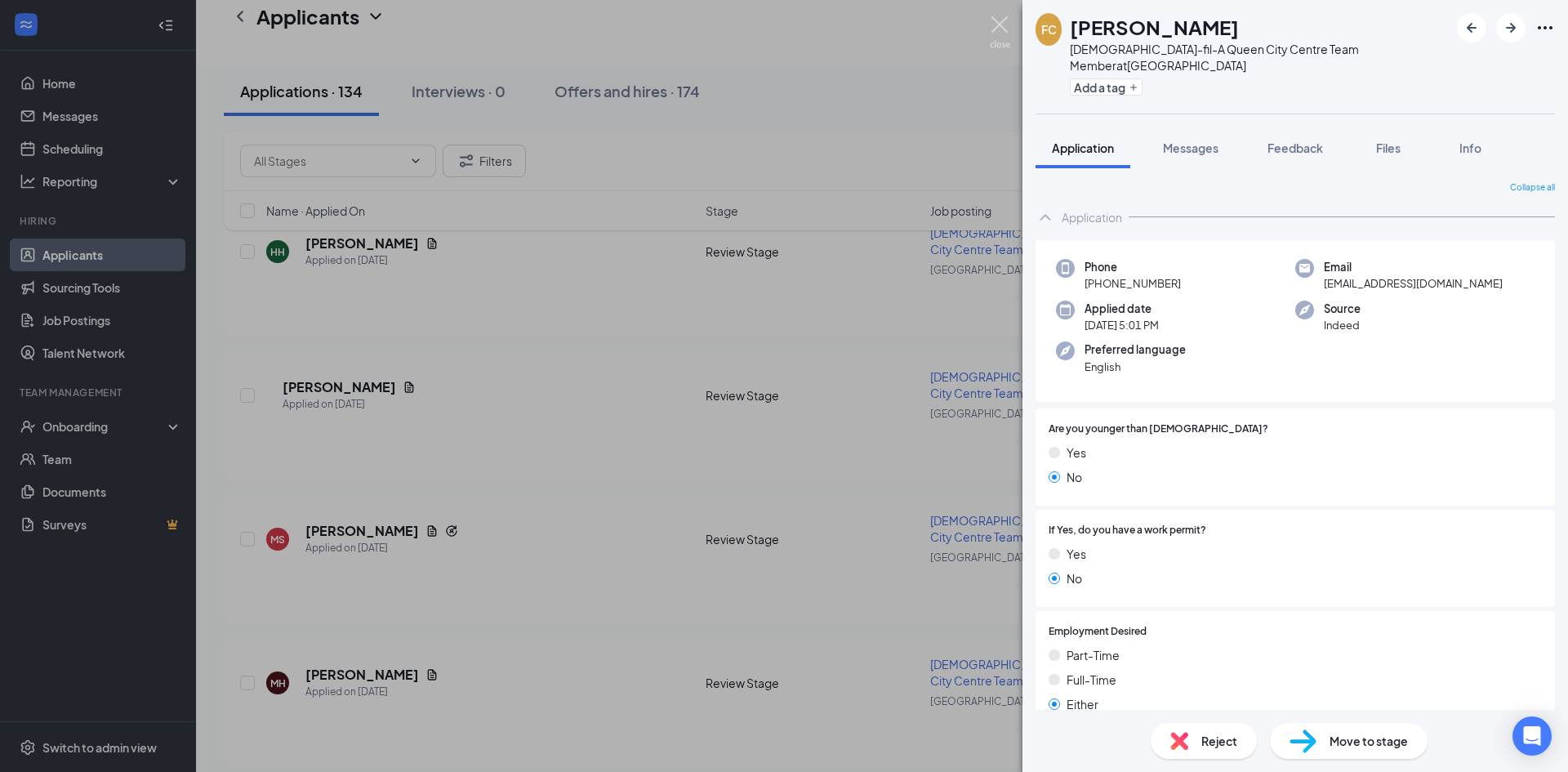
click at [1006, 27] on img at bounding box center [1000, 32] width 21 height 32
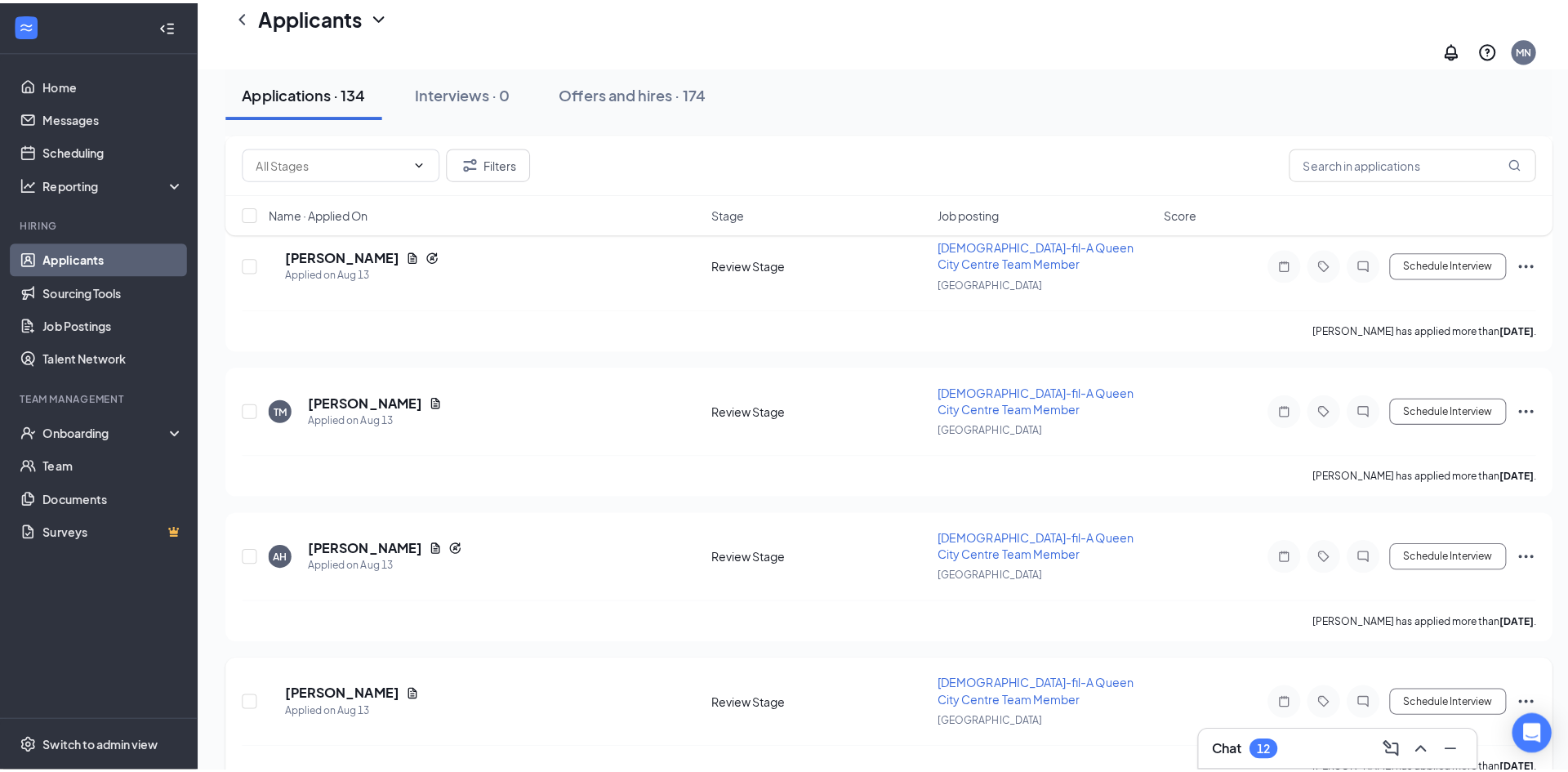
scroll to position [10240, 0]
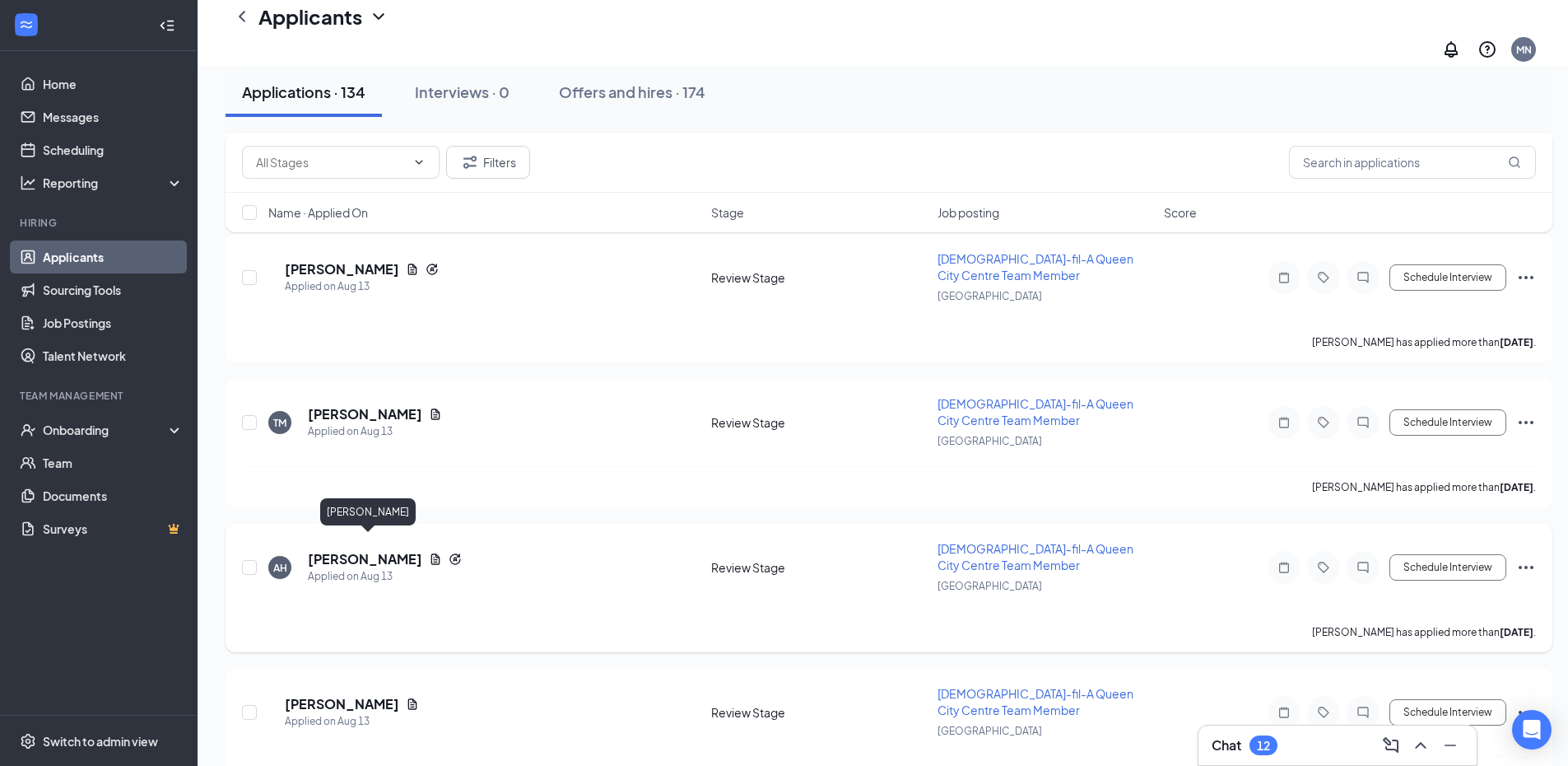
click at [399, 550] on h5 "[PERSON_NAME]" at bounding box center [365, 559] width 115 height 18
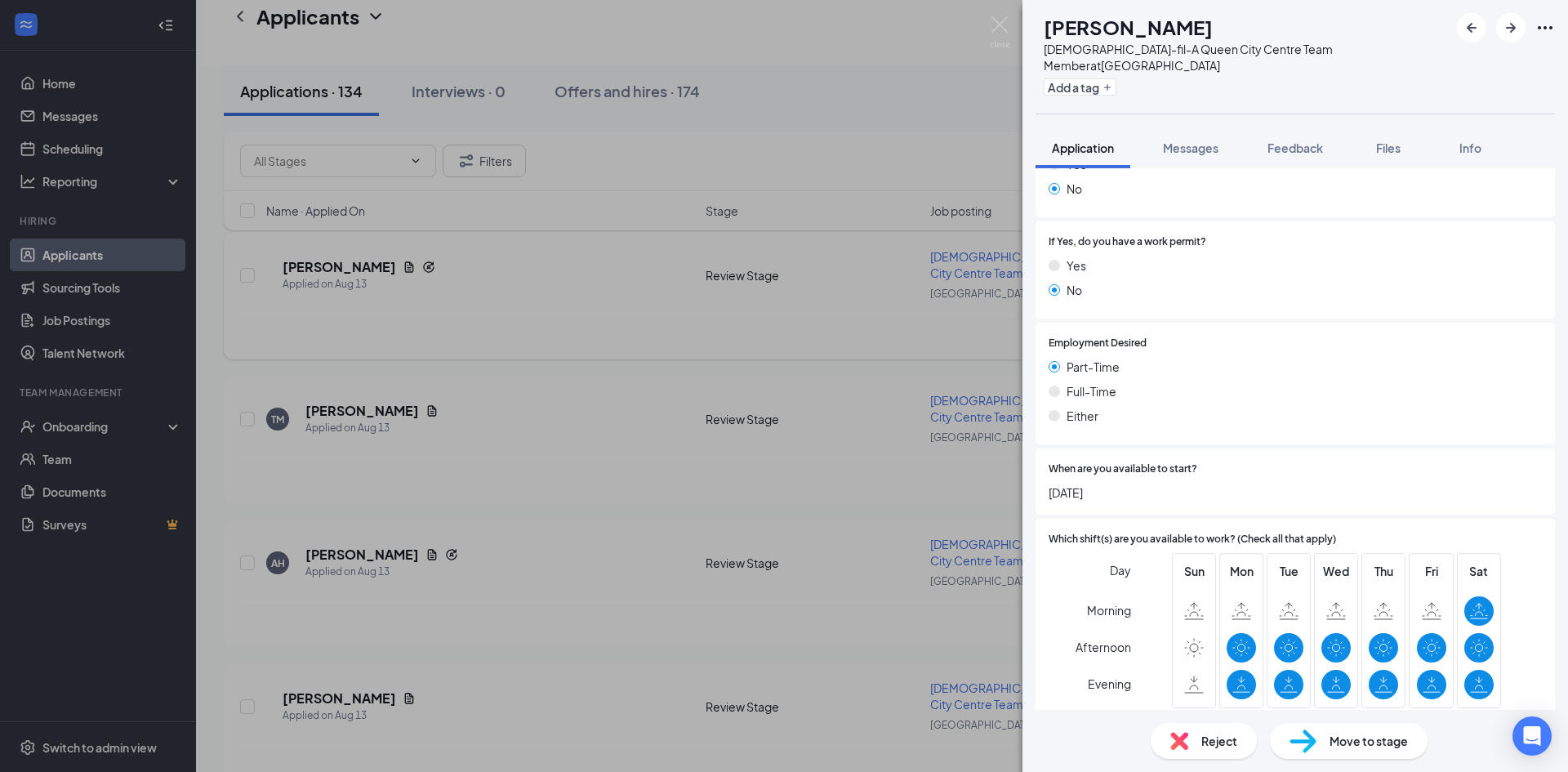
scroll to position [327, 0]
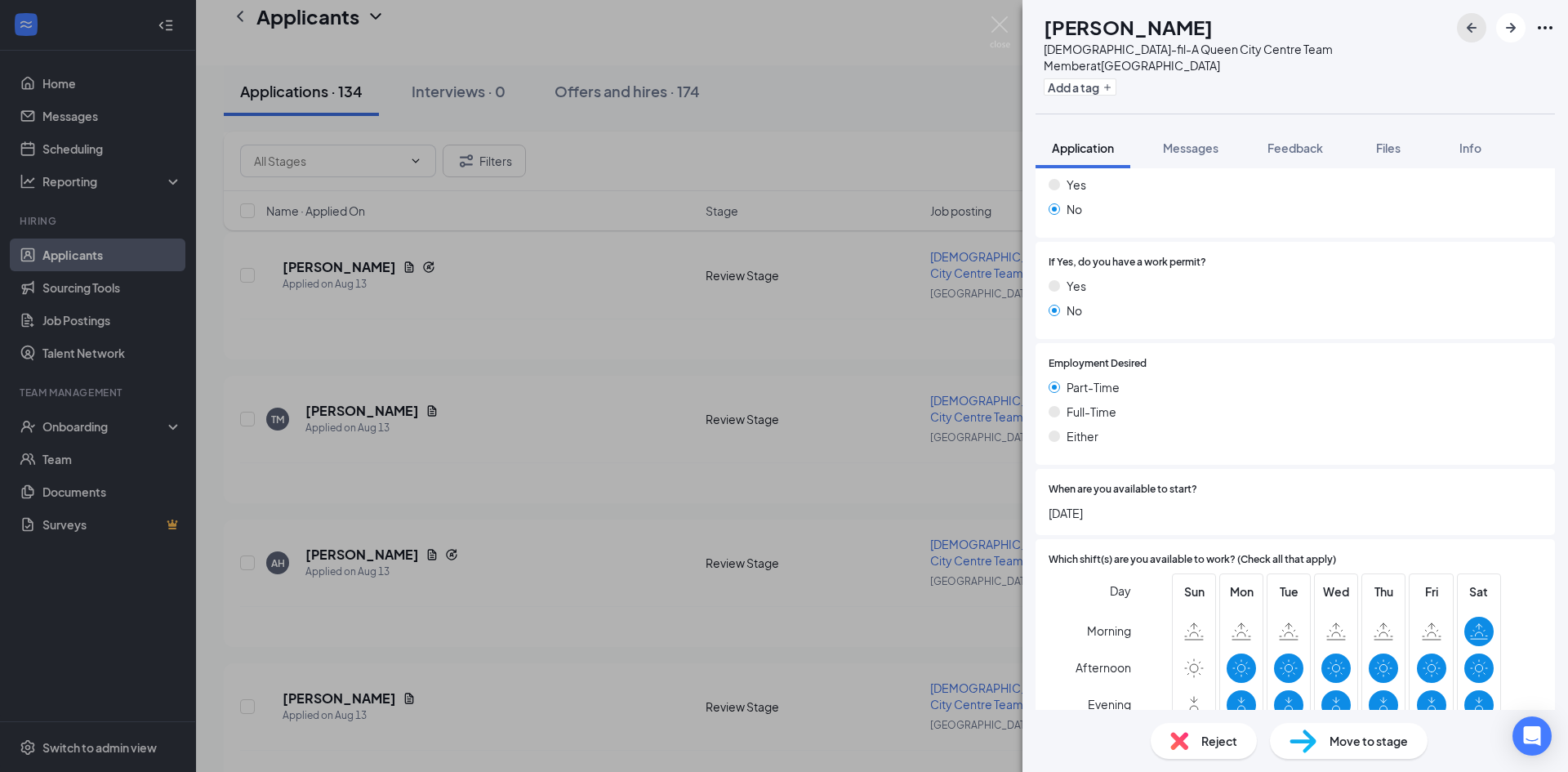
click at [1465, 28] on icon "ArrowLeftNew" at bounding box center [1472, 28] width 20 height 20
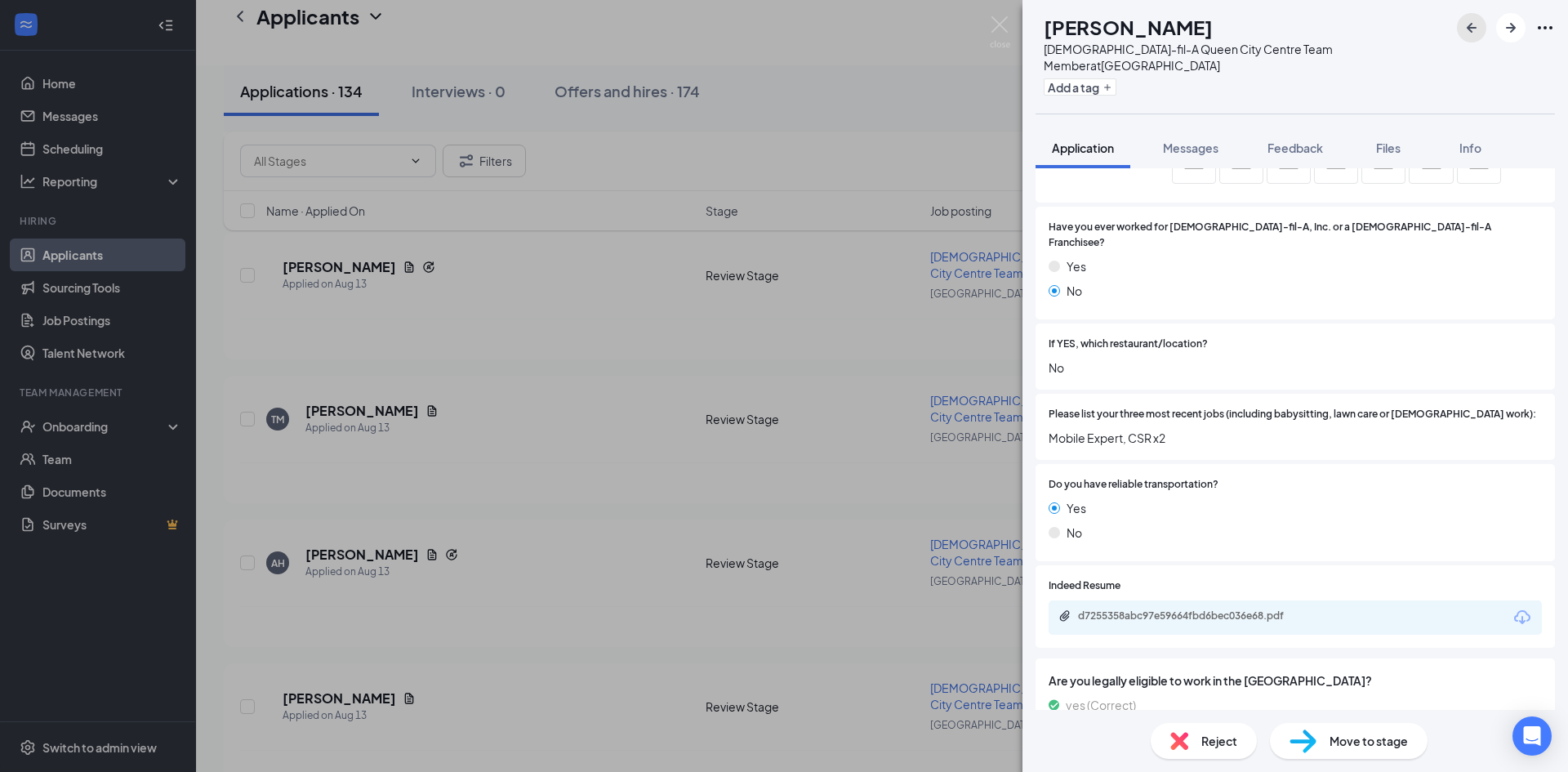
scroll to position [817, 0]
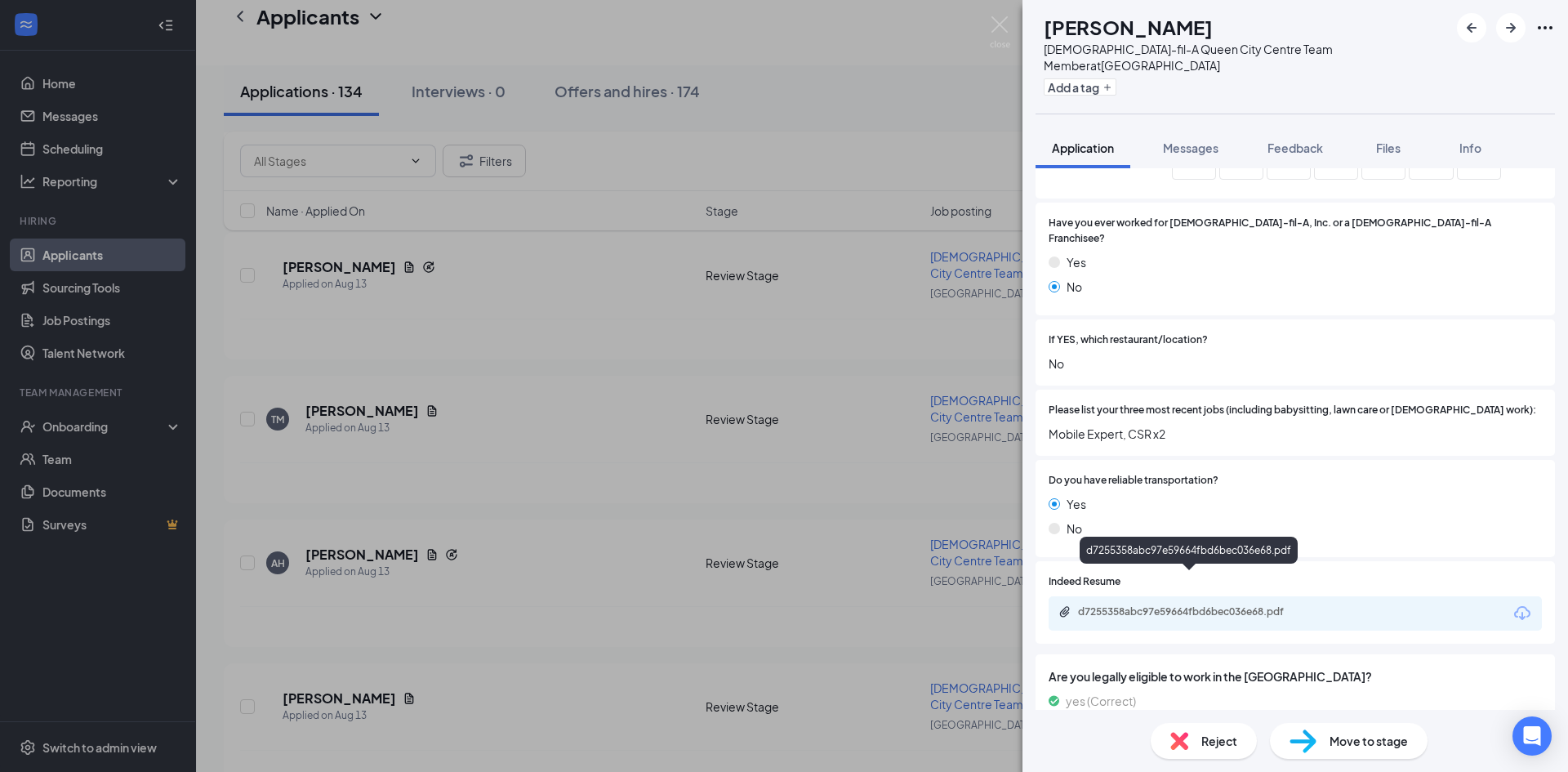
click at [1243, 606] on div "d7255358abc97e59664fbd6bec036e68.pdf" at bounding box center [1192, 611] width 229 height 13
click at [1467, 26] on icon "ArrowLeftNew" at bounding box center [1472, 28] width 20 height 20
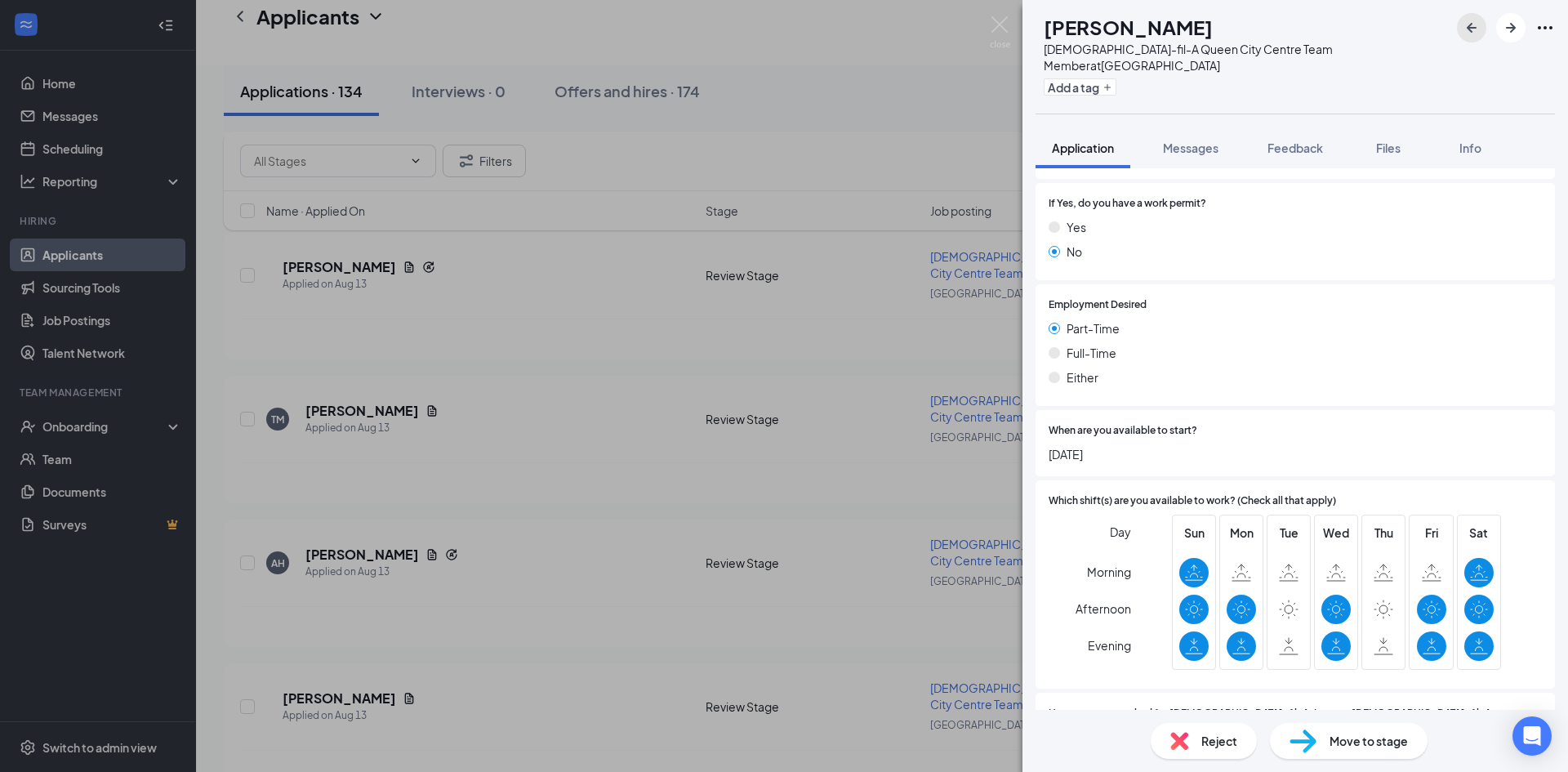
scroll to position [408, 0]
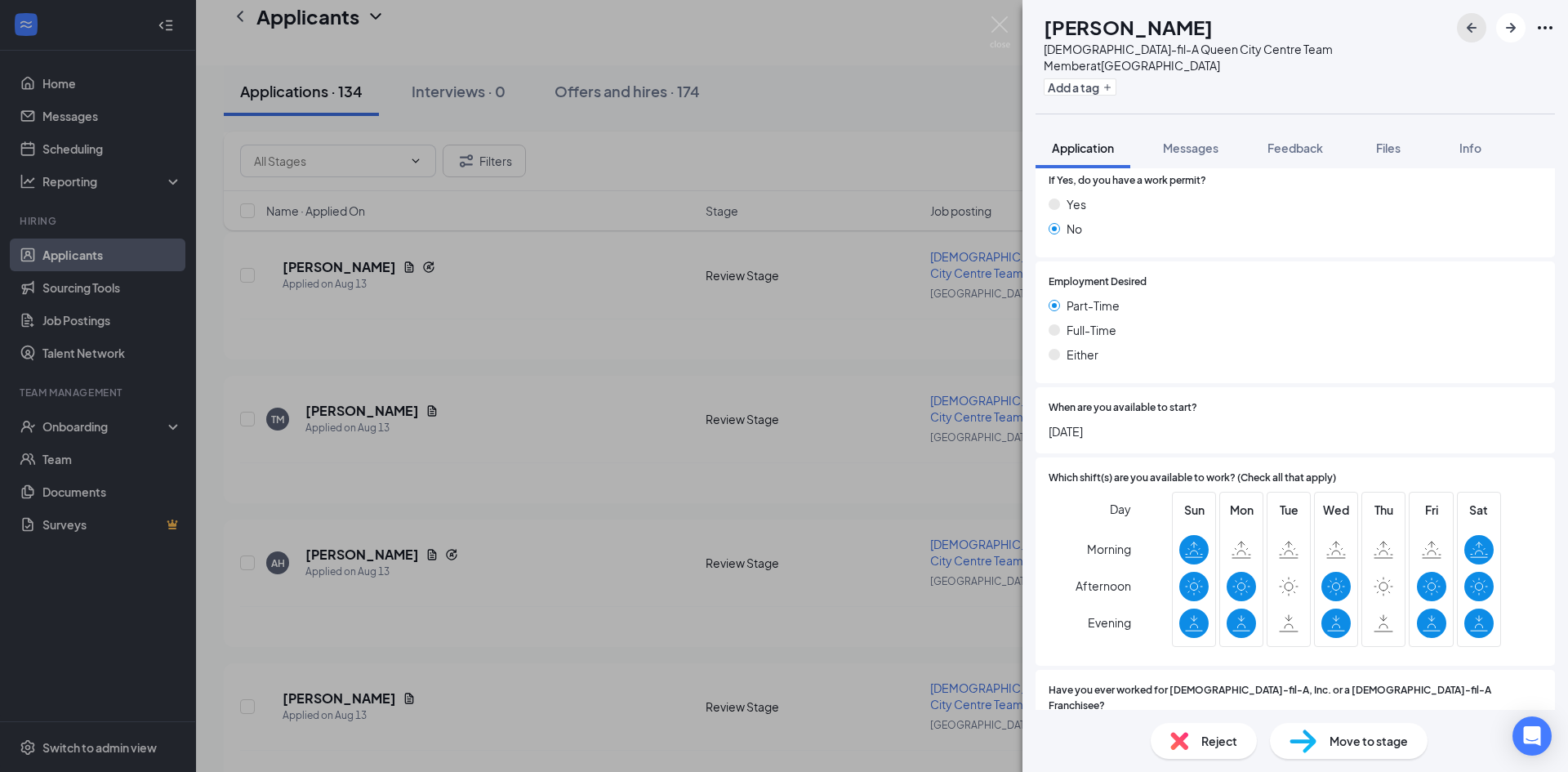
click at [1462, 26] on icon "ArrowLeftNew" at bounding box center [1472, 28] width 20 height 20
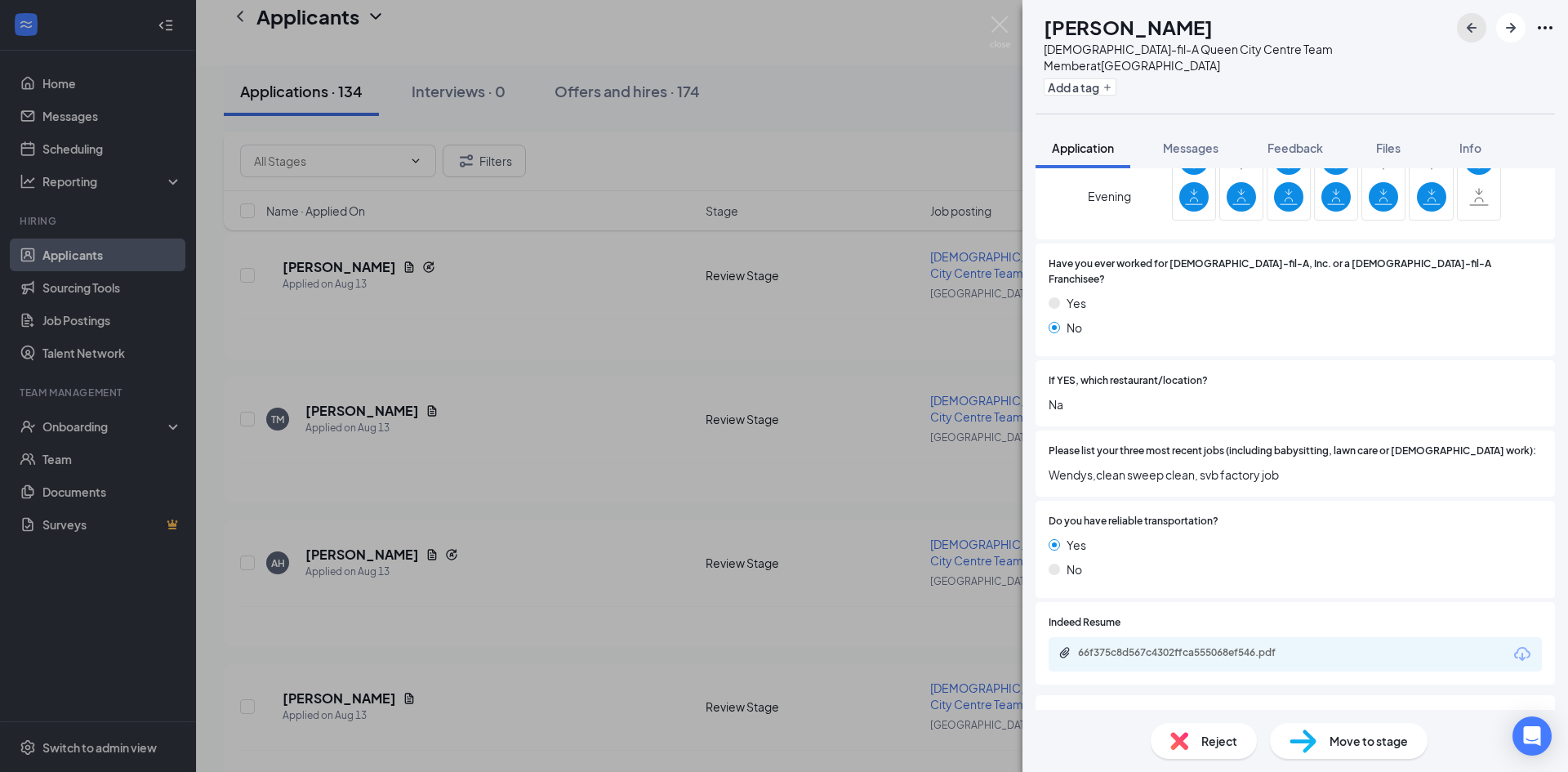
scroll to position [817, 0]
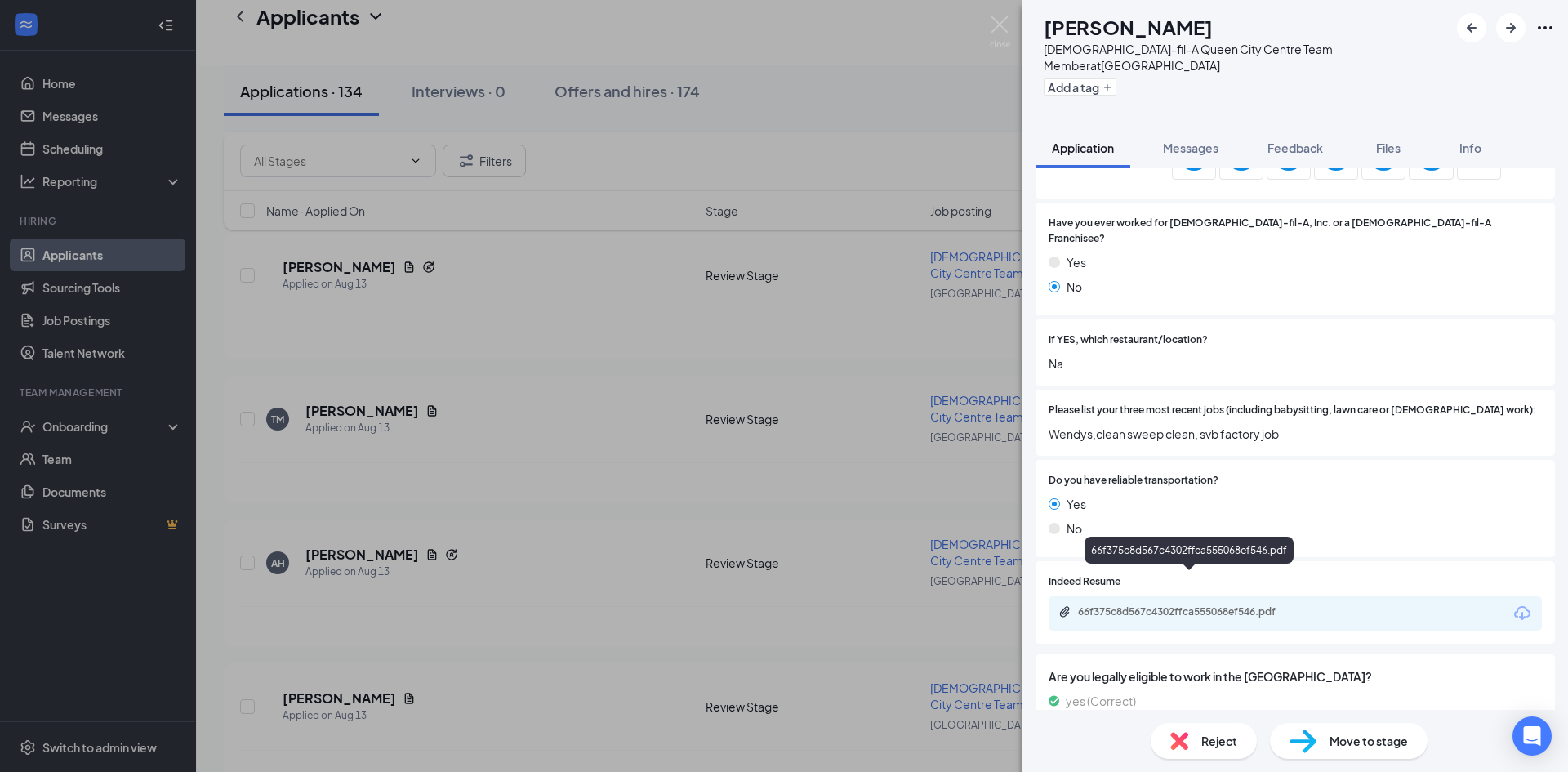
click at [1229, 606] on div "66f375c8d567c4302ffca555068ef546.pdf" at bounding box center [1192, 611] width 229 height 13
click at [1190, 735] on div "Reject" at bounding box center [1203, 740] width 106 height 36
drag, startPoint x: 1200, startPoint y: 750, endPoint x: 1182, endPoint y: 694, distance: 58.8
click at [1201, 749] on div "Reject applicant SL [PERSON_NAME] Applied on [DATE] Reasons for rejection Legal…" at bounding box center [784, 386] width 1568 height 772
click at [1201, 736] on span "Reject" at bounding box center [1219, 740] width 36 height 18
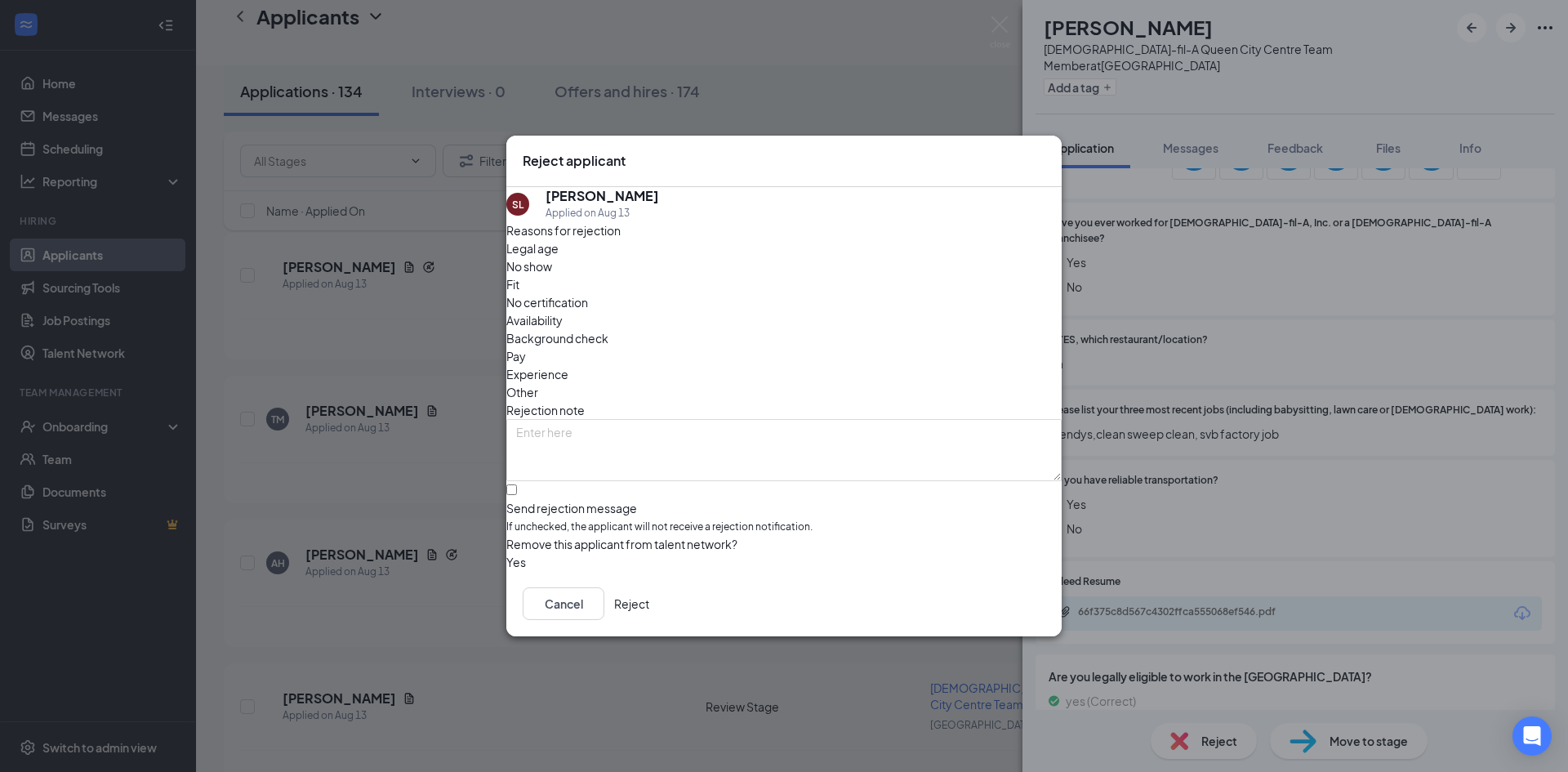
click at [649, 615] on button "Reject" at bounding box center [631, 604] width 35 height 33
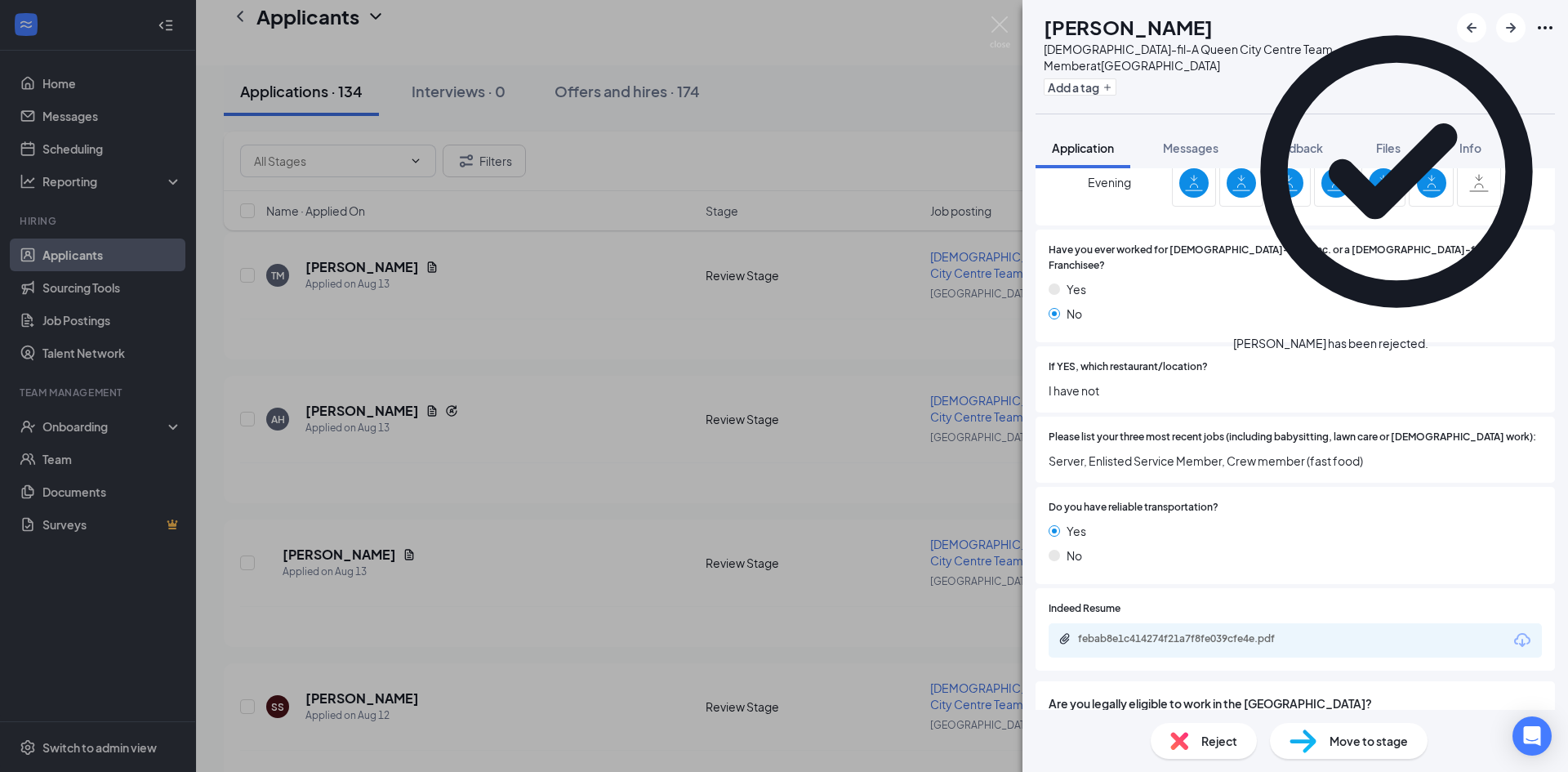
scroll to position [873, 0]
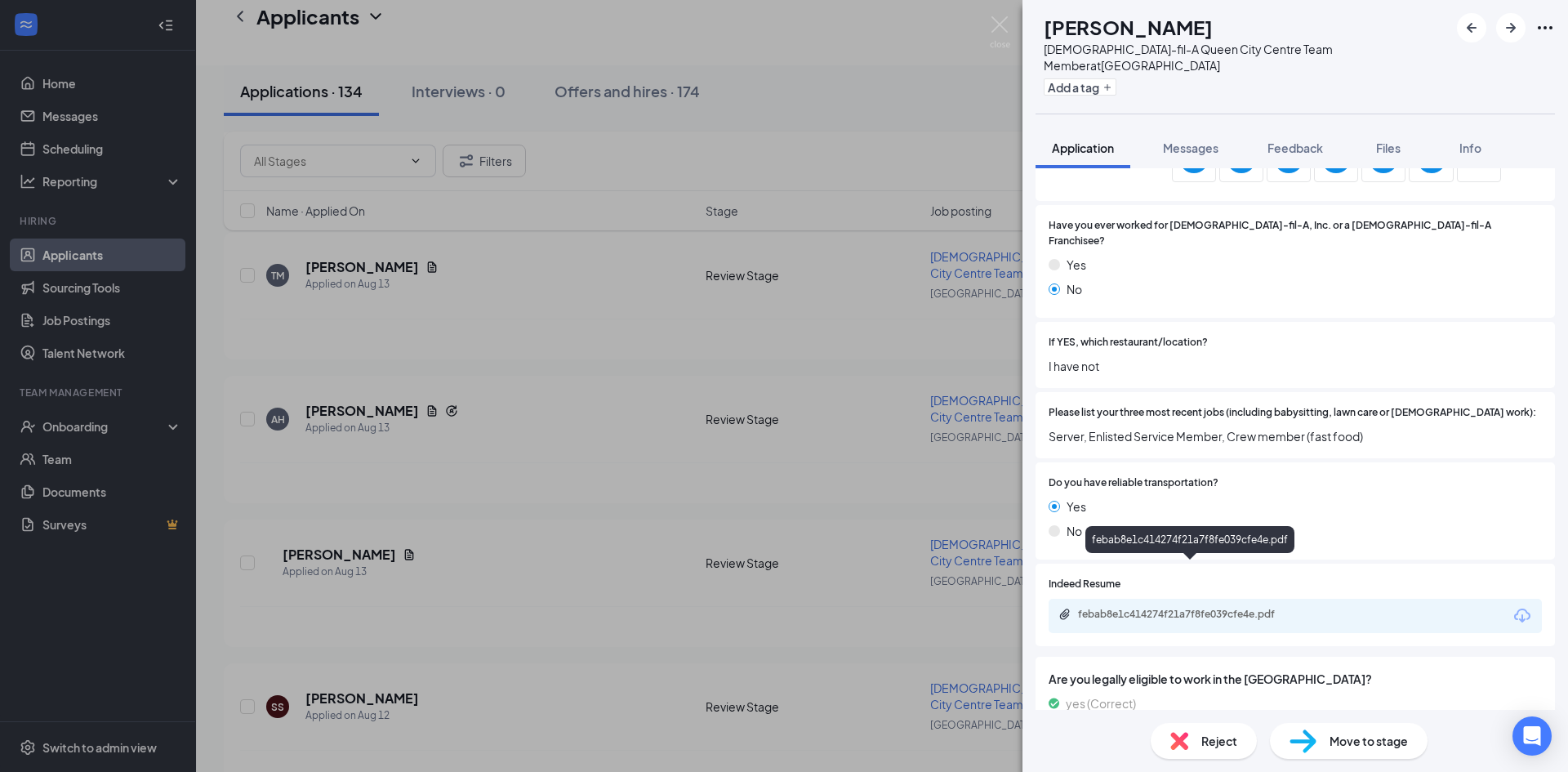
click at [1219, 607] on div "febab8e1c414274f21a7f8fe039cfe4e.pdf" at bounding box center [1192, 613] width 229 height 13
click at [1476, 29] on icon "ArrowLeftNew" at bounding box center [1472, 28] width 10 height 10
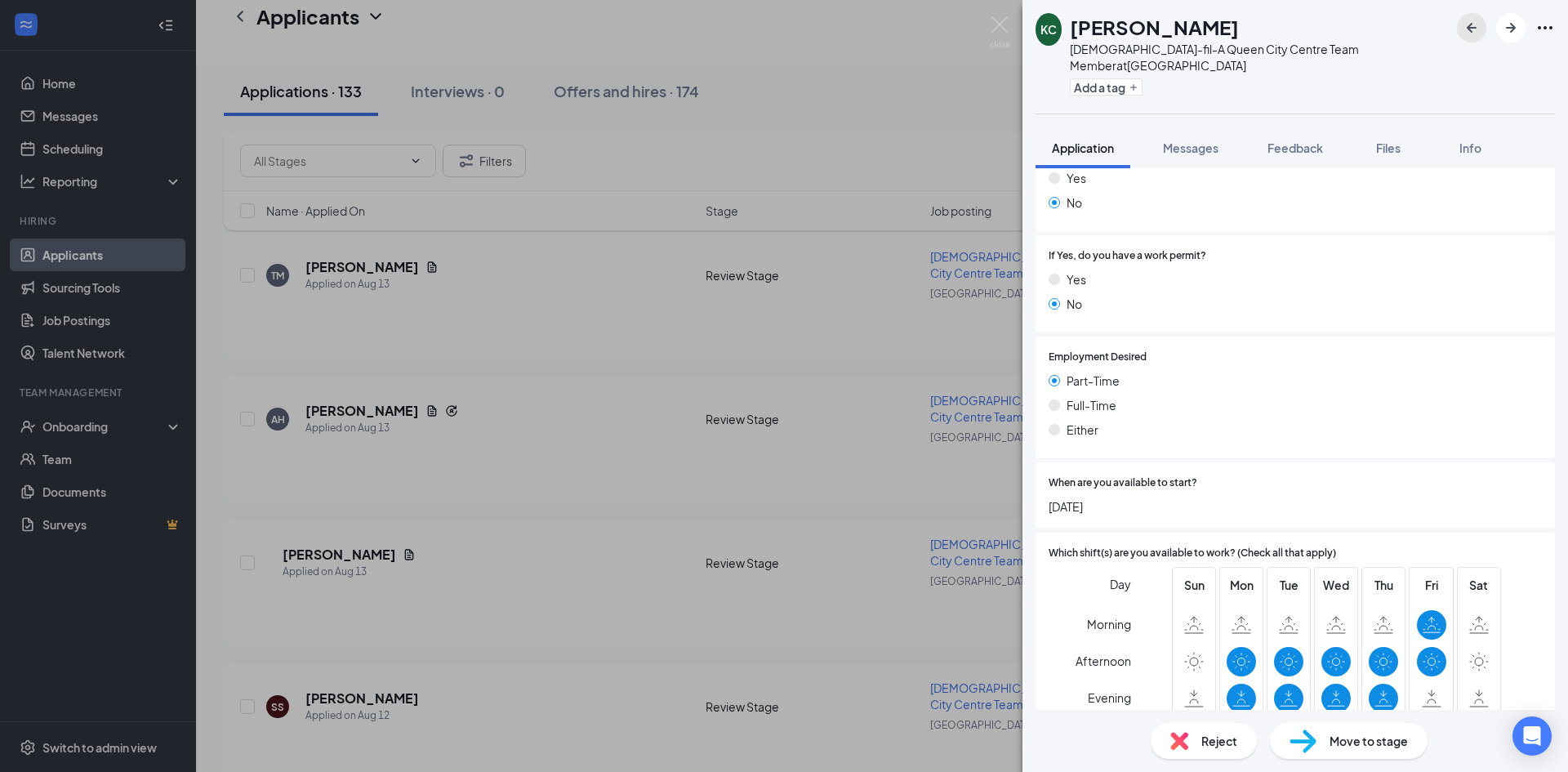
scroll to position [491, 0]
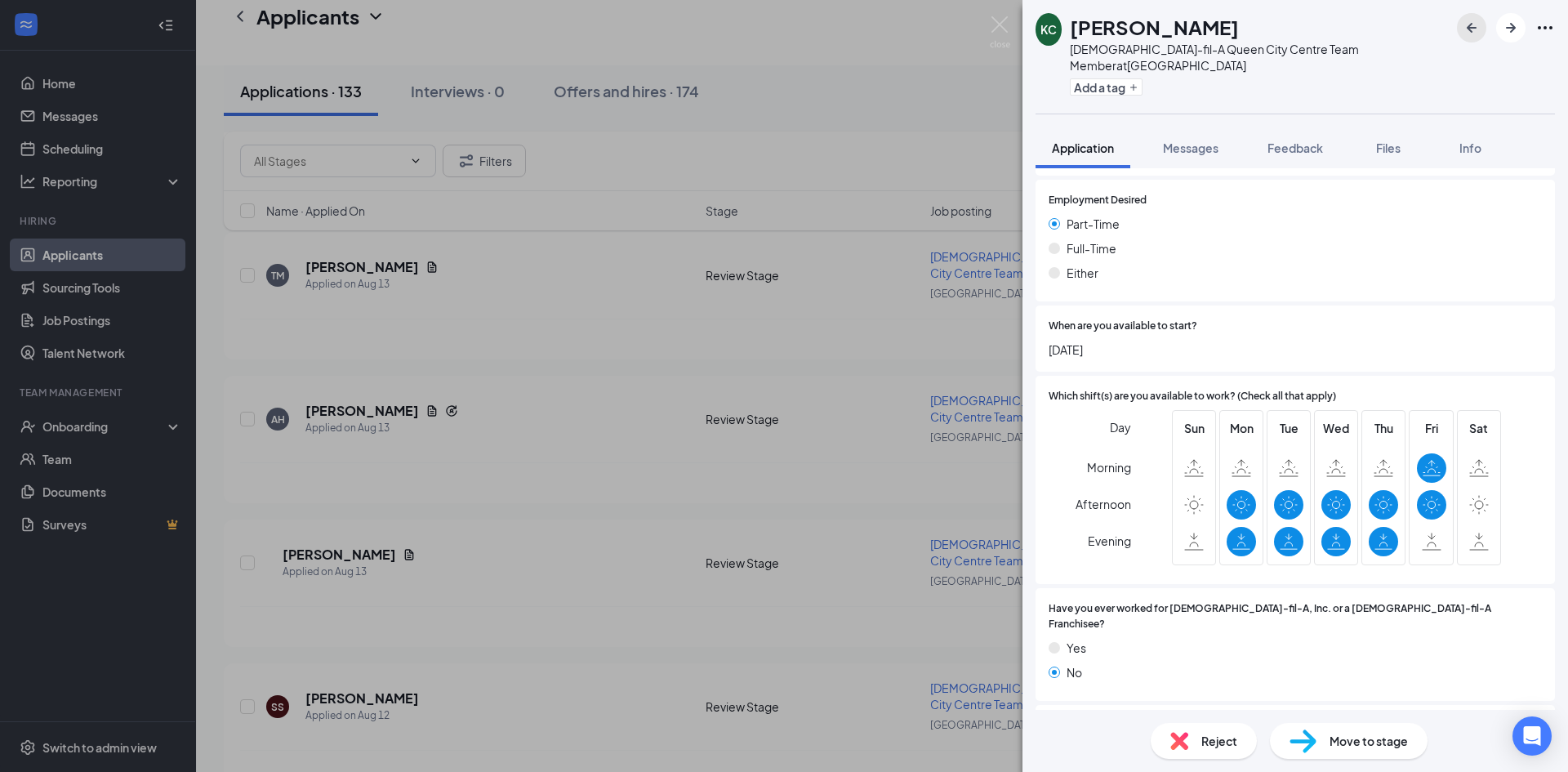
click at [1466, 24] on icon "ArrowLeftNew" at bounding box center [1472, 28] width 20 height 20
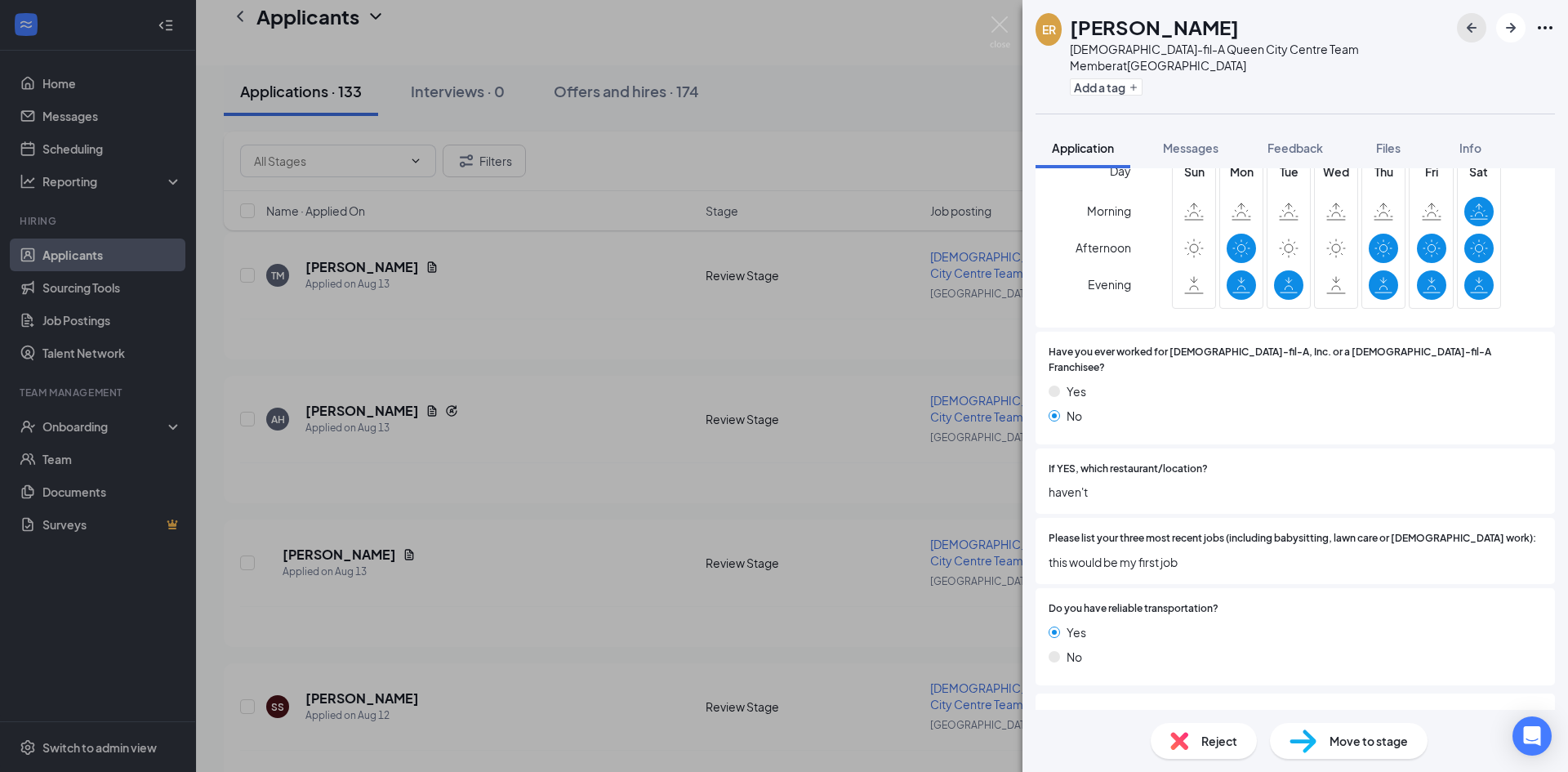
scroll to position [790, 0]
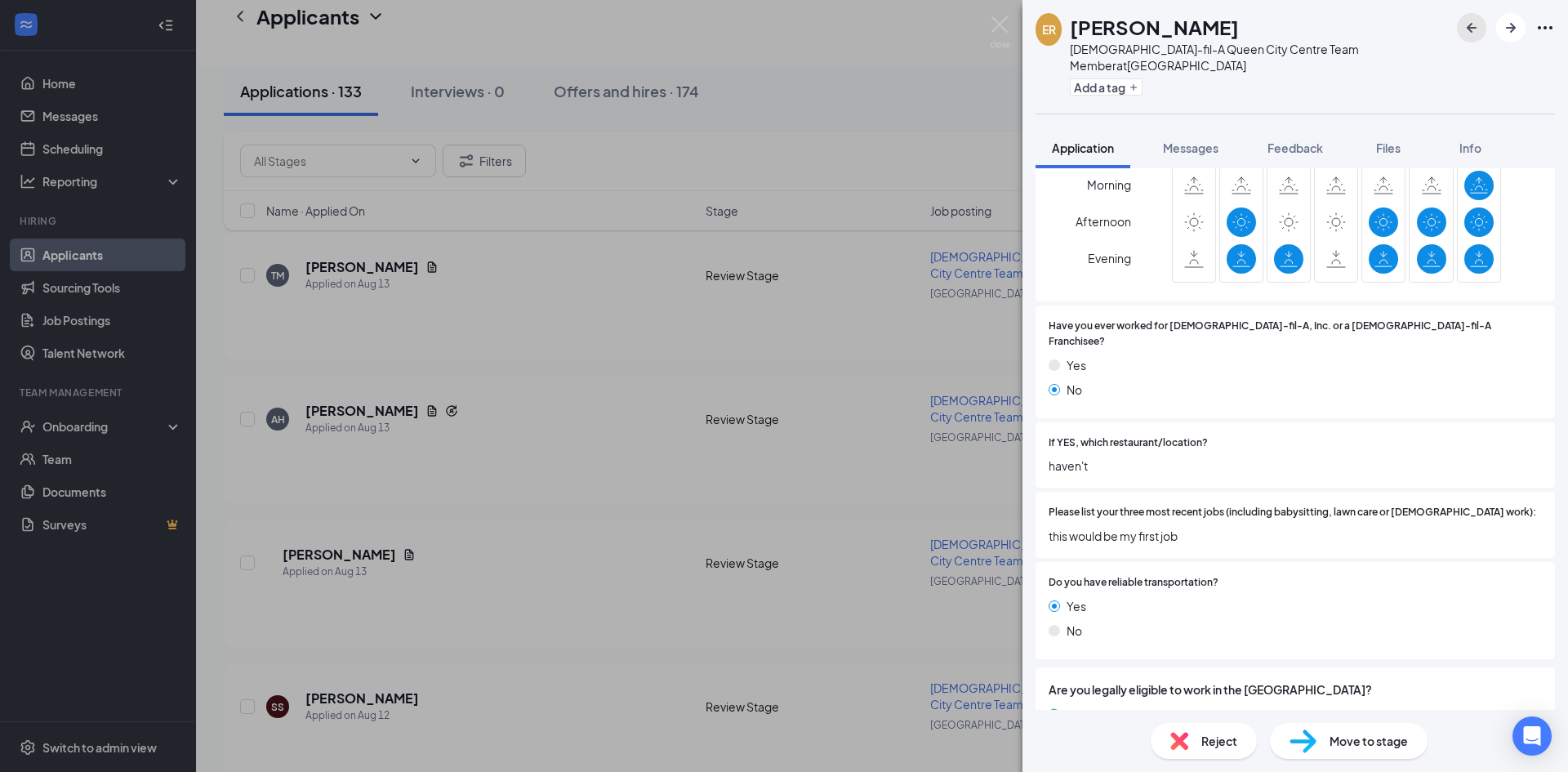
click at [1470, 22] on icon "ArrowLeftNew" at bounding box center [1472, 28] width 20 height 20
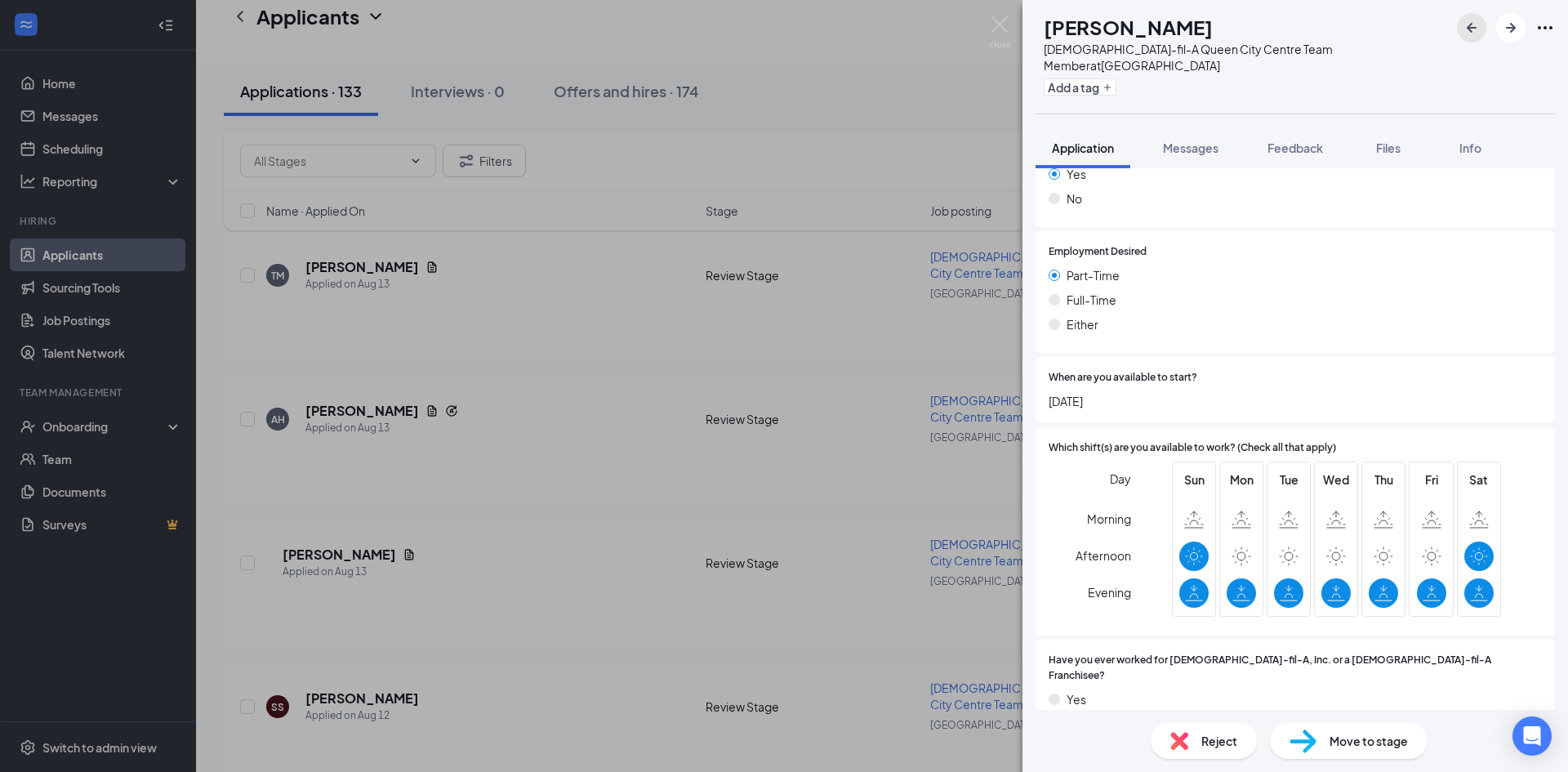
scroll to position [653, 0]
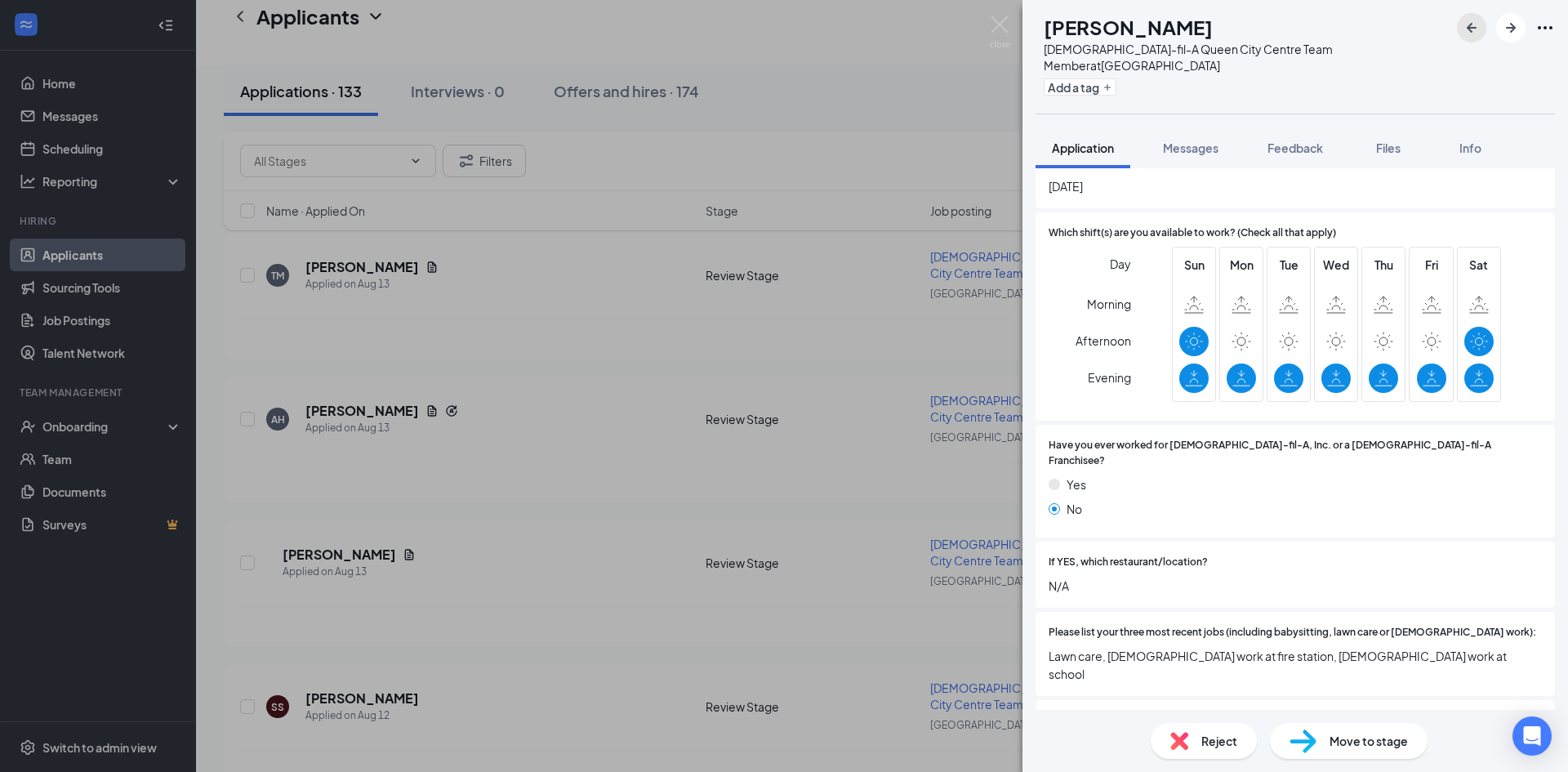
click at [1470, 20] on icon "ArrowLeftNew" at bounding box center [1472, 28] width 20 height 20
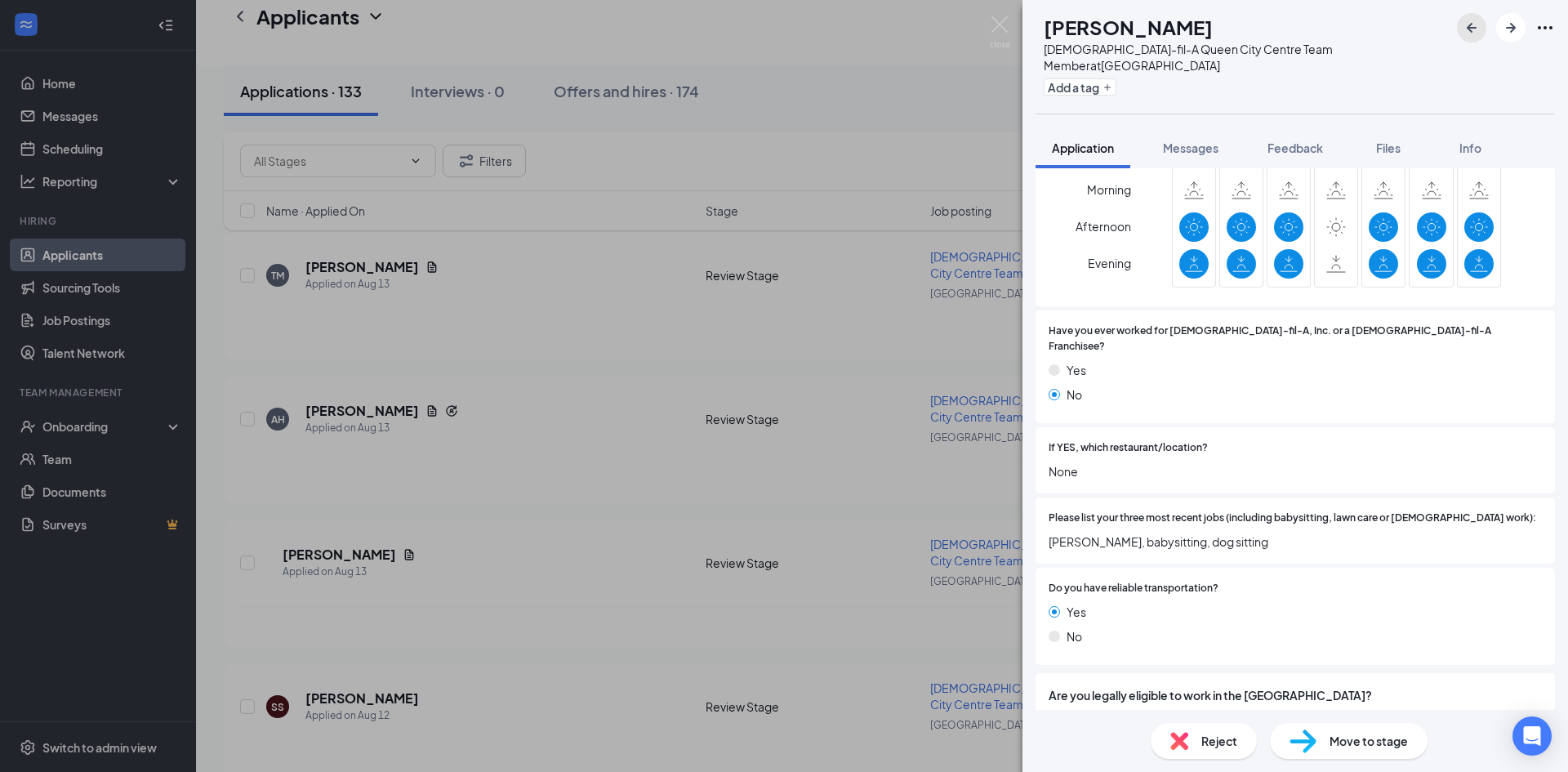
scroll to position [790, 0]
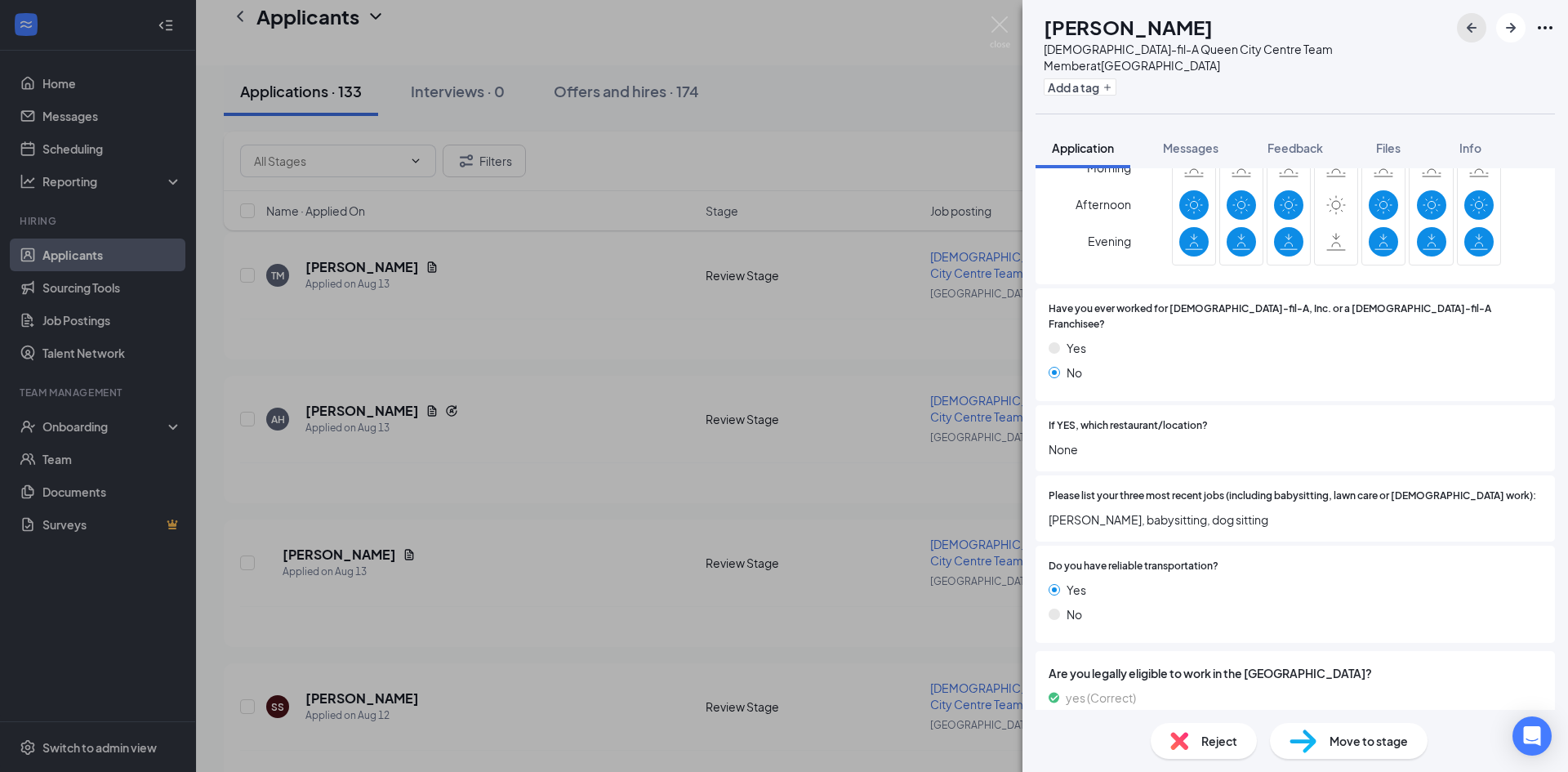
click at [1473, 26] on icon "ArrowLeftNew" at bounding box center [1472, 28] width 20 height 20
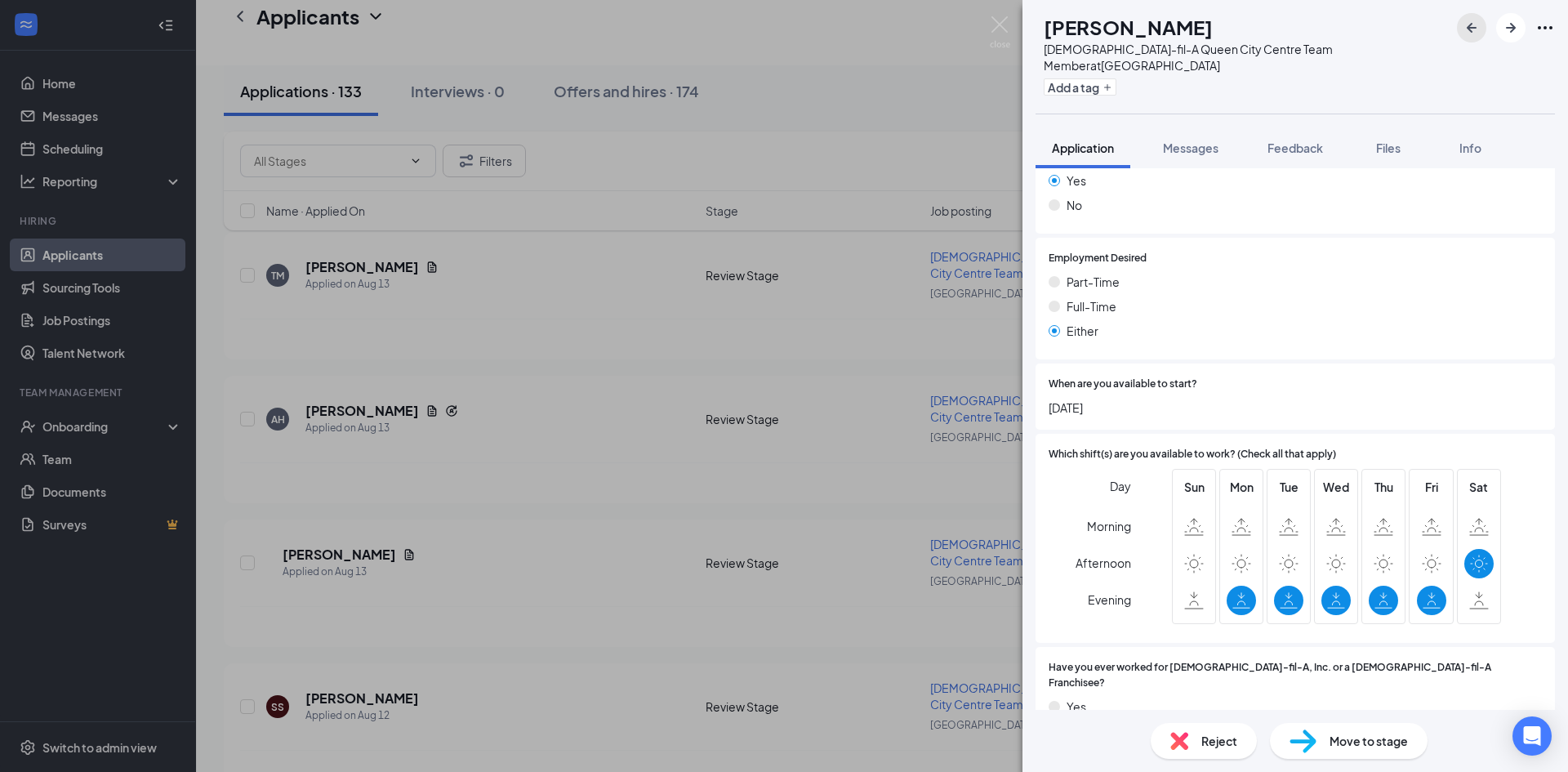
scroll to position [653, 0]
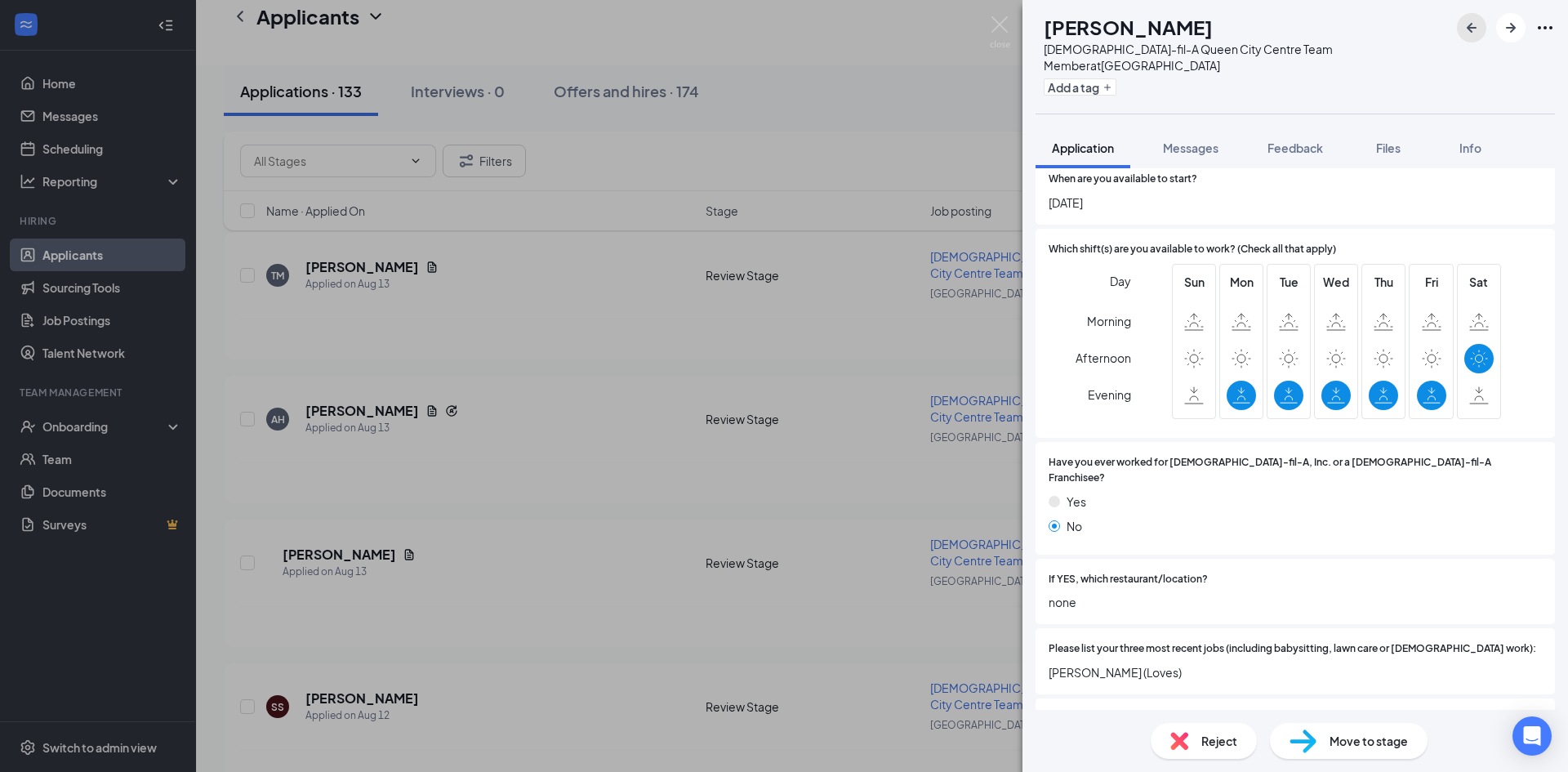
click at [1473, 20] on icon "ArrowLeftNew" at bounding box center [1472, 28] width 20 height 20
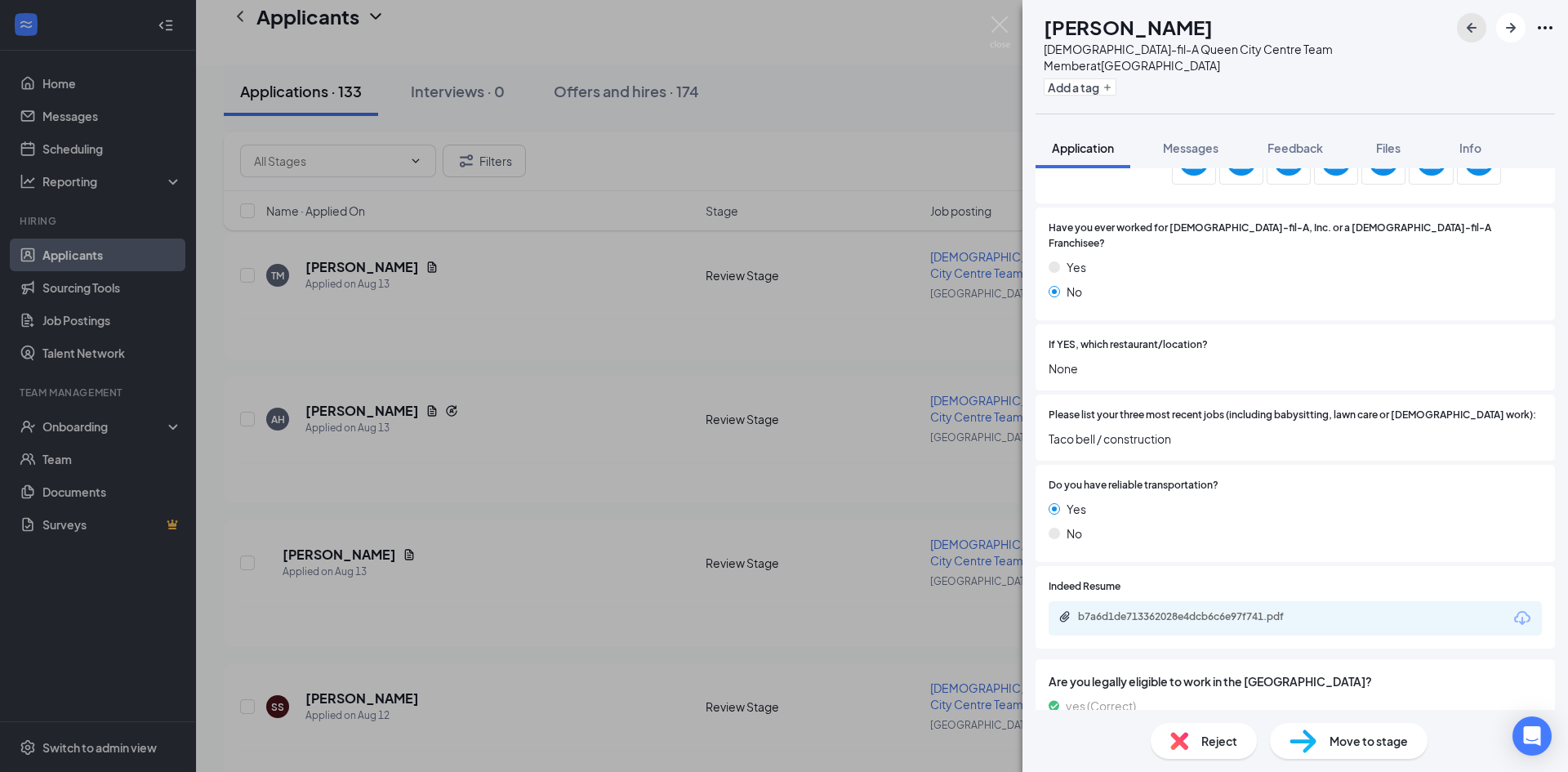
scroll to position [879, 0]
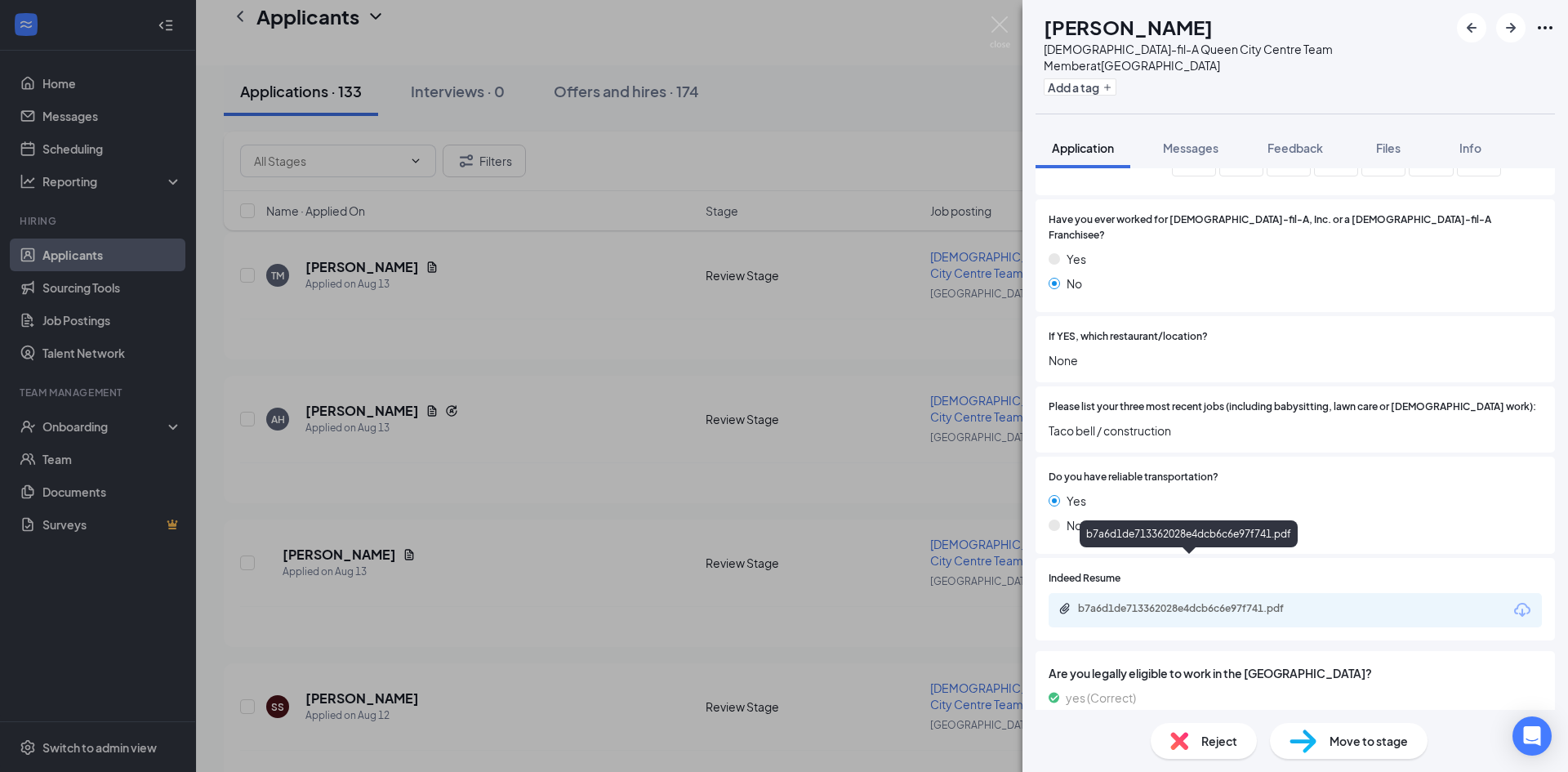
click at [1202, 602] on div "b7a6d1de713362028e4dcb6c6e97f741.pdf" at bounding box center [1192, 607] width 229 height 13
click at [1209, 741] on span "Reject" at bounding box center [1219, 740] width 36 height 18
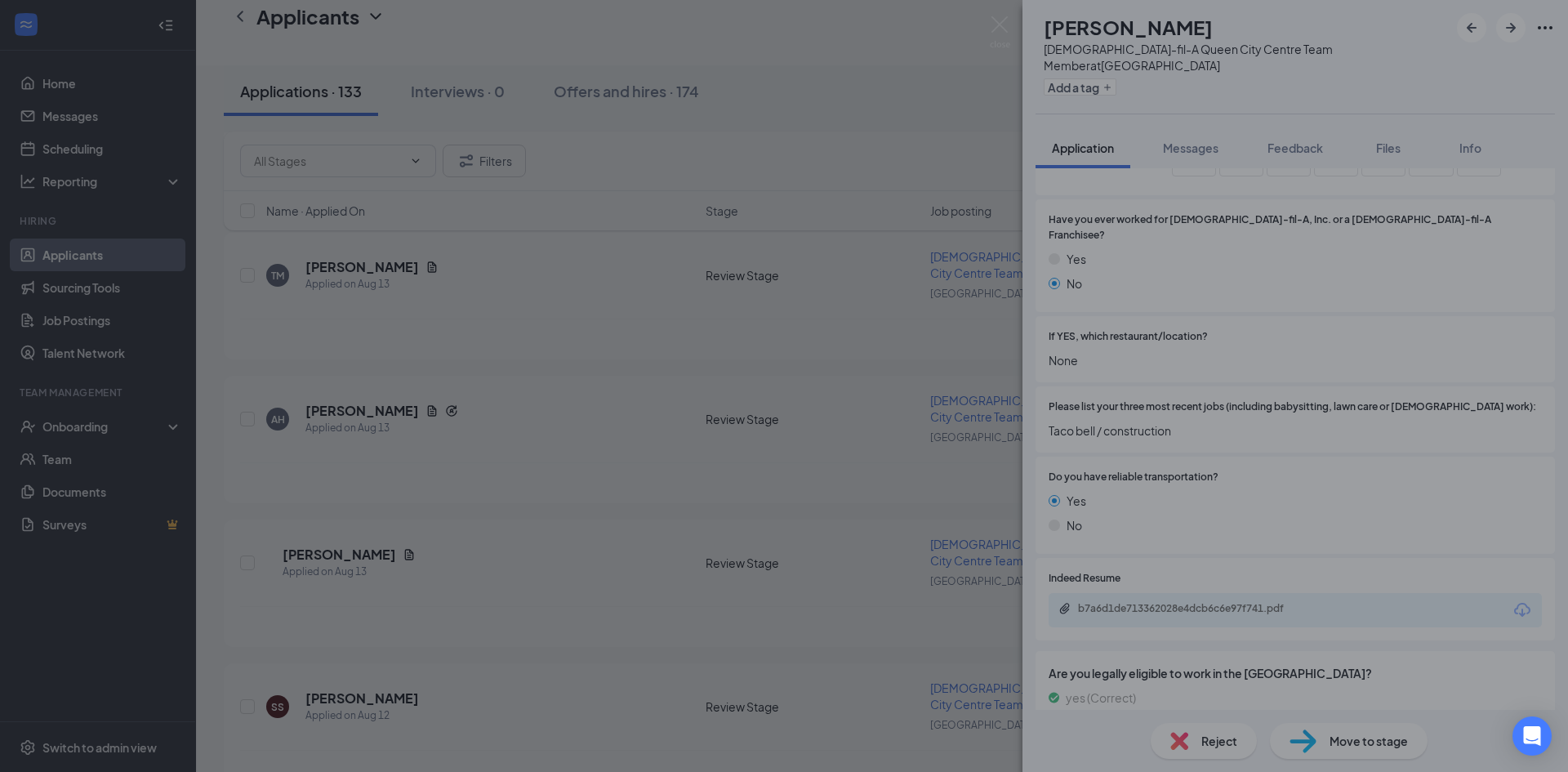
scroll to position [872, 0]
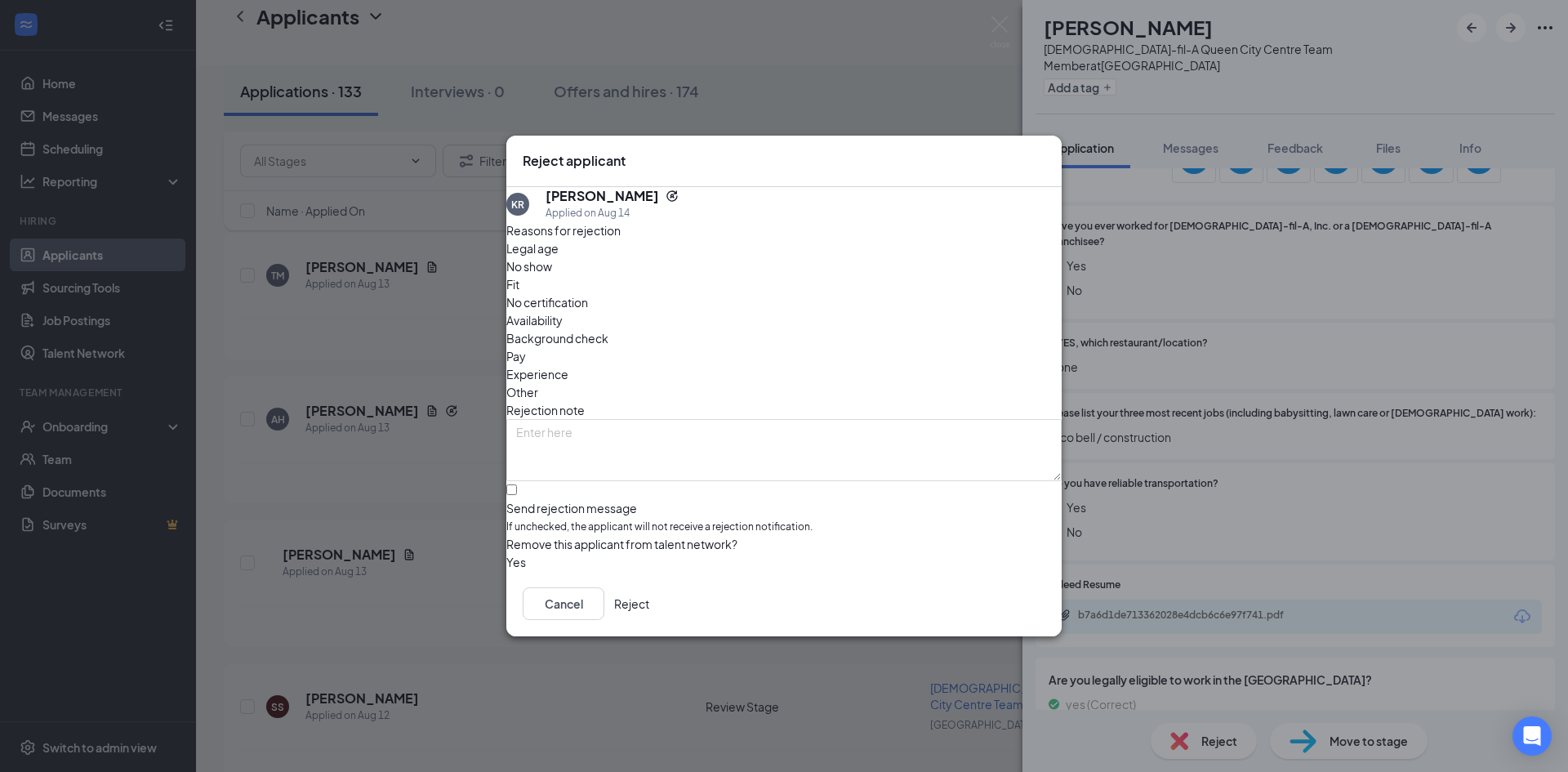
click at [649, 602] on button "Reject" at bounding box center [631, 604] width 35 height 33
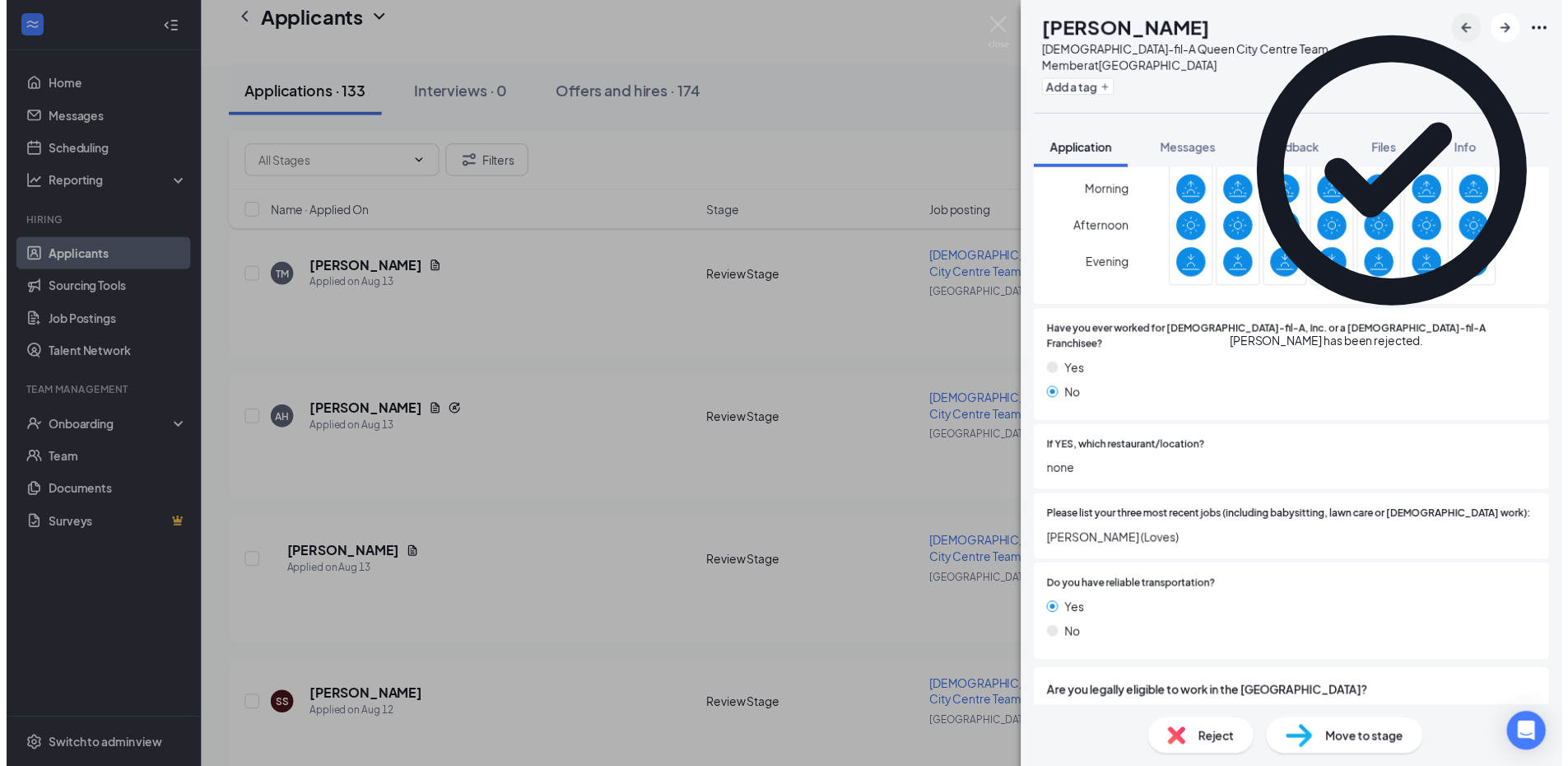
scroll to position [789, 0]
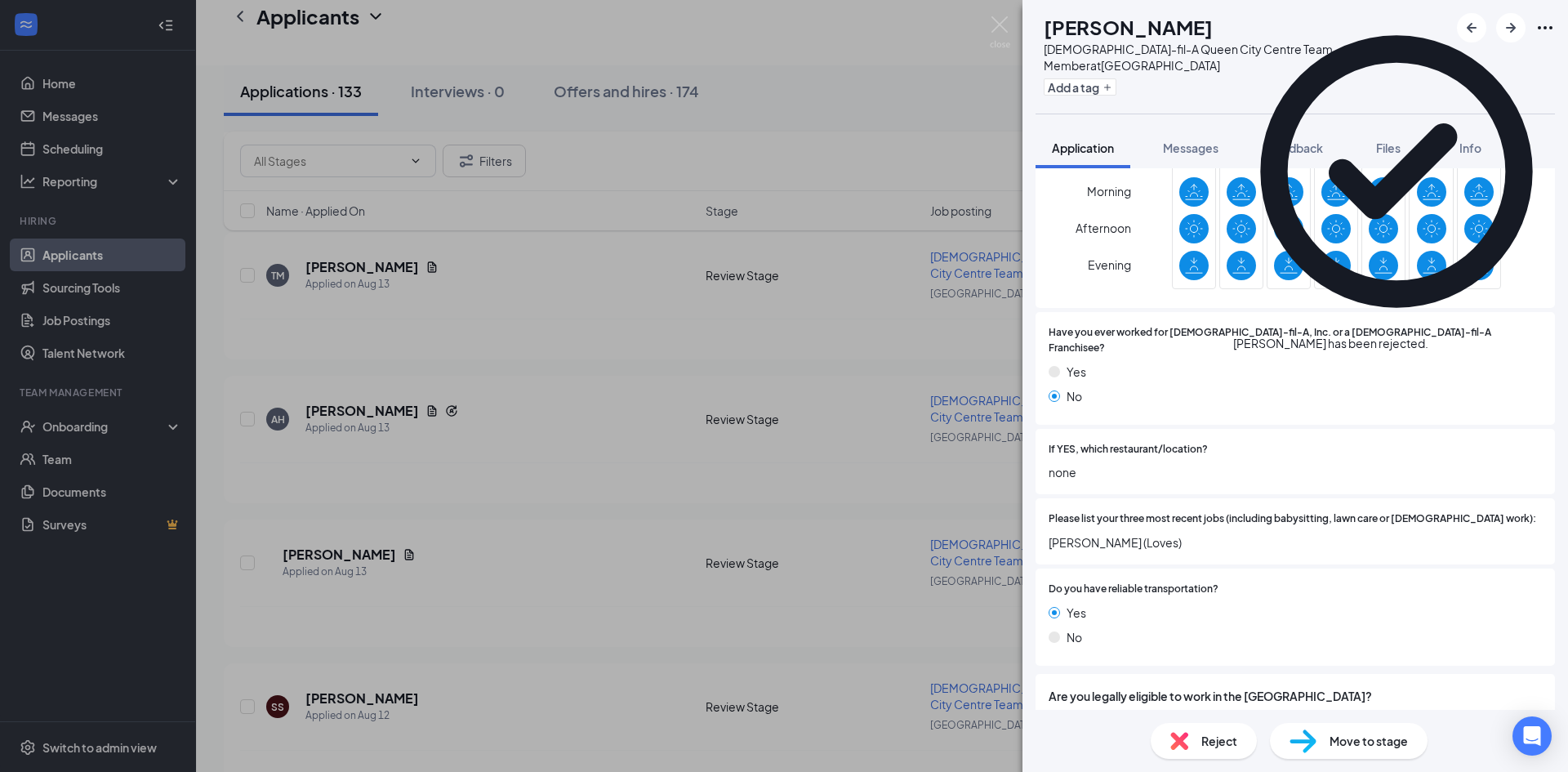
click at [1429, 335] on icon "Cross" at bounding box center [1429, 335] width 0 height 0
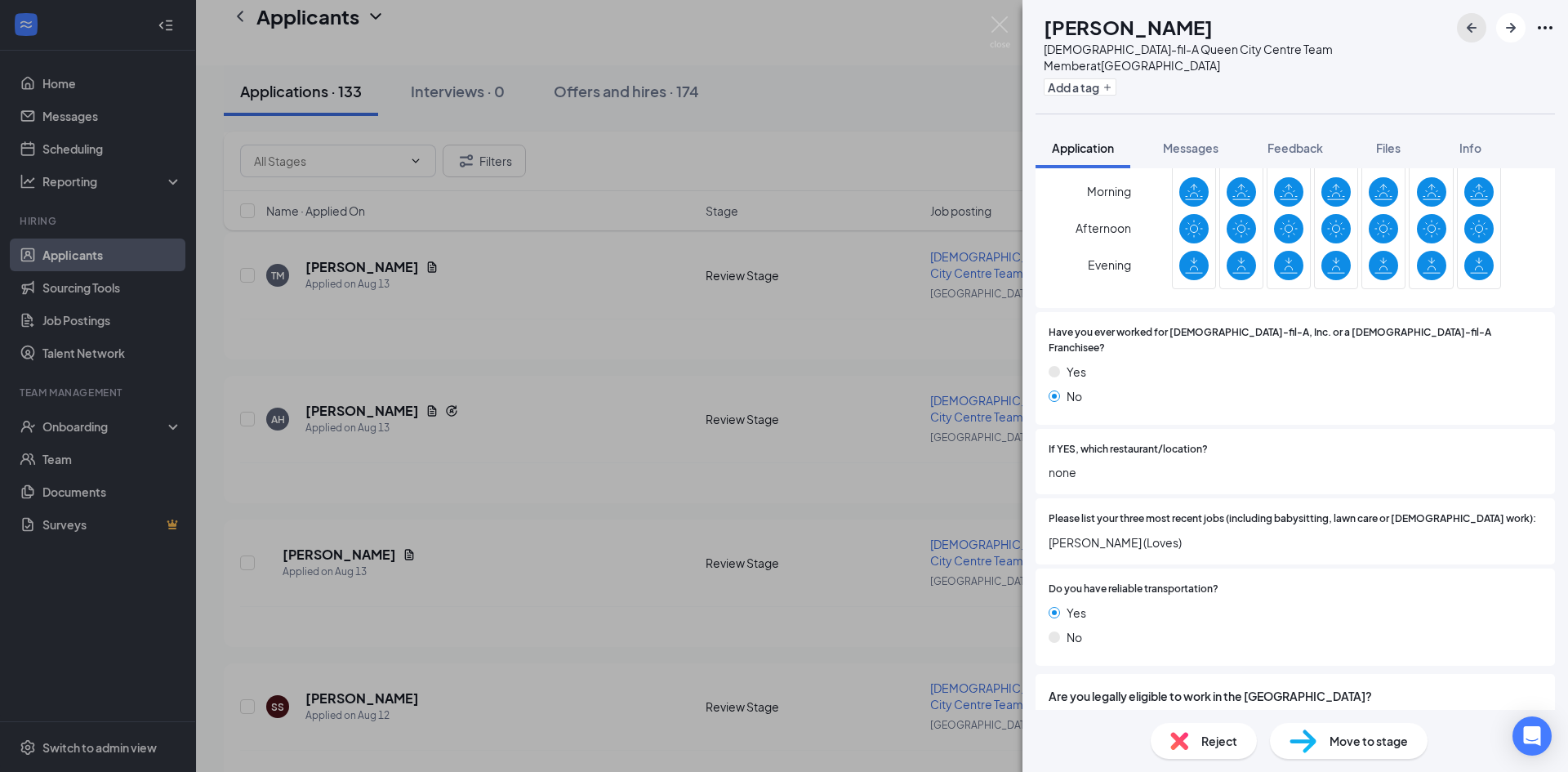
click at [1462, 26] on icon "ArrowLeftNew" at bounding box center [1472, 28] width 20 height 20
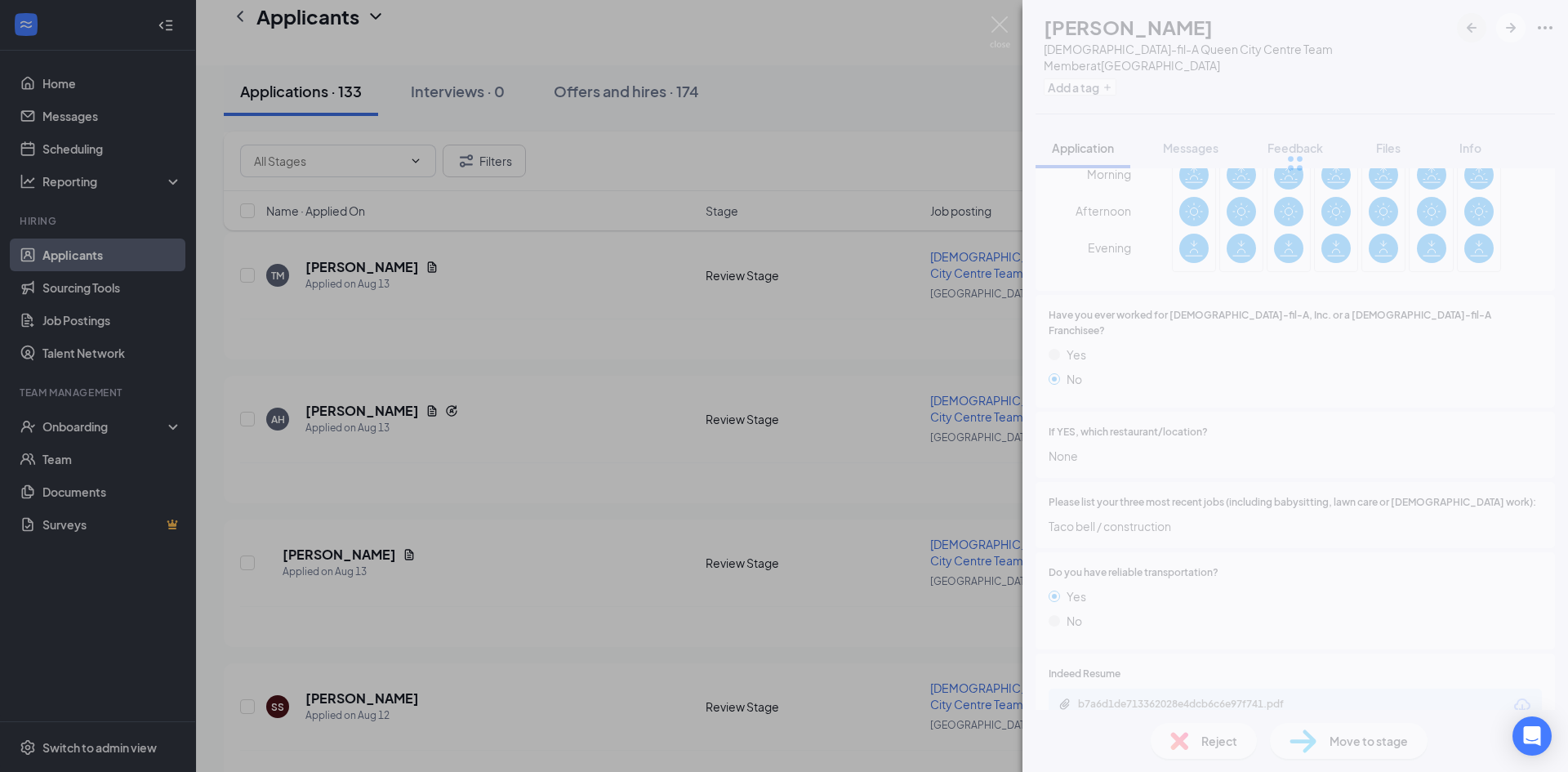
click at [1469, 26] on div at bounding box center [1295, 164] width 546 height 327
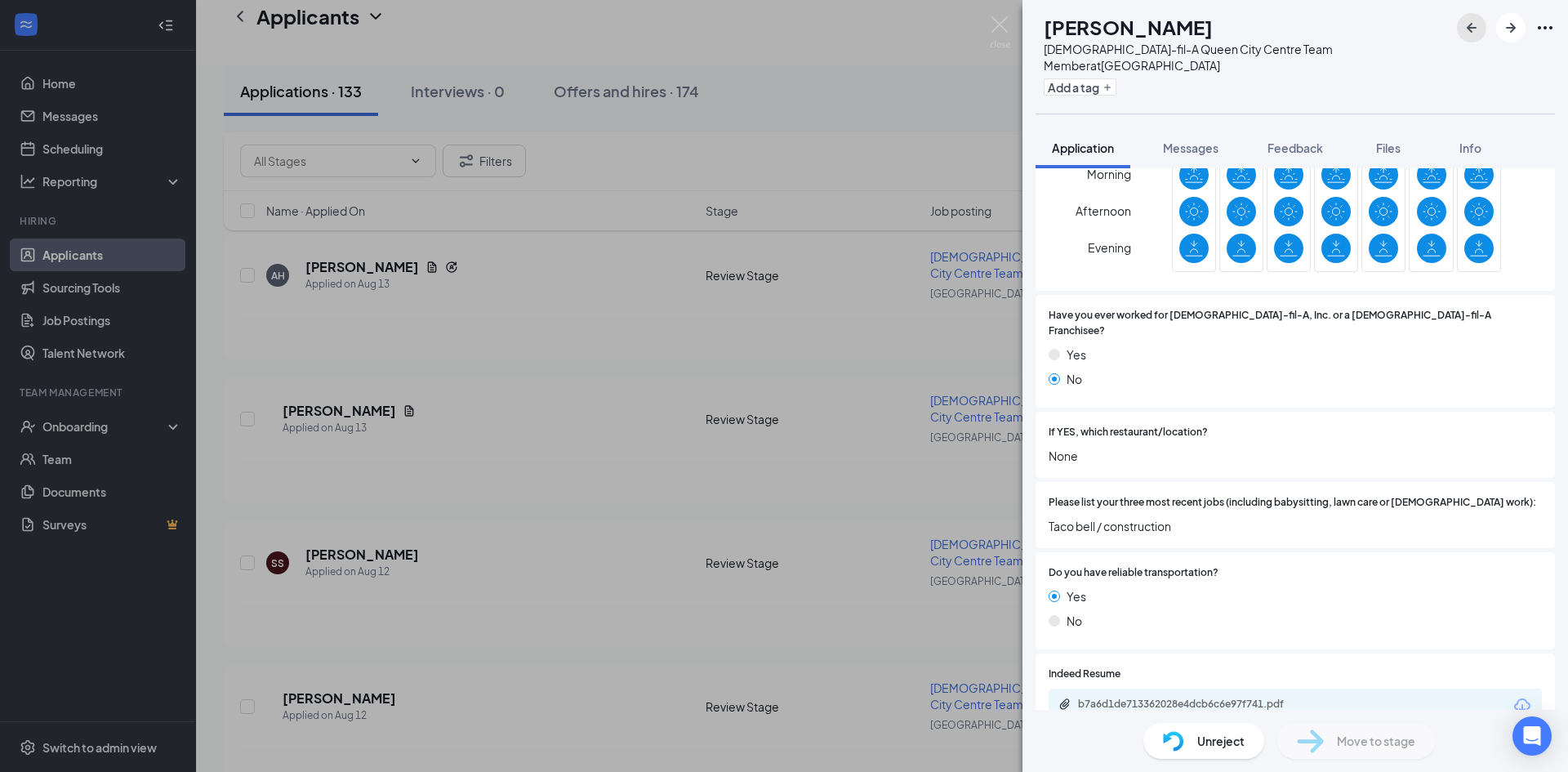
click at [1469, 26] on icon "ArrowLeftNew" at bounding box center [1472, 28] width 20 height 20
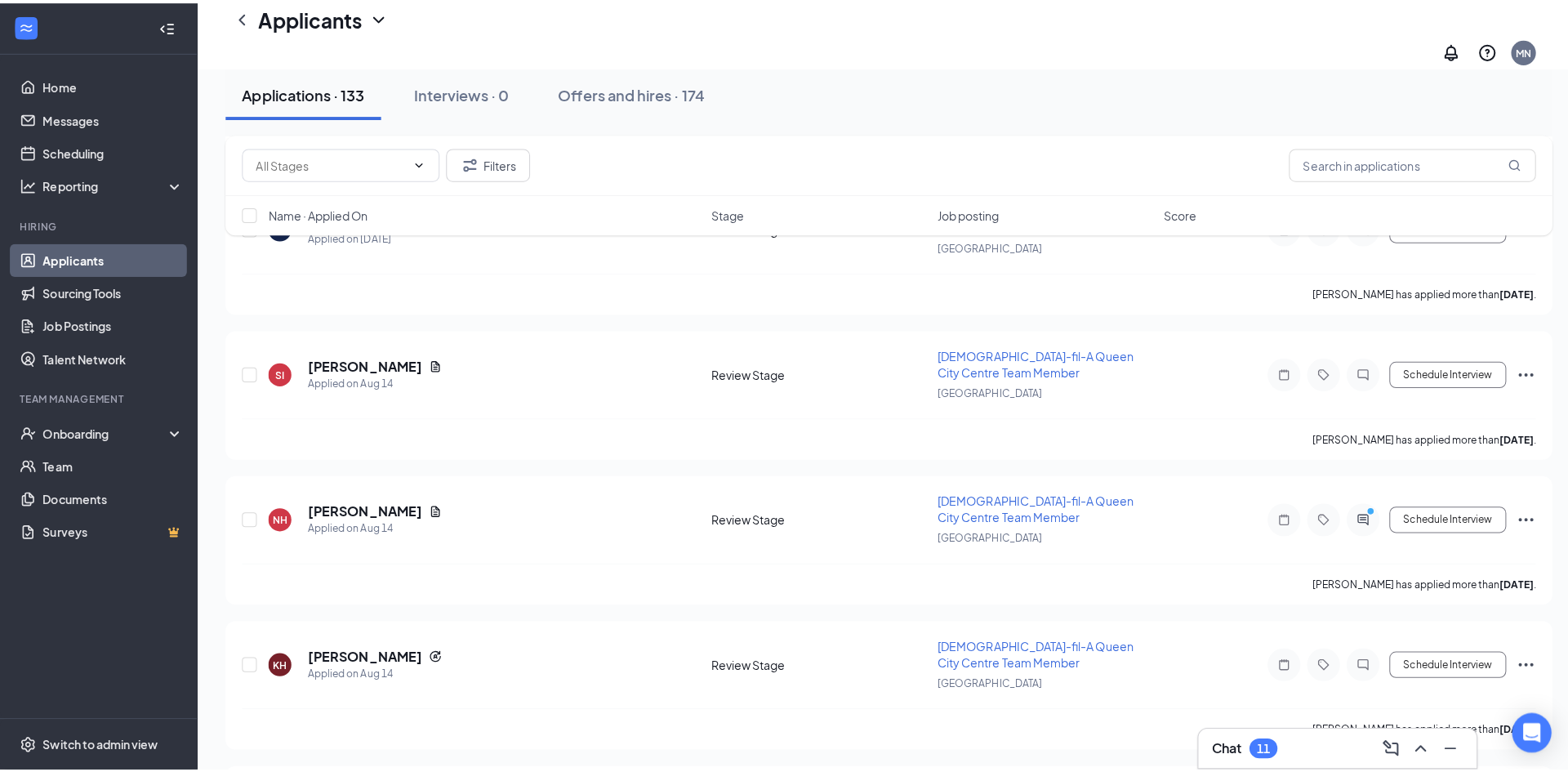
scroll to position [8852, 0]
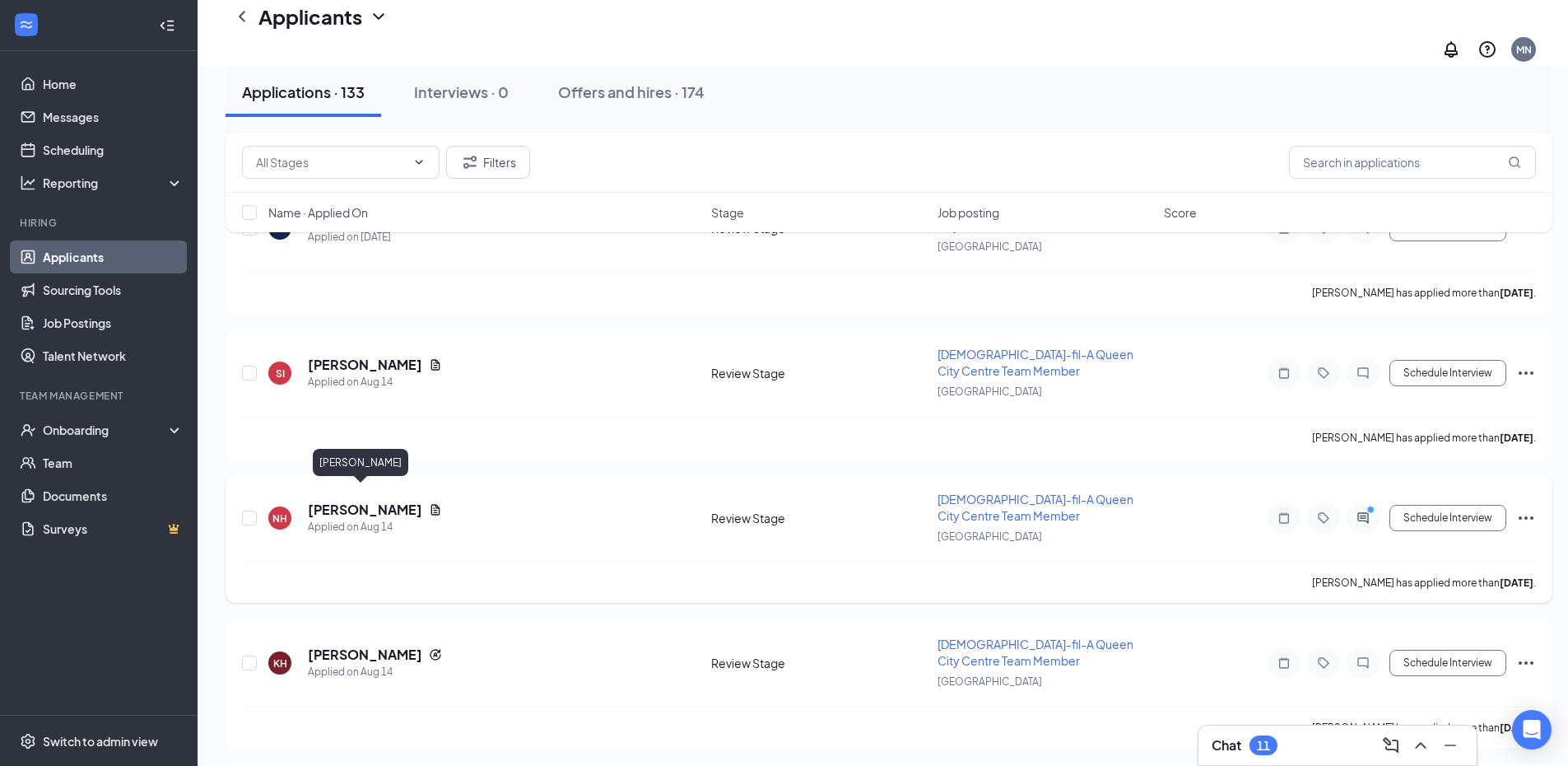
click at [360, 500] on h5 "[PERSON_NAME]" at bounding box center [365, 509] width 115 height 18
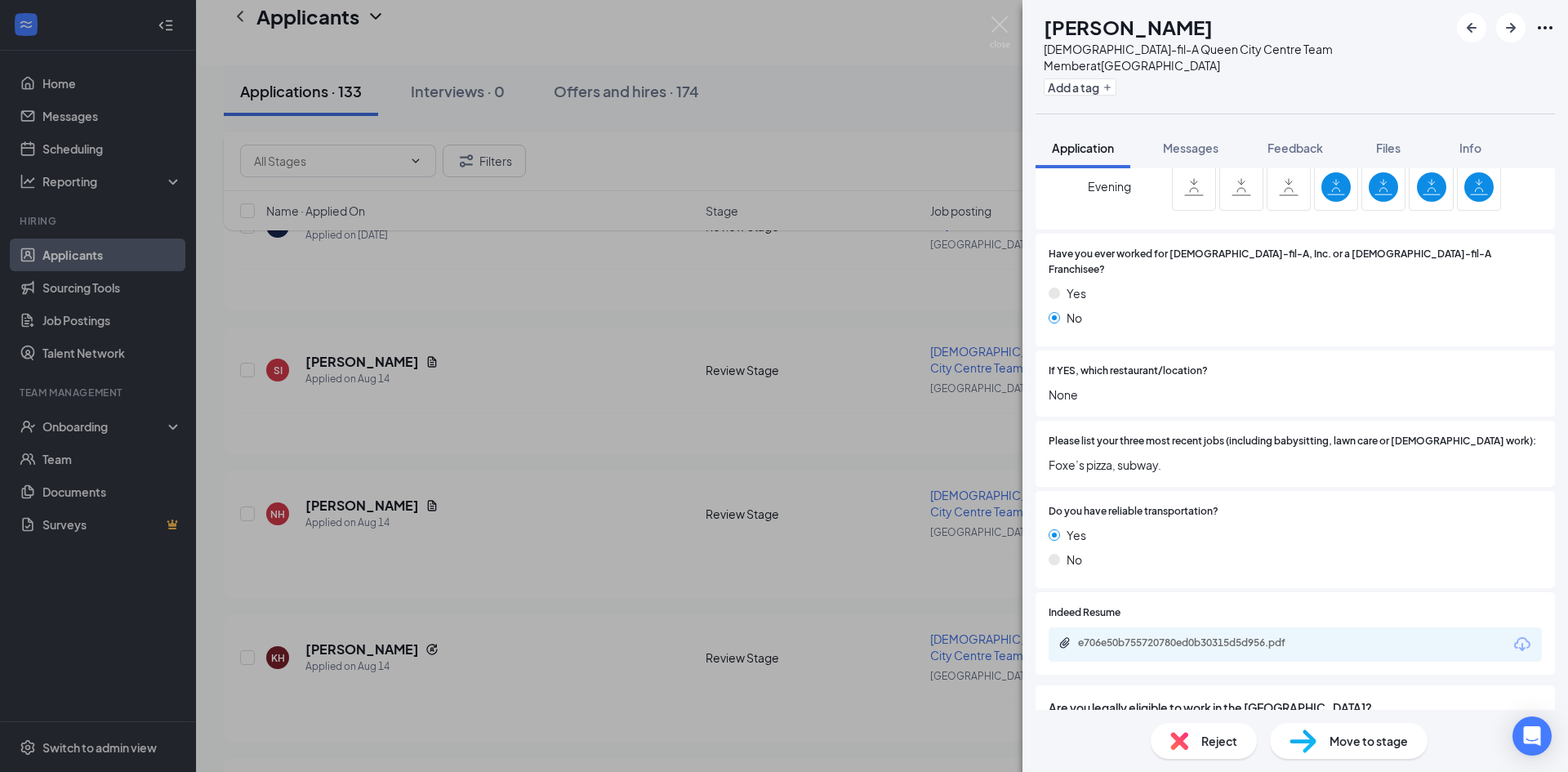
scroll to position [833, 0]
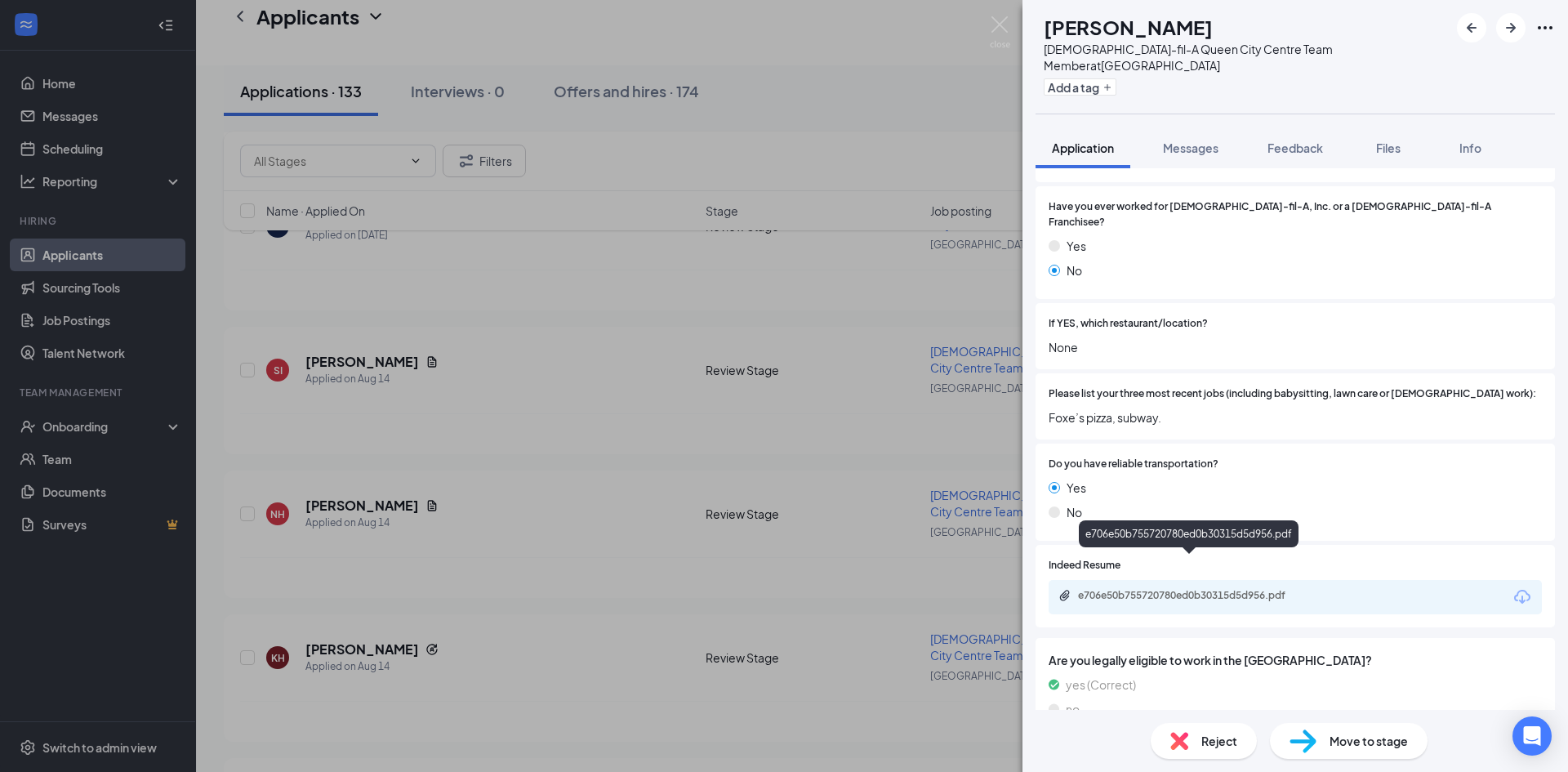
click at [1256, 589] on div "e706e50b755720780ed0b30315d5d956.pdf" at bounding box center [1192, 595] width 229 height 13
click at [1197, 746] on div "Reject" at bounding box center [1203, 740] width 106 height 36
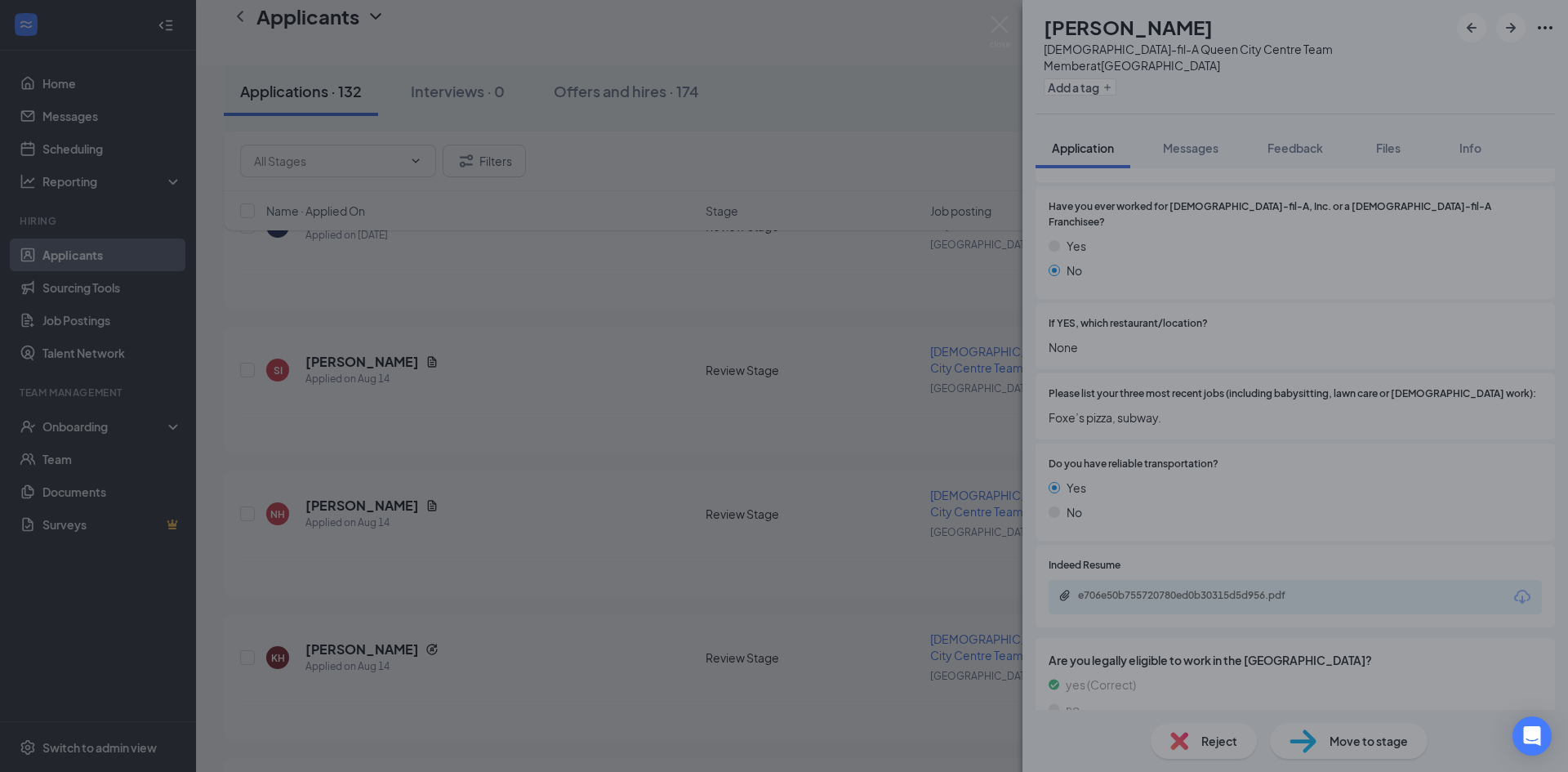
scroll to position [827, 0]
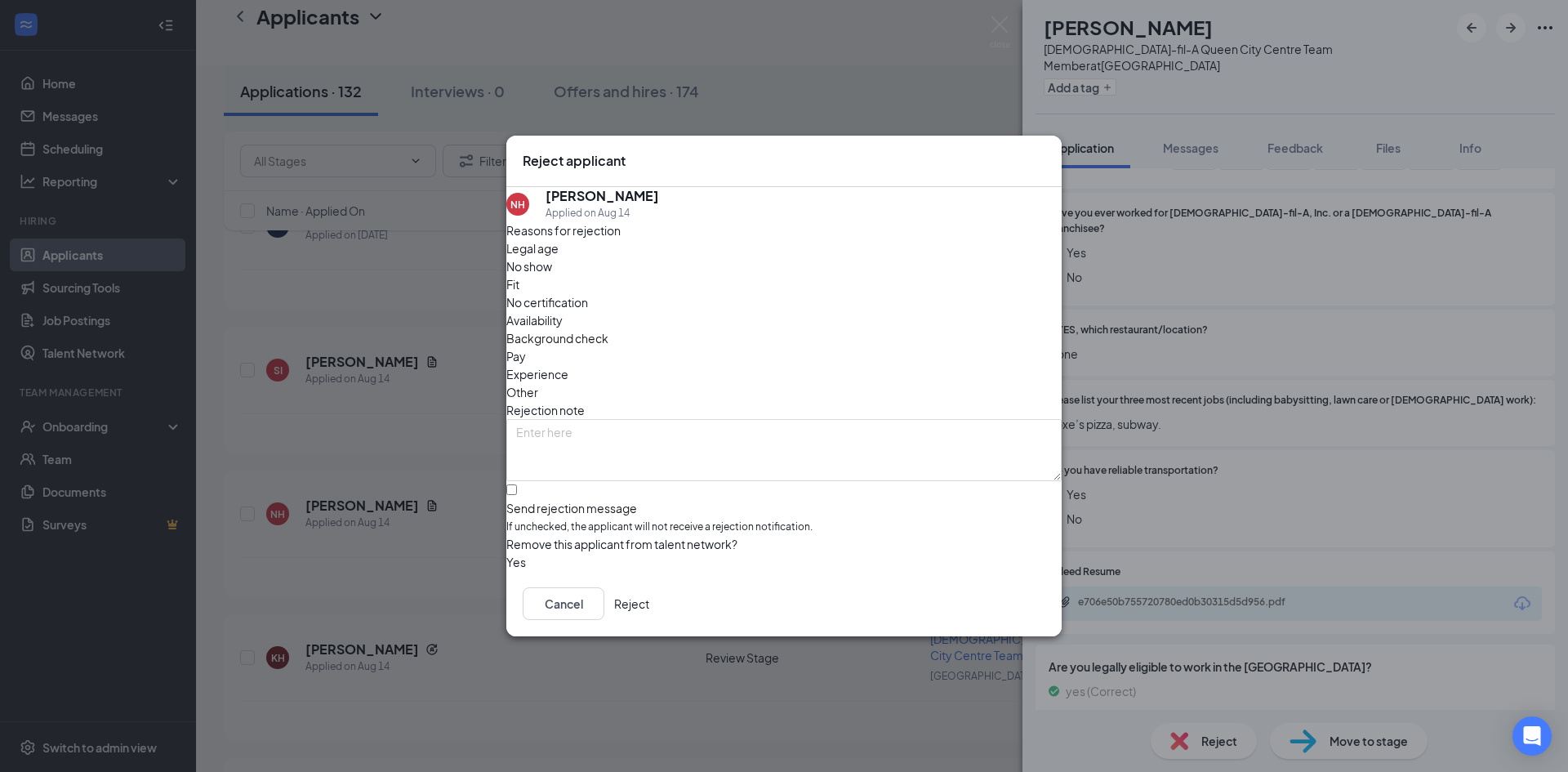
click at [649, 616] on button "Reject" at bounding box center [631, 604] width 35 height 33
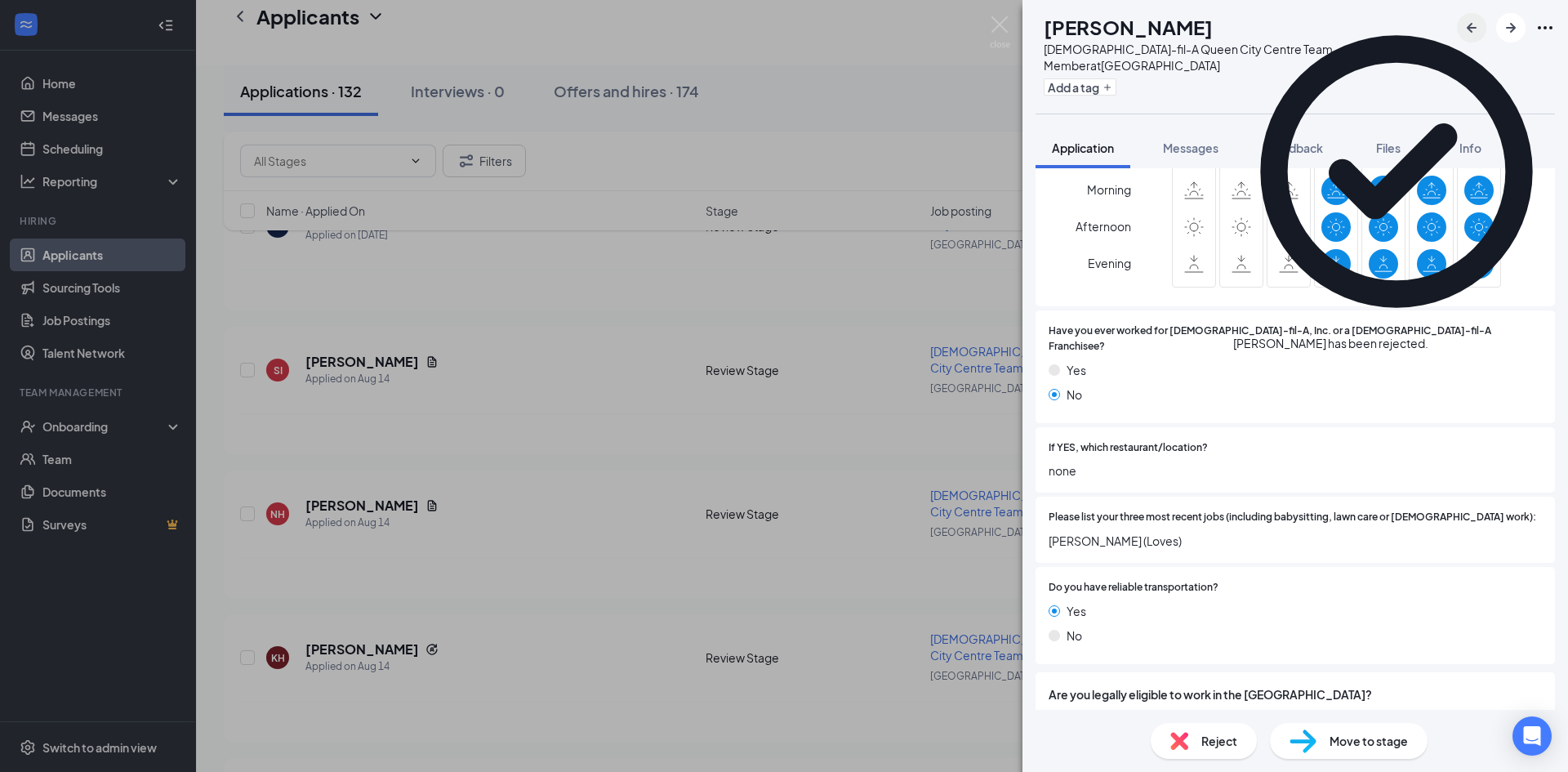
scroll to position [783, 0]
click at [1429, 335] on icon "Cross" at bounding box center [1429, 335] width 0 height 0
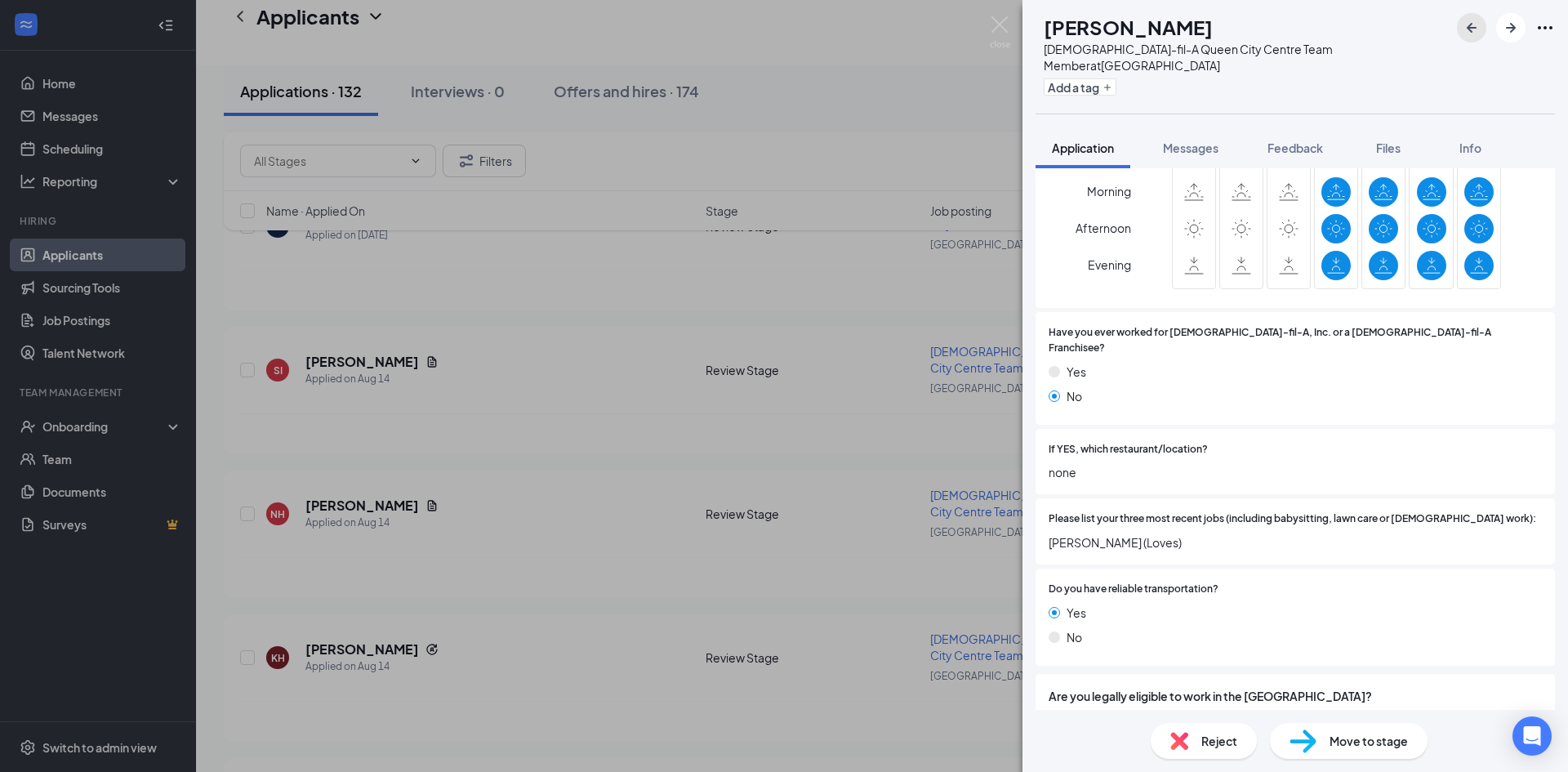
click at [1462, 23] on icon "ArrowLeftNew" at bounding box center [1472, 28] width 20 height 20
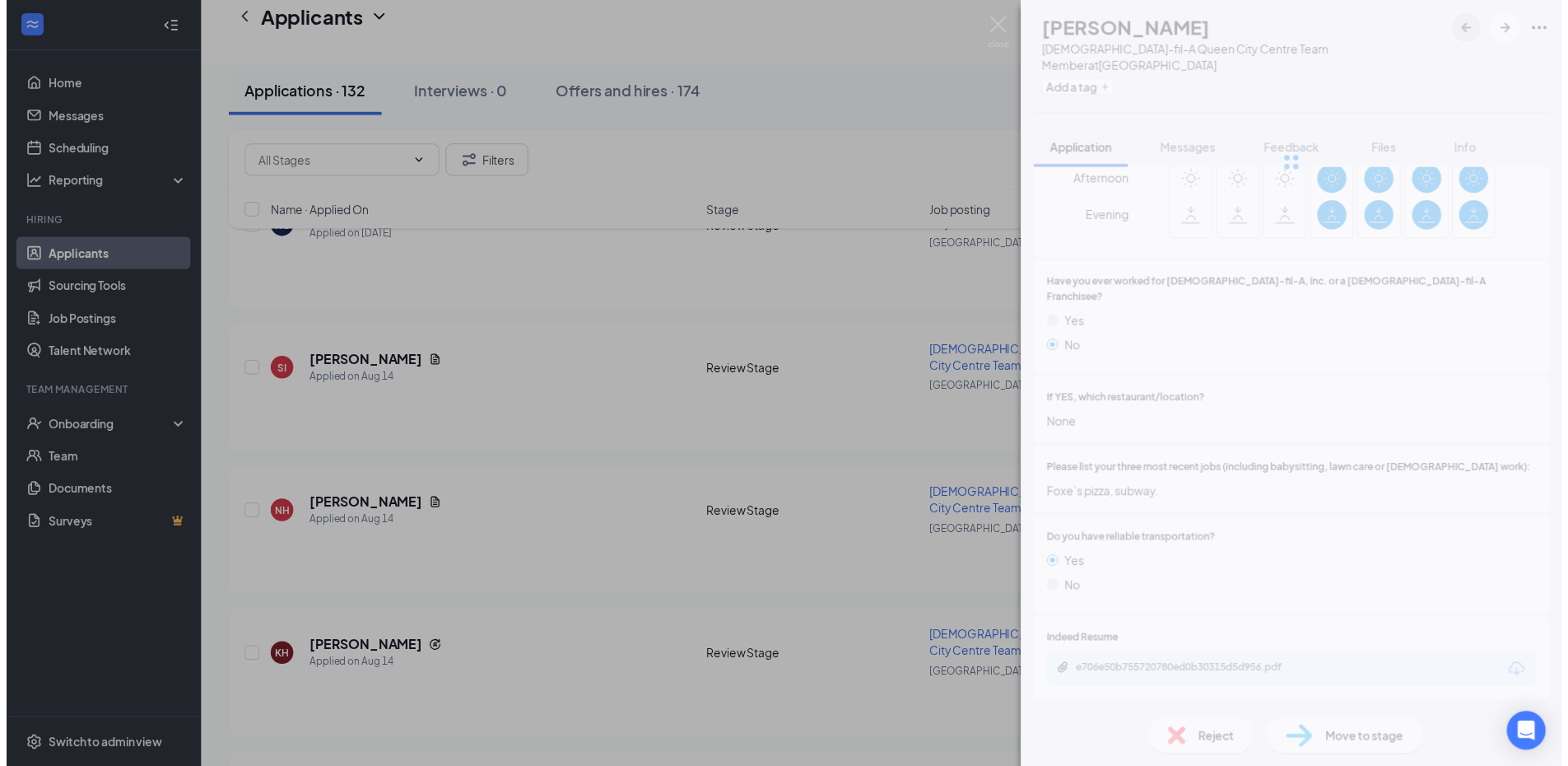
scroll to position [743, 0]
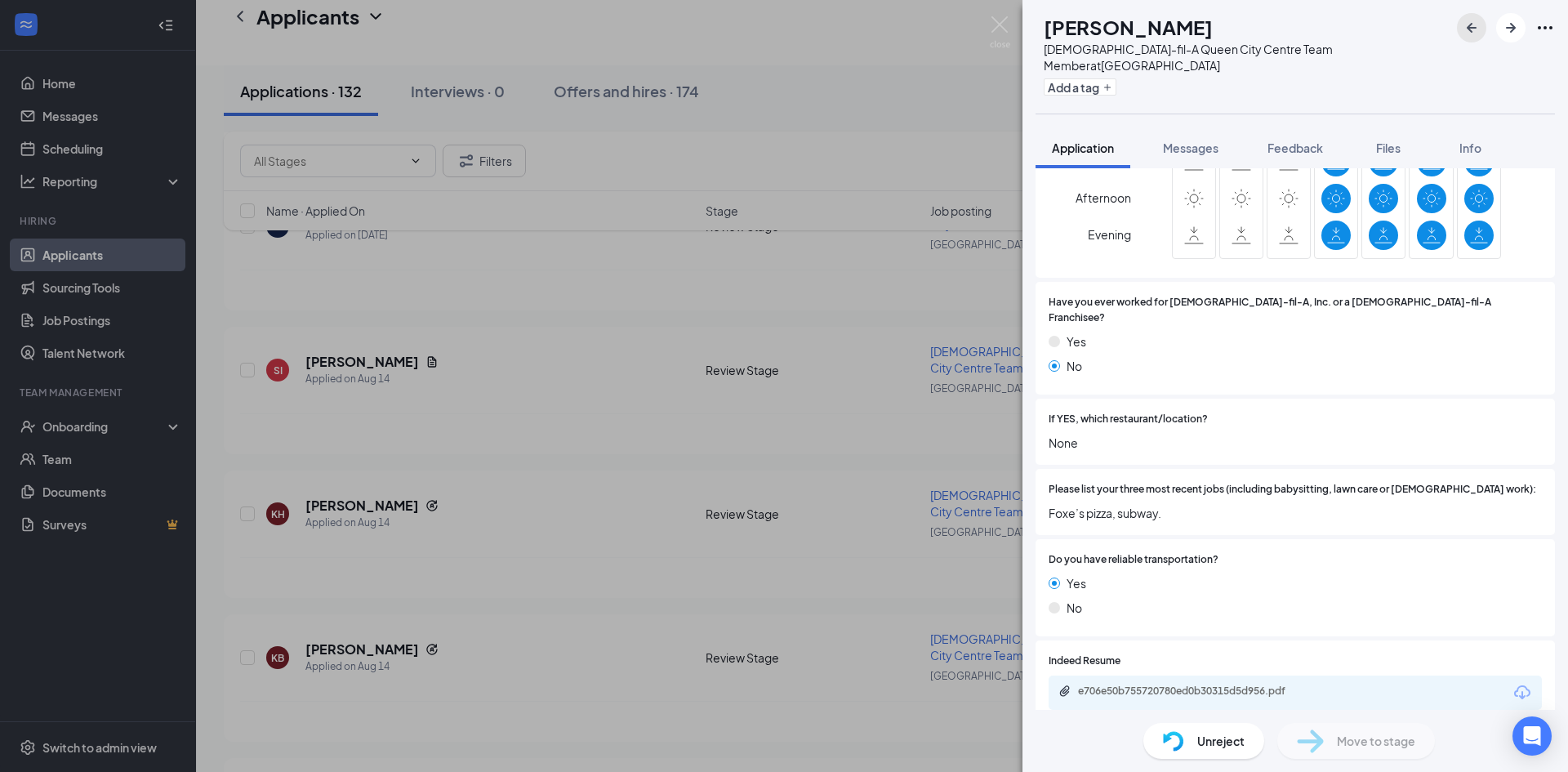
click at [1462, 23] on icon "ArrowLeftNew" at bounding box center [1472, 28] width 20 height 20
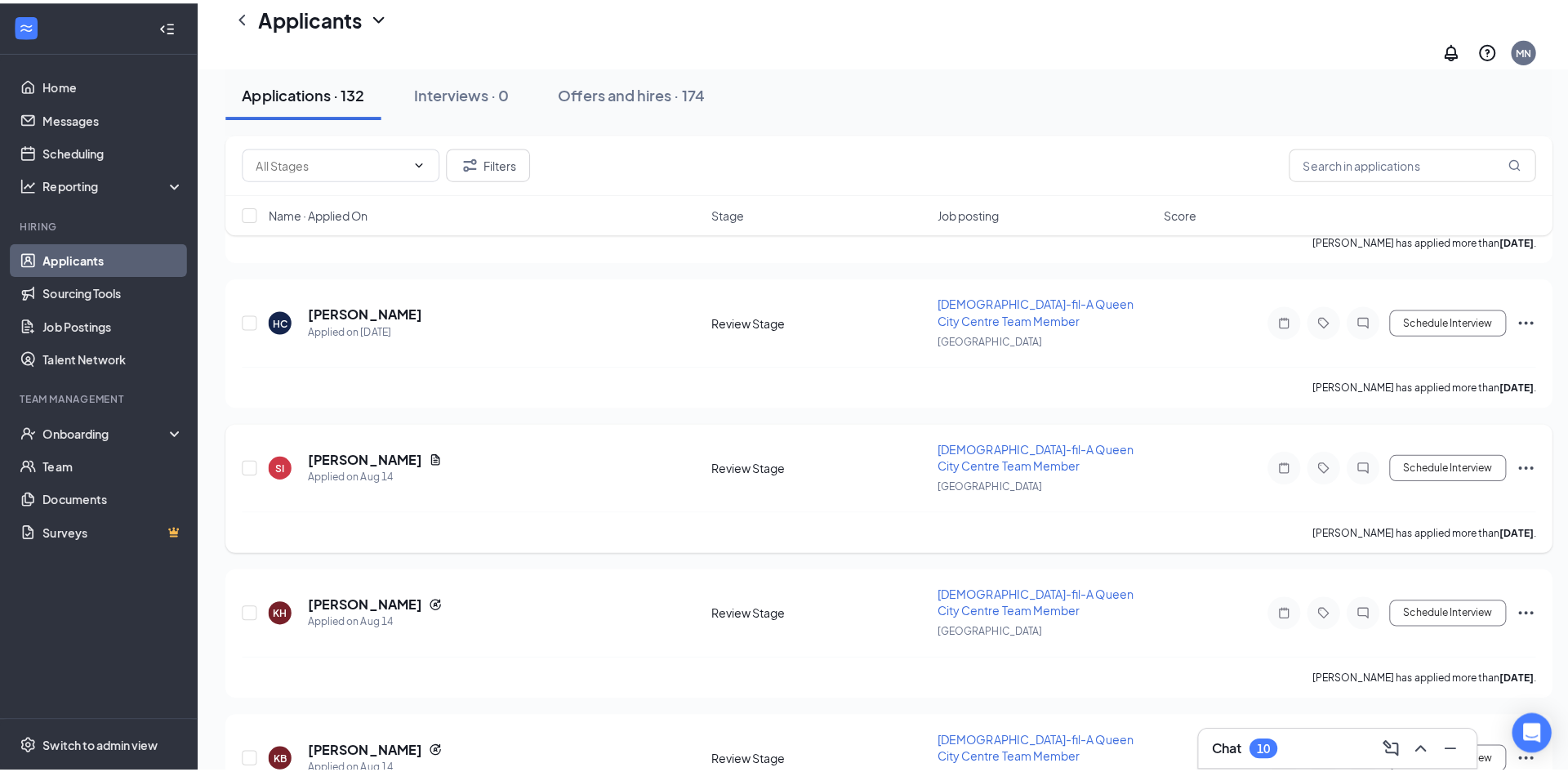
scroll to position [8770, 0]
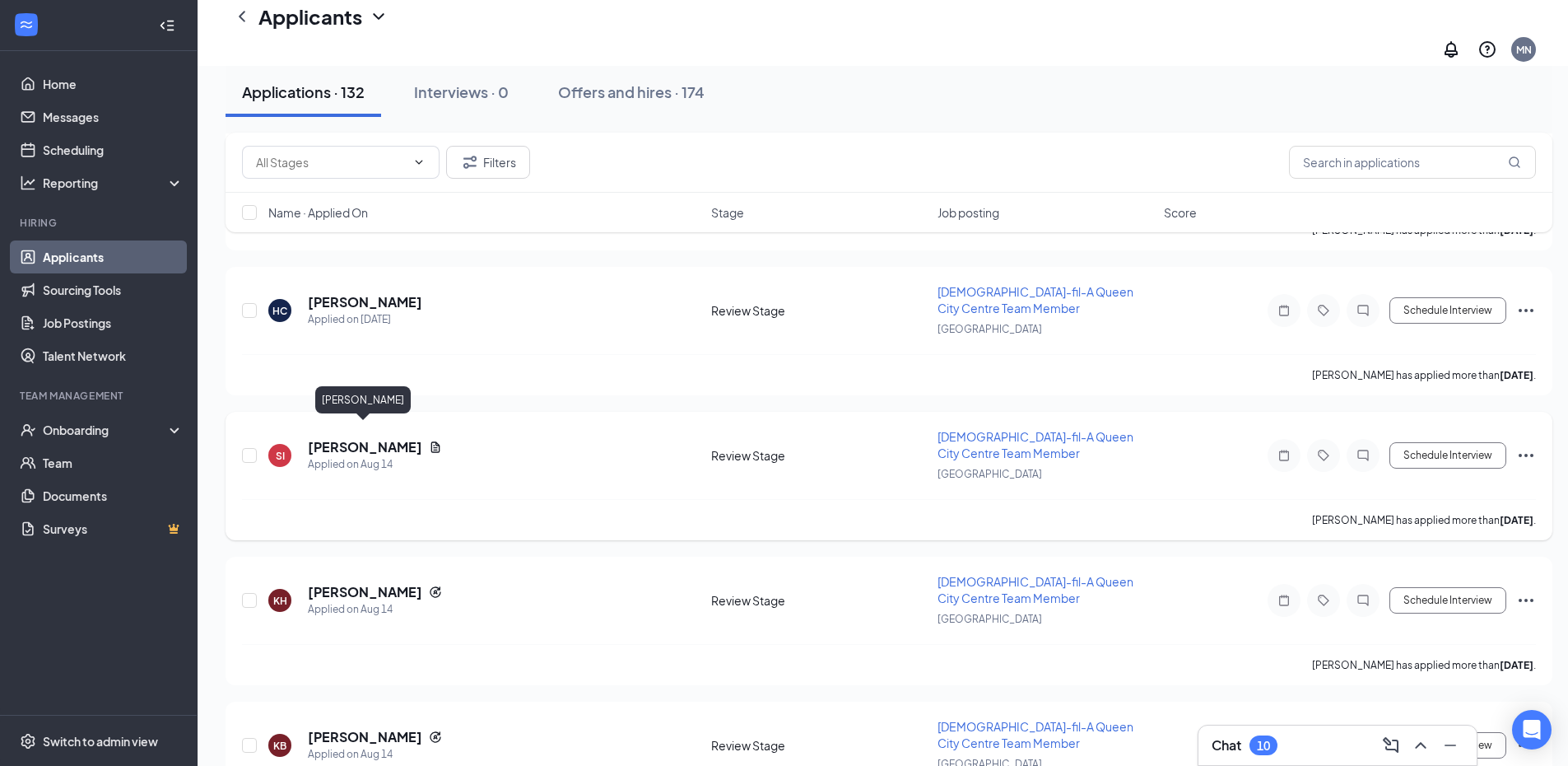
click at [375, 437] on h5 "[PERSON_NAME]" at bounding box center [365, 446] width 115 height 18
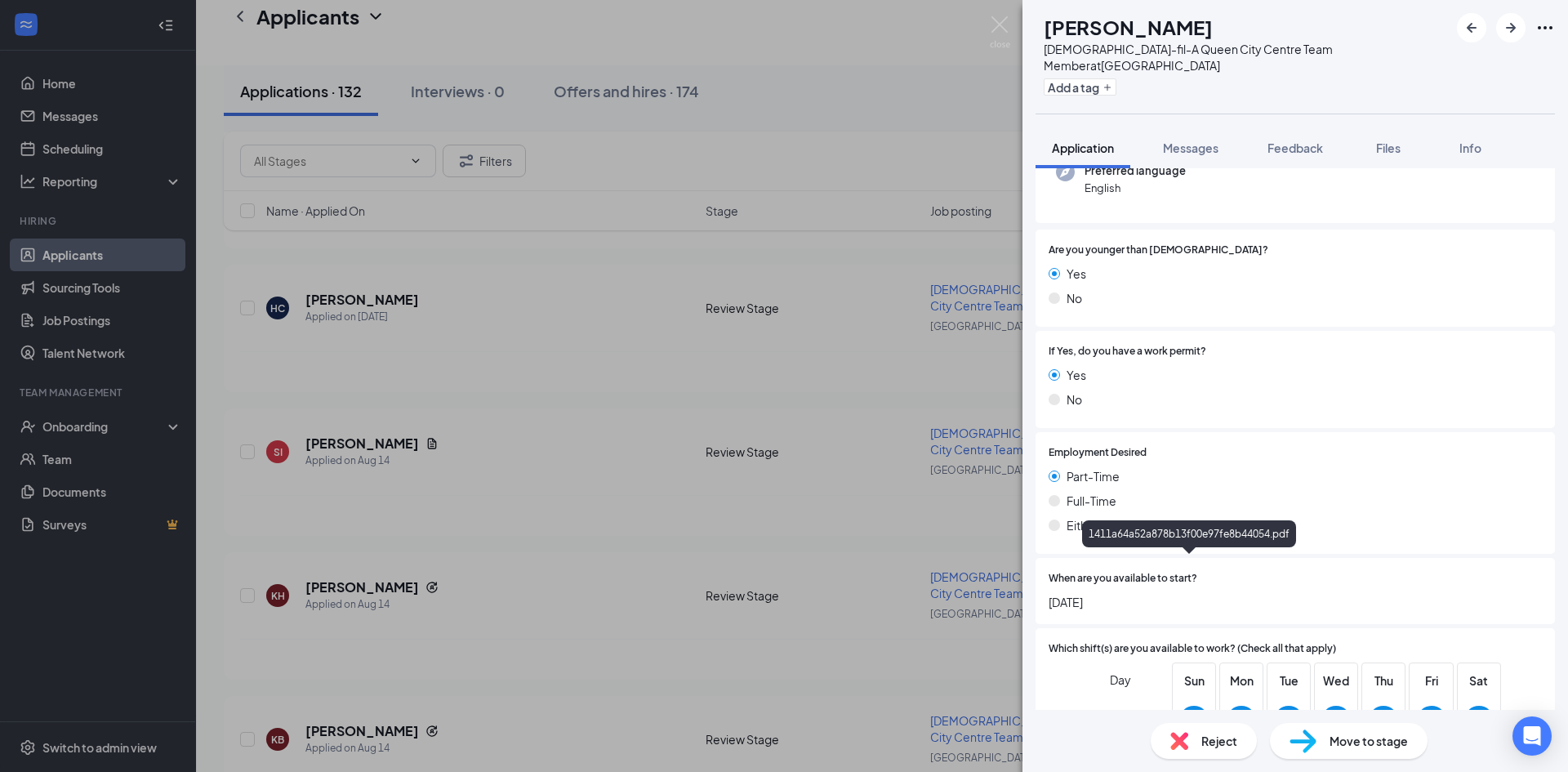
scroll to position [169, 0]
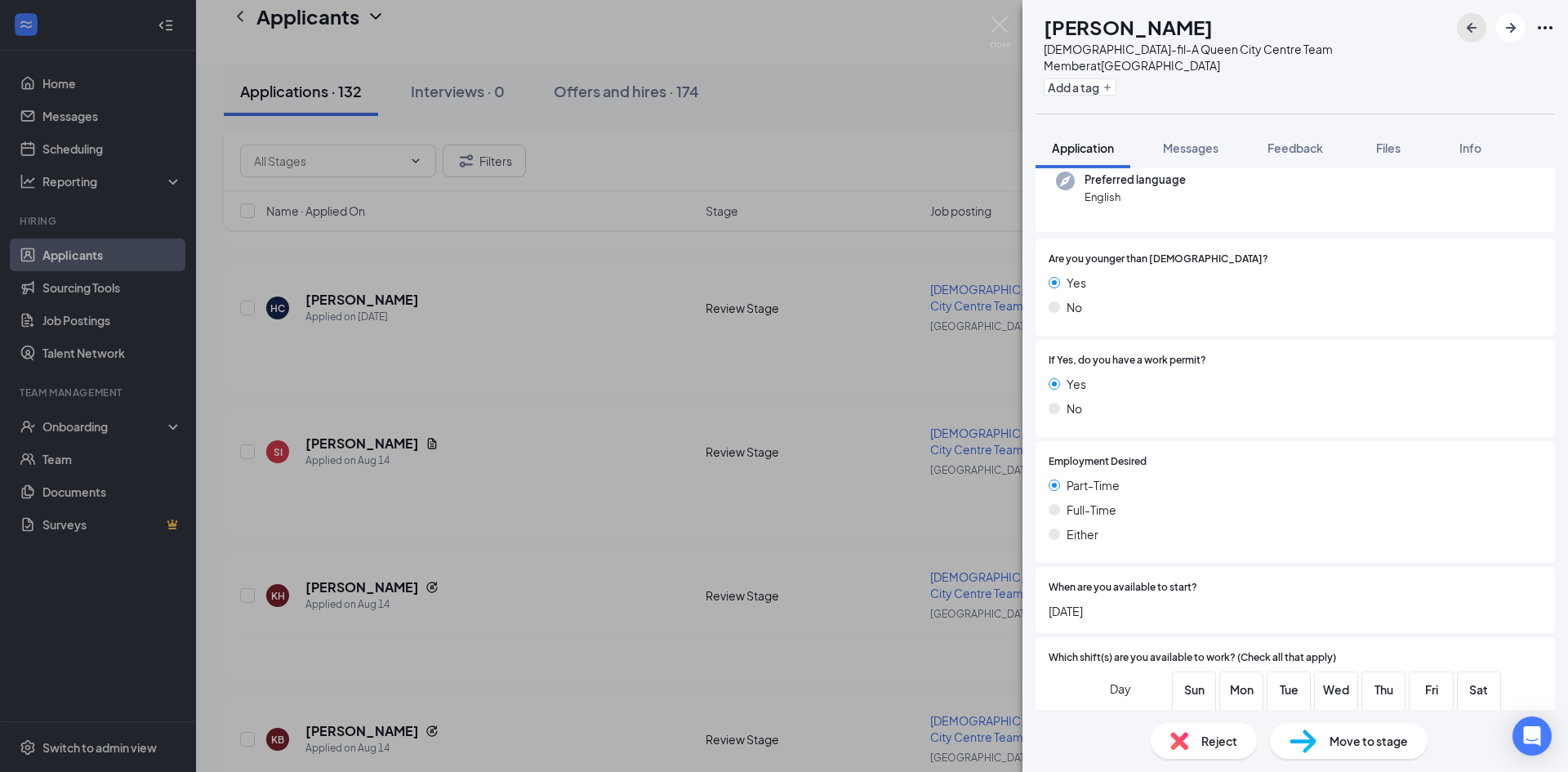
click at [1474, 28] on icon "ArrowLeftNew" at bounding box center [1472, 28] width 10 height 10
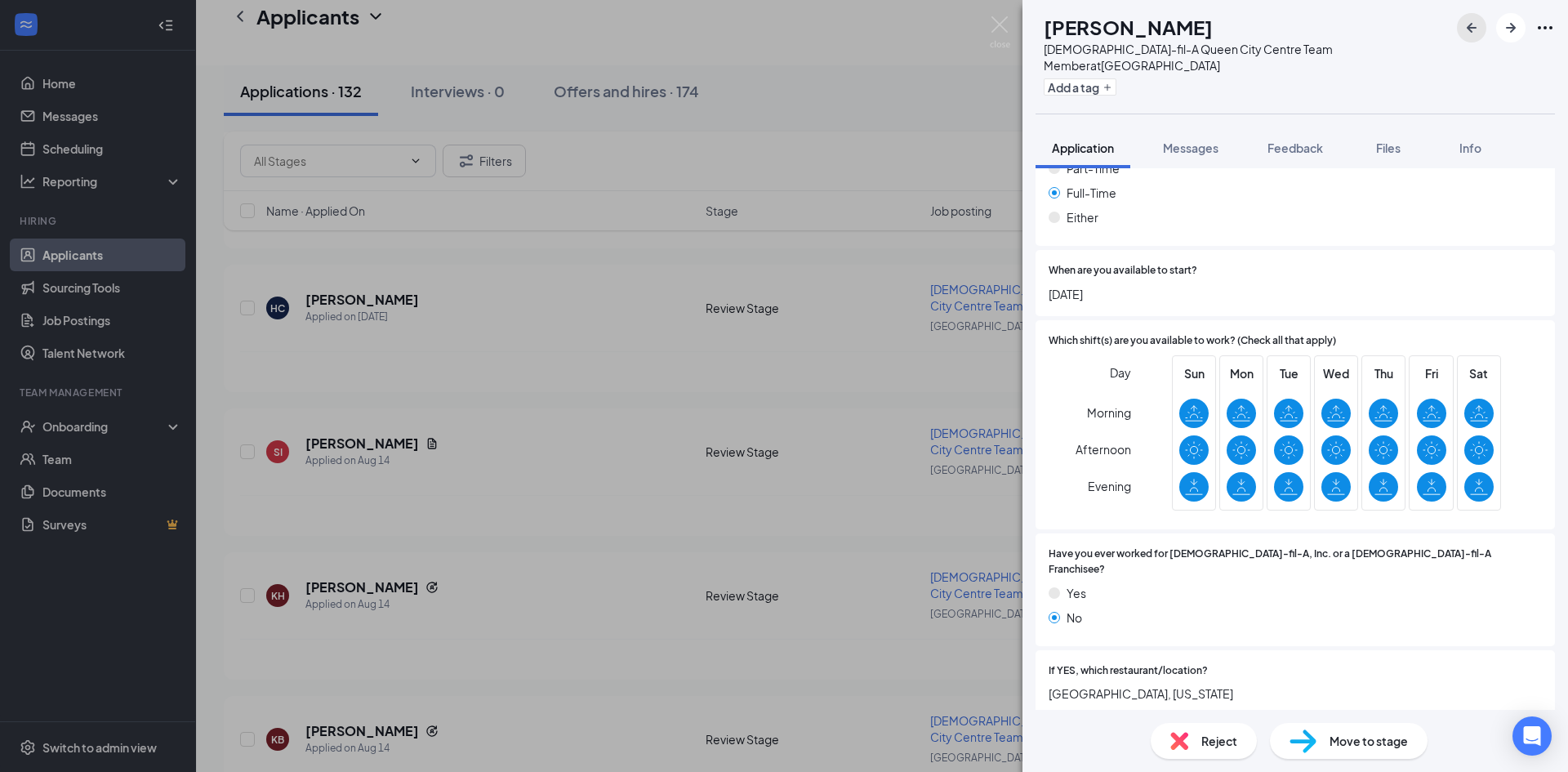
scroll to position [499, 0]
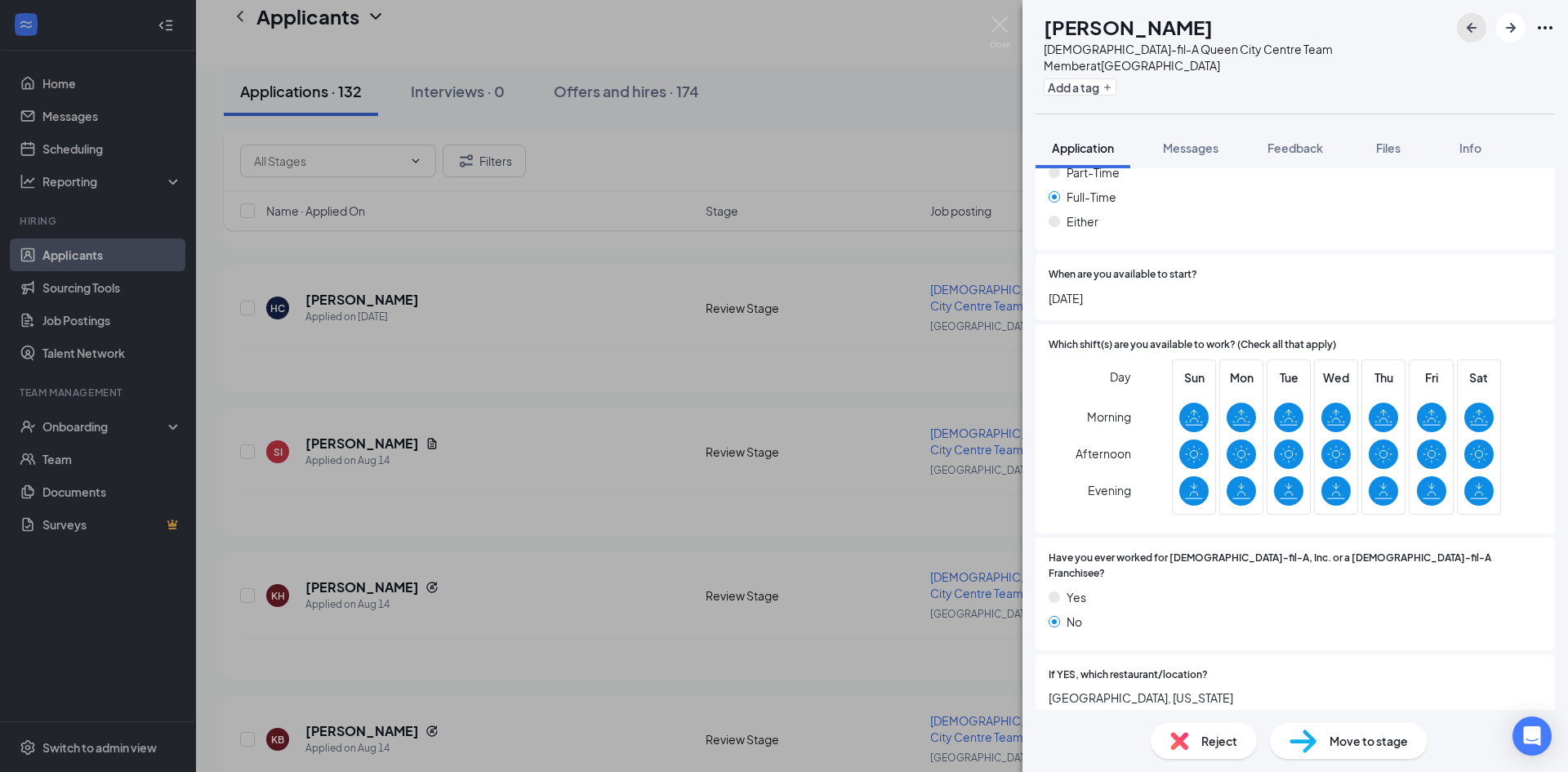
click at [1476, 29] on icon "ArrowLeftNew" at bounding box center [1472, 28] width 10 height 10
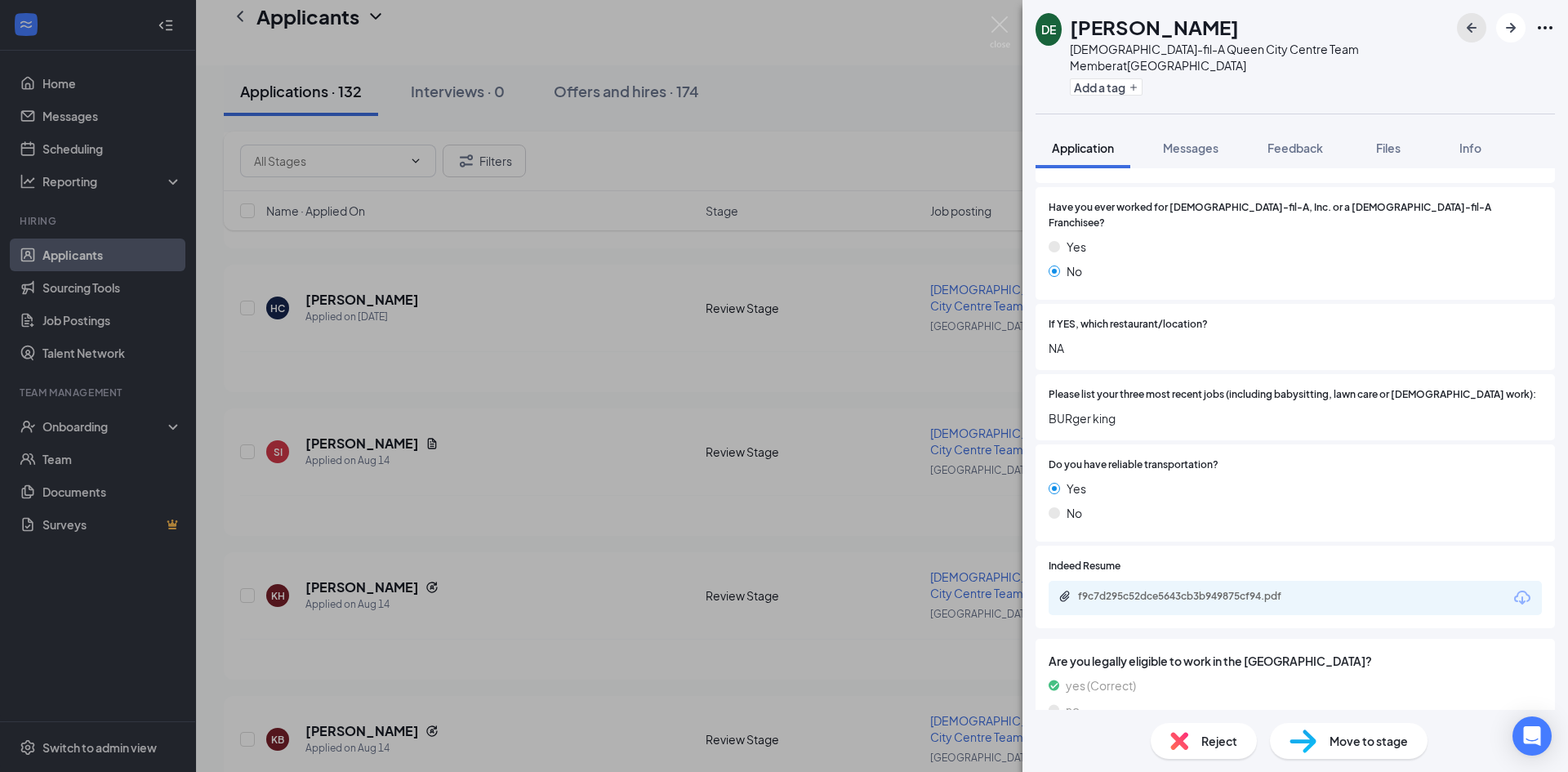
scroll to position [833, 0]
click at [1210, 733] on span "Reject" at bounding box center [1219, 740] width 36 height 18
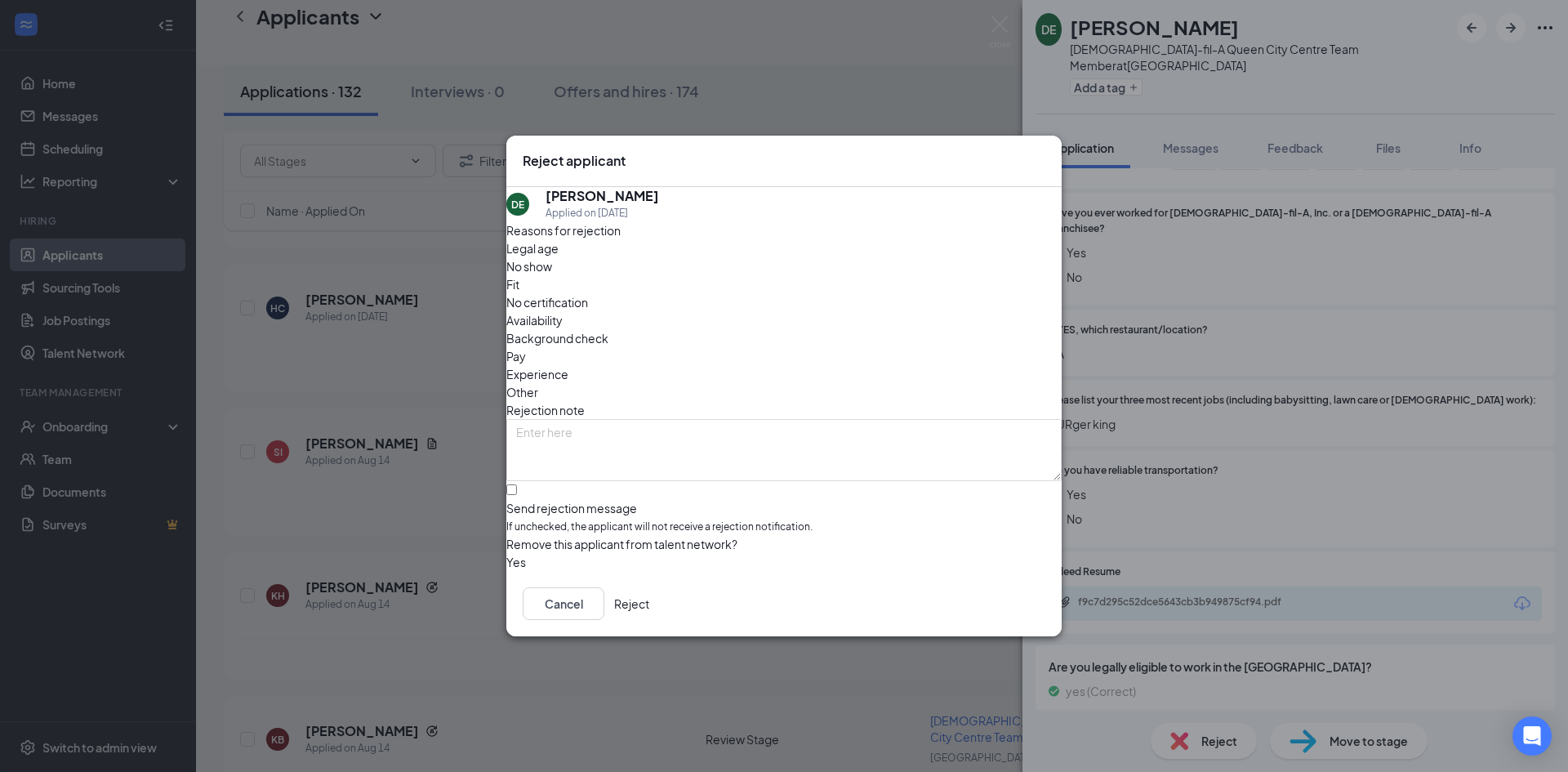
click at [649, 603] on button "Reject" at bounding box center [631, 604] width 35 height 33
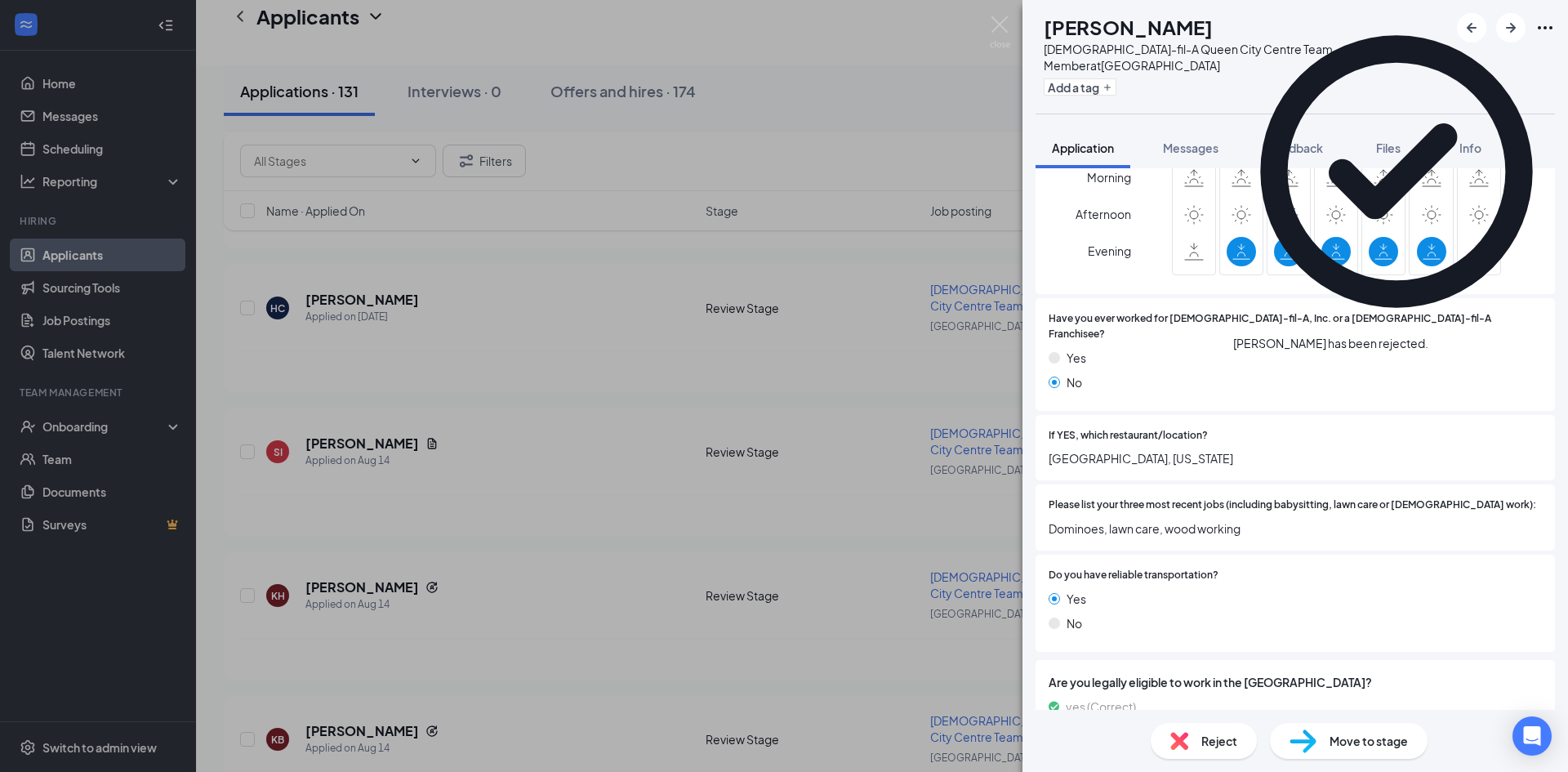
scroll to position [737, 0]
click at [996, 22] on img at bounding box center [1000, 32] width 21 height 32
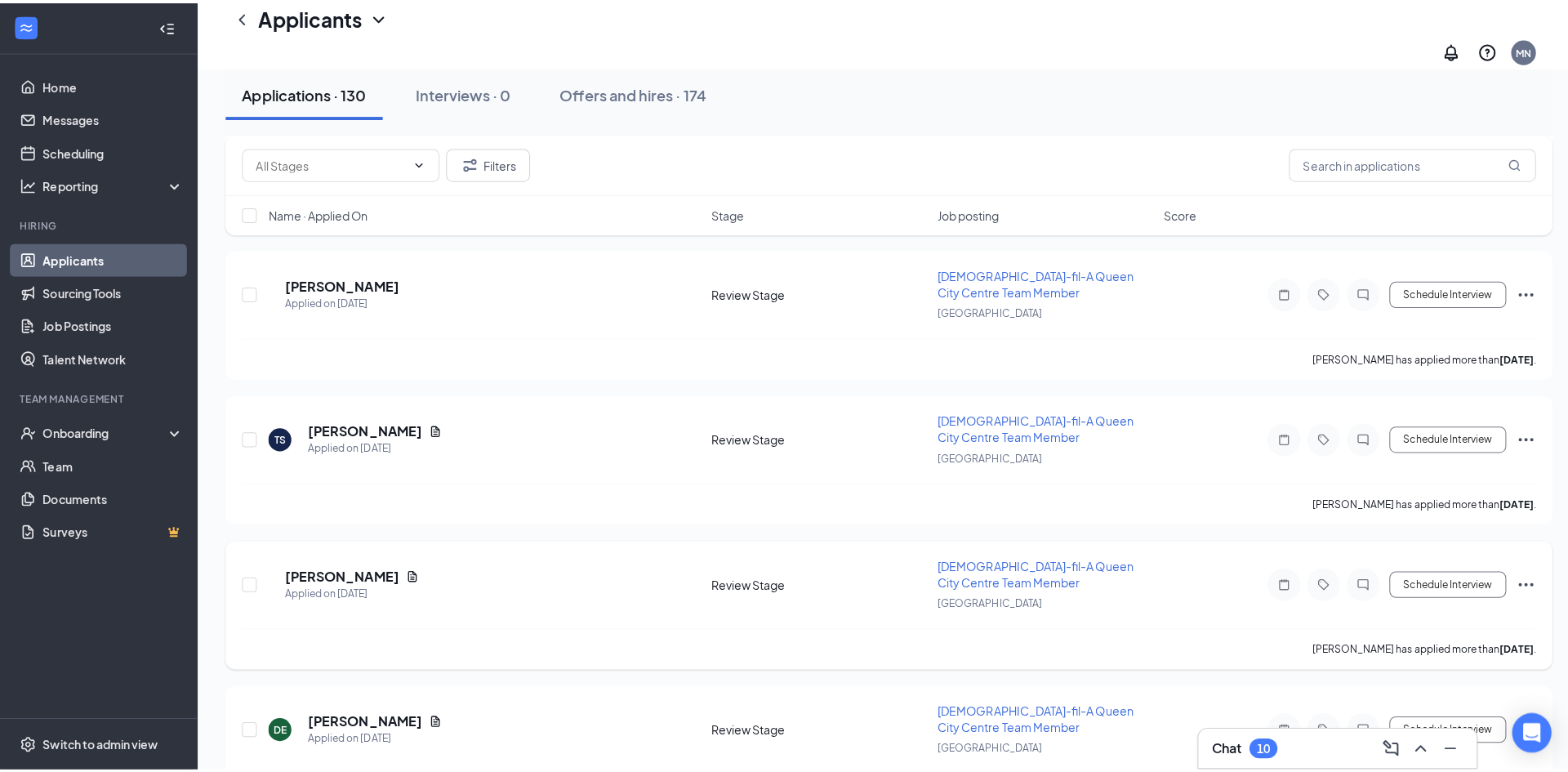
scroll to position [8199, 0]
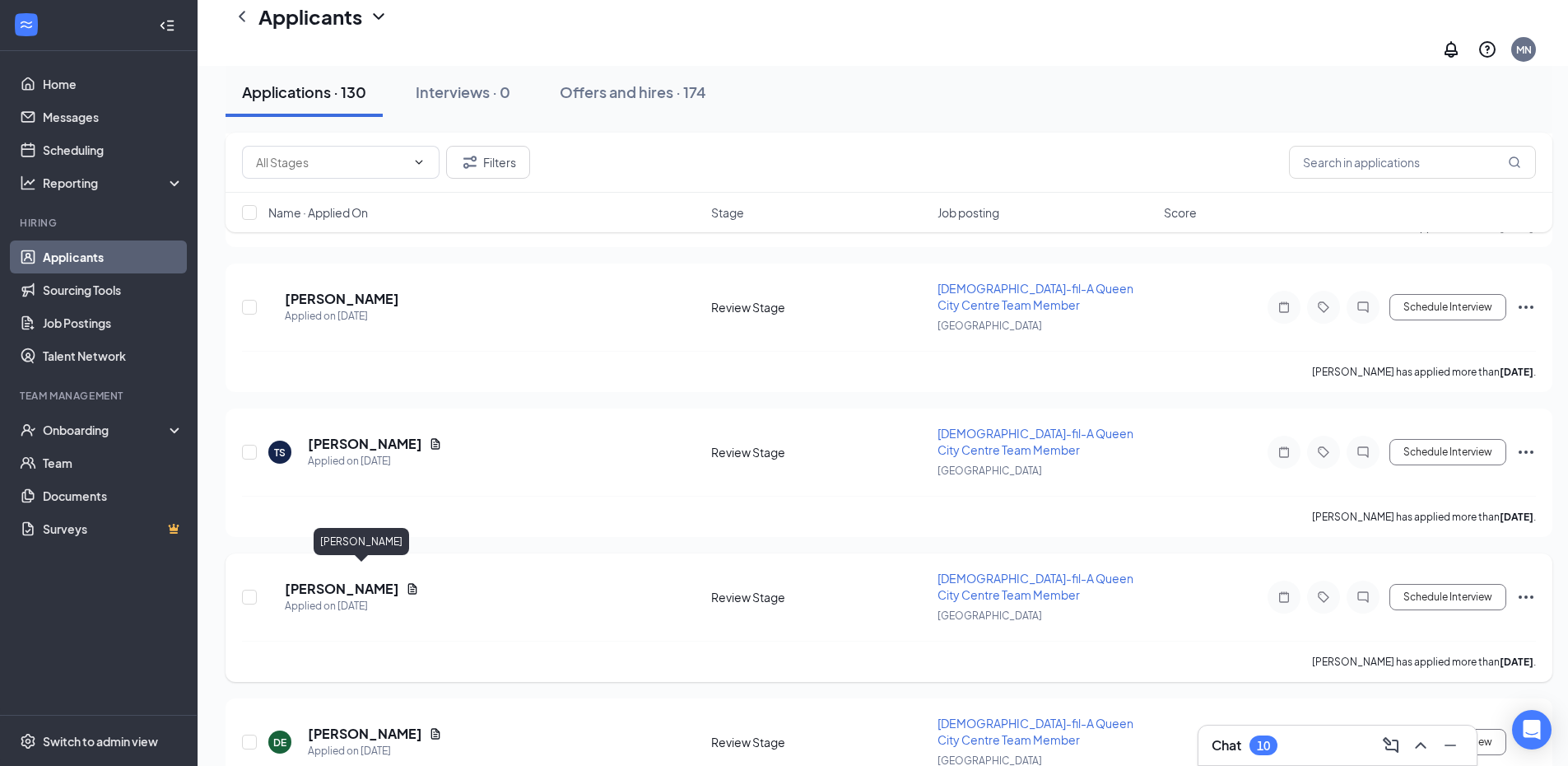
click at [355, 579] on h5 "[PERSON_NAME]" at bounding box center [342, 588] width 115 height 18
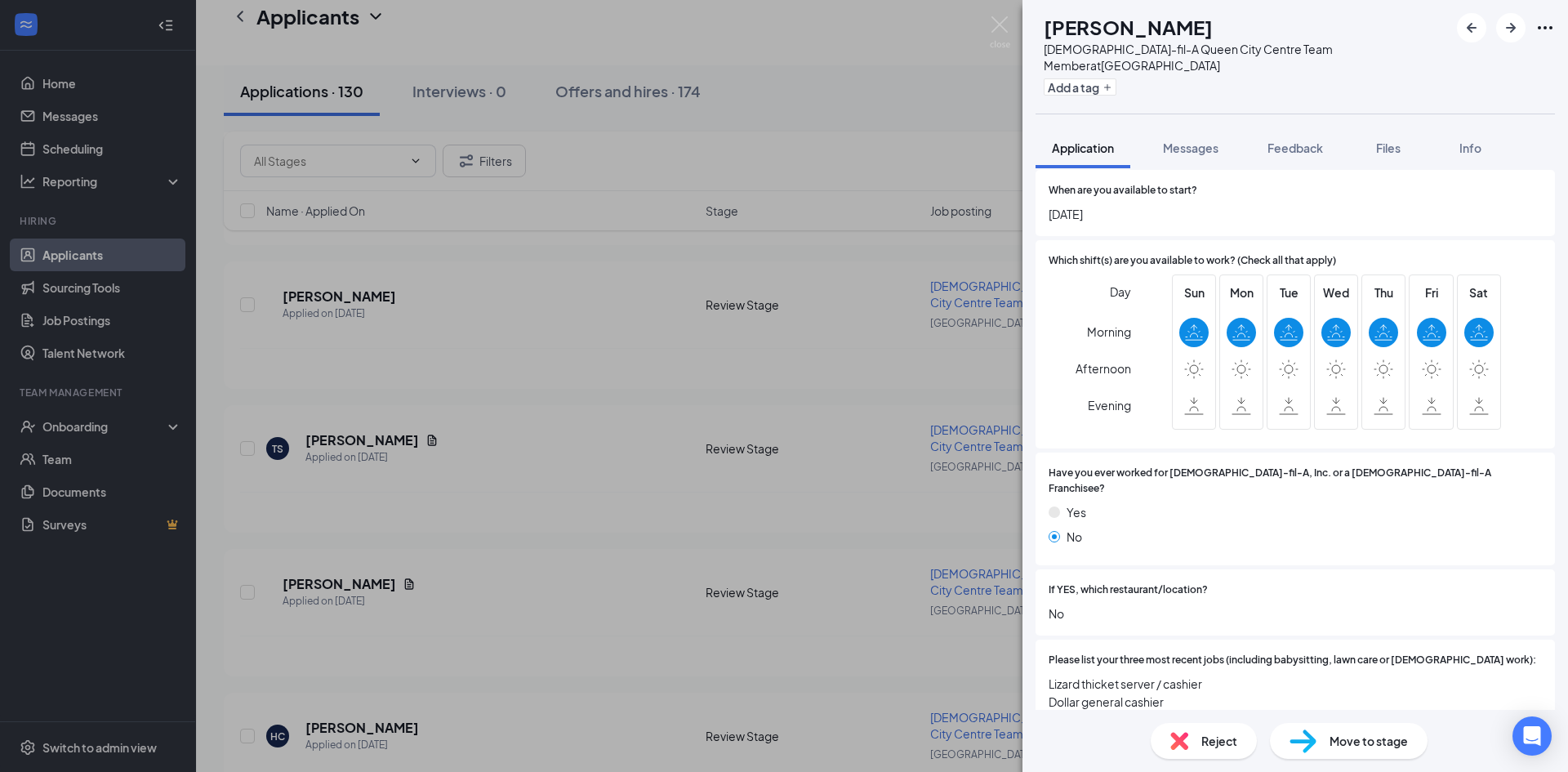
scroll to position [572, 0]
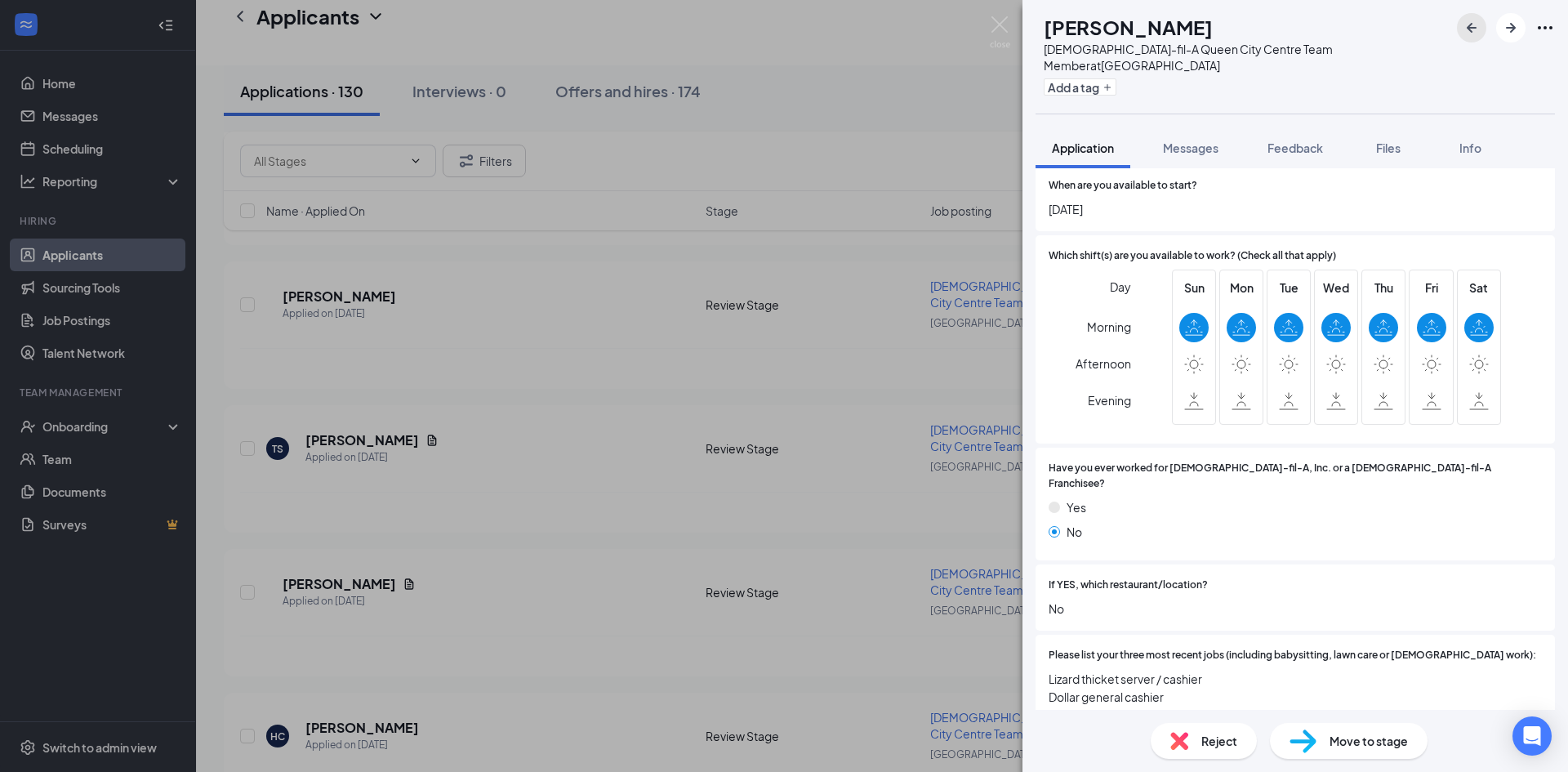
click at [1474, 22] on icon "ArrowLeftNew" at bounding box center [1472, 28] width 20 height 20
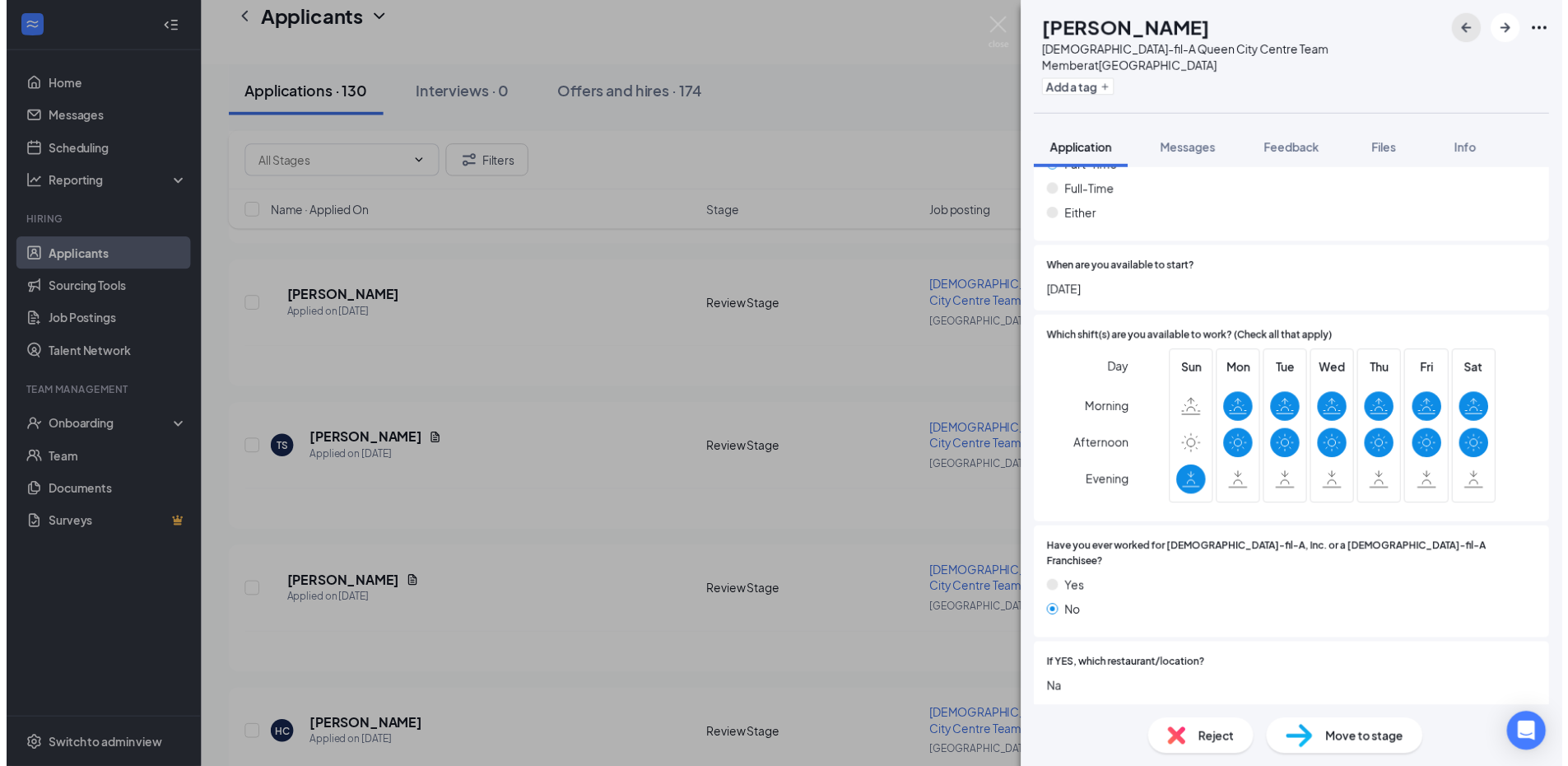
scroll to position [823, 0]
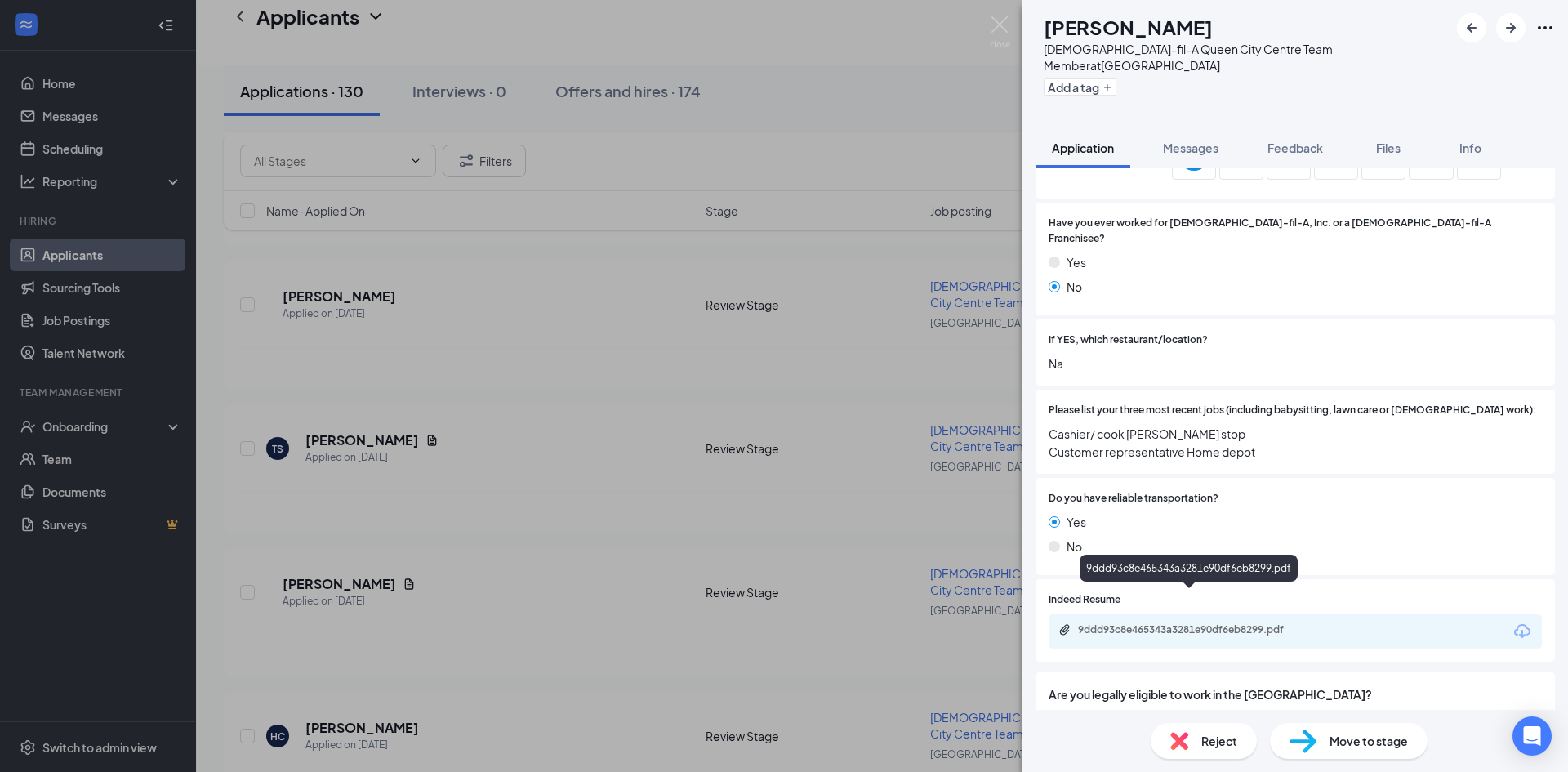
click at [1229, 623] on div "9ddd93c8e465343a3281e90df6eb8299.pdf" at bounding box center [1192, 629] width 229 height 13
click at [1198, 741] on div "Reject" at bounding box center [1203, 740] width 106 height 36
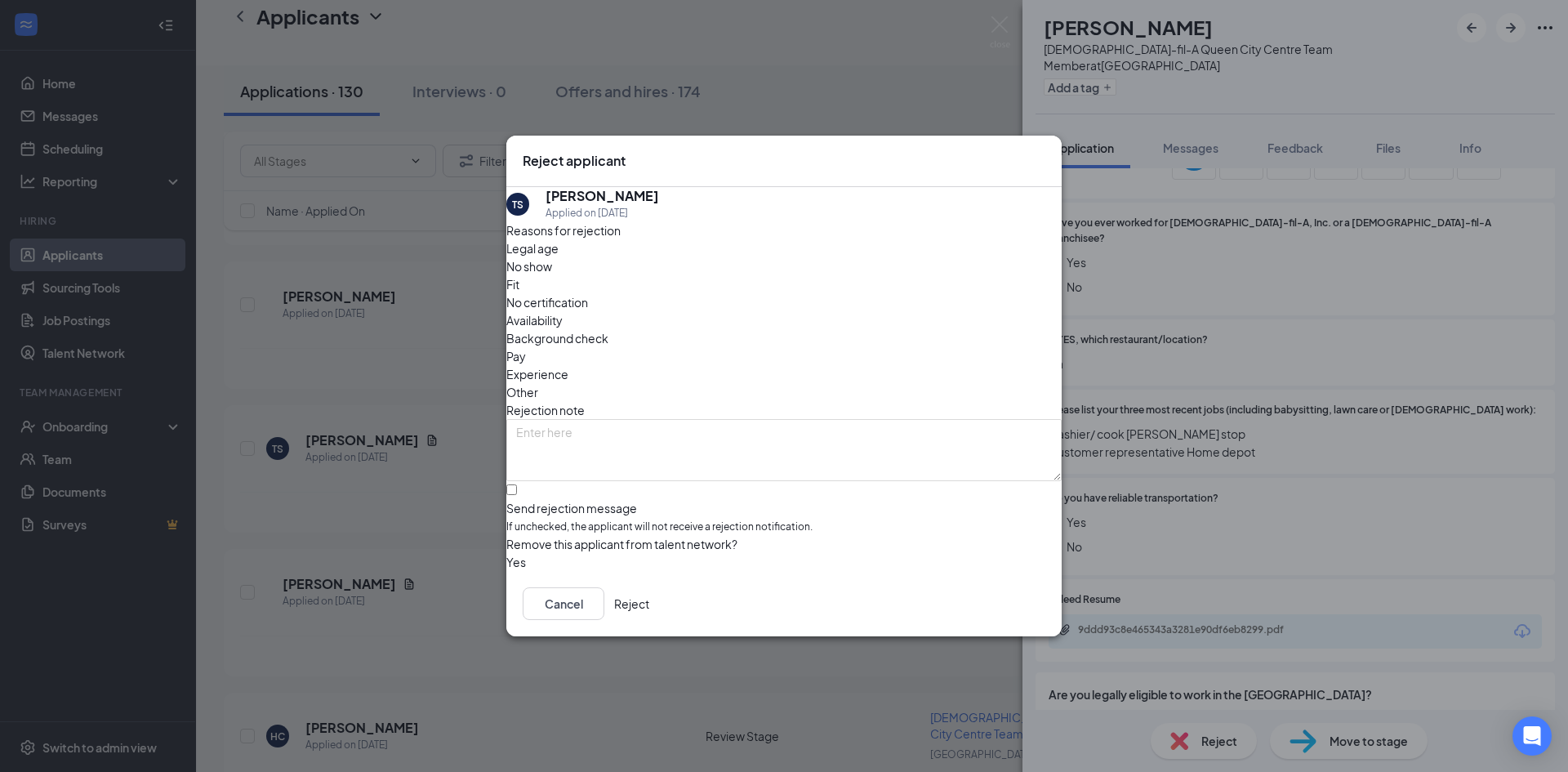
click at [649, 620] on button "Reject" at bounding box center [631, 604] width 35 height 33
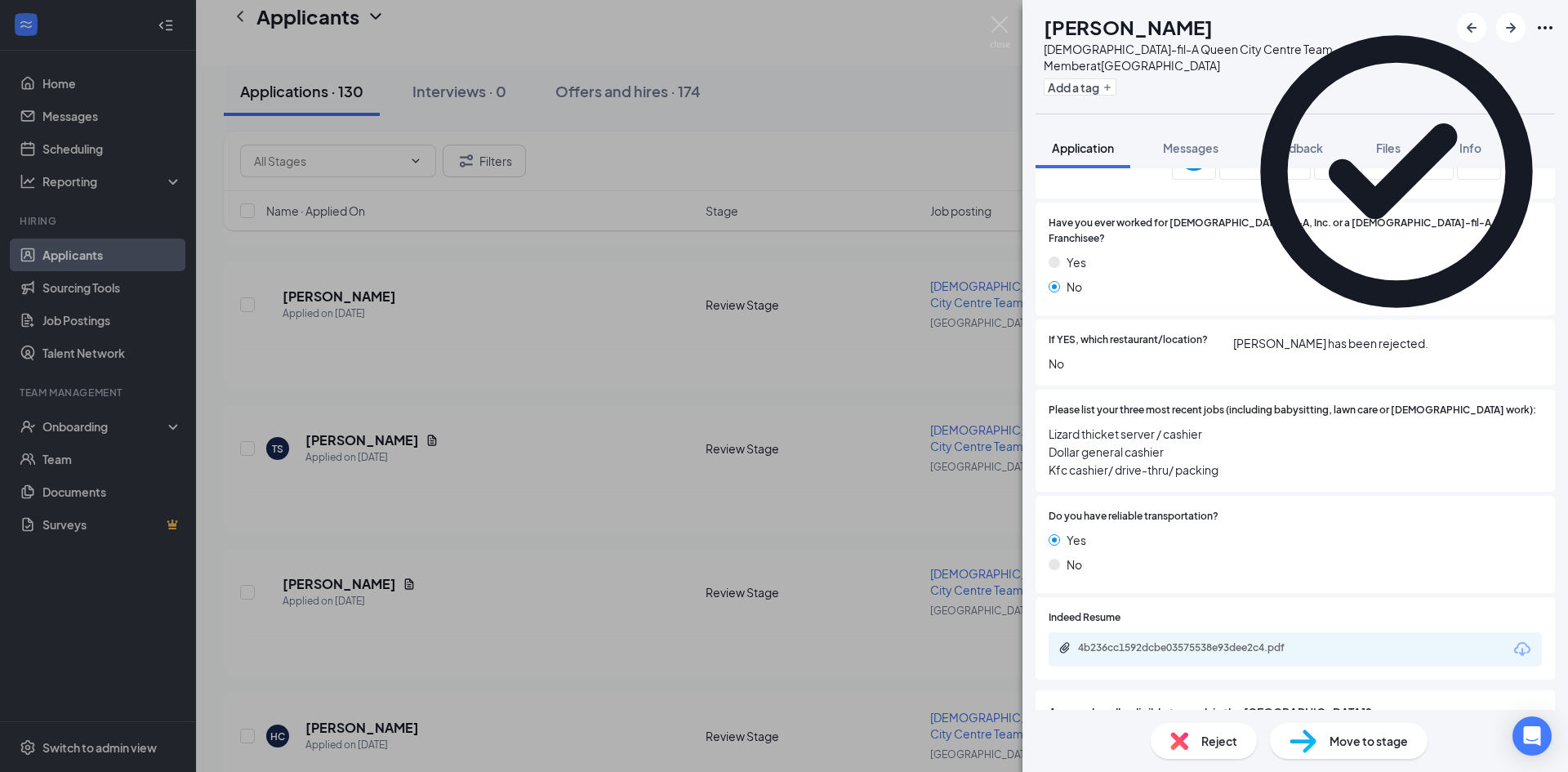
click at [349, 285] on div "HS [PERSON_NAME] [DEMOGRAPHIC_DATA]-fil-A Queen City Centre Team Member at [GEO…" at bounding box center [784, 386] width 1568 height 772
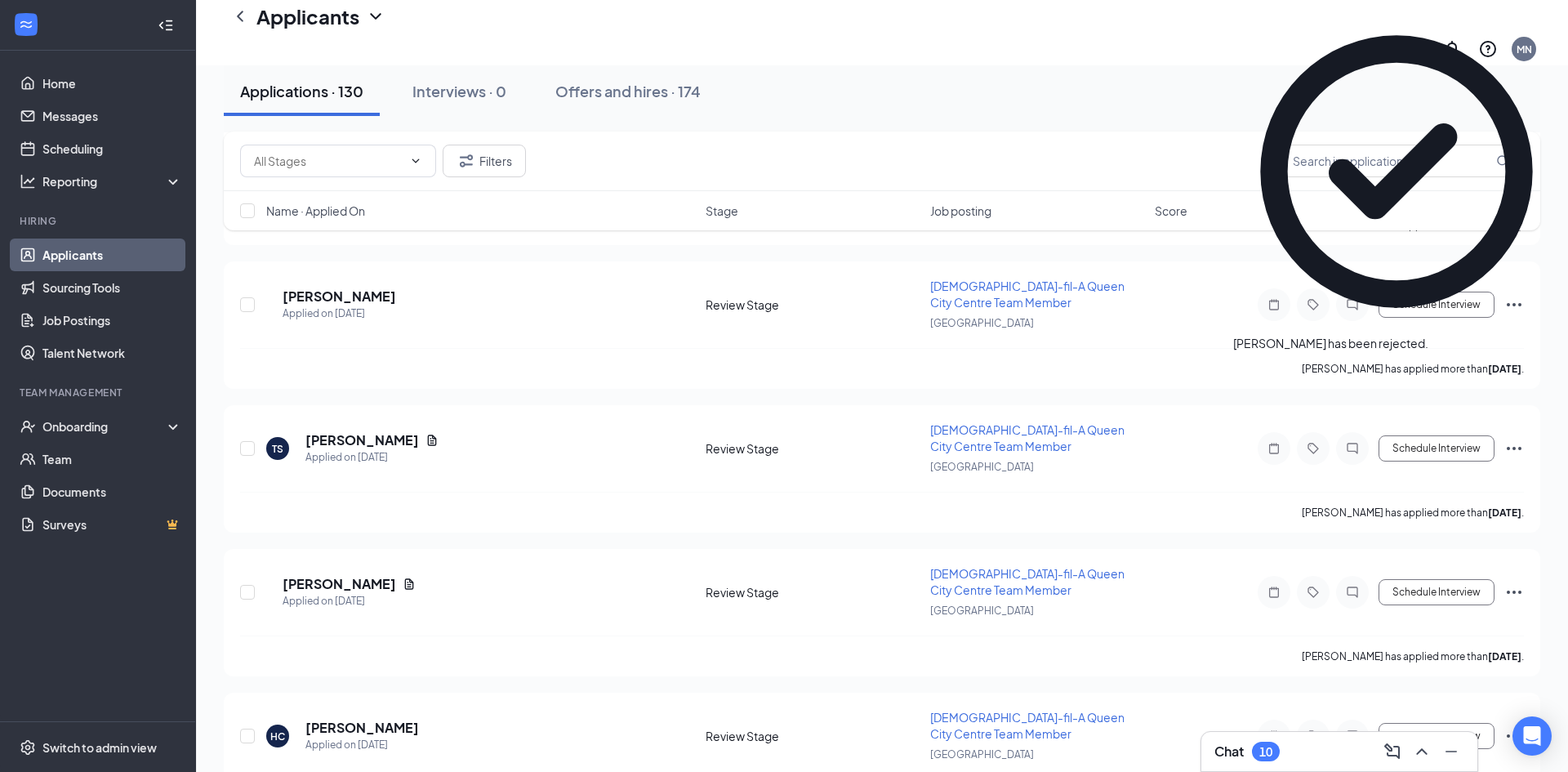
click at [999, 24] on div "Applicants [GEOGRAPHIC_DATA]" at bounding box center [882, 33] width 1373 height 65
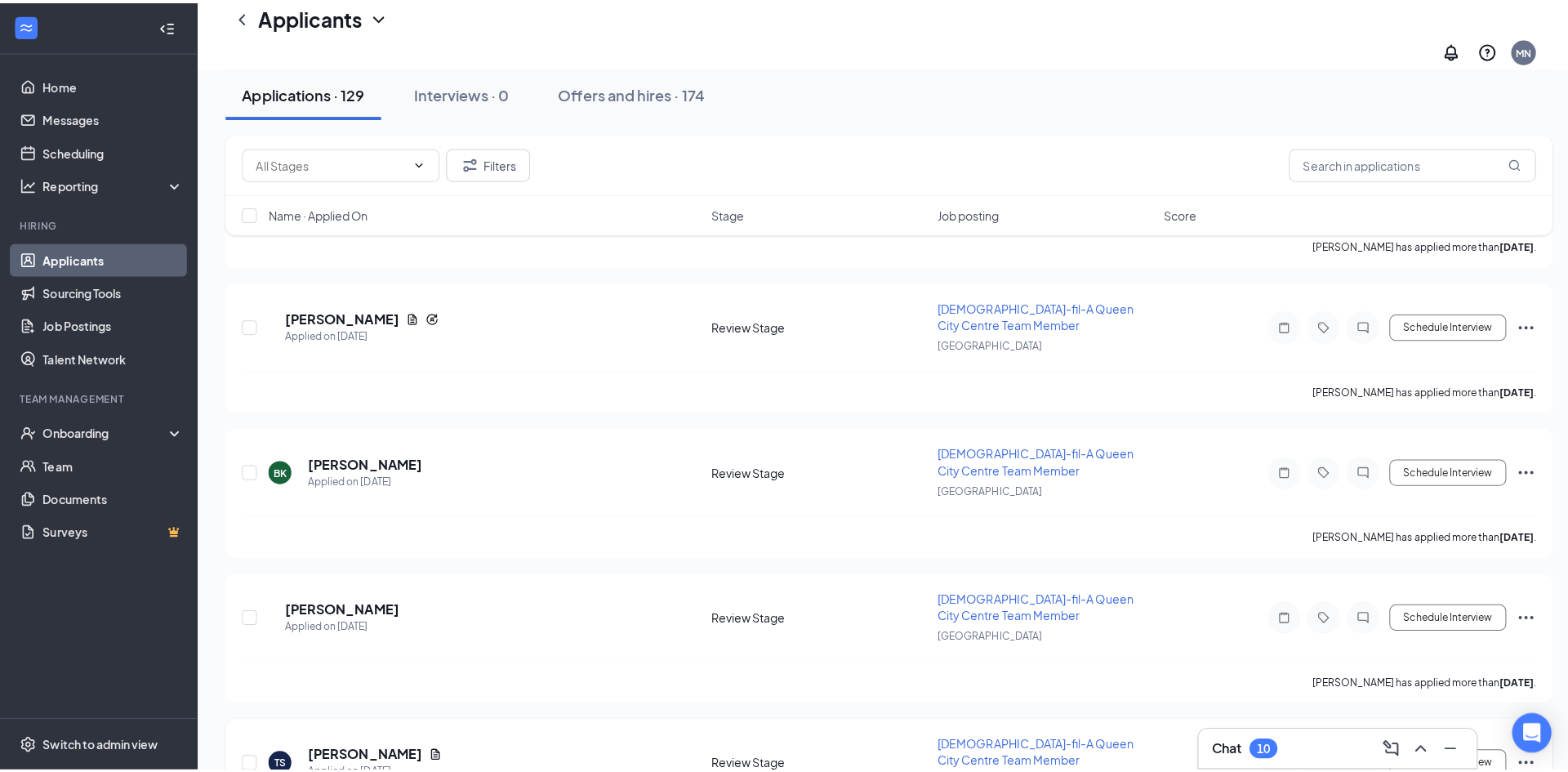
scroll to position [7872, 0]
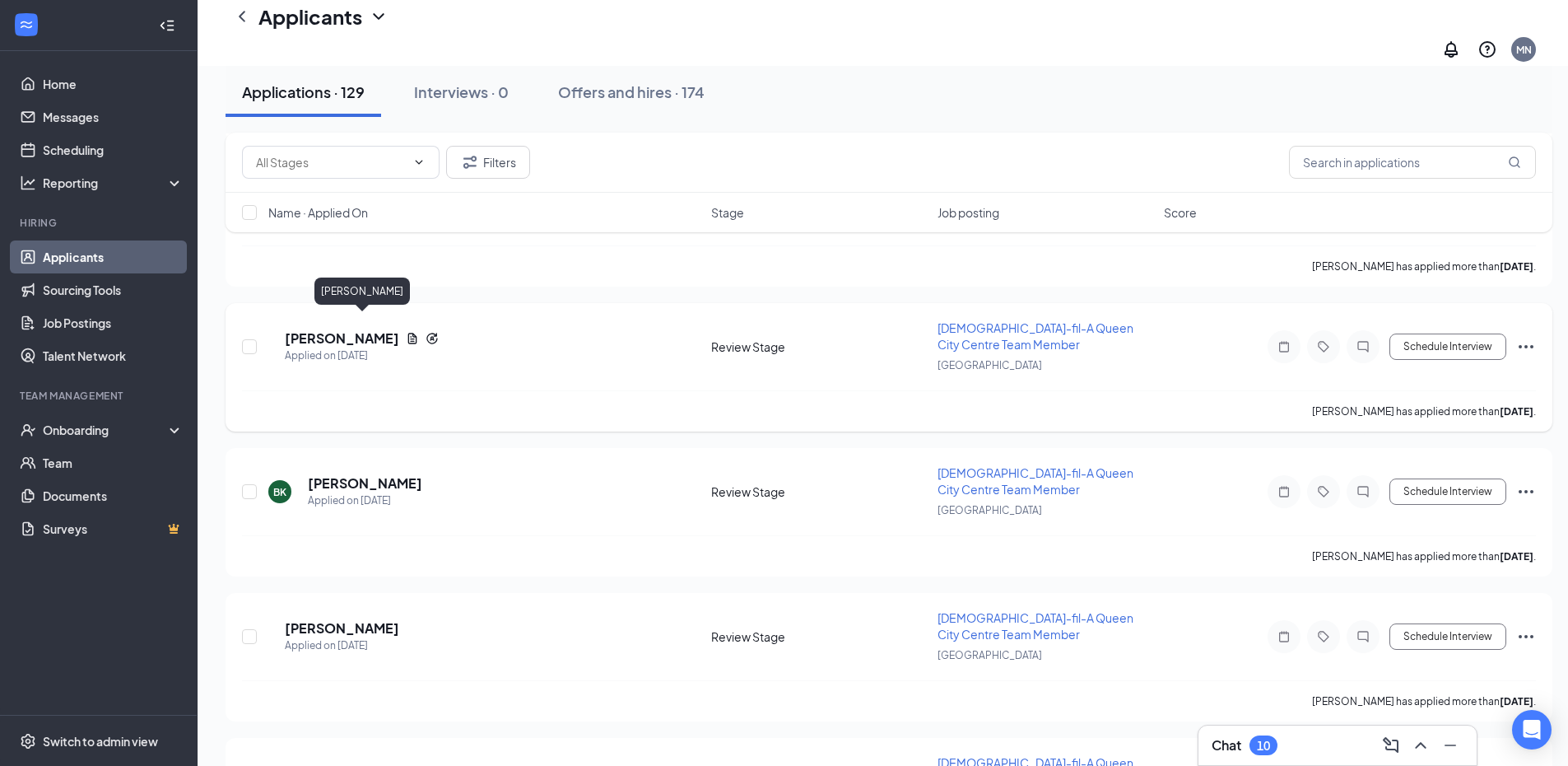
click at [332, 330] on h5 "[PERSON_NAME]" at bounding box center [342, 339] width 115 height 18
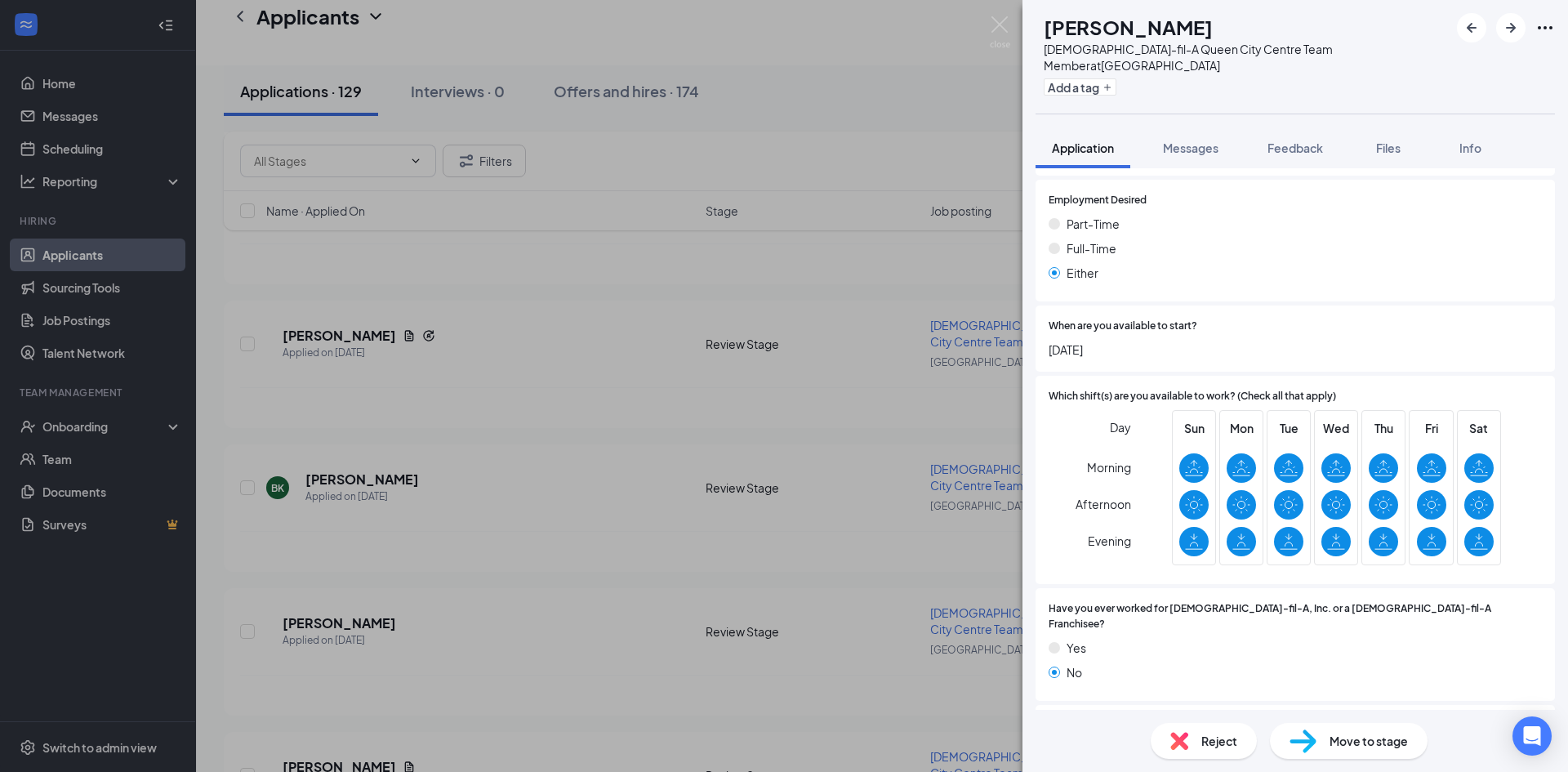
scroll to position [817, 0]
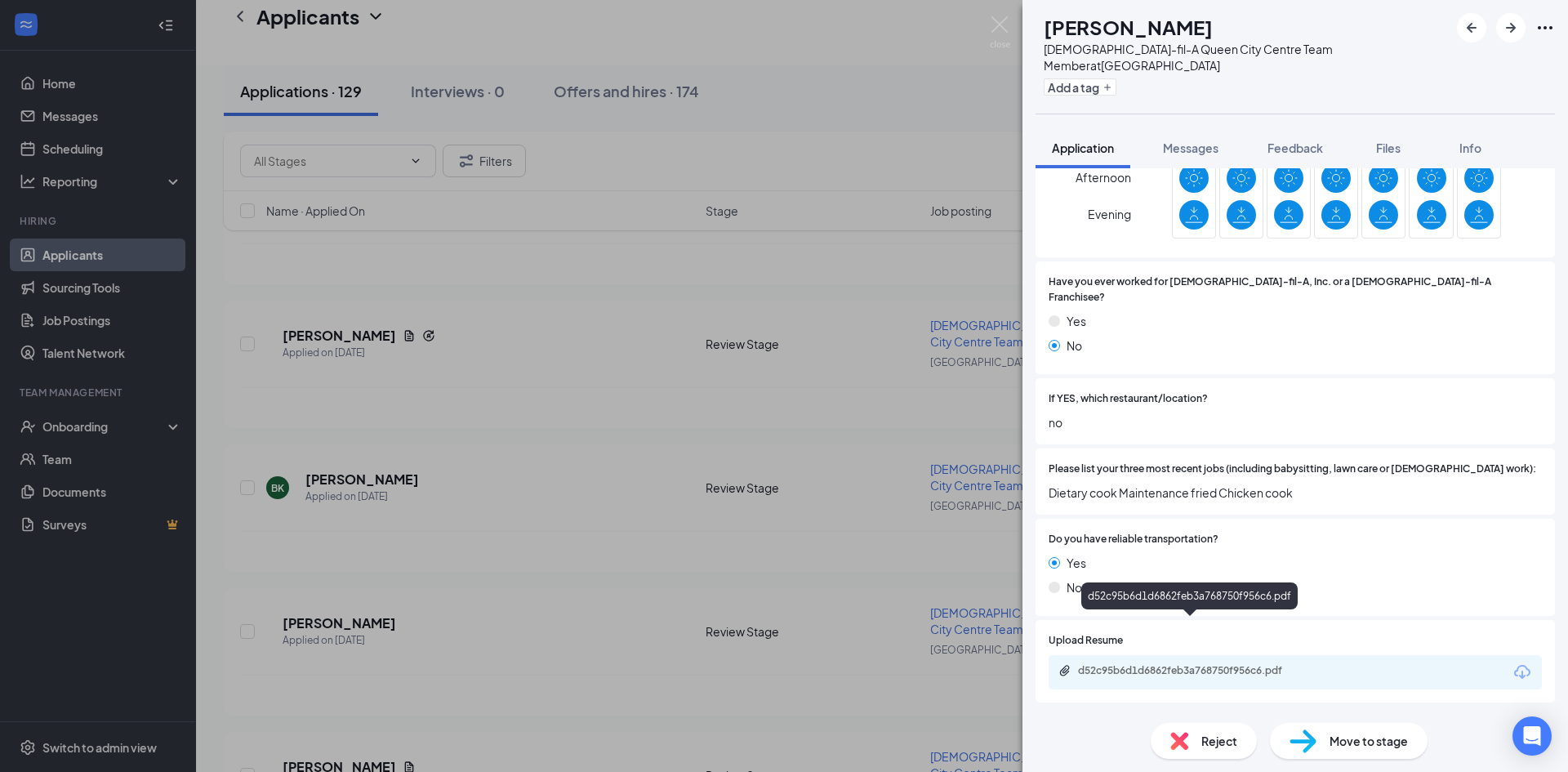
click at [1171, 664] on div "d52c95b6d1d6862feb3a768750f956c6.pdf" at bounding box center [1192, 670] width 229 height 13
click at [1211, 742] on span "Reject" at bounding box center [1219, 740] width 36 height 18
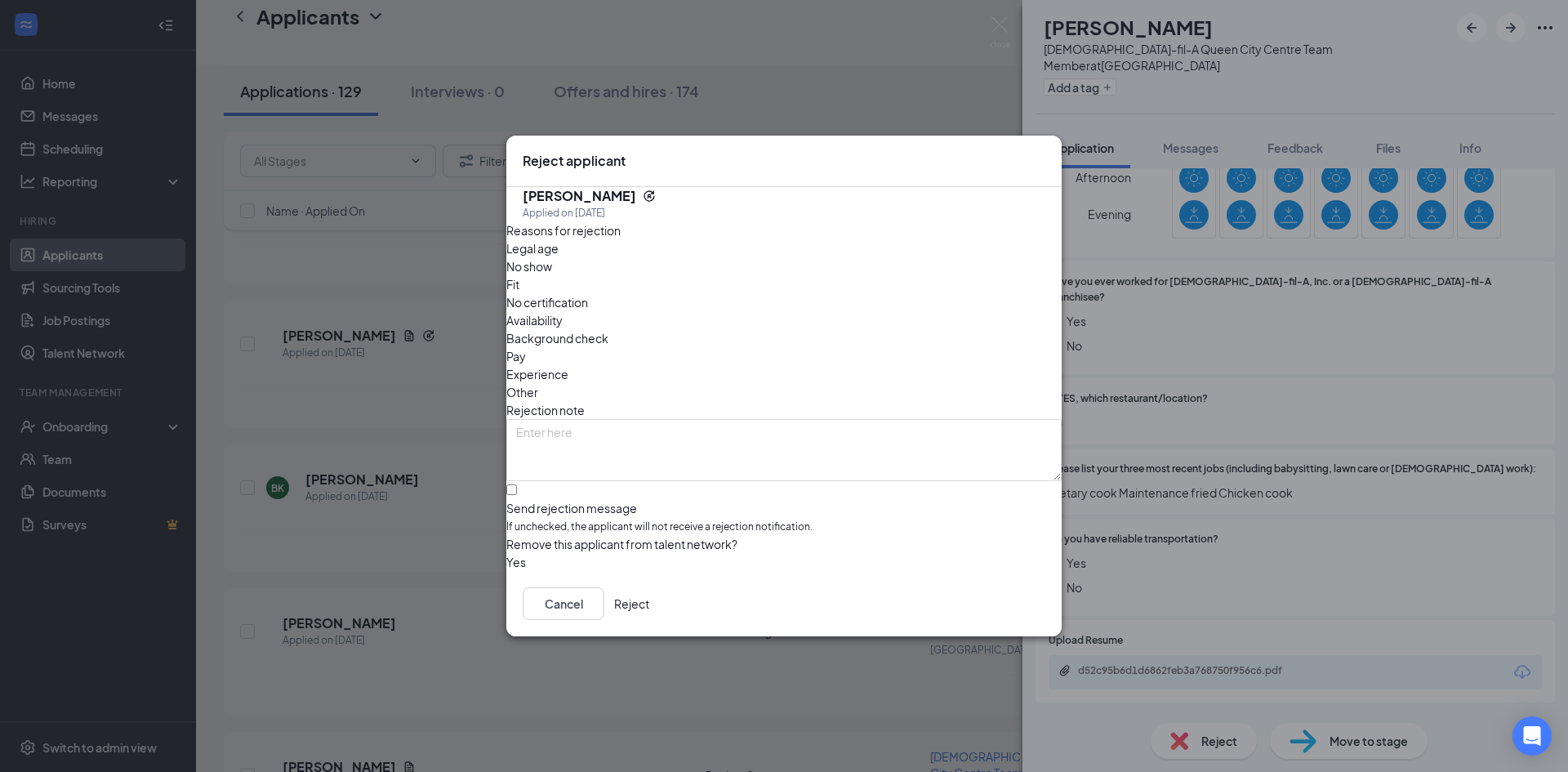
click at [649, 611] on button "Reject" at bounding box center [631, 604] width 35 height 33
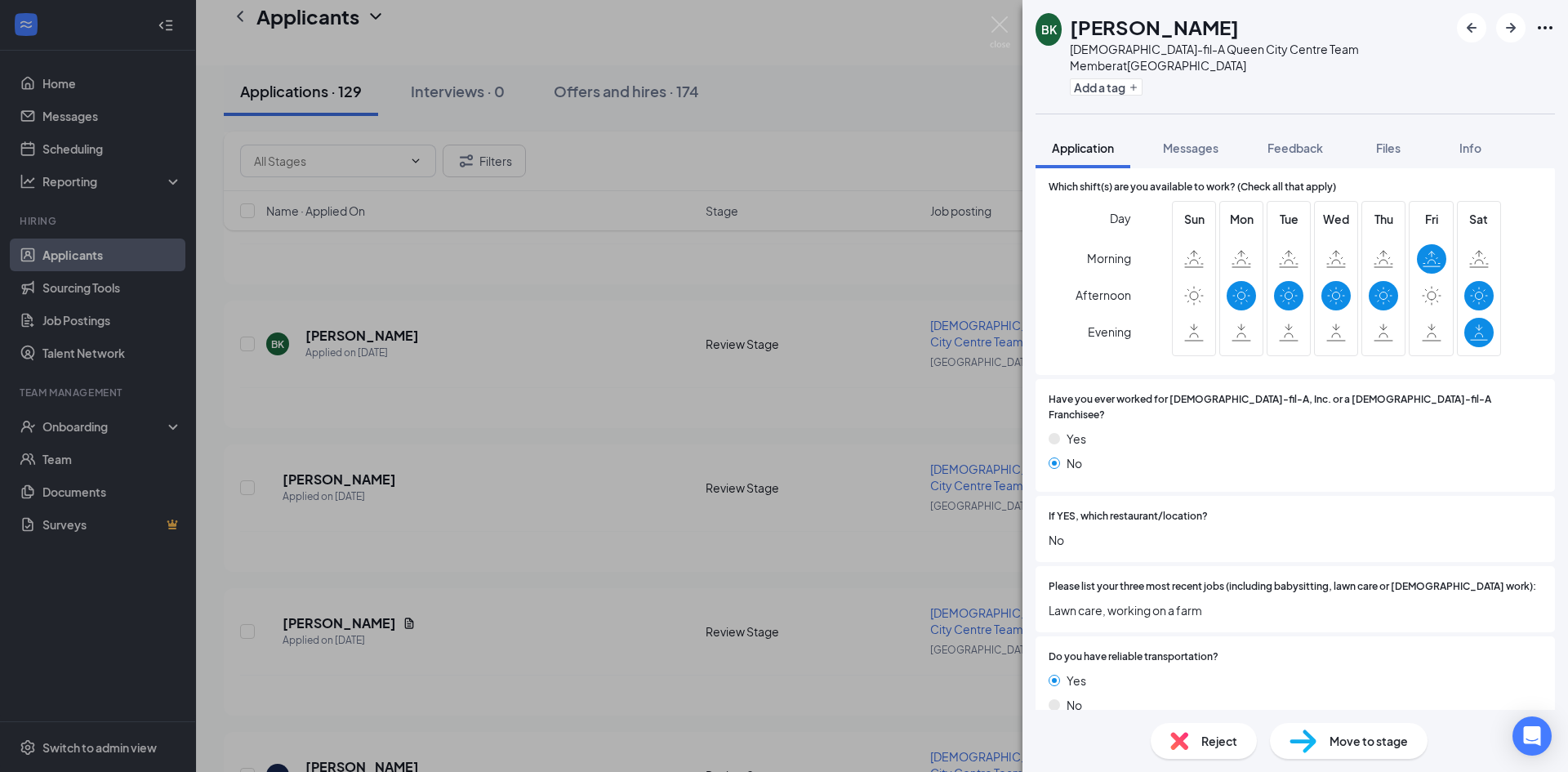
scroll to position [653, 0]
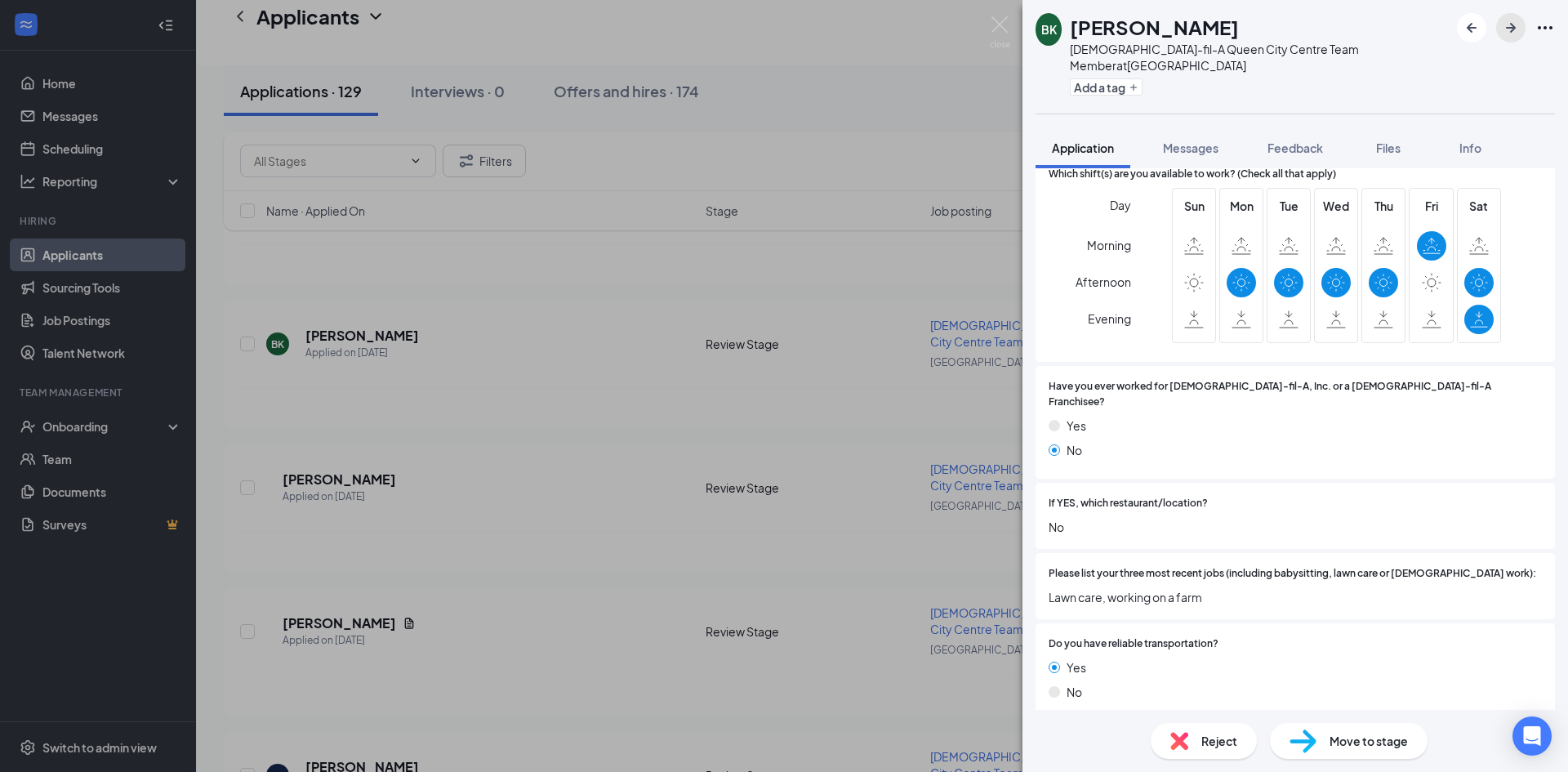
click at [1504, 31] on icon "ArrowRight" at bounding box center [1512, 28] width 20 height 20
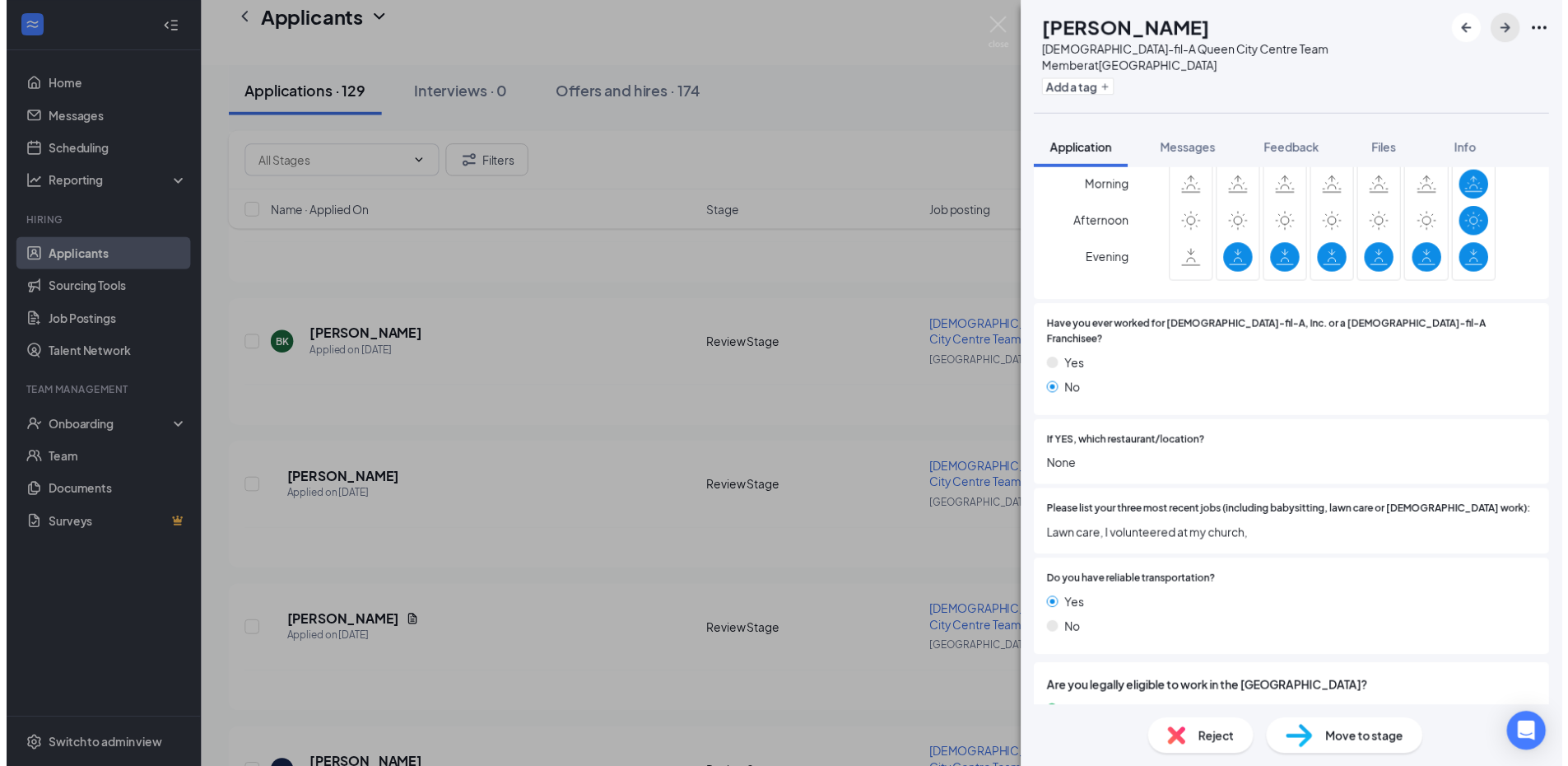
scroll to position [750, 0]
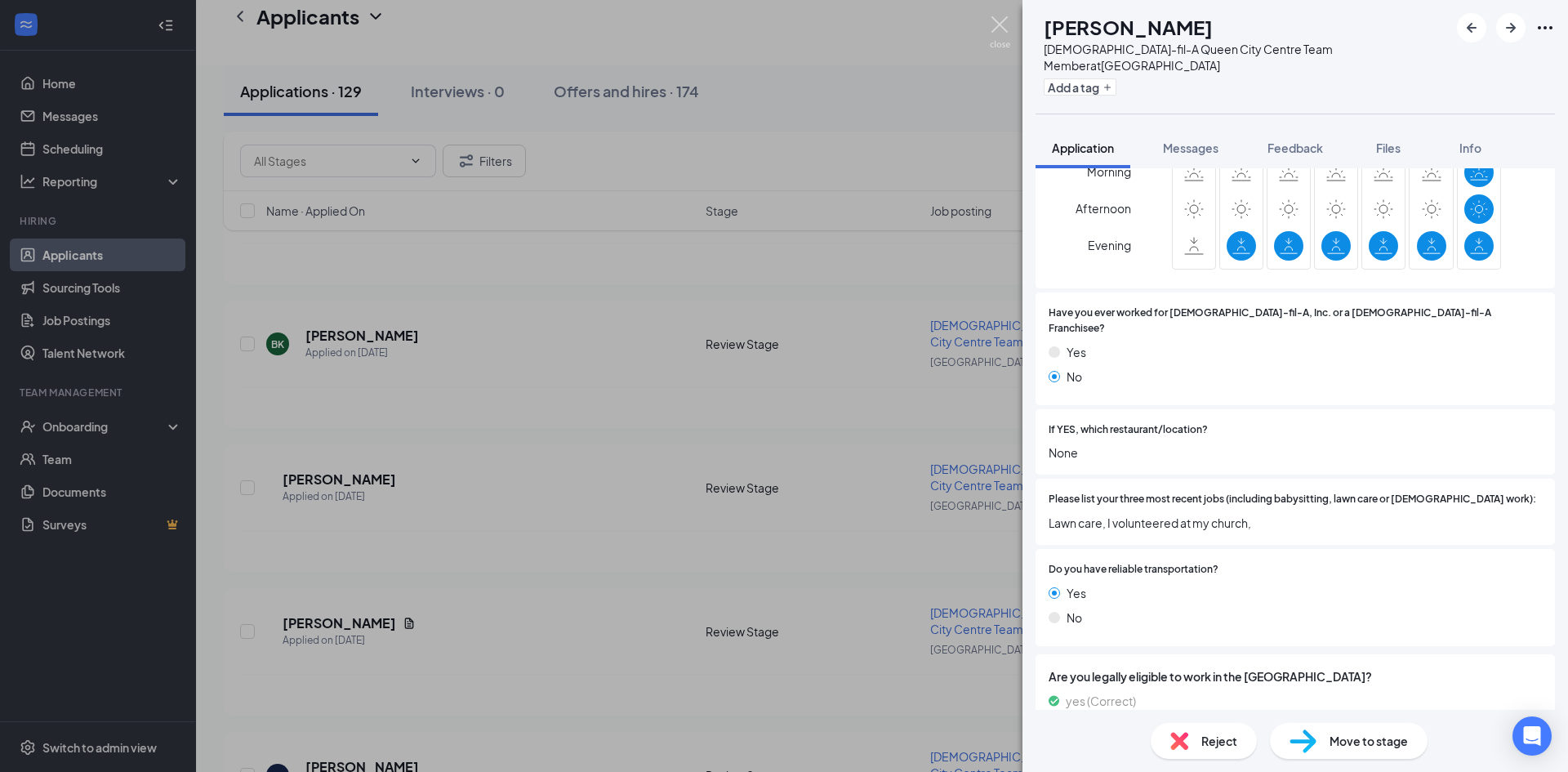
click at [1000, 25] on img at bounding box center [1000, 32] width 21 height 32
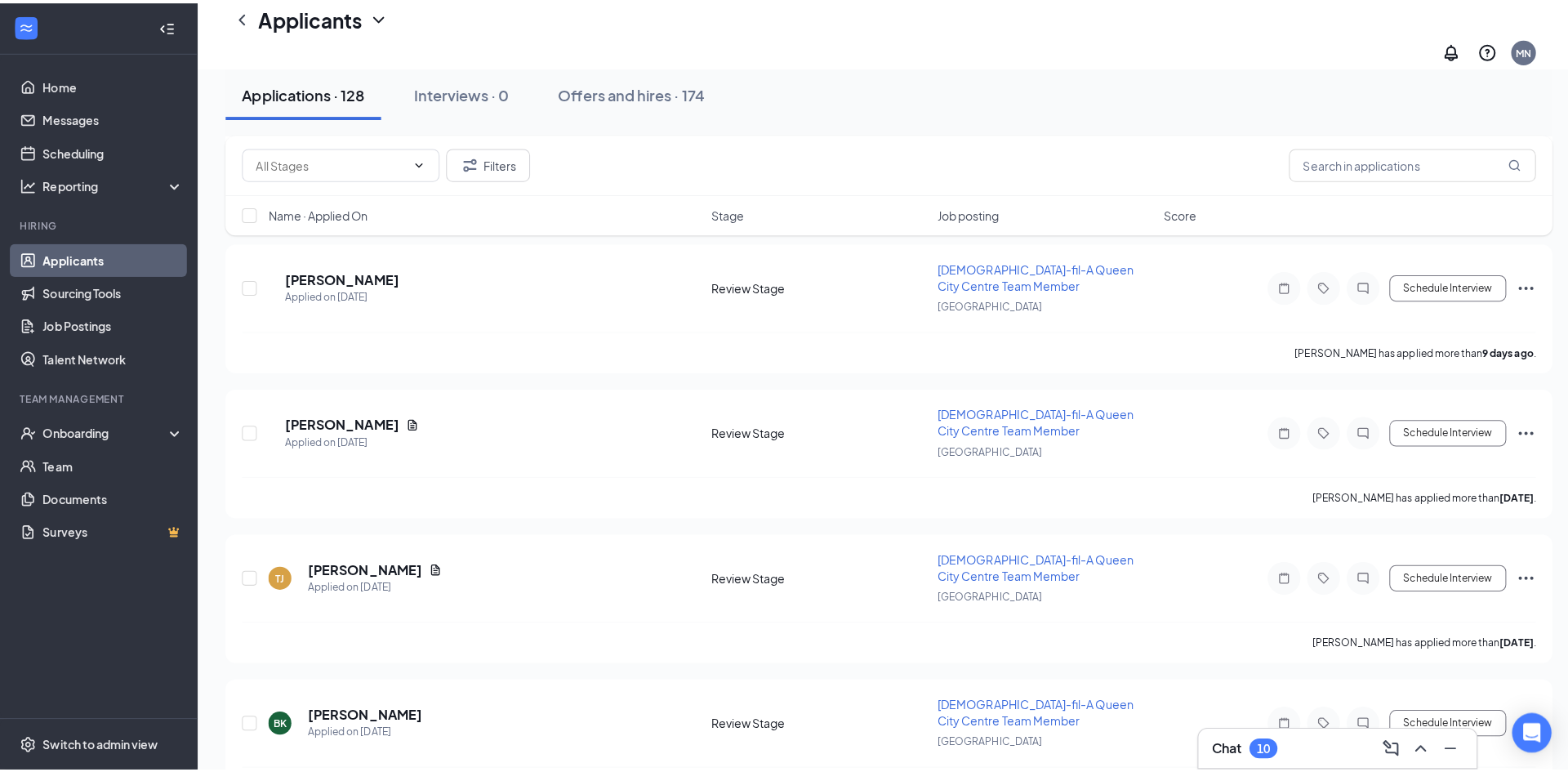
scroll to position [7381, 0]
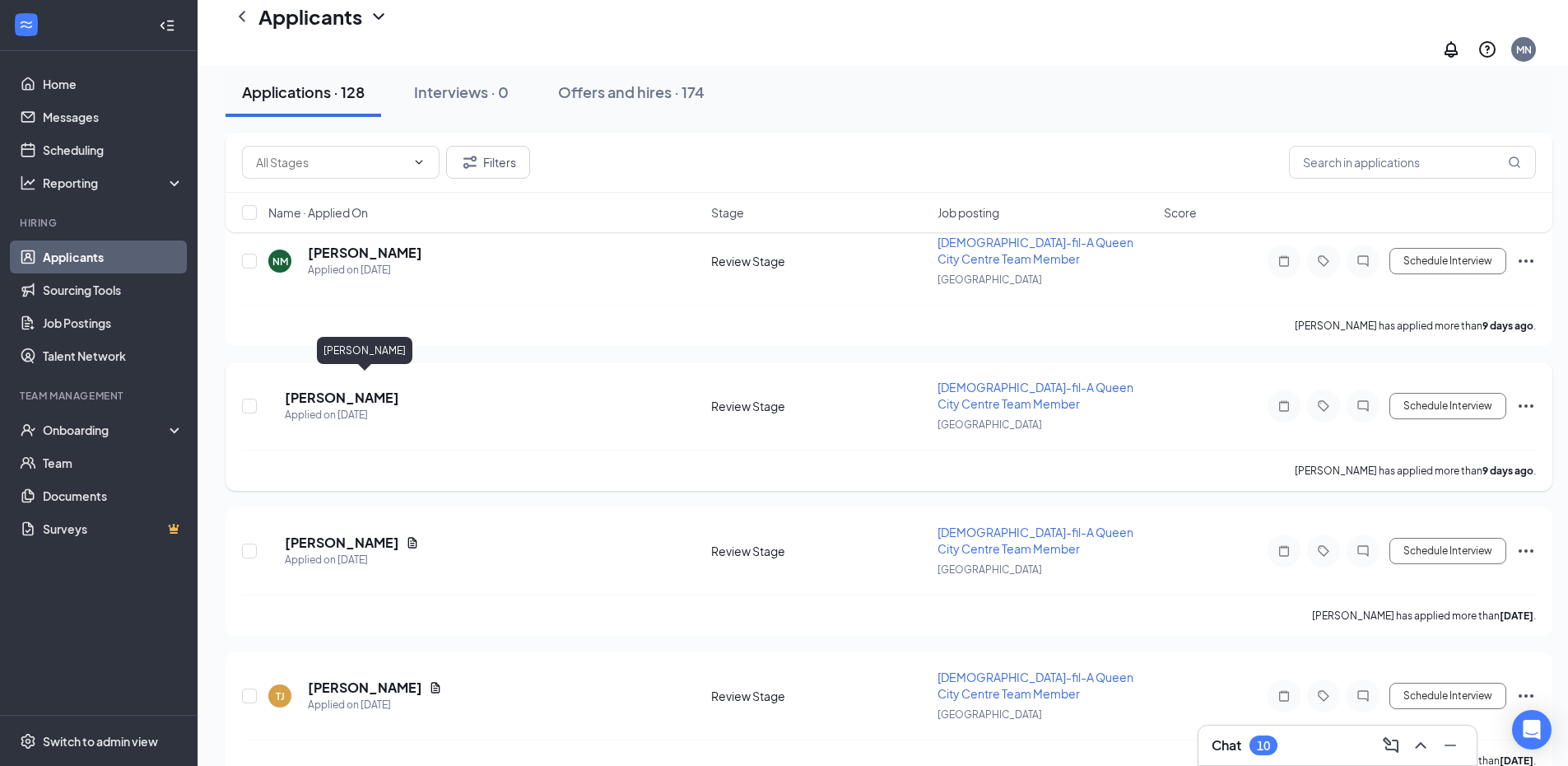
drag, startPoint x: 382, startPoint y: 389, endPoint x: 1032, endPoint y: 348, distance: 651.3
click at [383, 388] on h5 "[PERSON_NAME]" at bounding box center [342, 397] width 115 height 18
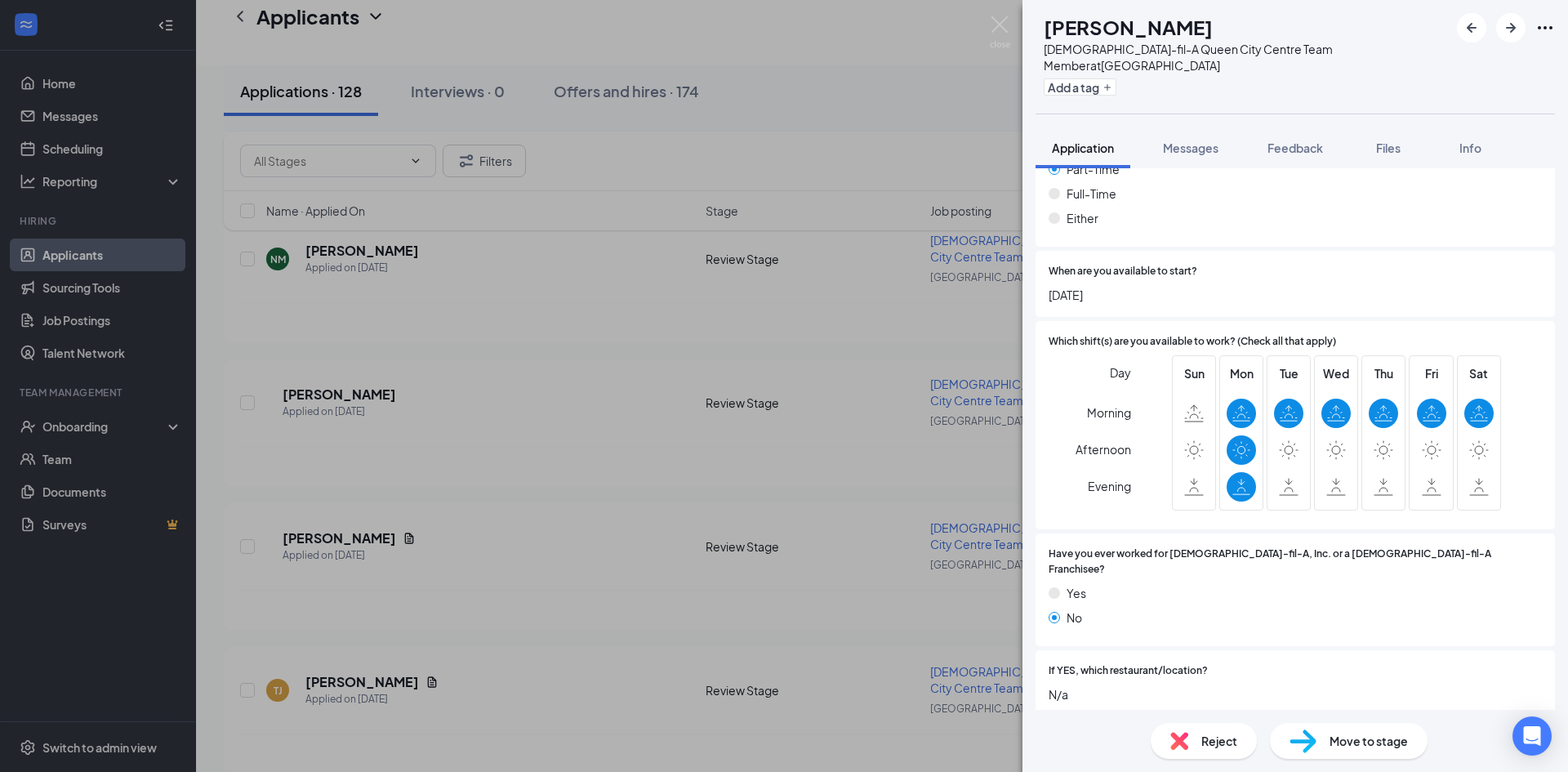
scroll to position [453, 0]
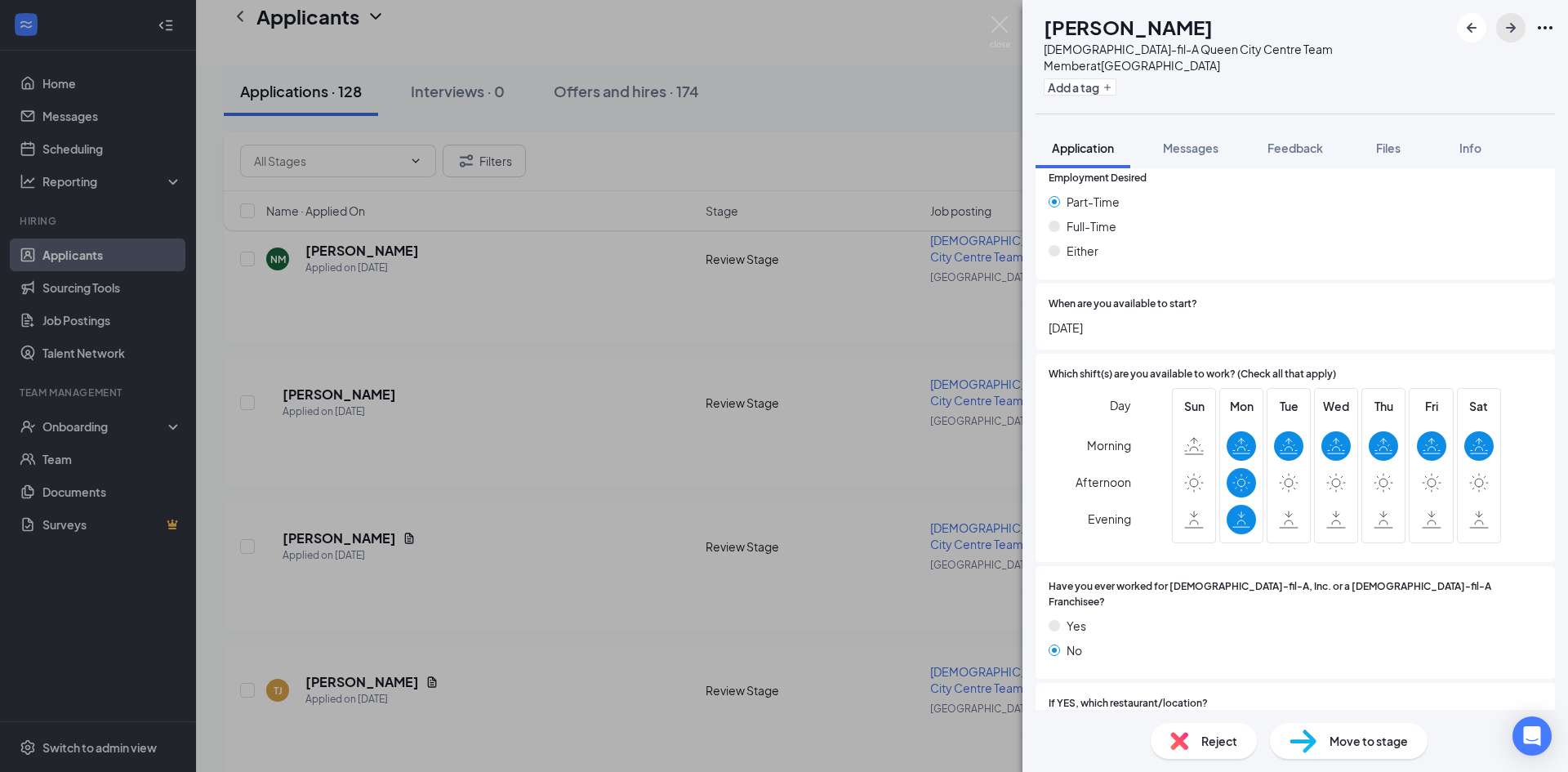
click at [1512, 29] on icon "ArrowRight" at bounding box center [1512, 28] width 10 height 10
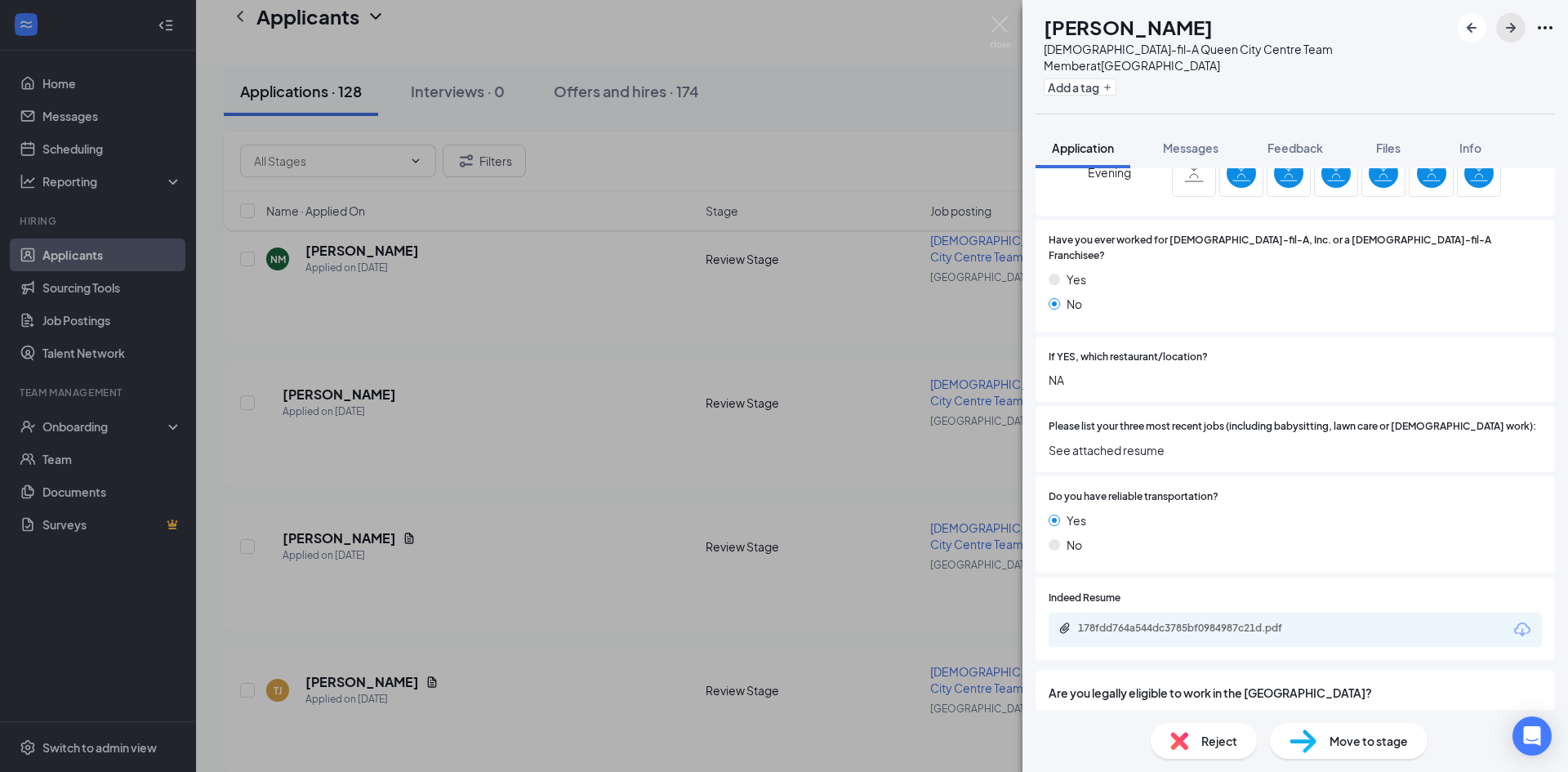
scroll to position [833, 0]
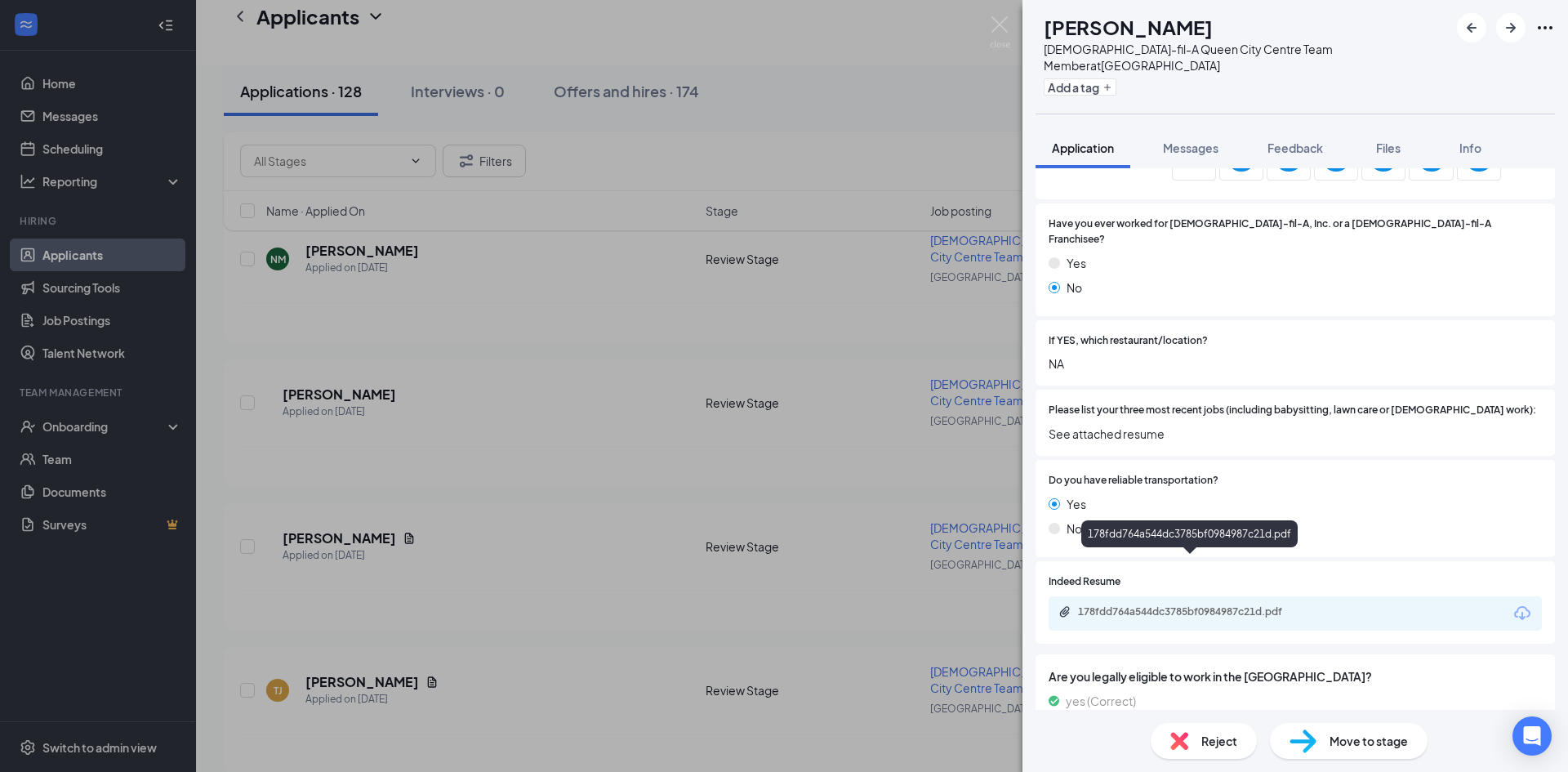
click at [1220, 606] on div "178fdd764a544dc3785bf0984987c21d.pdf" at bounding box center [1192, 611] width 229 height 13
